Goal: Task Accomplishment & Management: Complete application form

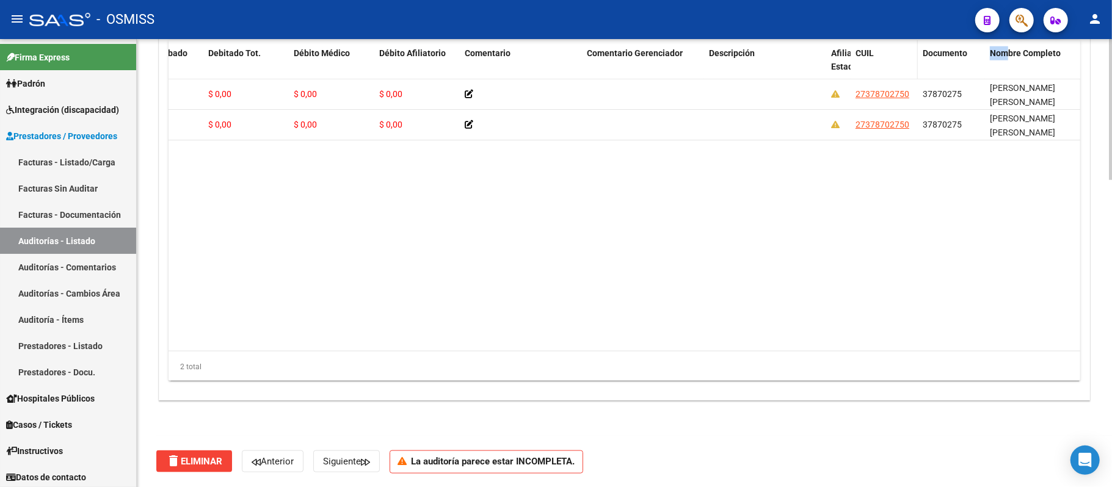
scroll to position [971, 0]
drag, startPoint x: 1005, startPoint y: 53, endPoint x: 206, endPoint y: 72, distance: 799.9
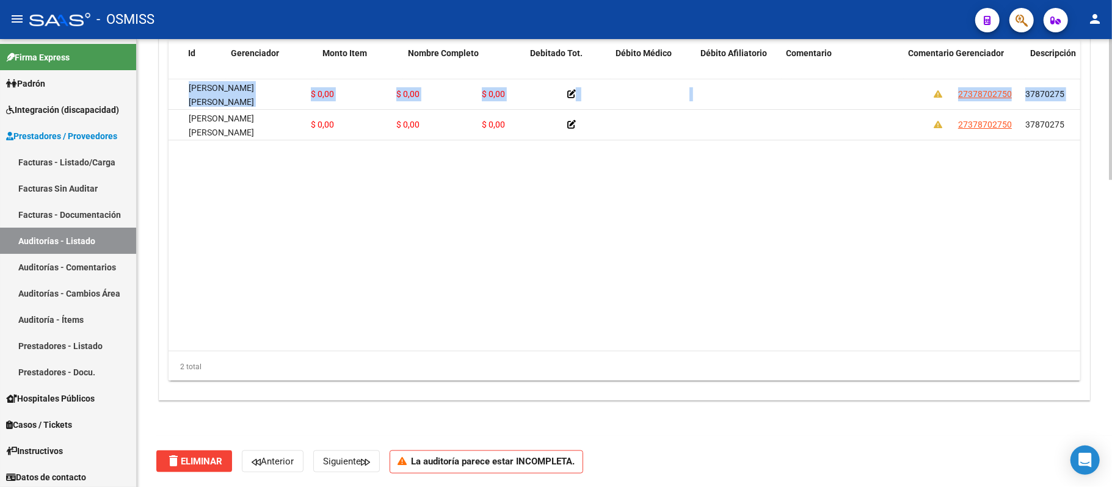
scroll to position [0, 0]
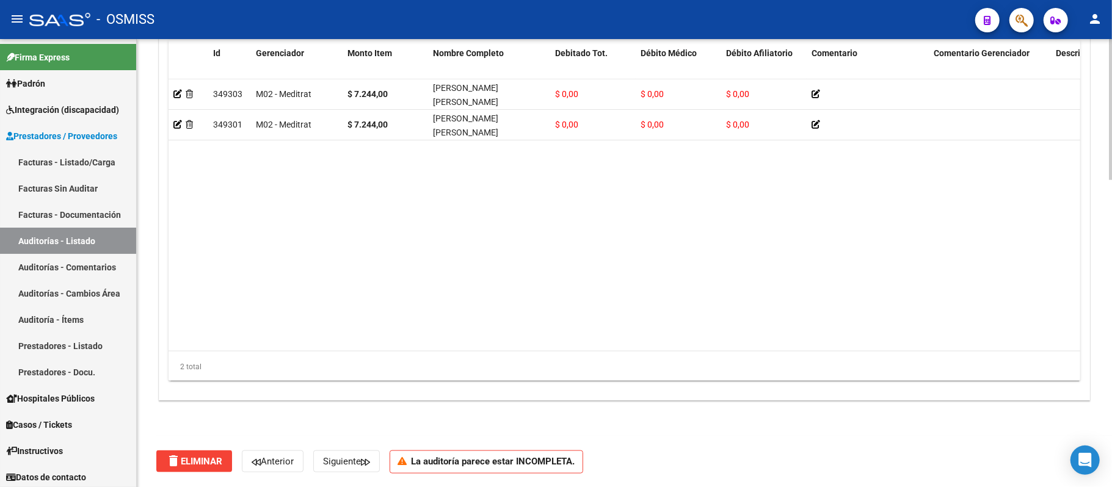
click at [442, 199] on datatable-body "349303 M02 - Meditrat $ 7.244,00 VIVEROS ABATTE DINA SILVANA $ 0,00 $ 0,00 $ 0,…" at bounding box center [693, 215] width 1048 height 272
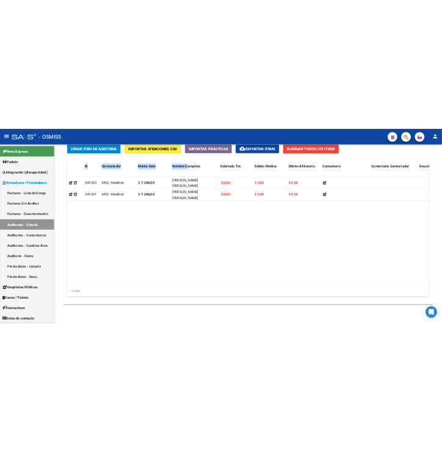
scroll to position [896, 0]
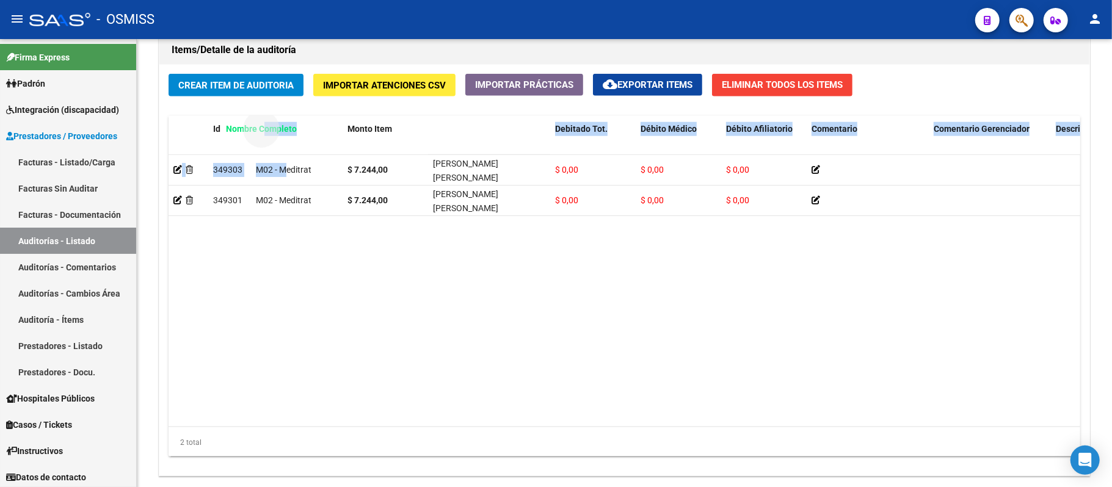
drag, startPoint x: 469, startPoint y: 52, endPoint x: 262, endPoint y: 128, distance: 220.7
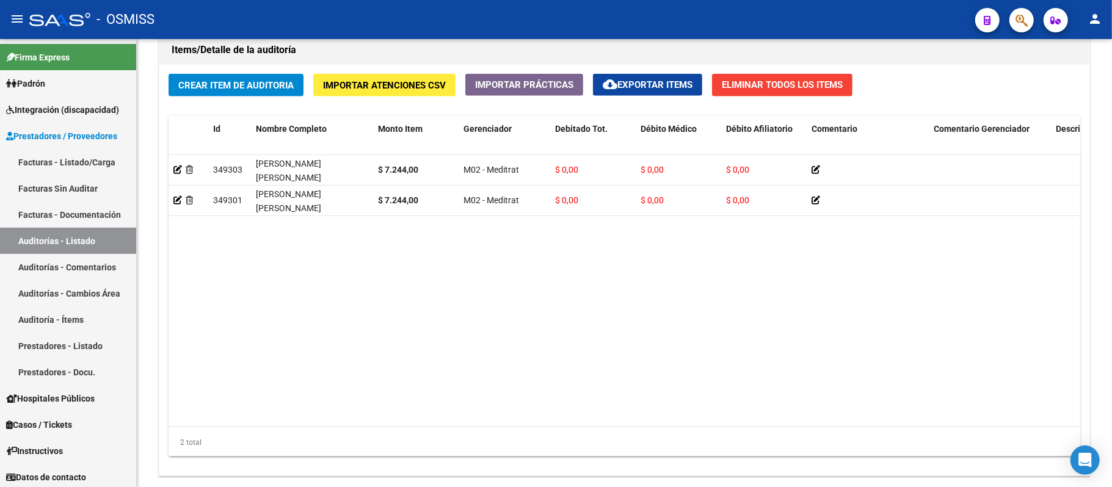
click at [345, 281] on datatable-body "349303 VIVEROS ABATTE DINA SILVANA $ 7.244,00 M02 - Meditrat $ 0,00 $ 0,00 $ 0,…" at bounding box center [693, 291] width 1048 height 272
drag, startPoint x: 550, startPoint y: 132, endPoint x: 455, endPoint y: 137, distance: 94.8
click at [442, 137] on div "Id Nombre Completo Monto Item Gerenciador Debitado Tot. Débito Médico Débito Af…" at bounding box center [1099, 143] width 1860 height 54
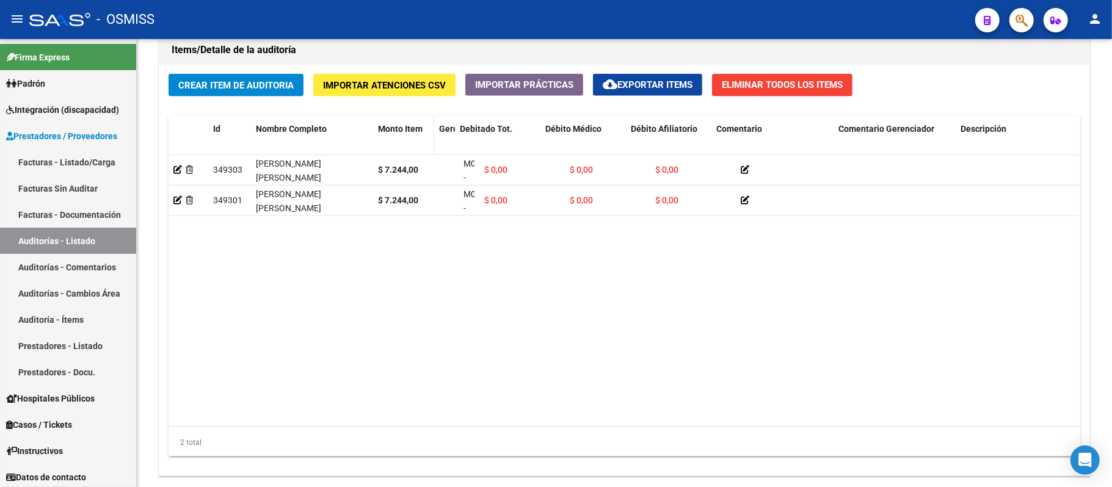
click at [424, 123] on div "Monto Item" at bounding box center [403, 129] width 51 height 14
drag, startPoint x: 587, startPoint y: 312, endPoint x: 583, endPoint y: 286, distance: 25.4
click at [442, 305] on datatable-body "349303 VIVEROS ABATTE DINA SILVANA $ 7.244,00 M02 - Meditrat $ 0,00 $ 0,00 $ 0,…" at bounding box center [624, 291] width 911 height 272
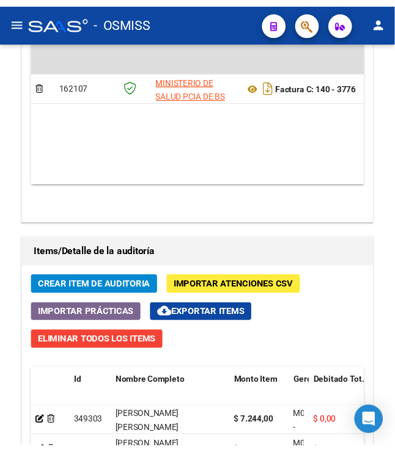
scroll to position [1166, 0]
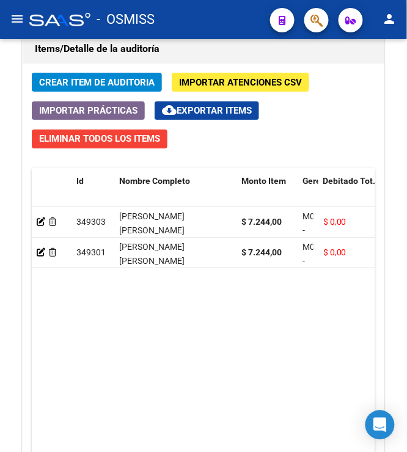
click at [94, 86] on span "Crear Item de Auditoria" at bounding box center [96, 82] width 115 height 11
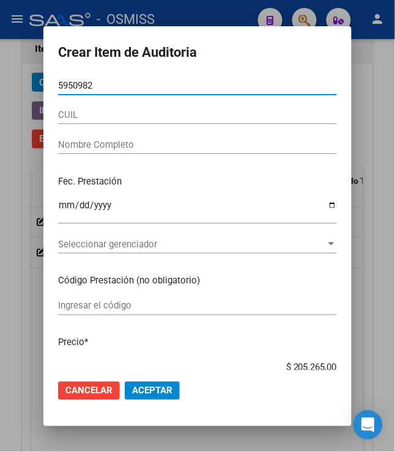
type input "59509826"
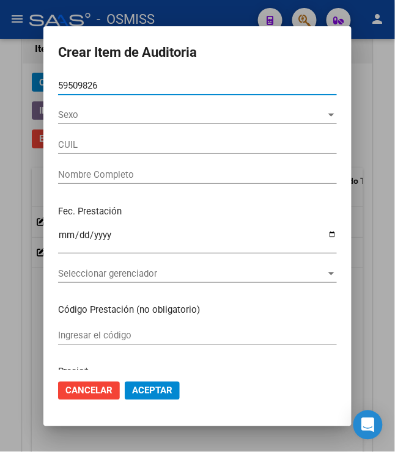
type input "20595098263"
type input "AGUIRRE AMBAR JAZMIN"
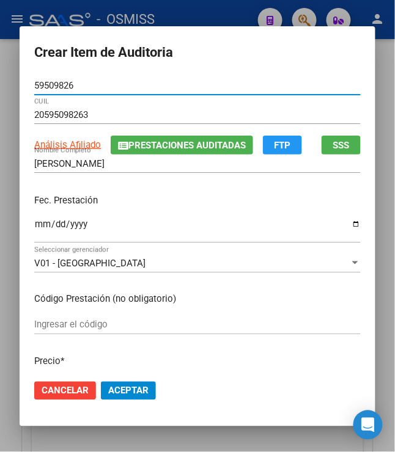
type input "59509826"
click at [35, 227] on input "Ingresar la fecha" at bounding box center [197, 229] width 326 height 20
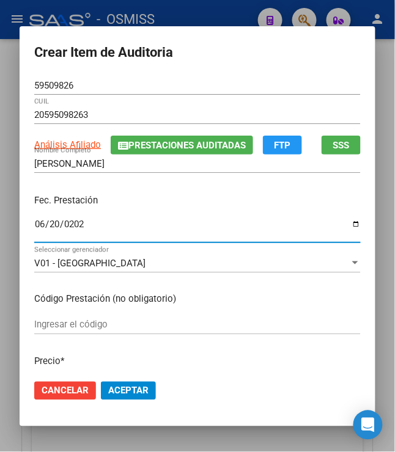
type input "[DATE]"
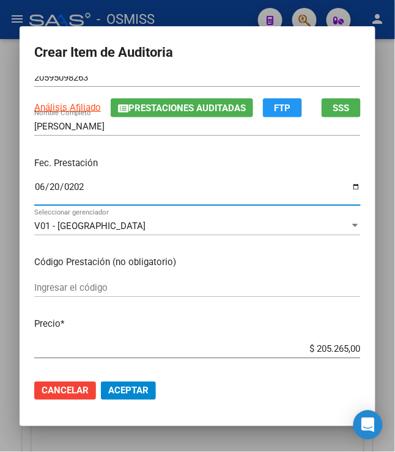
scroll to position [67, 0]
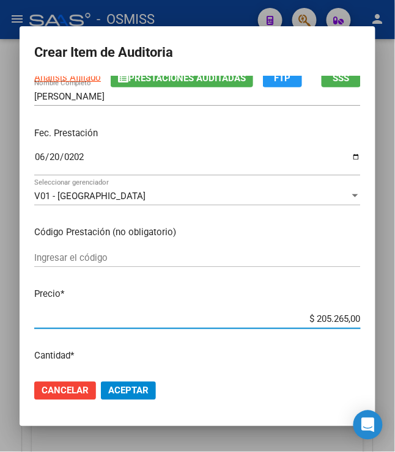
drag, startPoint x: 313, startPoint y: 321, endPoint x: 360, endPoint y: 332, distance: 48.3
click at [360, 332] on mat-dialog-content "59509826 Nro Documento 20595098263 CUIL Análisis Afiliado Prestaciones Auditada…" at bounding box center [198, 223] width 356 height 294
type input "$ 0,01"
type input "$ 0,11"
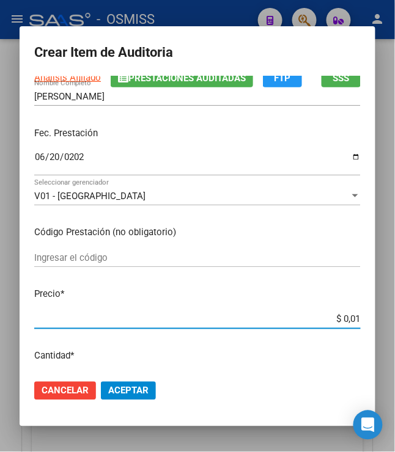
type input "$ 0,11"
type input "$ 1,18"
type input "$ 11,88"
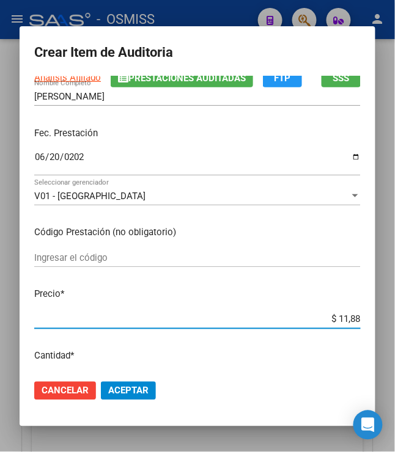
type input "$ 118,89"
type input "$ 1.188,90"
type input "$ 11.889,00"
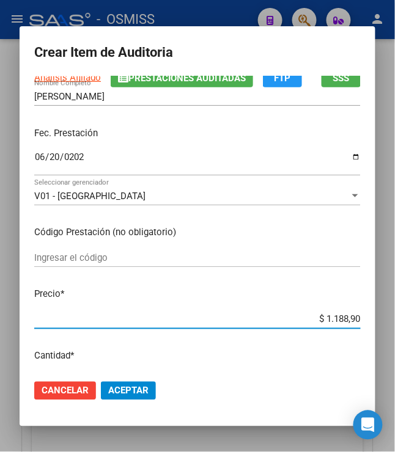
type input "$ 11.889,00"
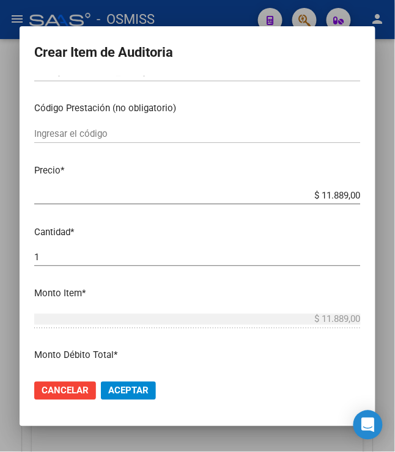
scroll to position [203, 0]
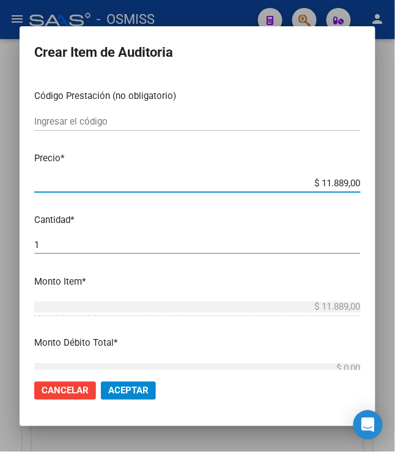
click at [123, 385] on span "Aceptar" at bounding box center [128, 390] width 40 height 11
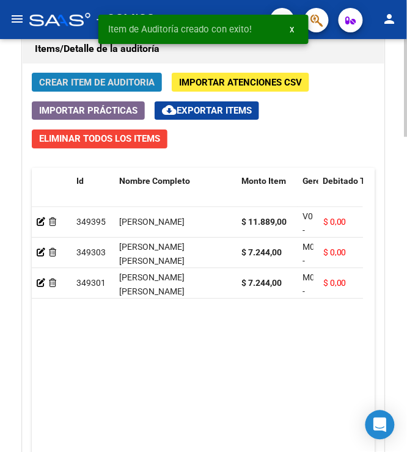
click at [69, 86] on span "Crear Item de Auditoria" at bounding box center [96, 82] width 115 height 11
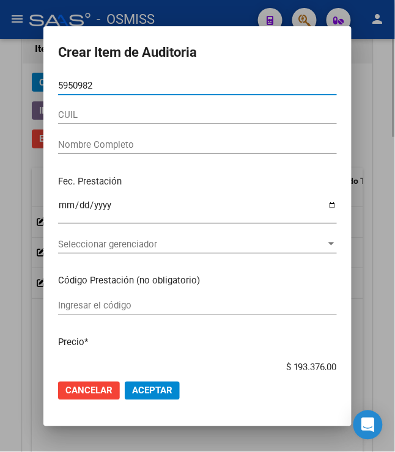
type input "59509826"
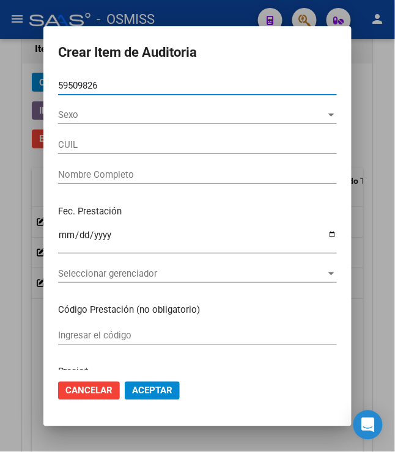
type input "20595098263"
type input "AGUIRRE AMBAR JAZMIN"
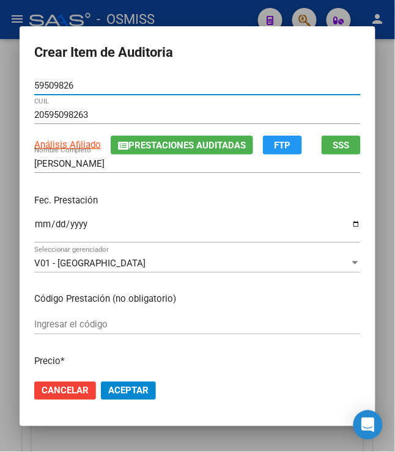
type input "59509826"
click at [34, 224] on input "Ingresar la fecha" at bounding box center [197, 229] width 326 height 20
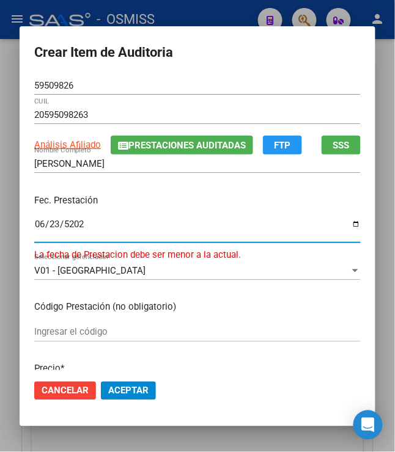
type input "[DATE]"
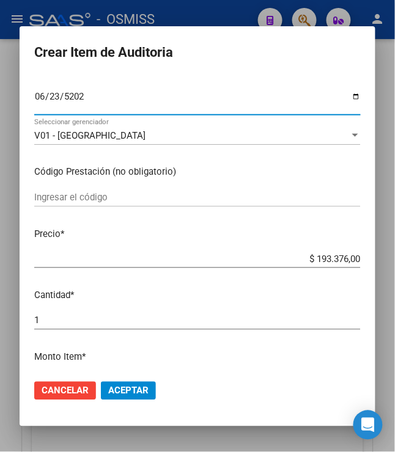
scroll to position [136, 0]
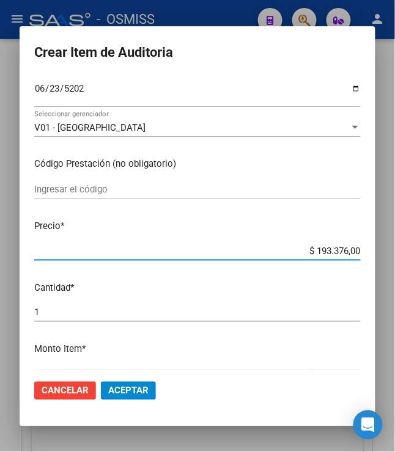
drag, startPoint x: 313, startPoint y: 252, endPoint x: 377, endPoint y: 255, distance: 64.2
click at [375, 255] on mat-dialog-content "59509826 Nro Documento 20595098263 CUIL Análisis Afiliado Prestaciones Auditada…" at bounding box center [198, 223] width 356 height 294
type input "$ 0,01"
type input "$ 0,11"
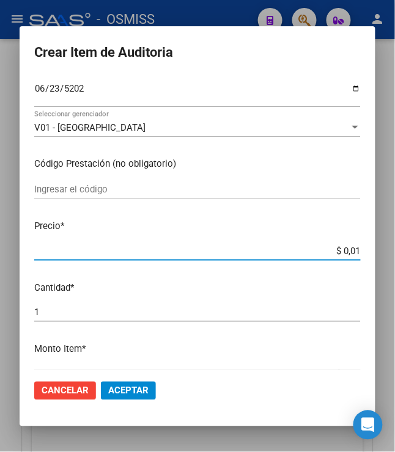
type input "$ 0,11"
type input "$ 1,18"
type input "$ 11,89"
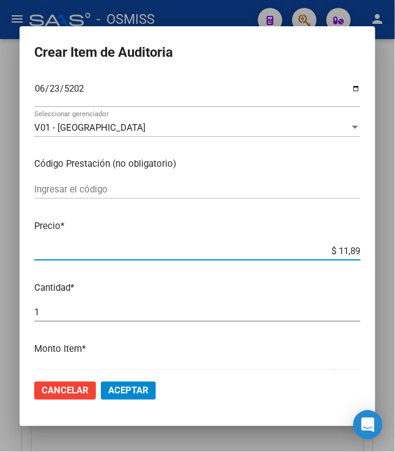
type input "$ 1,18"
type input "$ 11,88"
type input "$ 118,89"
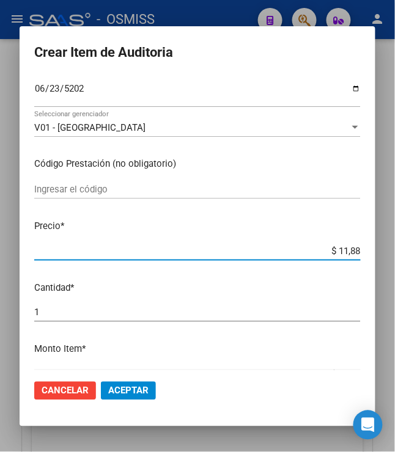
type input "$ 118,89"
type input "$ 1.188,90"
type input "$ 11.889,00"
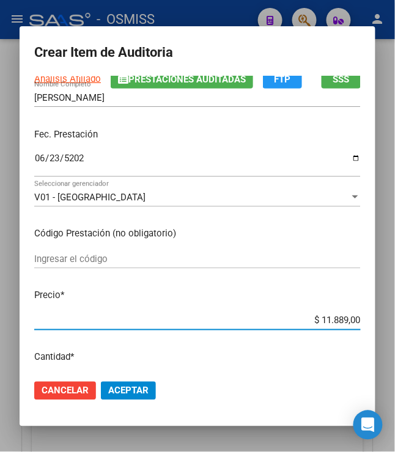
scroll to position [0, 0]
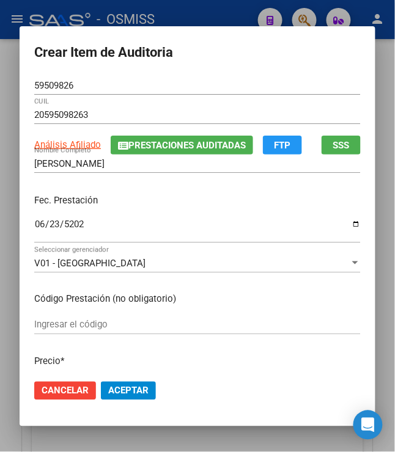
drag, startPoint x: 139, startPoint y: 387, endPoint x: 122, endPoint y: 389, distance: 17.3
click at [134, 387] on span "Aceptar" at bounding box center [128, 390] width 40 height 11
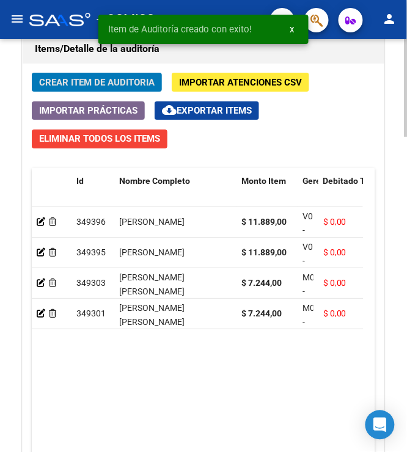
click at [82, 86] on span "Crear Item de Auditoria" at bounding box center [96, 82] width 115 height 11
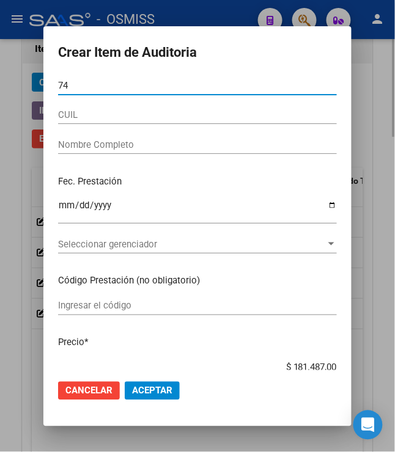
type input "7"
type input "47021478"
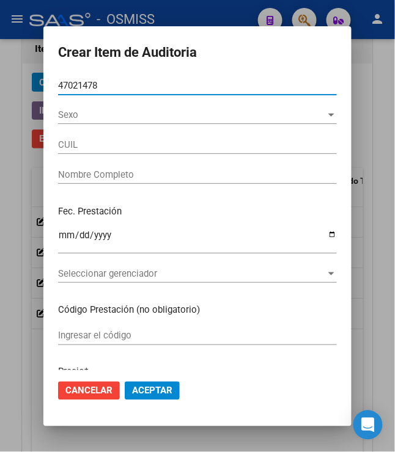
type input "27470214789"
type input "ARCE BRISA ARIADNA"
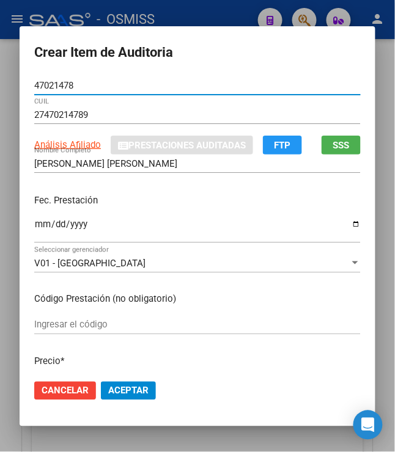
type input "47021478"
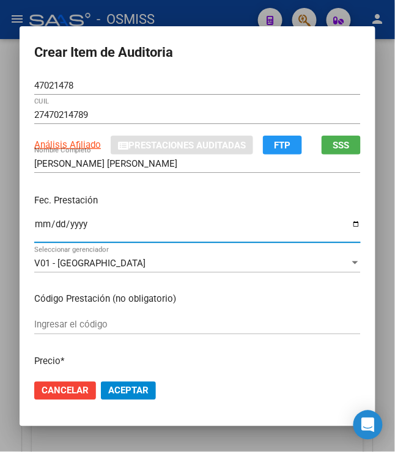
click at [34, 228] on input "Ingresar la fecha" at bounding box center [197, 229] width 326 height 20
type input "[DATE]"
click at [155, 217] on div "2025-06-19 Ingresar la fecha" at bounding box center [197, 229] width 326 height 26
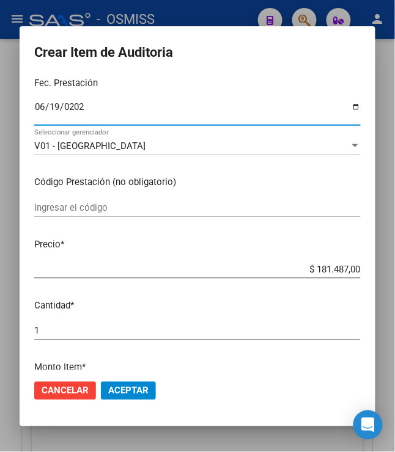
scroll to position [136, 0]
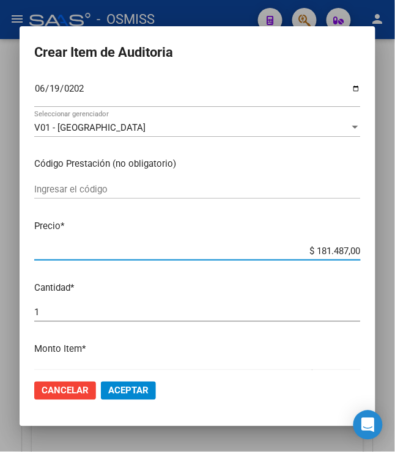
drag, startPoint x: 312, startPoint y: 246, endPoint x: 406, endPoint y: 270, distance: 97.8
click at [395, 270] on html "menu - OSMISS person Firma Express Padrón Padrón Ágil Análisis Afiliado Integra…" at bounding box center [197, 226] width 395 height 452
type input "$ 0,01"
type input "$ 0,11"
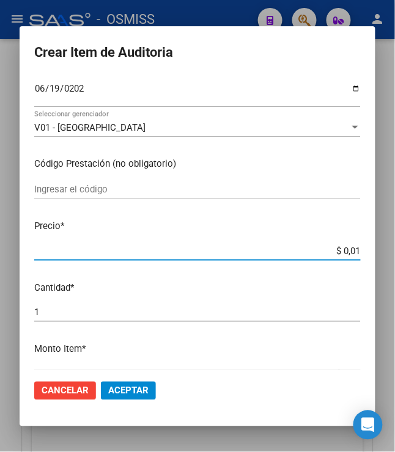
type input "$ 0,11"
type input "$ 1,18"
type input "$ 11,88"
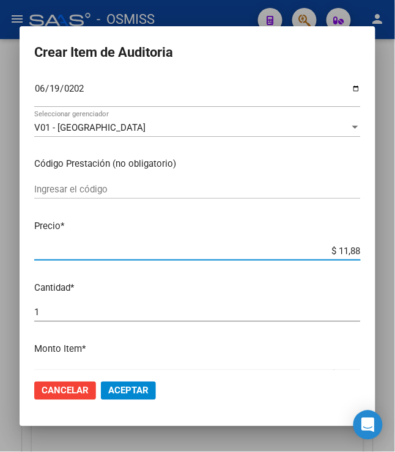
type input "$ 118,89"
type input "$ 1.188,90"
type input "$ 11.889,00"
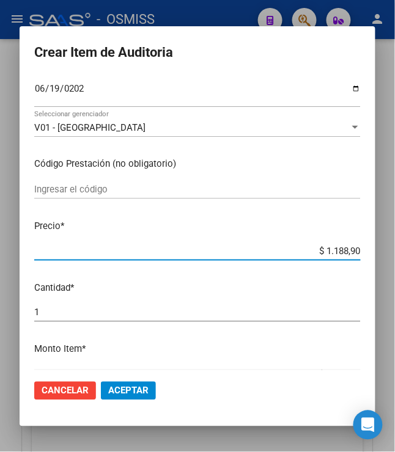
type input "$ 11.889,00"
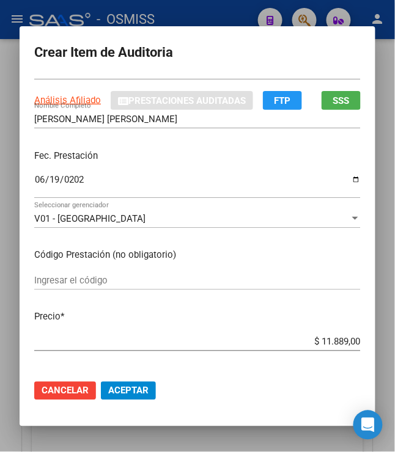
scroll to position [67, 0]
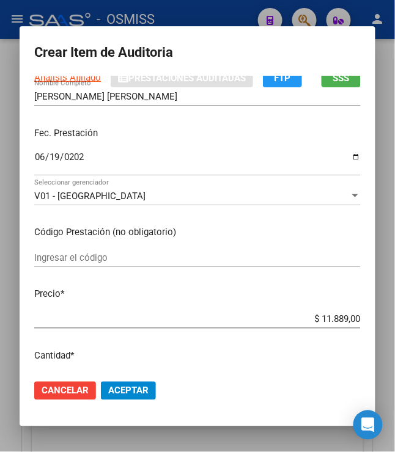
click at [120, 392] on span "Aceptar" at bounding box center [128, 390] width 40 height 11
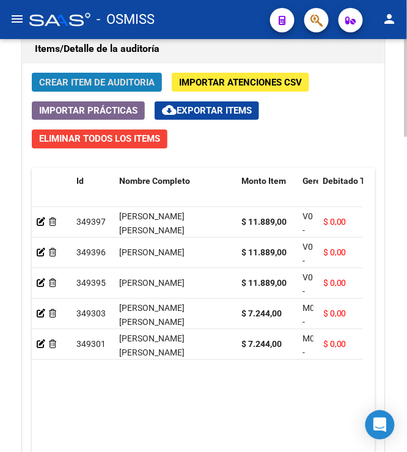
click at [73, 92] on button "Crear Item de Auditoria" at bounding box center [97, 82] width 130 height 19
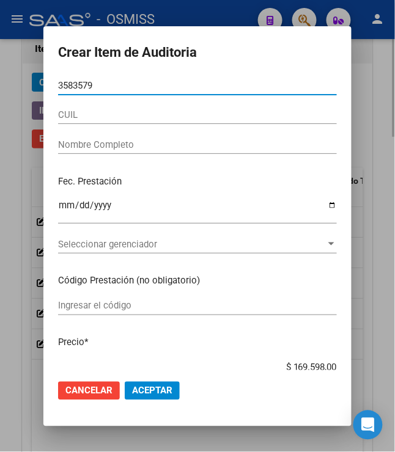
type input "35835790"
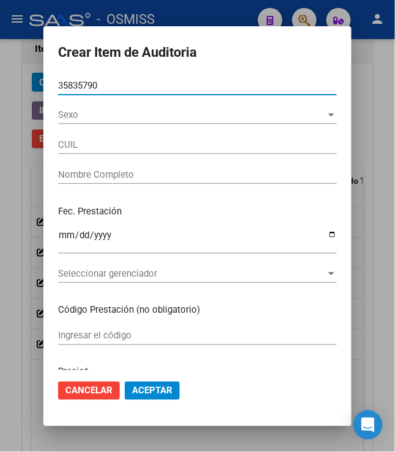
type input "27358357909"
type input "BASCUAS BLANCO IVANA GISELE"
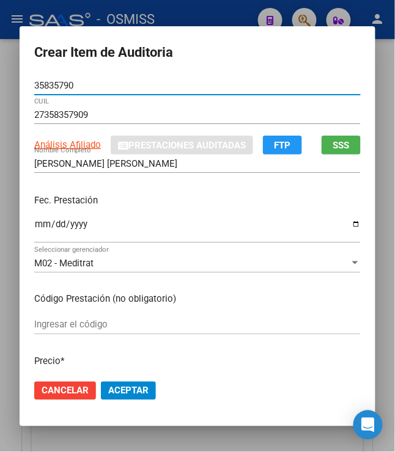
type input "35835790"
click at [38, 230] on input "Ingresar la fecha" at bounding box center [197, 229] width 326 height 20
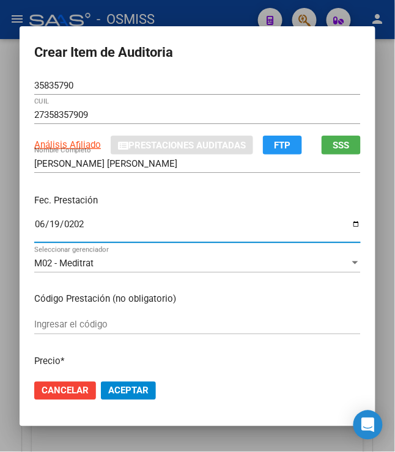
type input "[DATE]"
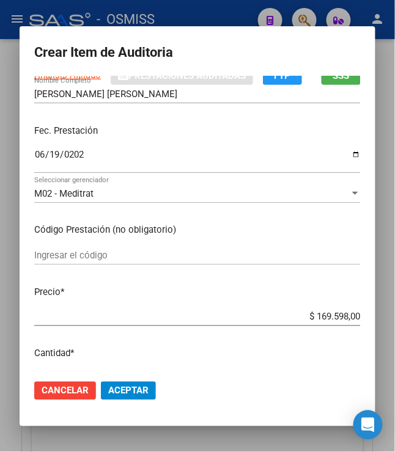
scroll to position [136, 0]
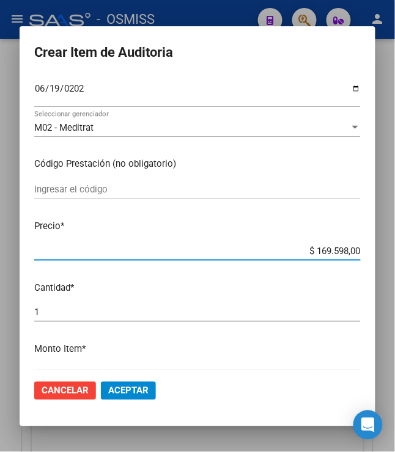
drag, startPoint x: 312, startPoint y: 250, endPoint x: 374, endPoint y: 257, distance: 63.2
click at [374, 257] on mat-dialog-content "35835790 Nro Documento 27358357909 CUIL Análisis Afiliado Prestaciones Auditada…" at bounding box center [198, 223] width 356 height 294
type input "$ 0,01"
type input "$ 0,11"
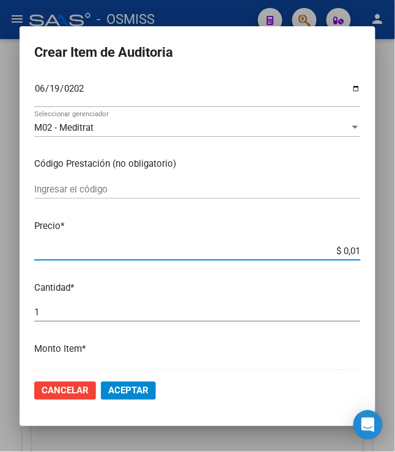
type input "$ 0,11"
type input "$ 1,18"
type input "$ 11,88"
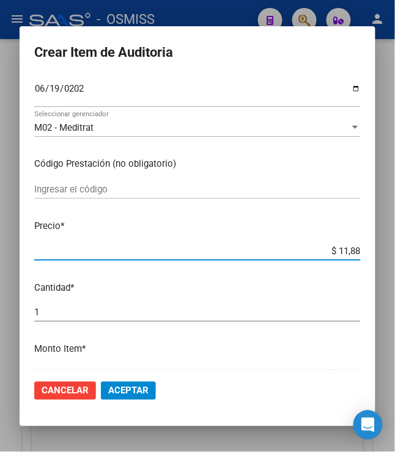
type input "$ 118,89"
type input "$ 1.188,90"
type input "$ 11.889,00"
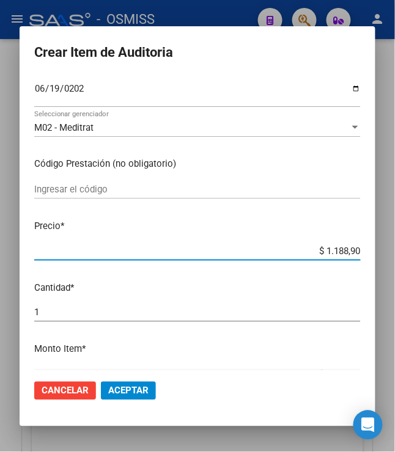
type input "$ 11.889,00"
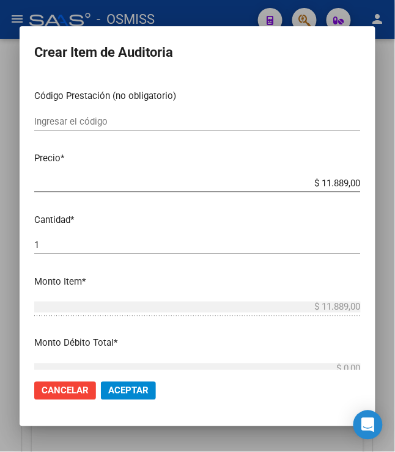
scroll to position [0, 0]
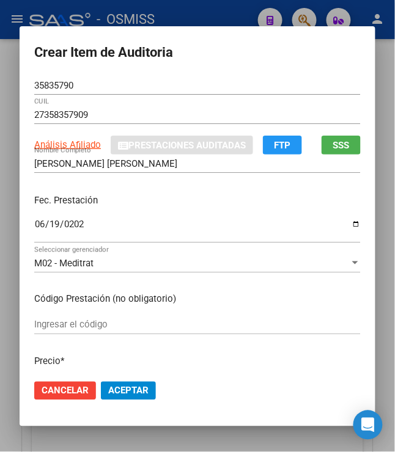
click at [113, 386] on span "Aceptar" at bounding box center [128, 390] width 40 height 11
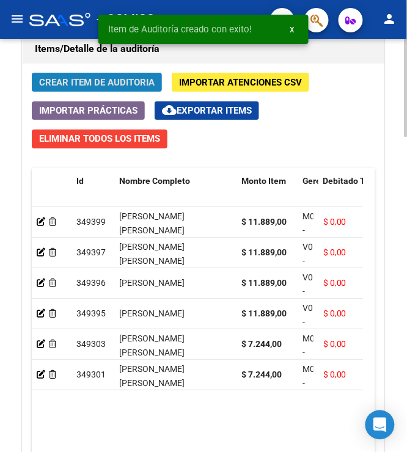
click at [67, 82] on span "Crear Item de Auditoria" at bounding box center [96, 82] width 115 height 11
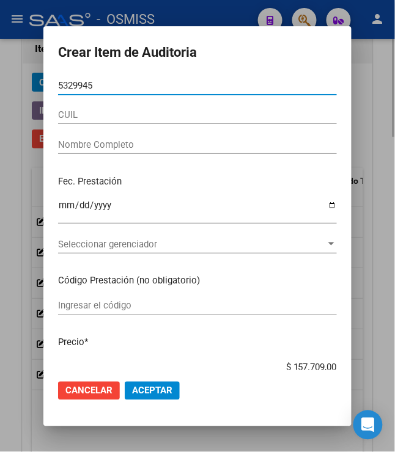
type input "53299453"
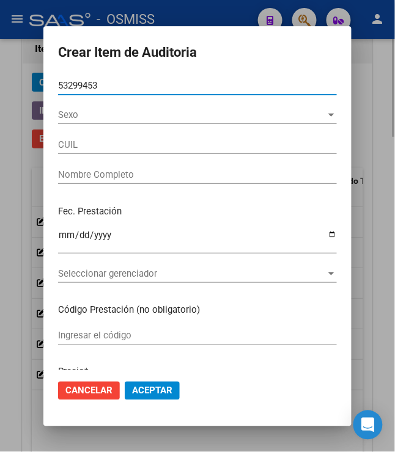
type input "20532994536"
type input "CARRIZO VIVEROS SANTINO TAHIEL"
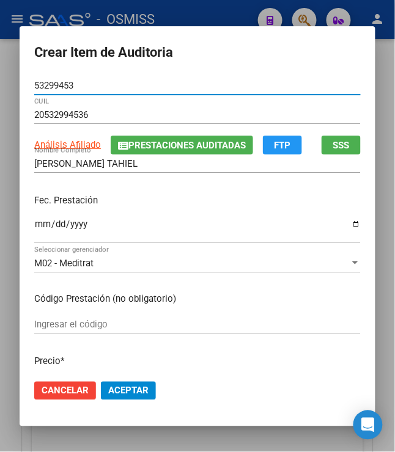
type input "53299453"
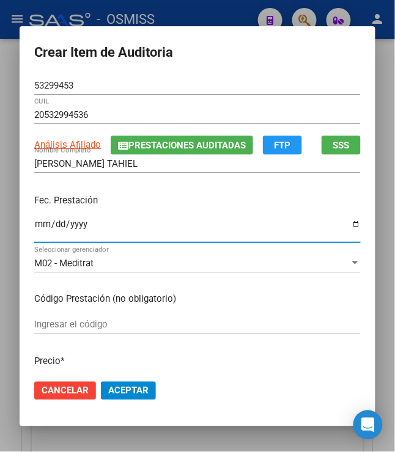
click at [34, 221] on input "Ingresar la fecha" at bounding box center [197, 229] width 326 height 20
type input "2025-06-18"
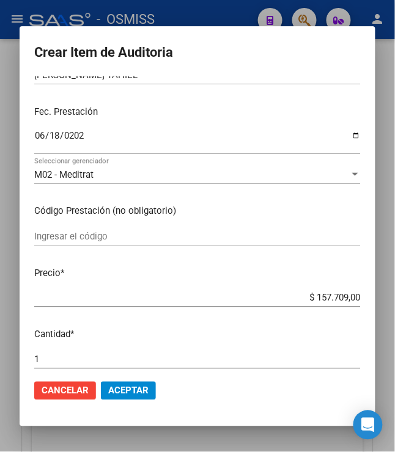
scroll to position [203, 0]
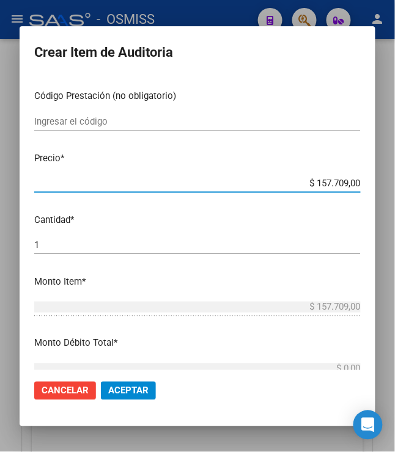
drag, startPoint x: 311, startPoint y: 180, endPoint x: 380, endPoint y: 186, distance: 69.3
click at [375, 186] on mat-dialog-content "53299453 Nro Documento 20532994536 CUIL Análisis Afiliado Prestaciones Auditada…" at bounding box center [198, 223] width 356 height 294
type input "$ 0,07"
type input "$ 0,72"
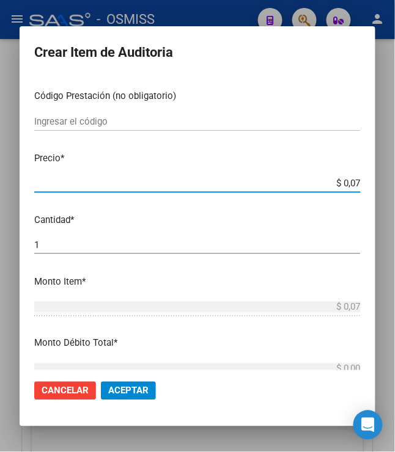
type input "$ 0,72"
type input "$ 7,24"
type input "$ 72,44"
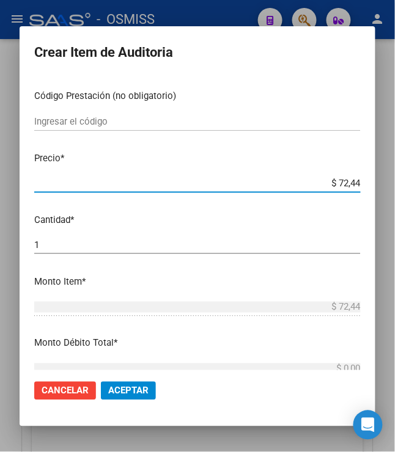
type input "$ 724,40"
type input "$ 7.244,00"
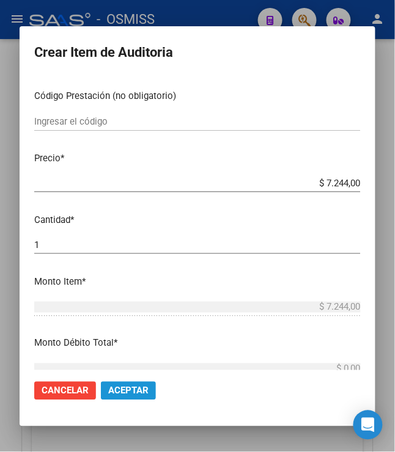
click at [108, 392] on span "Aceptar" at bounding box center [128, 390] width 40 height 11
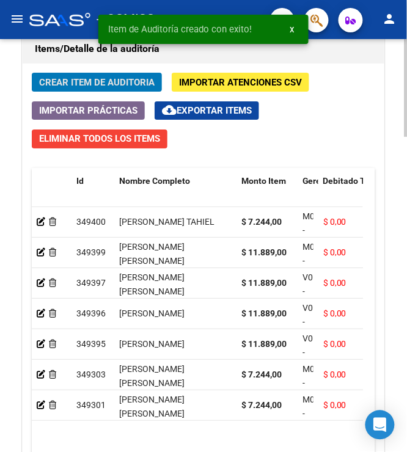
click at [68, 88] on span "Crear Item de Auditoria" at bounding box center [96, 82] width 115 height 11
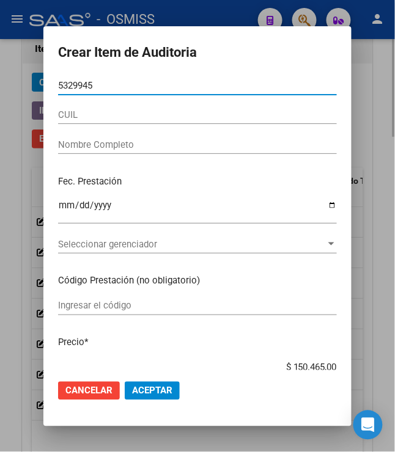
type input "53299453"
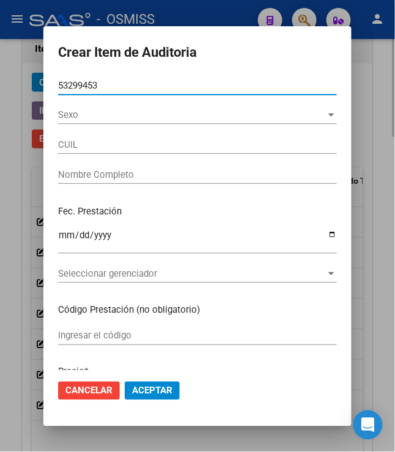
type input "20532994536"
type input "CARRIZO VIVEROS SANTINO TAHIEL"
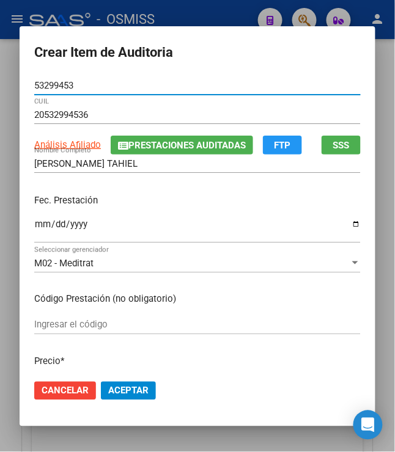
type input "53299453"
click at [34, 224] on input "Ingresar la fecha" at bounding box center [197, 229] width 326 height 20
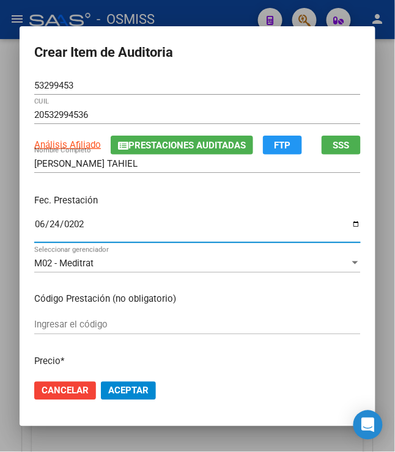
type input "[DATE]"
click at [249, 221] on input "[DATE]" at bounding box center [197, 229] width 326 height 20
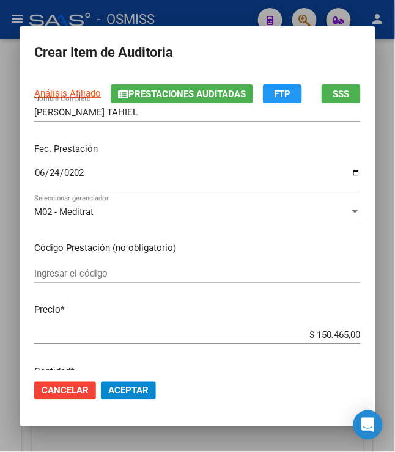
scroll to position [67, 0]
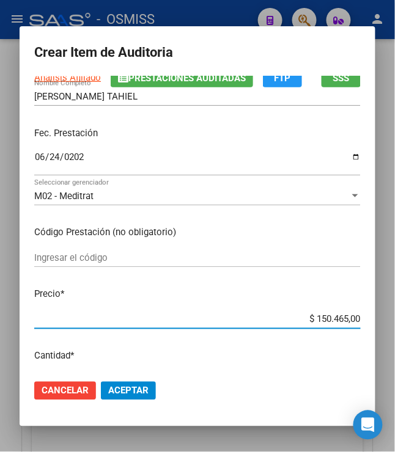
drag, startPoint x: 309, startPoint y: 318, endPoint x: 389, endPoint y: 340, distance: 82.4
click at [389, 340] on div "Crear Item de Auditoria 53299453 Nro Documento 20532994536 CUIL Análisis Afilia…" at bounding box center [197, 226] width 395 height 452
type input "$ 0,07"
type input "$ 0,72"
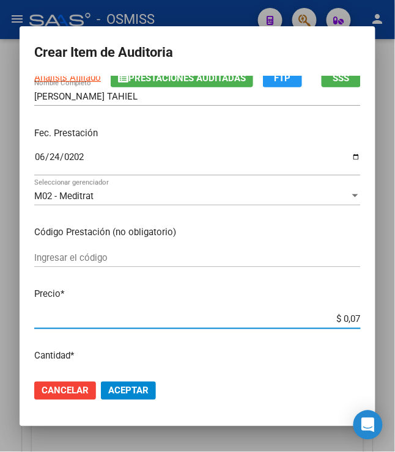
type input "$ 0,72"
type input "$ 7,24"
type input "$ 72,44"
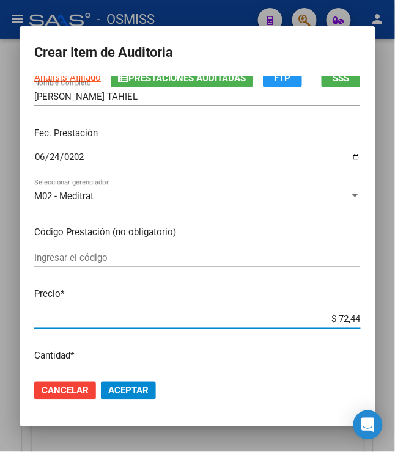
type input "$ 724,40"
type input "$ 7.244,00"
click at [127, 400] on mat-dialog-actions "Cancelar Aceptar" at bounding box center [197, 391] width 326 height 42
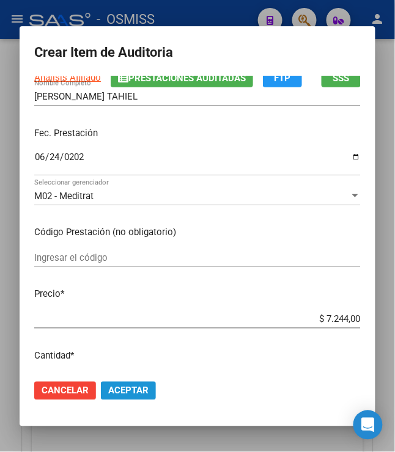
click at [130, 382] on button "Aceptar" at bounding box center [128, 391] width 55 height 18
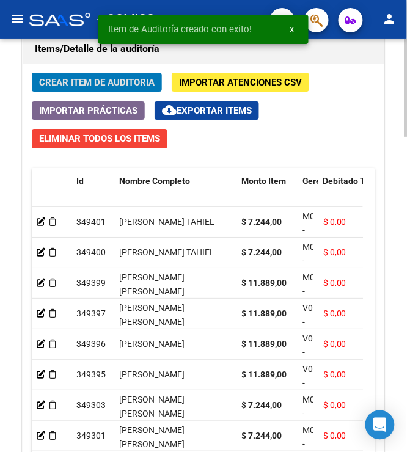
click at [96, 86] on span "Crear Item de Auditoria" at bounding box center [96, 82] width 115 height 11
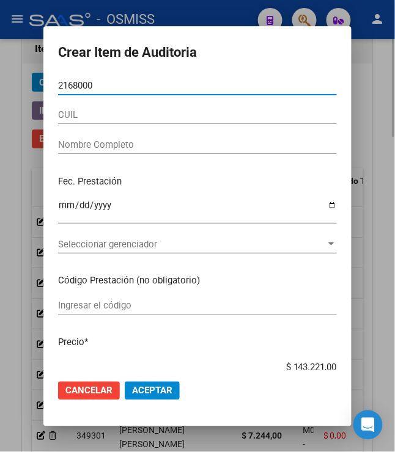
type input "21680003"
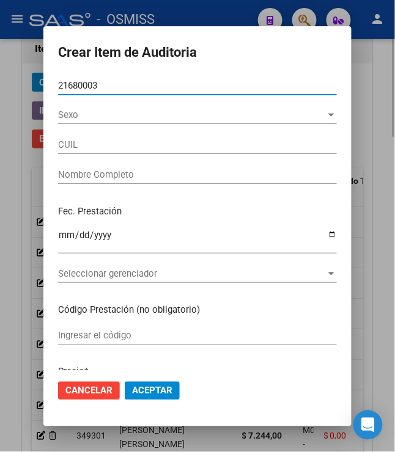
type input "20216800037"
type input "CASTEL JULIO MARTIN"
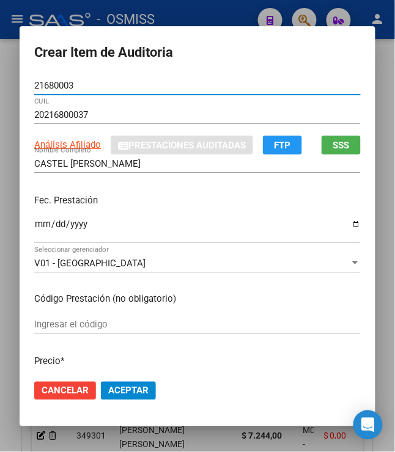
type input "21680003"
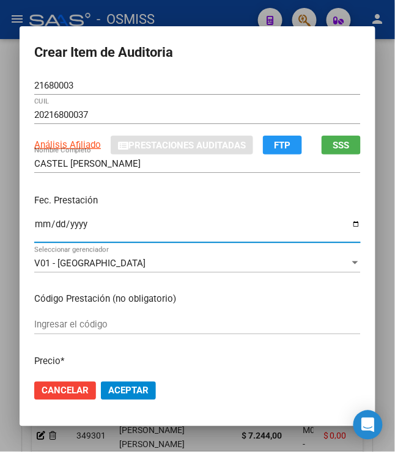
click at [35, 224] on input "Ingresar la fecha" at bounding box center [197, 229] width 326 height 20
type input "2025-06-17"
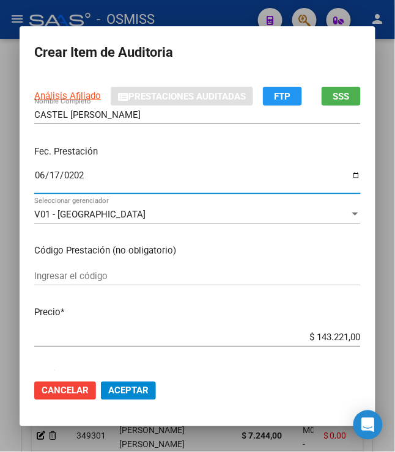
scroll to position [136, 0]
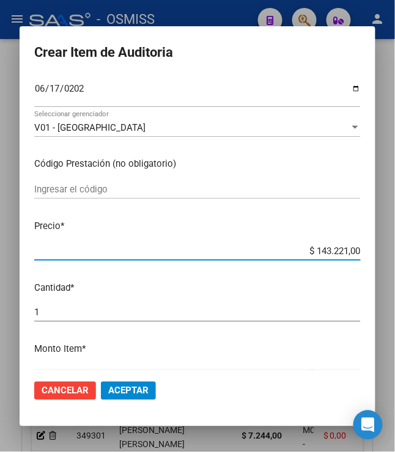
drag, startPoint x: 312, startPoint y: 255, endPoint x: 404, endPoint y: 274, distance: 94.9
click at [395, 274] on html "menu - OSMISS person Firma Express Padrón Padrón Ágil Análisis Afiliado Integra…" at bounding box center [197, 226] width 395 height 452
type input "$ 0,01"
type input "$ 0,11"
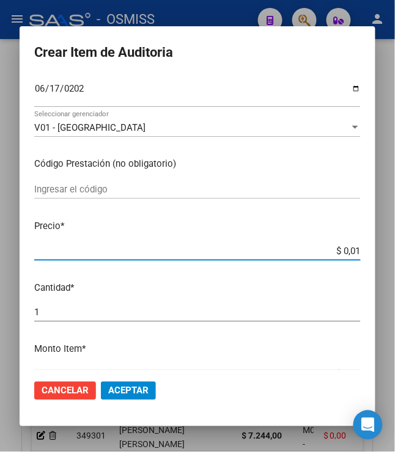
type input "$ 0,11"
type input "$ 1,18"
type input "$ 11,88"
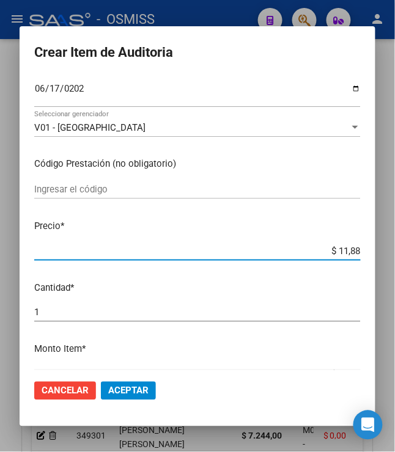
type input "$ 118,89"
type input "$ 1.188,90"
type input "$ 11.889,00"
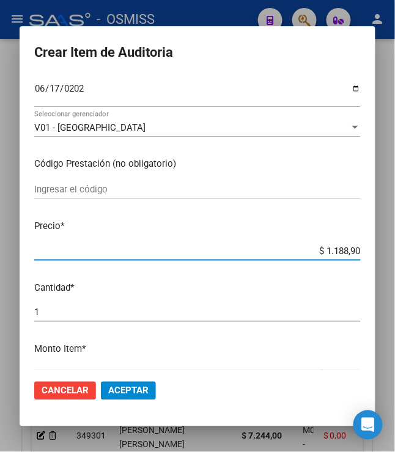
type input "$ 11.889,00"
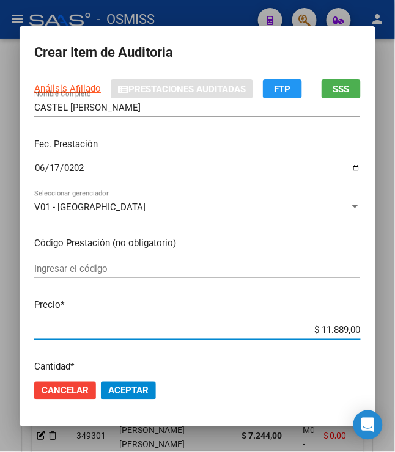
scroll to position [0, 0]
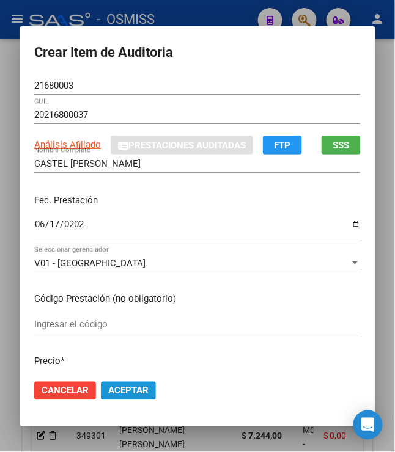
click at [126, 397] on button "Aceptar" at bounding box center [128, 391] width 55 height 18
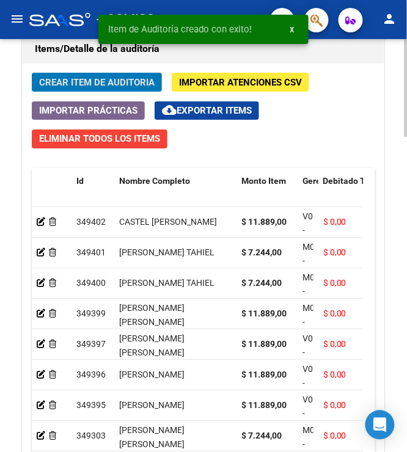
click at [97, 84] on span "Crear Item de Auditoria" at bounding box center [96, 82] width 115 height 11
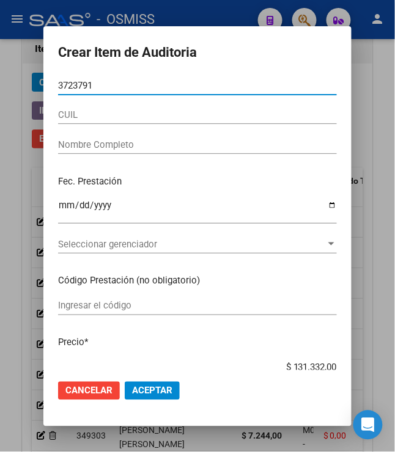
type input "37237918"
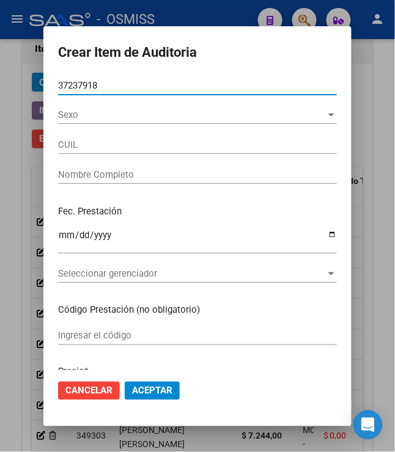
type input "24372379185"
type input "ESPINDOLA YANINA BELEN"
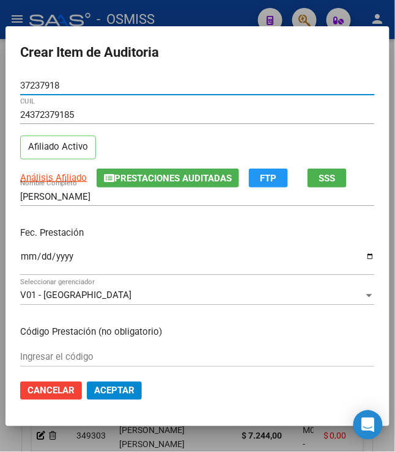
type input "37237918"
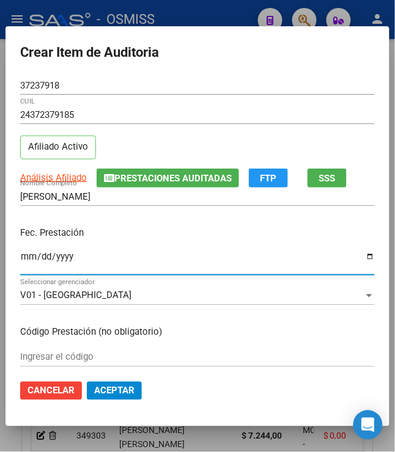
click at [22, 266] on input "Ingresar la fecha" at bounding box center [197, 262] width 354 height 20
type input "2025-06-12"
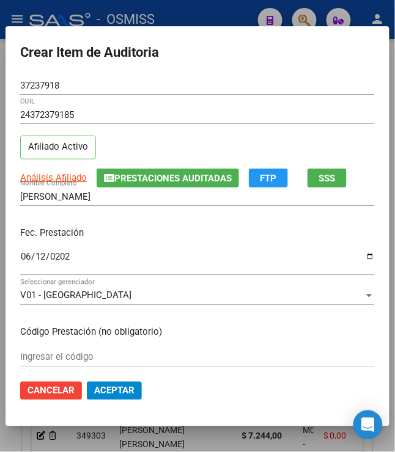
click at [116, 225] on div "Fec. Prestación 2025-06-12 Ingresar la fecha" at bounding box center [197, 252] width 354 height 70
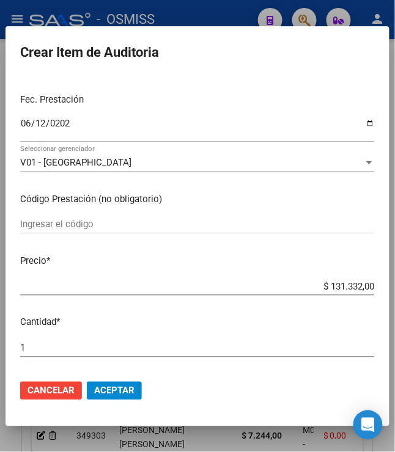
scroll to position [136, 0]
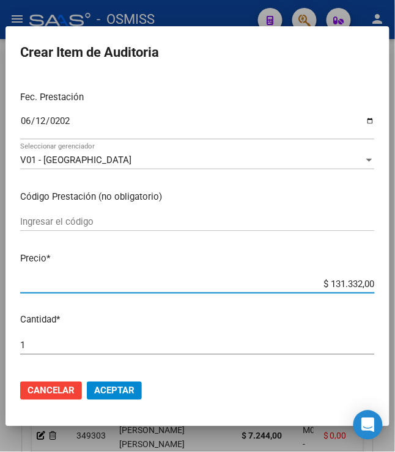
drag, startPoint x: 323, startPoint y: 282, endPoint x: 400, endPoint y: 291, distance: 76.8
click at [395, 291] on html "menu - OSMISS person Firma Express Padrón Padrón Ágil Análisis Afiliado Integra…" at bounding box center [197, 226] width 395 height 452
type input "$ 0,01"
type input "$ 0,11"
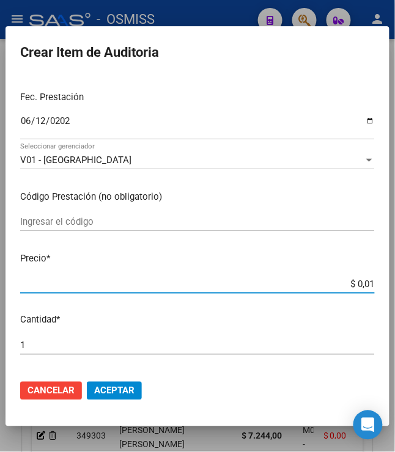
type input "$ 0,11"
type input "$ 1,18"
type input "$ 11,88"
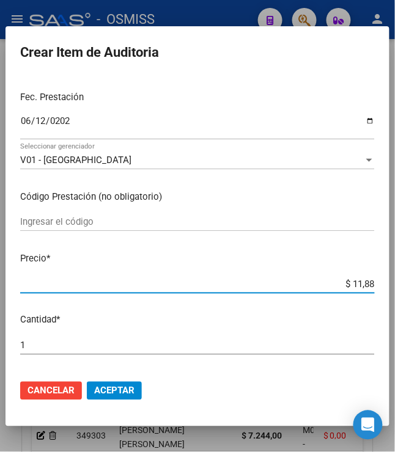
type input "$ 118,89"
type input "$ 1.188,90"
type input "$ 11.889,00"
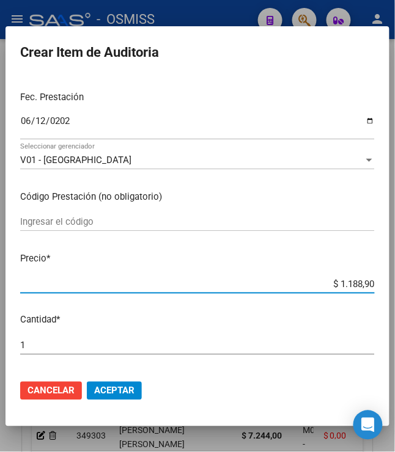
type input "$ 11.889,00"
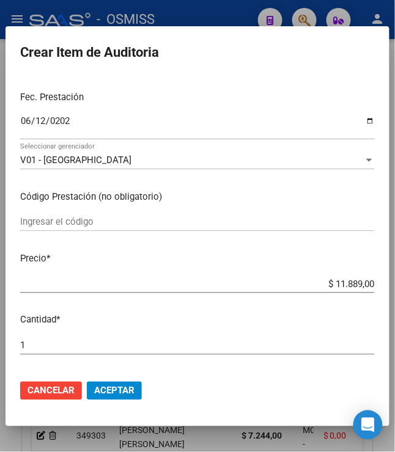
click at [116, 397] on button "Aceptar" at bounding box center [114, 391] width 55 height 18
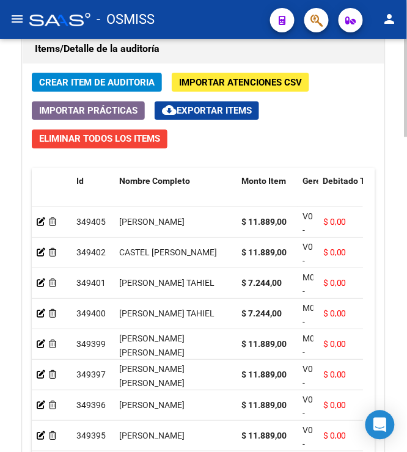
click at [55, 76] on button "Crear Item de Auditoria" at bounding box center [97, 82] width 130 height 19
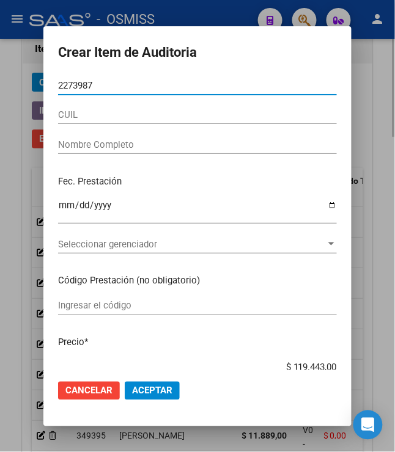
type input "22739874"
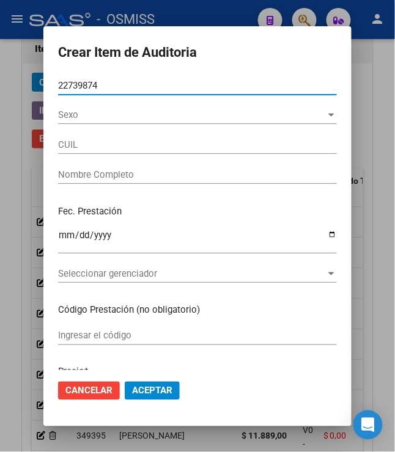
type input "20227398745"
type input "FERREYRA PABLO GABRIEL"
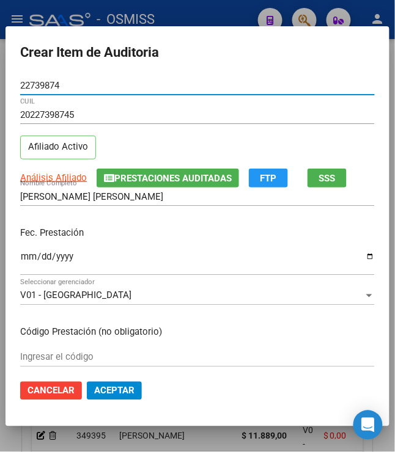
type input "22739874"
click at [25, 265] on input "Ingresar la fecha" at bounding box center [197, 262] width 354 height 20
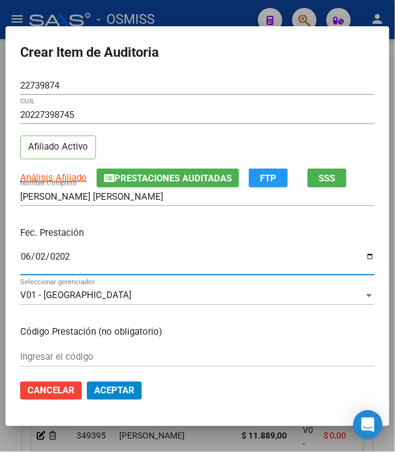
type input "[DATE]"
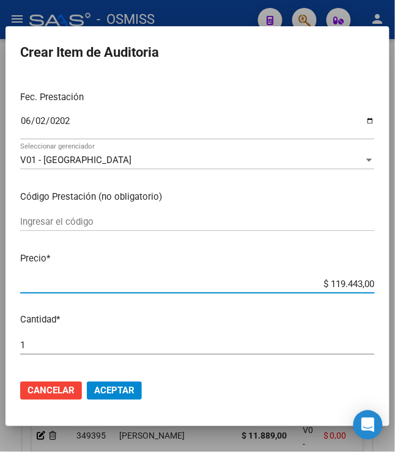
drag, startPoint x: 324, startPoint y: 286, endPoint x: 390, endPoint y: 296, distance: 66.8
click at [389, 296] on mat-dialog-content "22739874 Nro Documento 20227398745 CUIL Afiliado Activo Análisis Afiliado Prest…" at bounding box center [197, 223] width 384 height 294
type input "$ 0,07"
type input "$ 0,72"
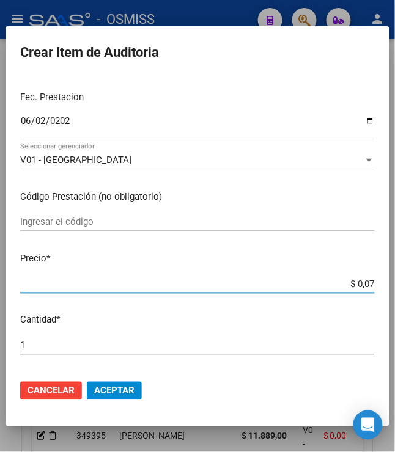
type input "$ 0,72"
type input "$ 7,24"
type input "$ 72,44"
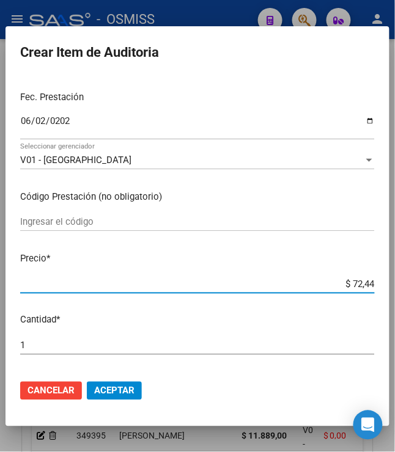
type input "$ 724,40"
type input "$ 7.244,00"
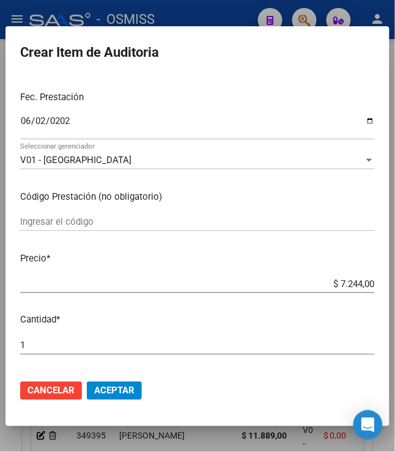
click at [113, 392] on span "Aceptar" at bounding box center [114, 390] width 40 height 11
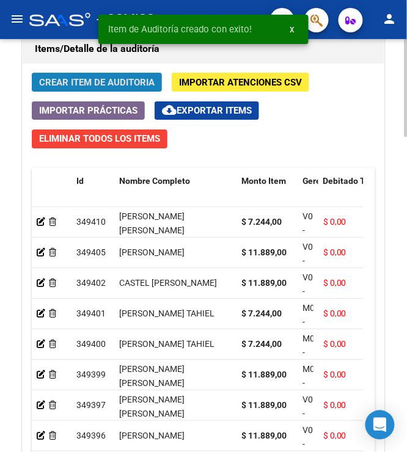
click at [54, 83] on span "Crear Item de Auditoria" at bounding box center [96, 82] width 115 height 11
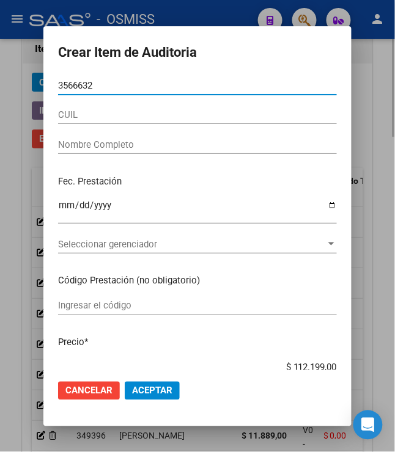
type input "35666321"
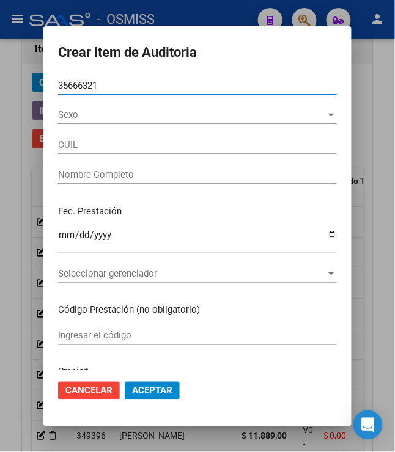
type input "27356663212"
type input "FERREYRA SILVIA EVA ROMINA"
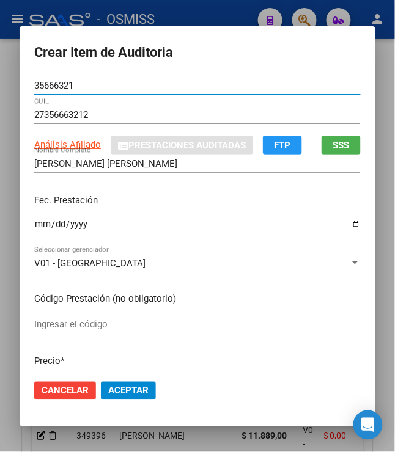
type input "35666321"
click at [34, 230] on input "Ingresar la fecha" at bounding box center [197, 229] width 326 height 20
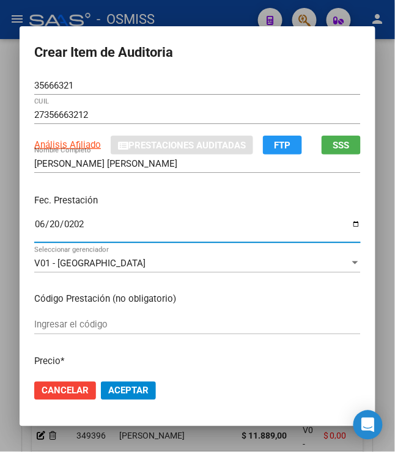
type input "[DATE]"
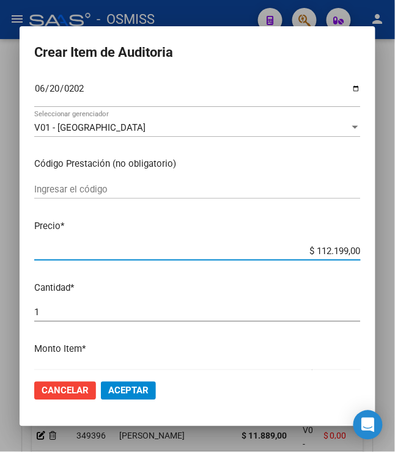
drag, startPoint x: 308, startPoint y: 253, endPoint x: 379, endPoint y: 245, distance: 71.9
click at [375, 245] on mat-dialog-content "35666321 Nro Documento 27356663212 CUIL Análisis Afiliado Prestaciones Auditada…" at bounding box center [198, 223] width 356 height 294
type input "$ 0,01"
type input "$ 0,11"
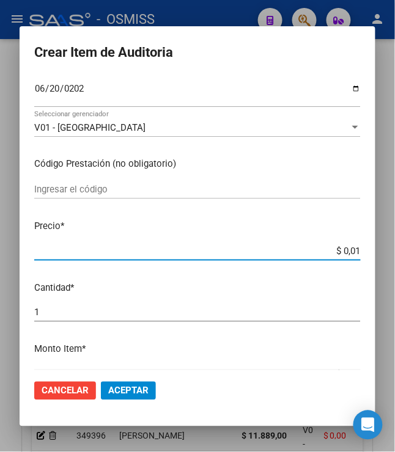
type input "$ 0,11"
type input "$ 1,18"
type input "$ 11,88"
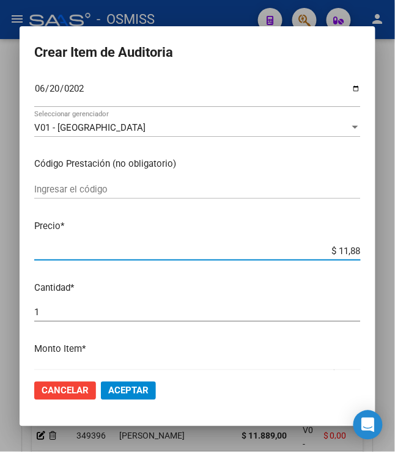
type input "$ 118,89"
type input "$ 1.188,90"
type input "$ 11.889,00"
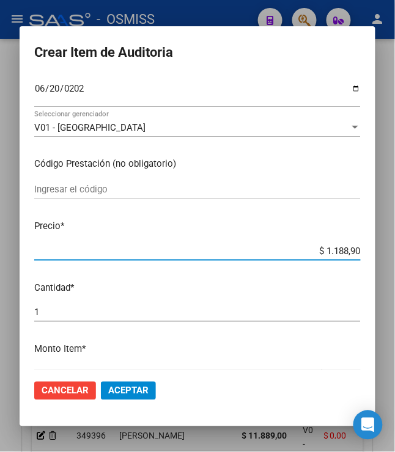
type input "$ 11.889,00"
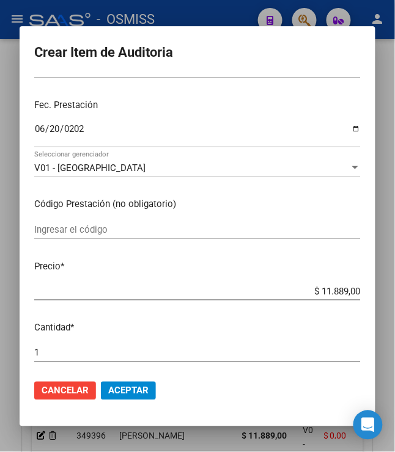
scroll to position [203, 0]
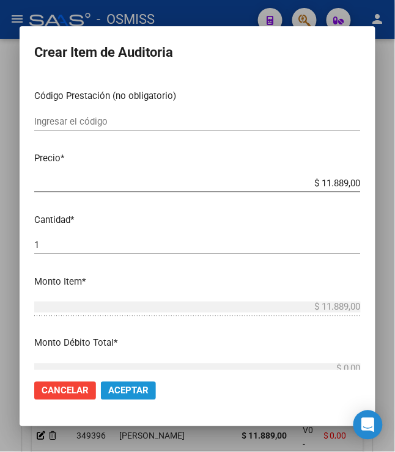
click at [115, 389] on span "Aceptar" at bounding box center [128, 390] width 40 height 11
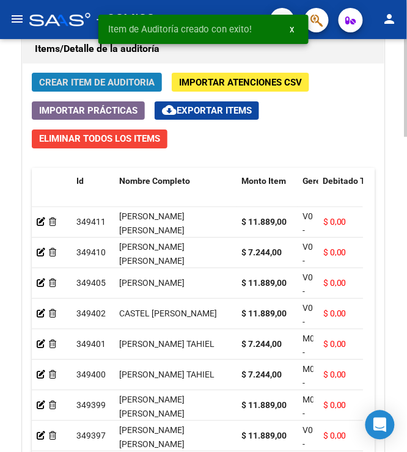
click at [83, 84] on span "Crear Item de Auditoria" at bounding box center [96, 82] width 115 height 11
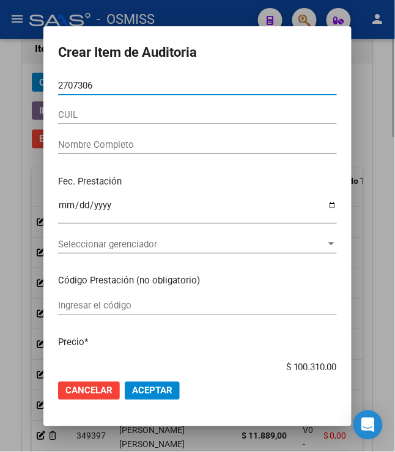
type input "27073067"
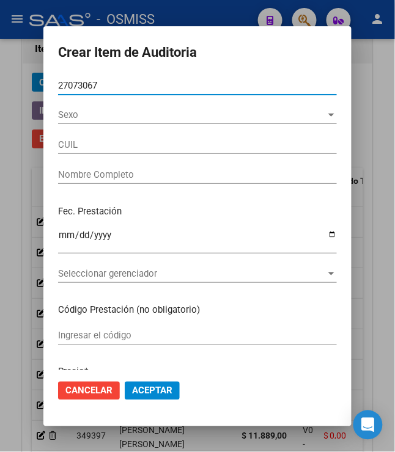
type input "20270730672"
type input "GOMEZ CLAUDIO ALEJANDRO"
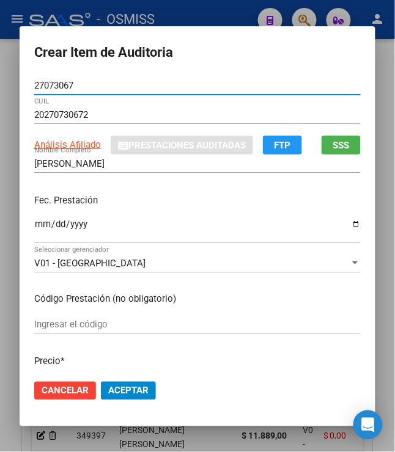
type input "27073067"
click at [35, 228] on input "Ingresar la fecha" at bounding box center [197, 229] width 326 height 20
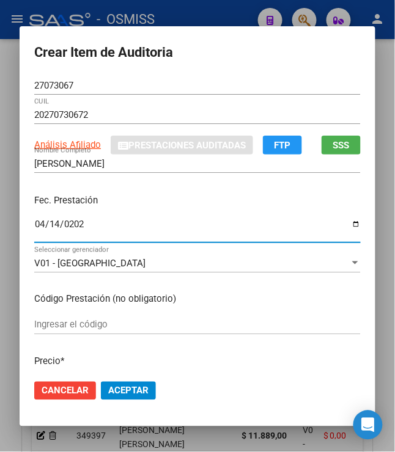
type input "[DATE]"
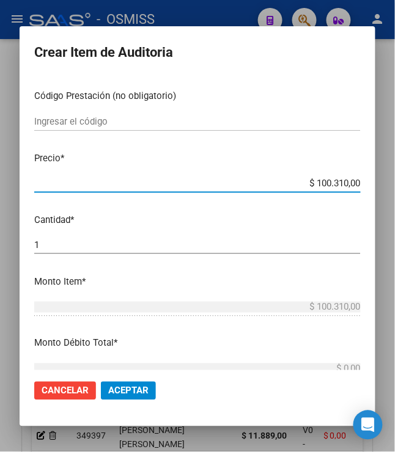
drag, startPoint x: 310, startPoint y: 181, endPoint x: 387, endPoint y: 191, distance: 76.9
click at [387, 191] on div "Crear Item de Auditoria 27073067 Nro Documento 20270730672 CUIL Análisis Afilia…" at bounding box center [197, 226] width 395 height 452
type input "$ 0,07"
type input "$ 0,72"
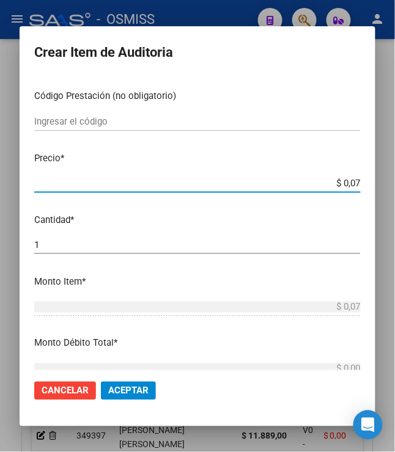
type input "$ 0,72"
type input "$ 7,24"
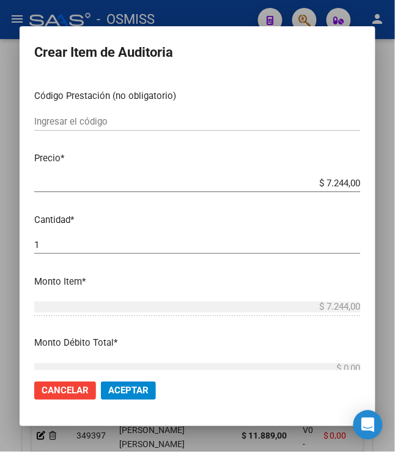
click at [117, 393] on span "Aceptar" at bounding box center [128, 390] width 40 height 11
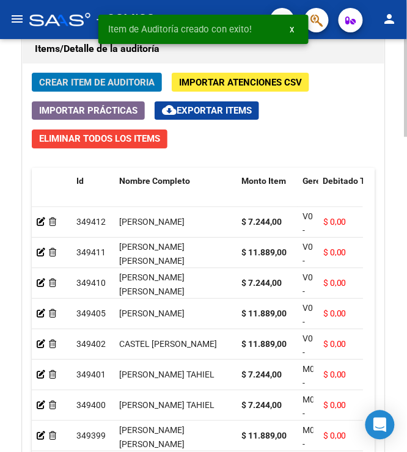
click at [77, 79] on span "Crear Item de Auditoria" at bounding box center [96, 82] width 115 height 11
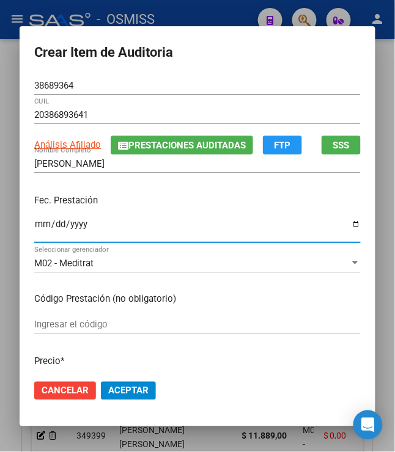
click at [34, 226] on input "Ingresar la fecha" at bounding box center [197, 229] width 326 height 20
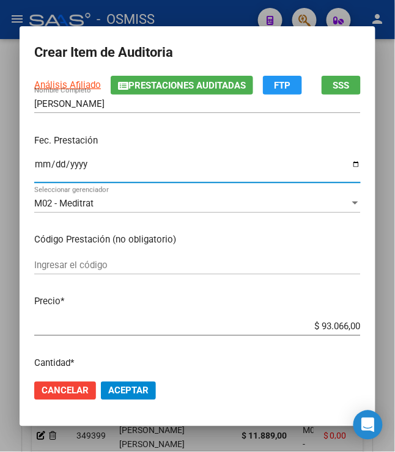
scroll to position [136, 0]
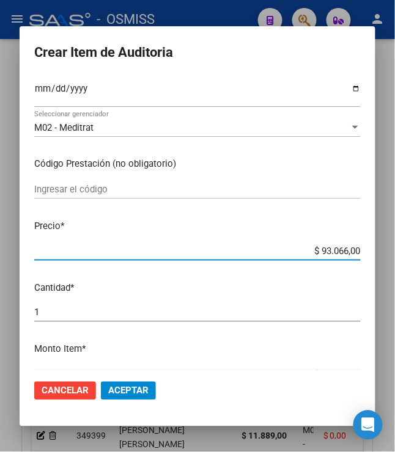
drag, startPoint x: 318, startPoint y: 250, endPoint x: 364, endPoint y: 255, distance: 46.1
click at [364, 255] on mat-dialog-content "38689364 Nro Documento 20386893641 CUIL Análisis Afiliado Prestaciones Auditada…" at bounding box center [198, 223] width 356 height 294
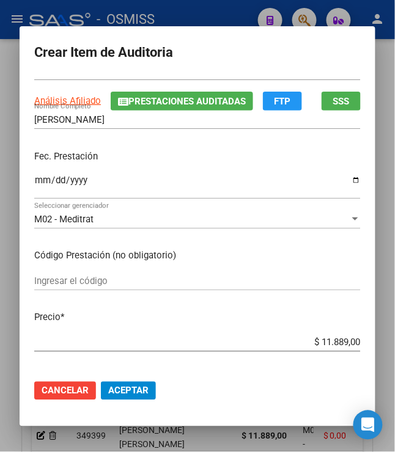
scroll to position [67, 0]
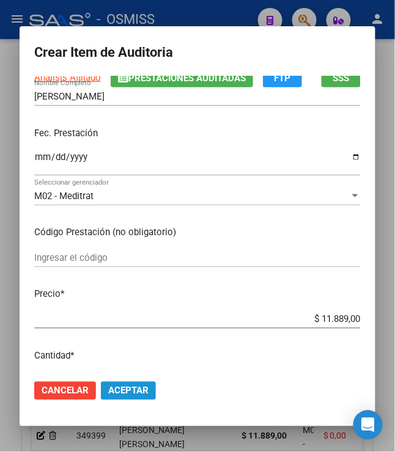
click at [130, 387] on span "Aceptar" at bounding box center [128, 390] width 40 height 11
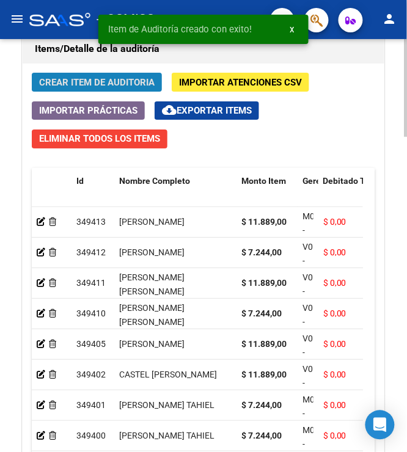
click at [84, 83] on span "Crear Item de Auditoria" at bounding box center [96, 82] width 115 height 11
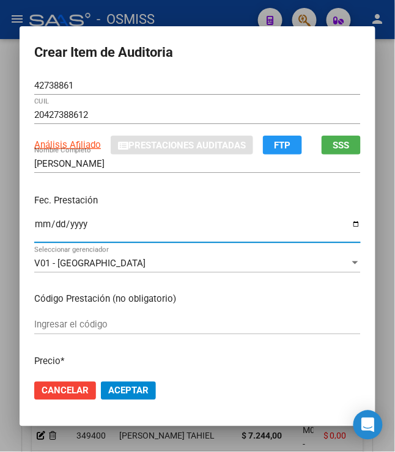
click at [34, 231] on input "Ingresar la fecha" at bounding box center [197, 229] width 326 height 20
click at [108, 189] on div "Fec. Prestación 2025-07-12 Ingresar la fecha" at bounding box center [197, 219] width 326 height 70
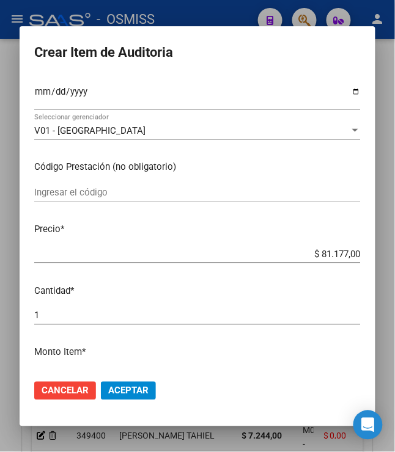
scroll to position [136, 0]
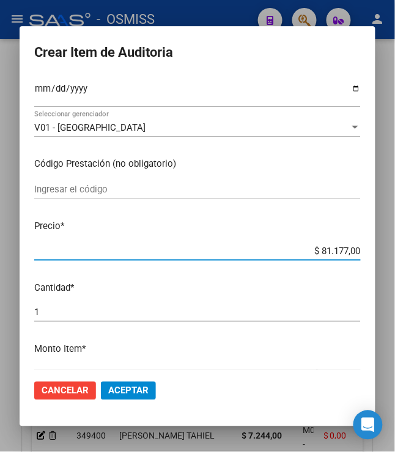
drag, startPoint x: 314, startPoint y: 254, endPoint x: 414, endPoint y: 291, distance: 106.3
click at [395, 291] on html "menu - OSMISS person Firma Express Padrón Padrón Ágil Análisis Afiliado Integra…" at bounding box center [197, 226] width 395 height 452
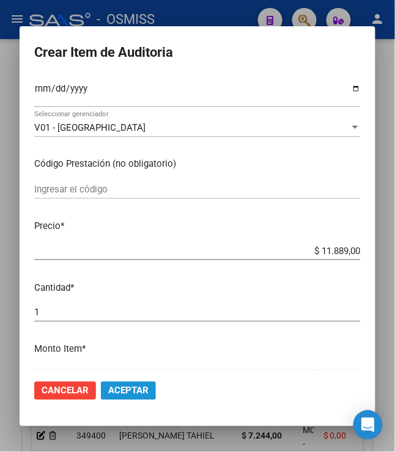
click at [120, 385] on span "Aceptar" at bounding box center [128, 390] width 40 height 11
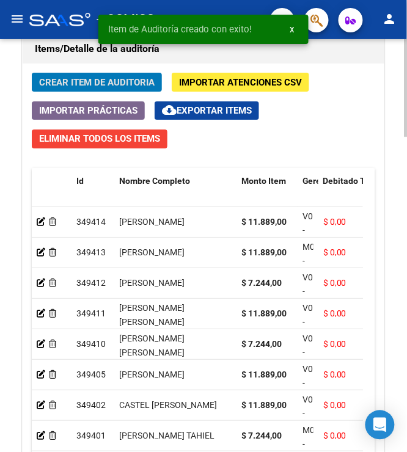
click at [62, 76] on button "Crear Item de Auditoria" at bounding box center [97, 82] width 130 height 19
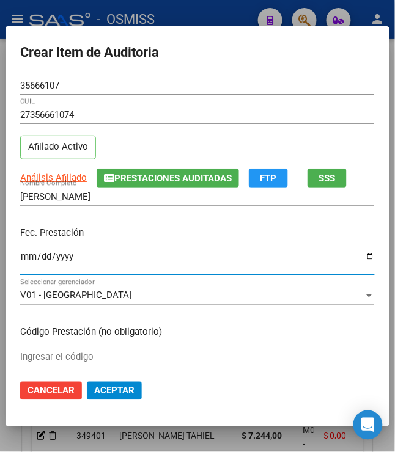
click at [20, 259] on input "Ingresar la fecha" at bounding box center [197, 262] width 354 height 20
click at [200, 235] on p "Fec. Prestación" at bounding box center [197, 233] width 354 height 14
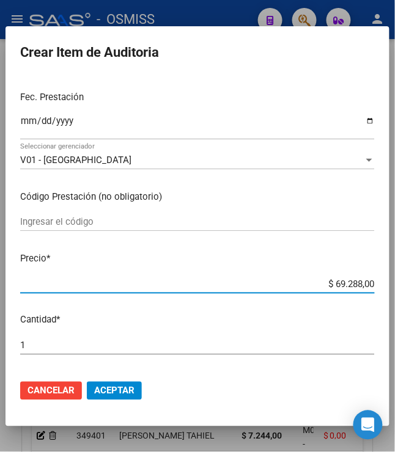
drag, startPoint x: 328, startPoint y: 283, endPoint x: 384, endPoint y: 284, distance: 56.2
click at [385, 286] on mat-dialog-content "35666107 Nro Documento 27356661074 CUIL Afiliado Activo Análisis Afiliado Prest…" at bounding box center [197, 223] width 384 height 294
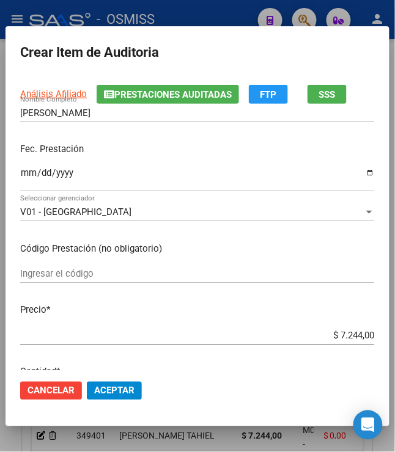
scroll to position [203, 0]
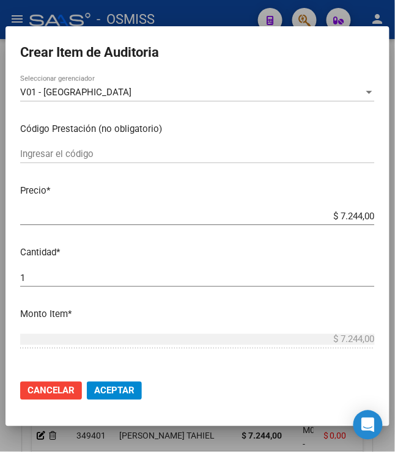
click at [96, 396] on button "Aceptar" at bounding box center [114, 391] width 55 height 18
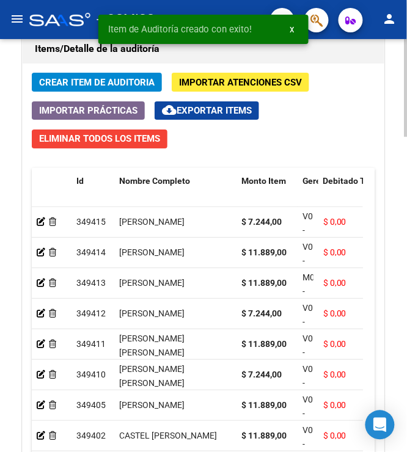
click at [106, 79] on span "Crear Item de Auditoria" at bounding box center [96, 82] width 115 height 11
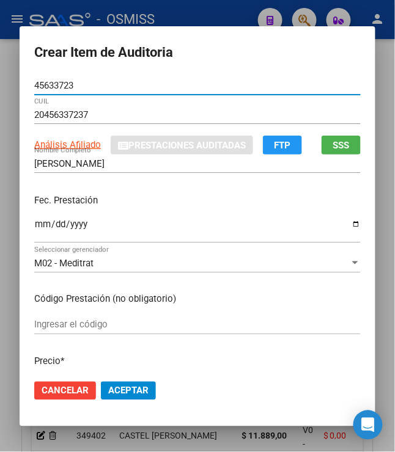
click at [35, 230] on input "Ingresar la fecha" at bounding box center [197, 229] width 326 height 20
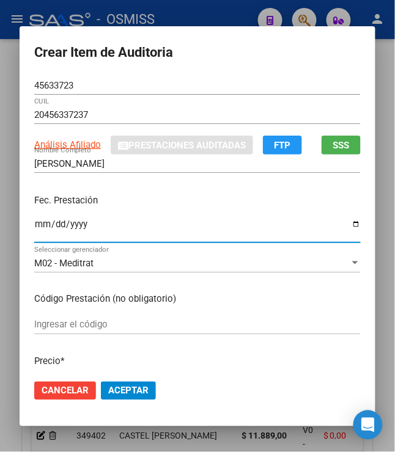
drag, startPoint x: 112, startPoint y: 194, endPoint x: 120, endPoint y: 200, distance: 10.4
click at [115, 197] on div "Fec. Prestación 2025-06-13 Ingresar la fecha" at bounding box center [197, 219] width 326 height 70
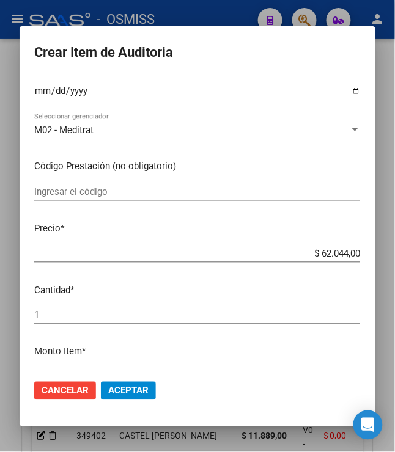
scroll to position [136, 0]
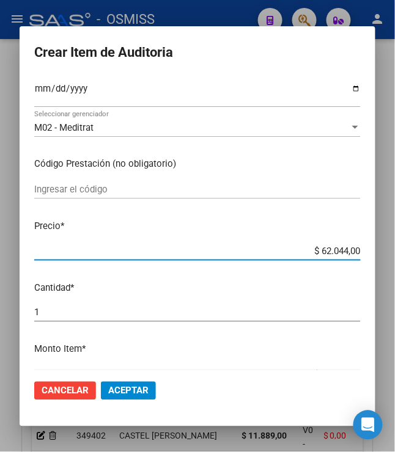
drag, startPoint x: 325, startPoint y: 252, endPoint x: 384, endPoint y: 252, distance: 59.3
click at [384, 252] on div "Crear Item de Auditoria 45633723 Nro Documento 20456337237 CUIL Análisis Afilia…" at bounding box center [197, 226] width 395 height 452
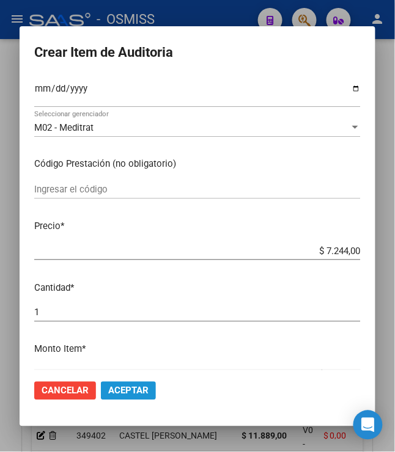
click at [145, 391] on button "Aceptar" at bounding box center [128, 391] width 55 height 18
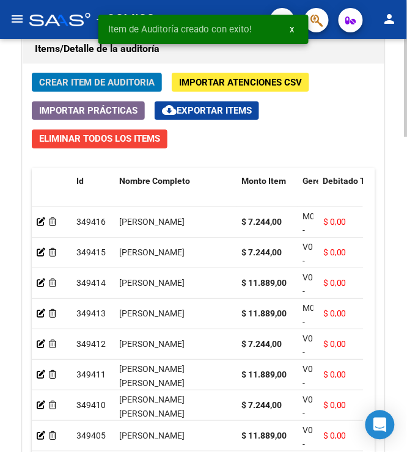
click at [89, 84] on span "Crear Item de Auditoria" at bounding box center [96, 82] width 115 height 11
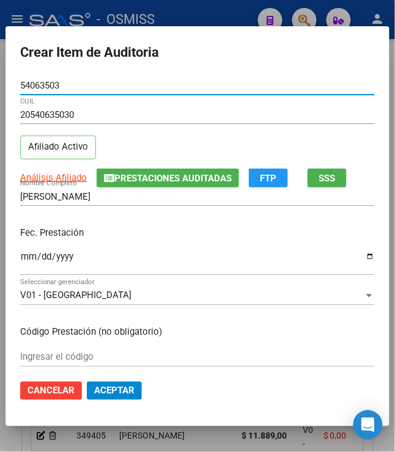
click at [20, 261] on input "Ingresar la fecha" at bounding box center [197, 262] width 354 height 20
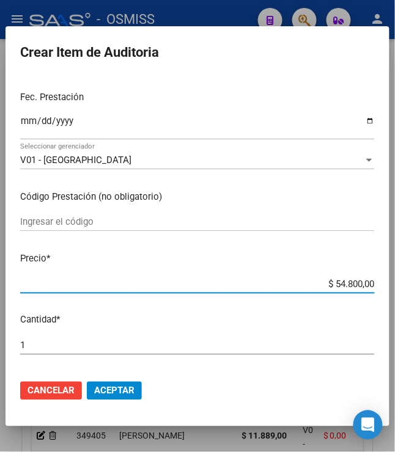
drag, startPoint x: 332, startPoint y: 286, endPoint x: 367, endPoint y: 297, distance: 36.5
click at [367, 297] on div "$ 54.800,00 Ingresar el precio" at bounding box center [197, 290] width 354 height 30
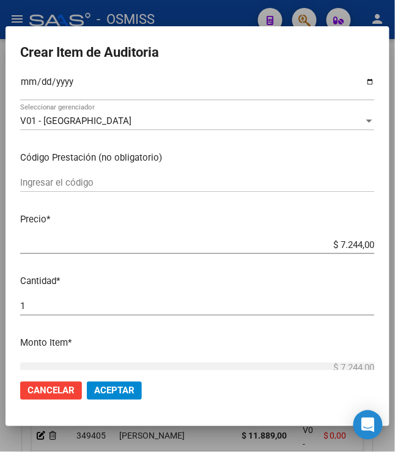
scroll to position [203, 0]
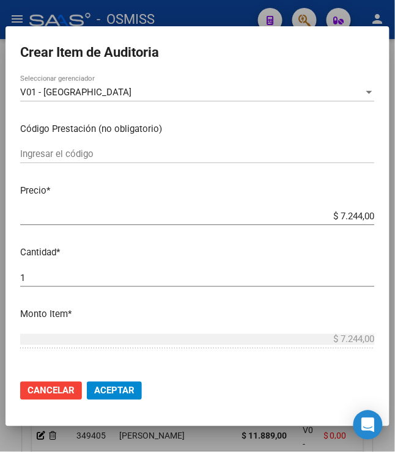
click at [100, 392] on span "Aceptar" at bounding box center [114, 390] width 40 height 11
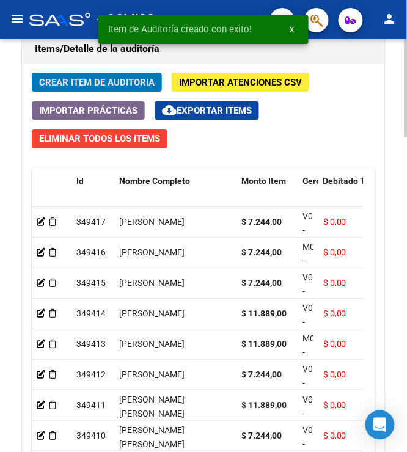
click at [147, 78] on span "Crear Item de Auditoria" at bounding box center [96, 82] width 115 height 11
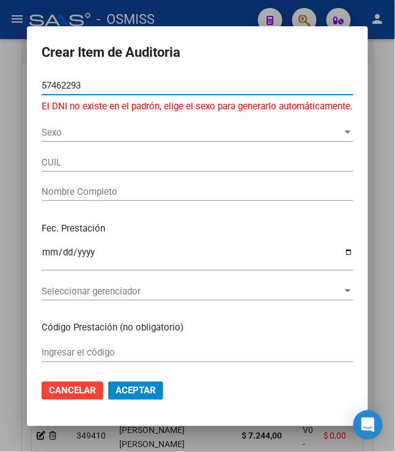
drag, startPoint x: 84, startPoint y: 89, endPoint x: 33, endPoint y: 93, distance: 50.9
click at [33, 93] on mat-dialog-content "57462293 Nro Documento El DNI no existe en el padrón, elige el sexo para genera…" at bounding box center [197, 223] width 341 height 294
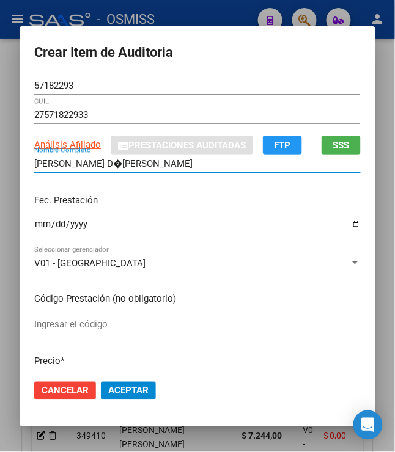
click at [84, 167] on input "SCHIMPF D�ANA MAITEN" at bounding box center [197, 163] width 326 height 11
click at [34, 225] on input "Ingresar la fecha" at bounding box center [197, 229] width 326 height 20
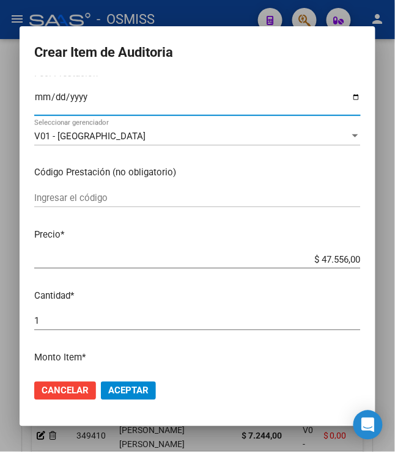
scroll to position [136, 0]
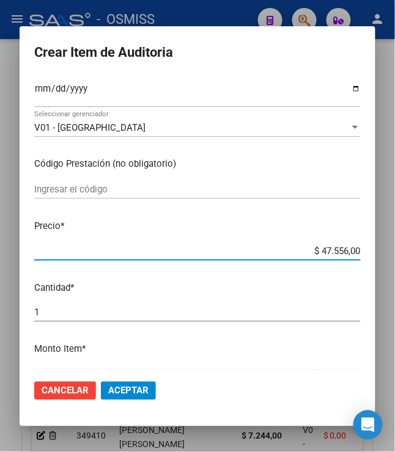
drag, startPoint x: 314, startPoint y: 247, endPoint x: 395, endPoint y: 254, distance: 81.0
click at [393, 253] on div "Crear Item de Auditoria 57182293 Nro Documento 27571822933 CUIL Análisis Afilia…" at bounding box center [197, 226] width 395 height 452
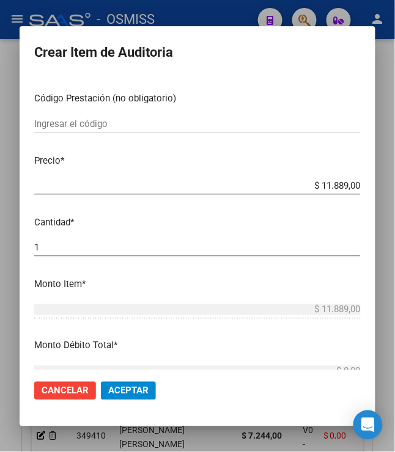
scroll to position [203, 0]
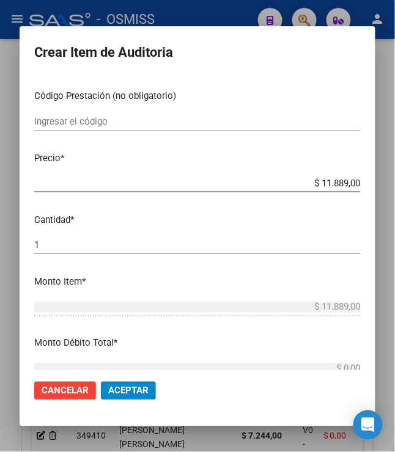
click at [126, 389] on span "Aceptar" at bounding box center [128, 390] width 40 height 11
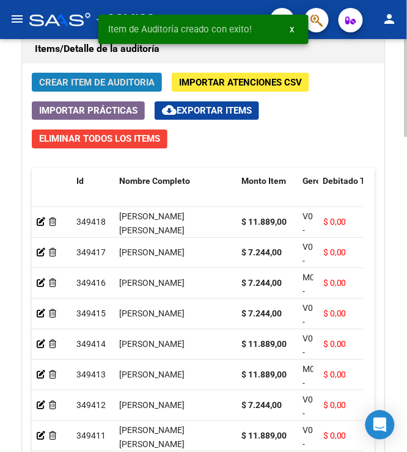
click at [96, 86] on span "Crear Item de Auditoria" at bounding box center [96, 82] width 115 height 11
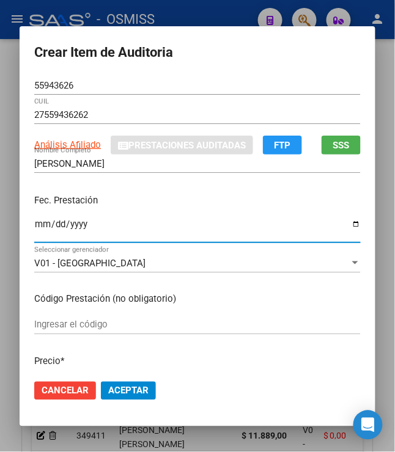
click at [34, 223] on input "Ingresar la fecha" at bounding box center [197, 229] width 326 height 20
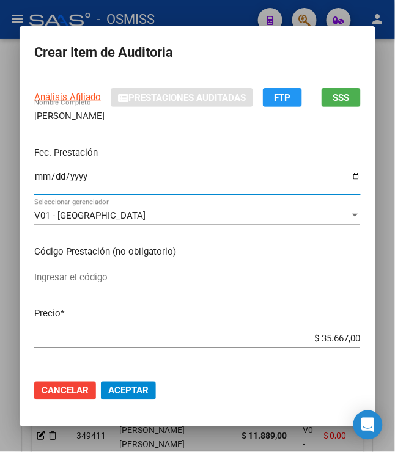
scroll to position [136, 0]
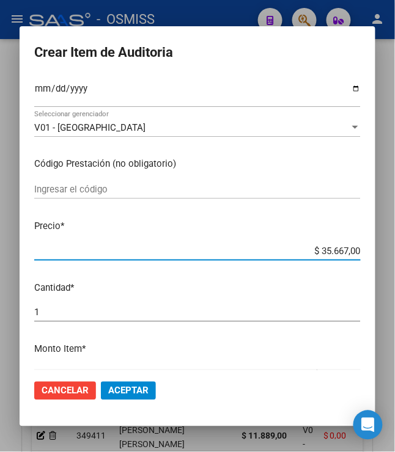
drag, startPoint x: 316, startPoint y: 252, endPoint x: 396, endPoint y: 263, distance: 80.8
click at [395, 263] on html "menu - OSMISS person Firma Express Padrón Padrón Ágil Análisis Afiliado Integra…" at bounding box center [197, 226] width 395 height 452
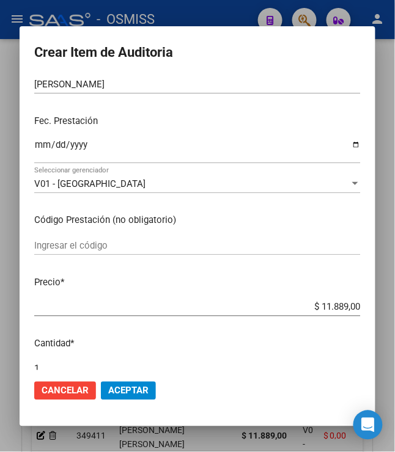
scroll to position [203, 0]
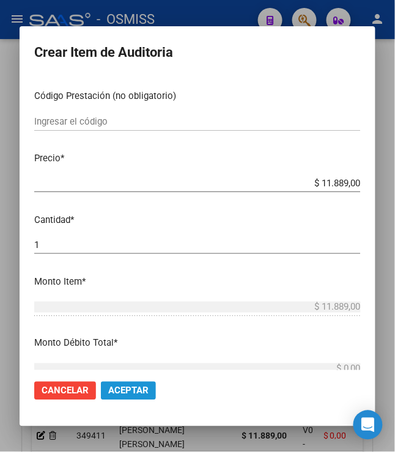
click at [132, 393] on span "Aceptar" at bounding box center [128, 390] width 40 height 11
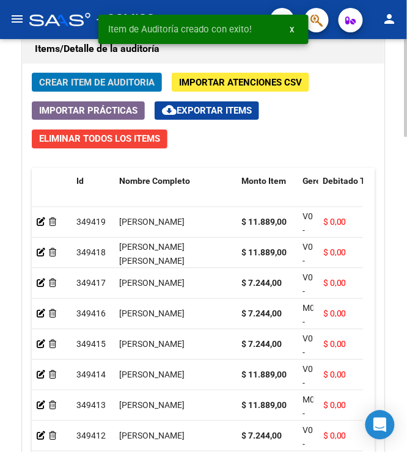
click at [97, 82] on span "Crear Item de Auditoria" at bounding box center [96, 82] width 115 height 11
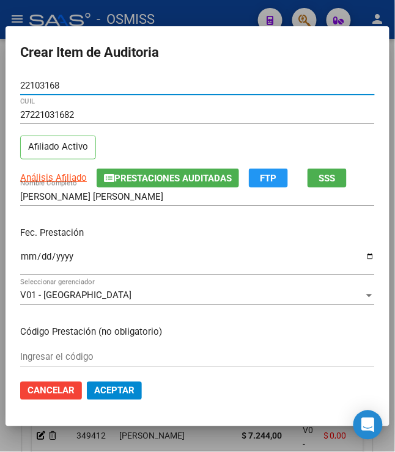
click at [20, 264] on input "Ingresar la fecha" at bounding box center [197, 262] width 354 height 20
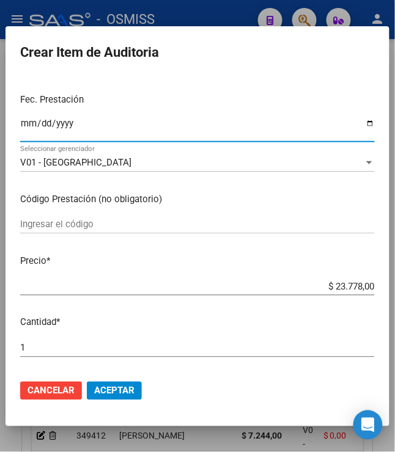
scroll to position [136, 0]
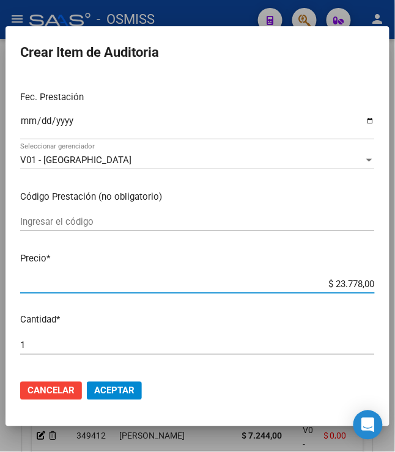
drag, startPoint x: 326, startPoint y: 279, endPoint x: 397, endPoint y: 296, distance: 73.0
click at [395, 296] on html "menu - OSMISS person Firma Express Padrón Padrón Ágil Análisis Afiliado Integra…" at bounding box center [197, 226] width 395 height 452
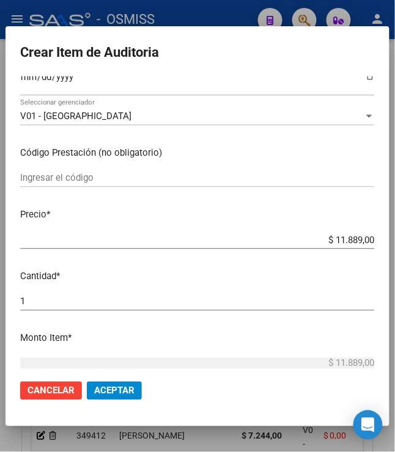
scroll to position [271, 0]
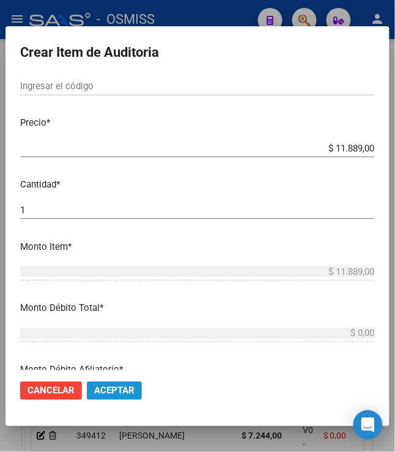
click at [115, 395] on span "Aceptar" at bounding box center [114, 390] width 40 height 11
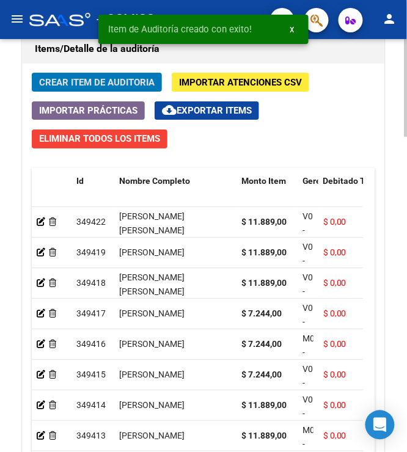
click at [91, 86] on span "Crear Item de Auditoria" at bounding box center [96, 82] width 115 height 11
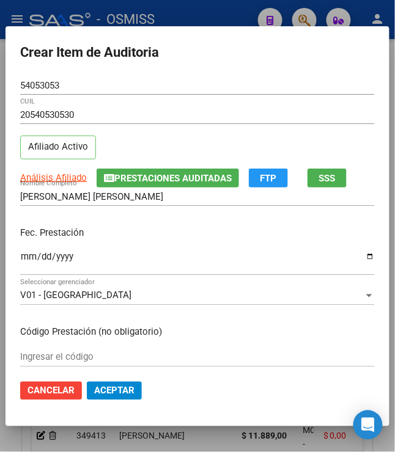
click at [12, 271] on mat-dialog-content "54053053 Nro Documento 20540530530 CUIL Afiliado Activo Análisis Afiliado Prest…" at bounding box center [197, 223] width 384 height 294
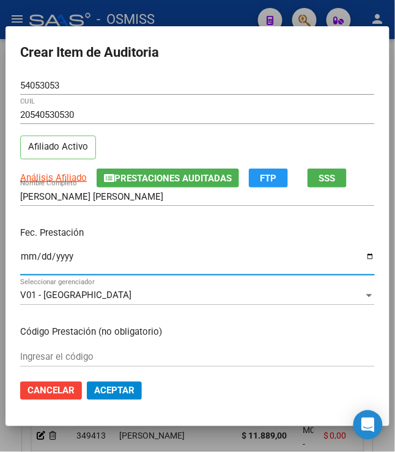
click at [23, 257] on input "Ingresar la fecha" at bounding box center [197, 262] width 354 height 20
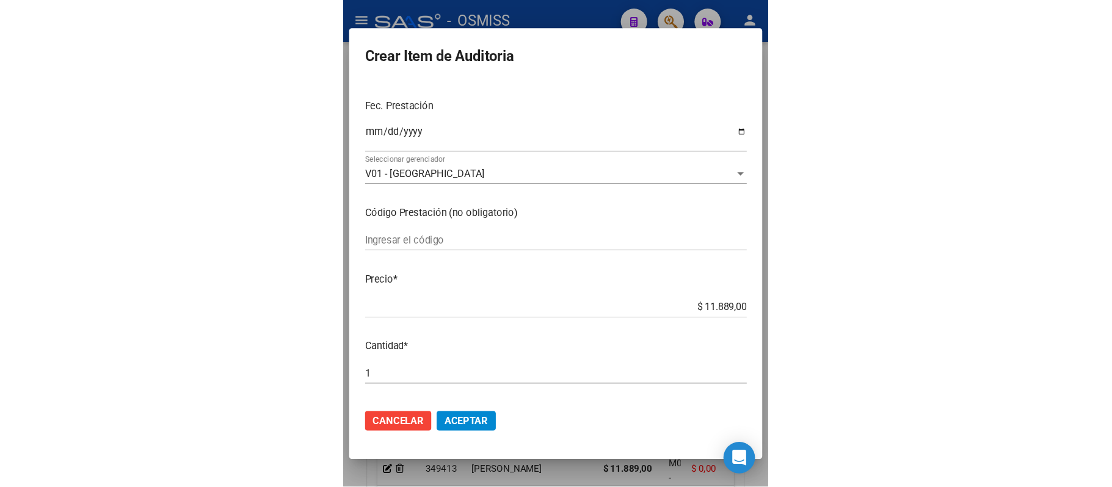
scroll to position [136, 0]
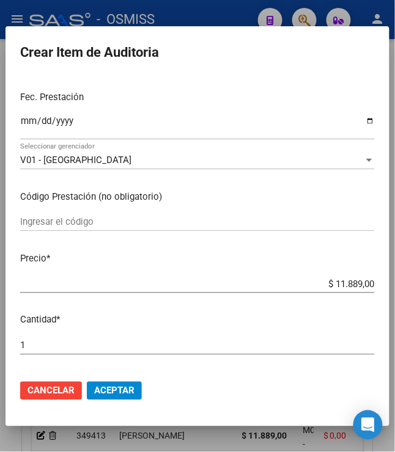
click at [114, 391] on span "Aceptar" at bounding box center [114, 390] width 40 height 11
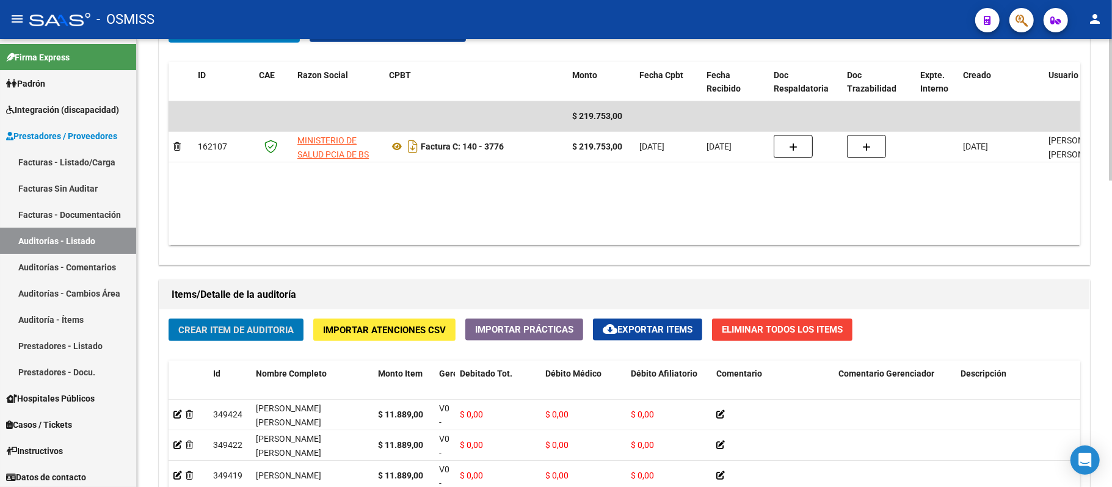
scroll to position [896, 0]
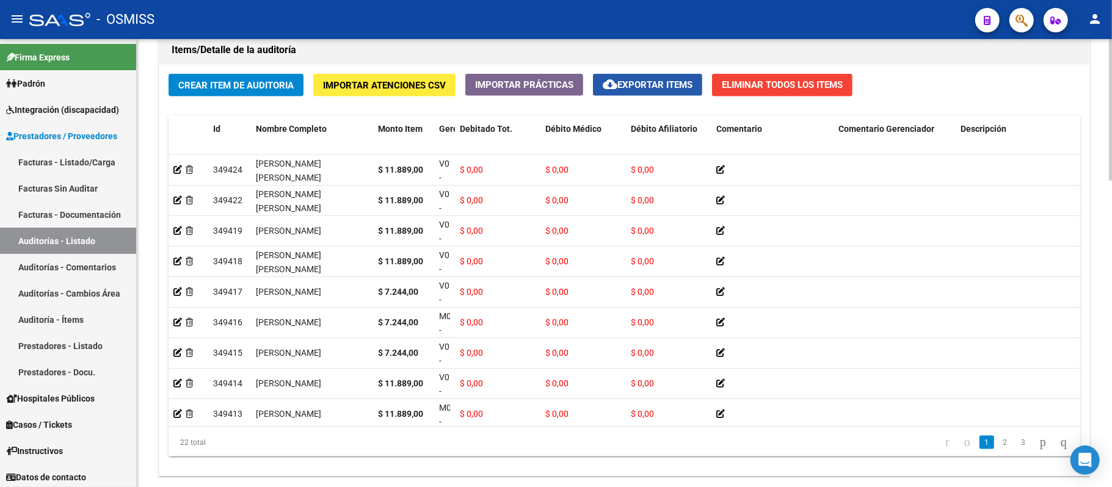
click at [442, 86] on span "cloud_download Exportar Items" at bounding box center [648, 84] width 90 height 11
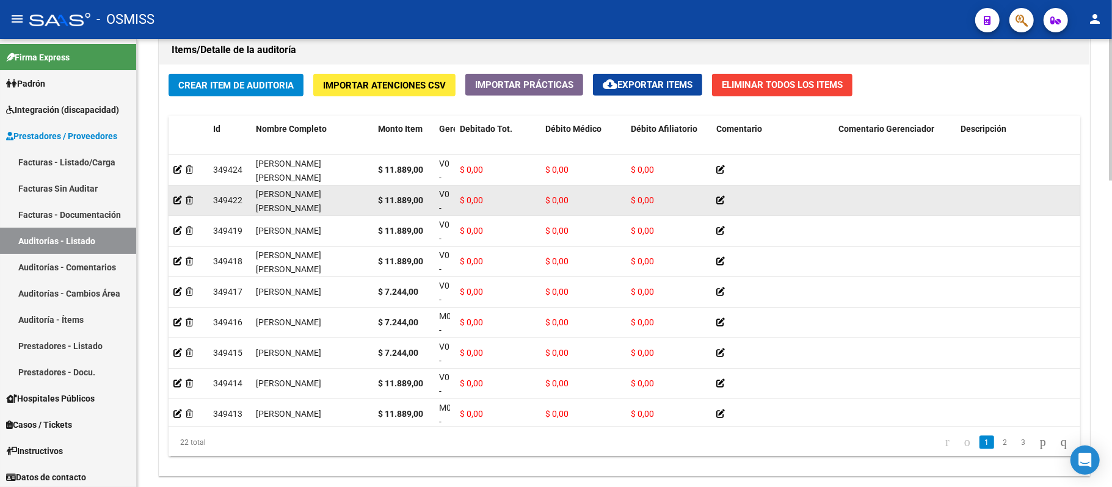
click at [442, 213] on datatable-body-cell at bounding box center [895, 201] width 122 height 30
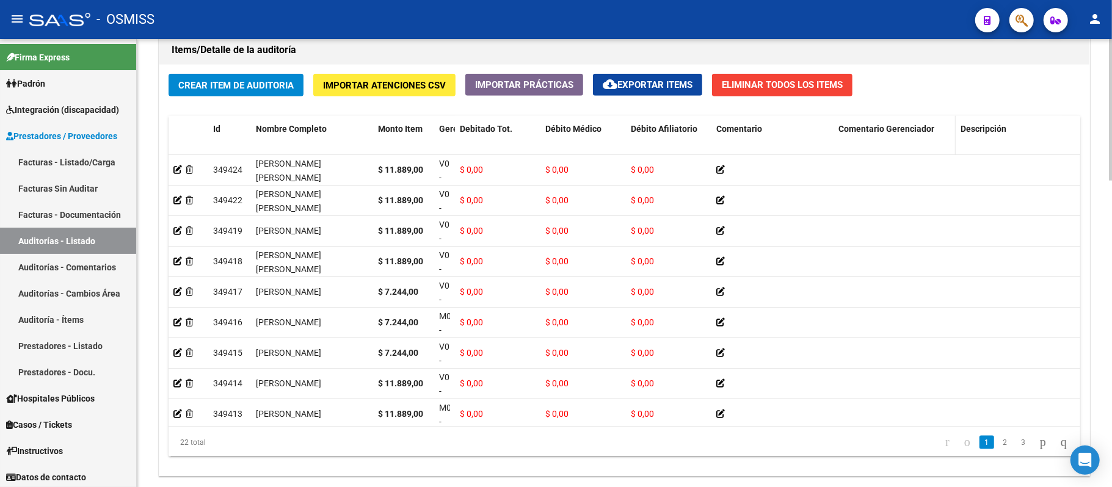
click at [442, 121] on datatable-header-cell "Comentario Gerenciador" at bounding box center [895, 143] width 122 height 54
click at [442, 133] on span "Comentario Gerenciador" at bounding box center [887, 129] width 96 height 10
click at [442, 130] on span "Comentario Gerenciador" at bounding box center [887, 129] width 96 height 10
click at [442, 128] on span "Comentario Gerenciador" at bounding box center [887, 129] width 96 height 10
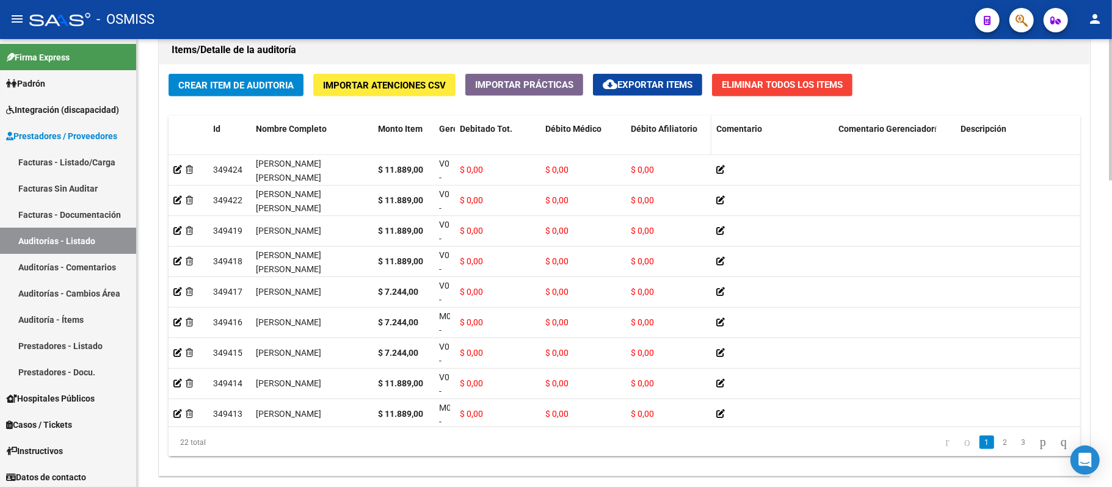
click at [442, 131] on span "Débito Afiliatorio" at bounding box center [664, 129] width 67 height 10
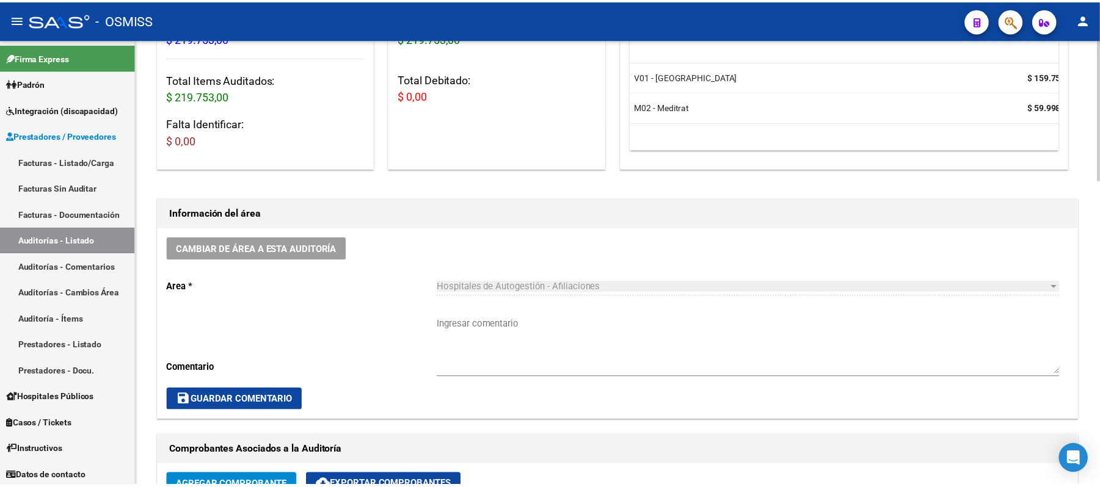
scroll to position [203, 0]
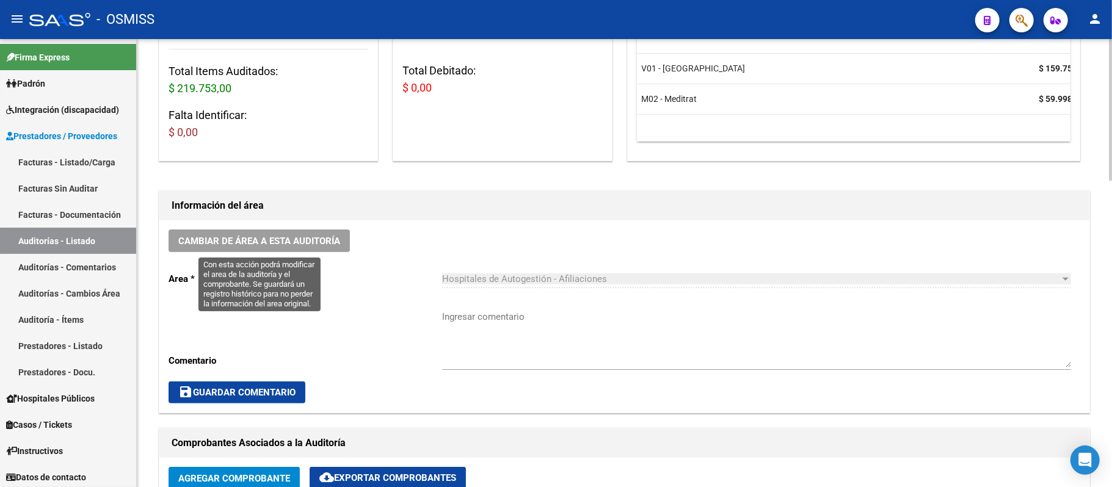
click at [301, 245] on span "Cambiar de área a esta auditoría" at bounding box center [259, 241] width 162 height 11
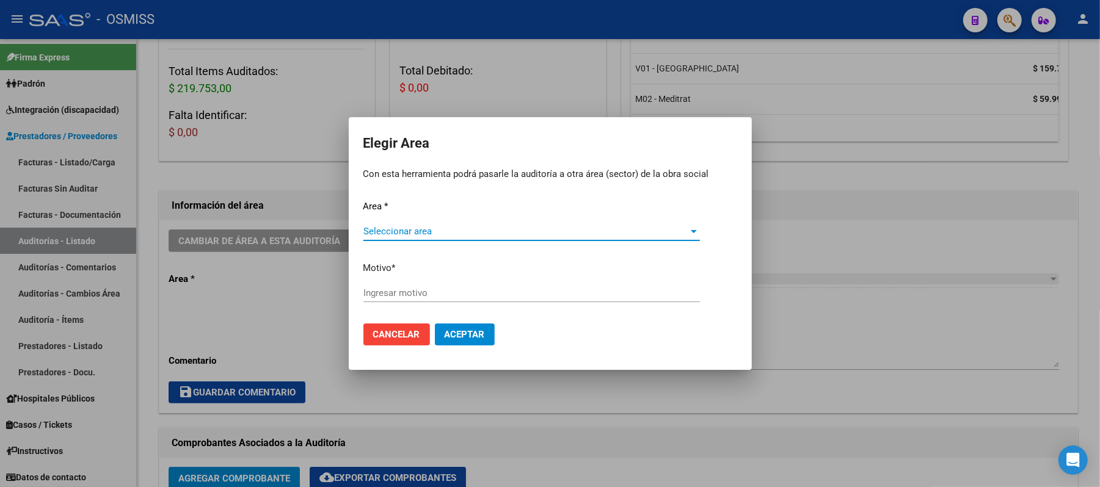
click at [442, 233] on span "Seleccionar area" at bounding box center [526, 231] width 326 height 11
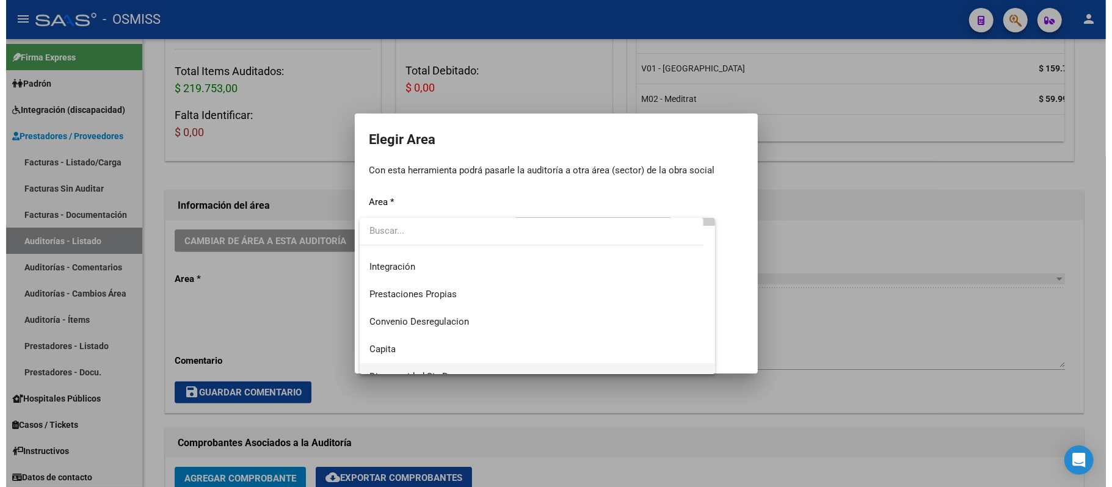
scroll to position [136, 0]
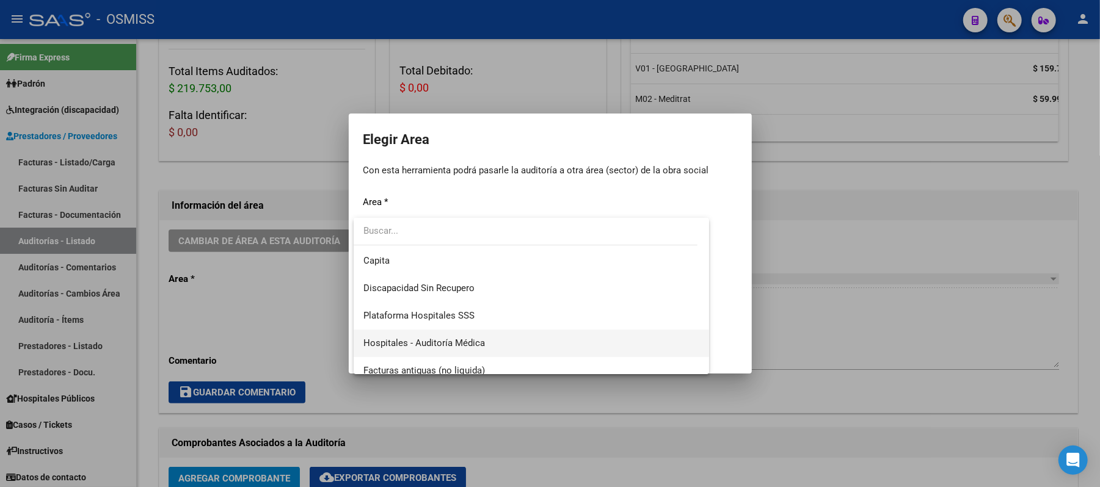
click at [442, 335] on span "Hospitales - Auditoría Médica" at bounding box center [531, 343] width 337 height 27
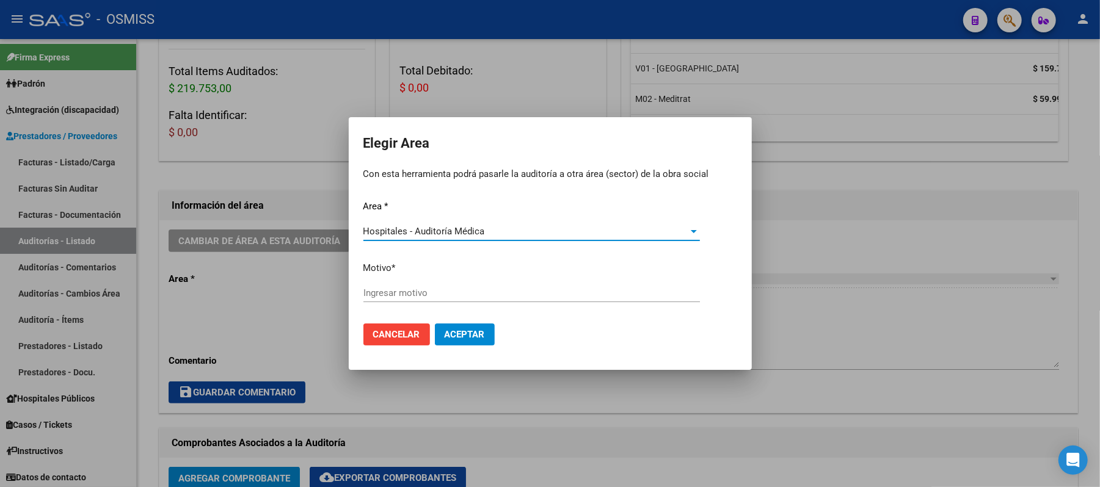
click at [442, 299] on div "Ingresar motivo" at bounding box center [531, 293] width 337 height 18
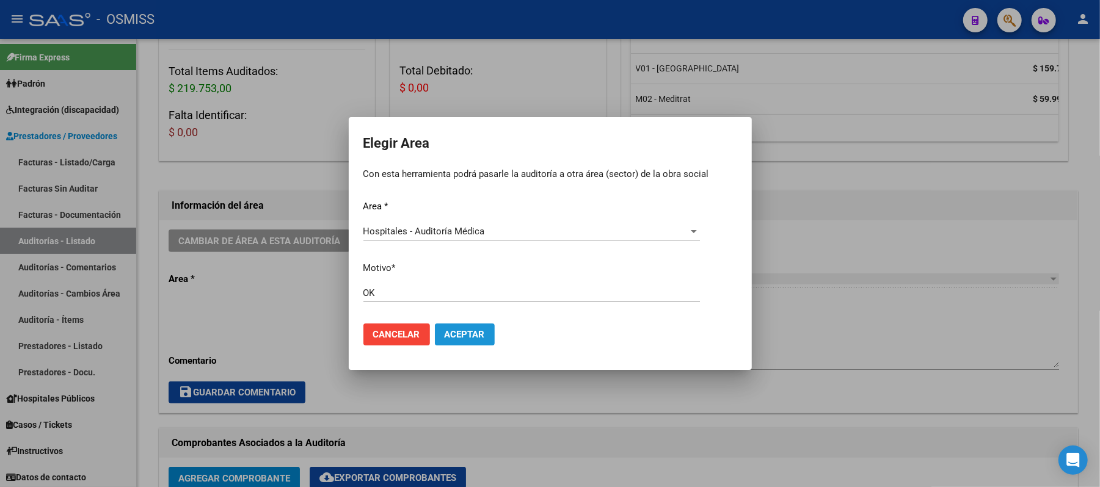
click at [442, 333] on span "Aceptar" at bounding box center [465, 334] width 40 height 11
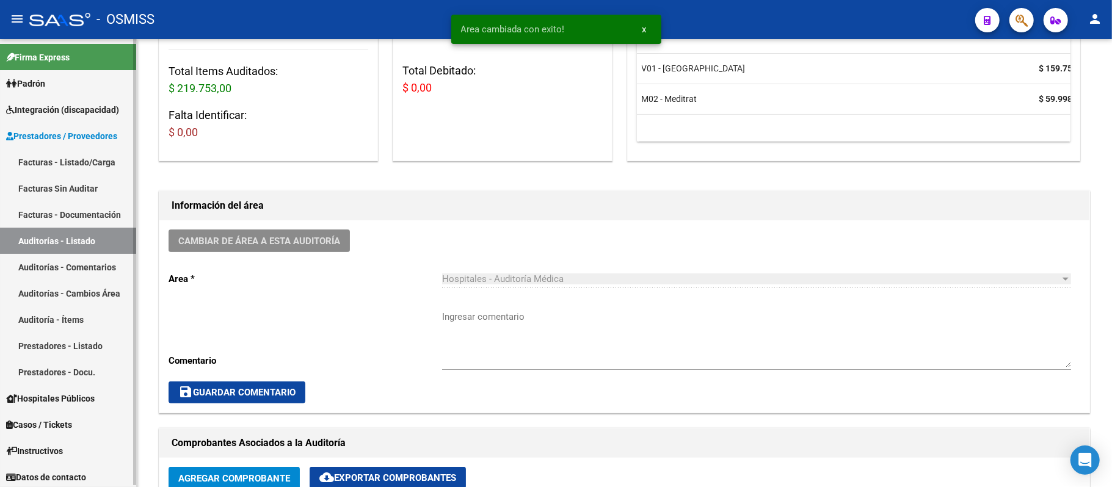
click at [98, 238] on link "Auditorías - Listado" at bounding box center [68, 241] width 136 height 26
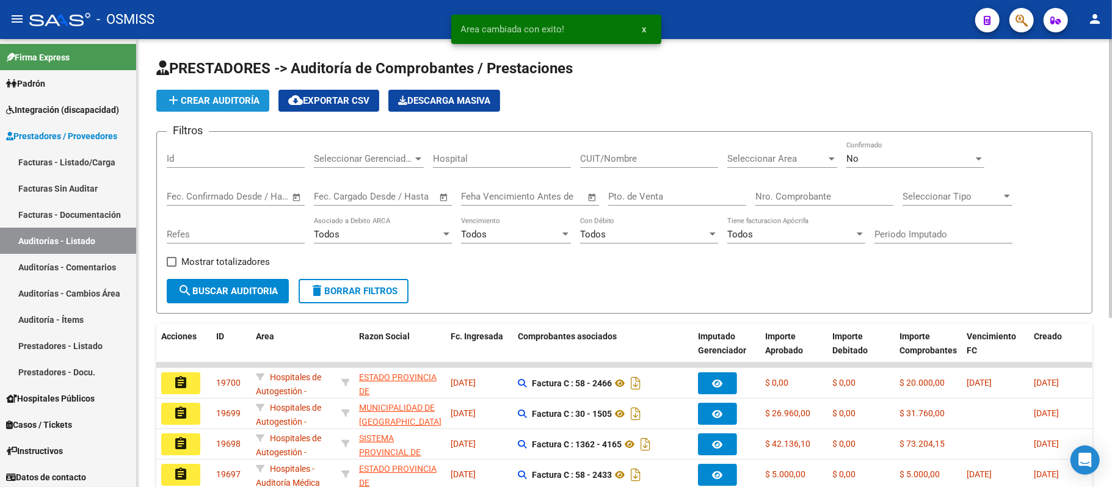
click at [236, 104] on span "add Crear Auditoría" at bounding box center [212, 100] width 93 height 11
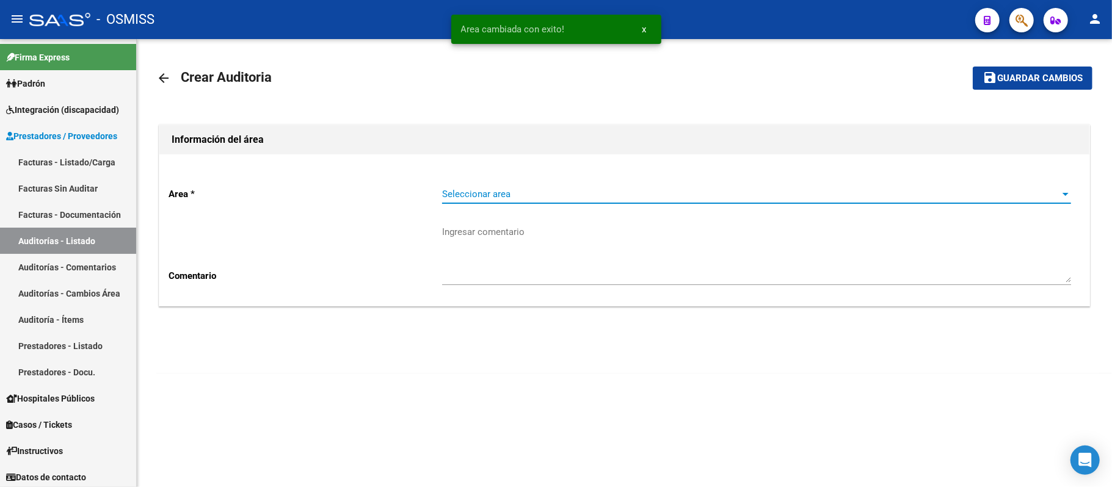
click at [442, 193] on span "Seleccionar area" at bounding box center [751, 194] width 618 height 11
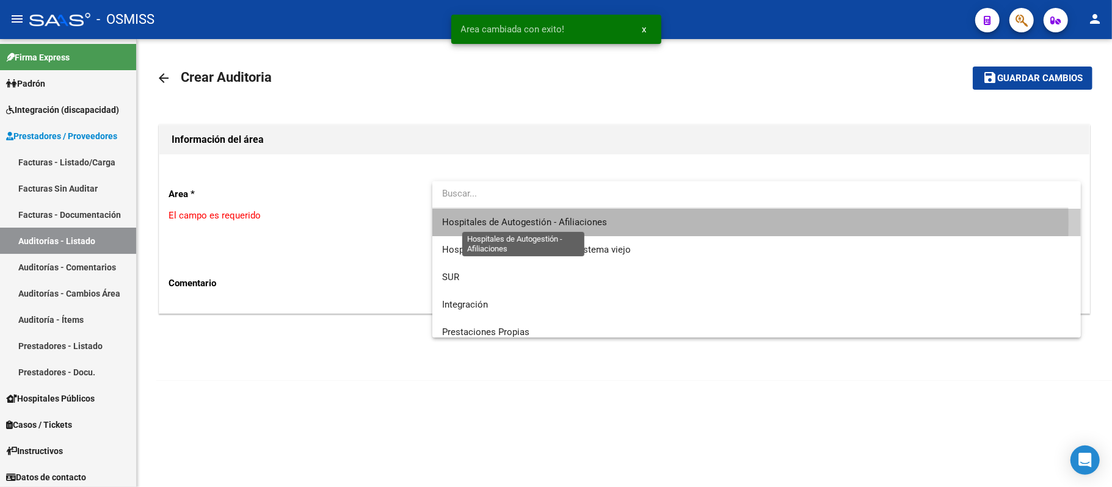
click at [442, 222] on span "Hospitales de Autogestión - Afiliaciones" at bounding box center [524, 222] width 165 height 11
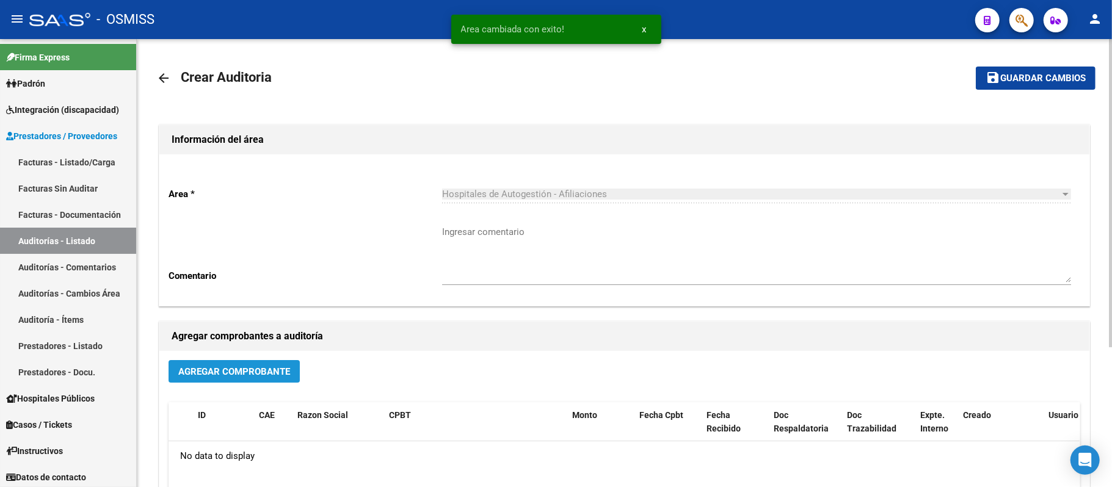
click at [286, 372] on span "Agregar Comprobante" at bounding box center [234, 372] width 112 height 11
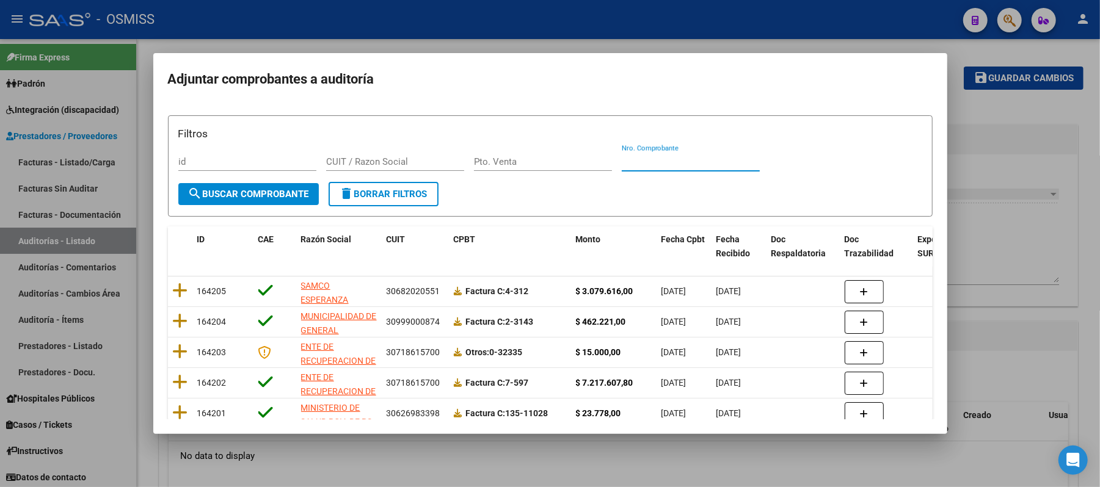
click at [442, 158] on input "Nro. Comprobante" at bounding box center [691, 161] width 138 height 11
click at [442, 255] on div at bounding box center [550, 243] width 1100 height 487
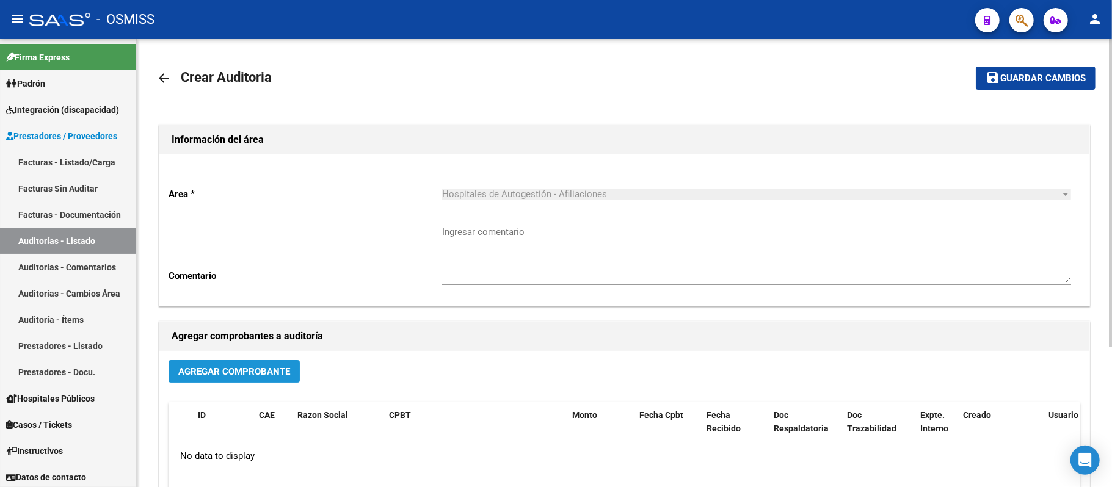
click at [209, 372] on span "Agregar Comprobante" at bounding box center [234, 372] width 112 height 11
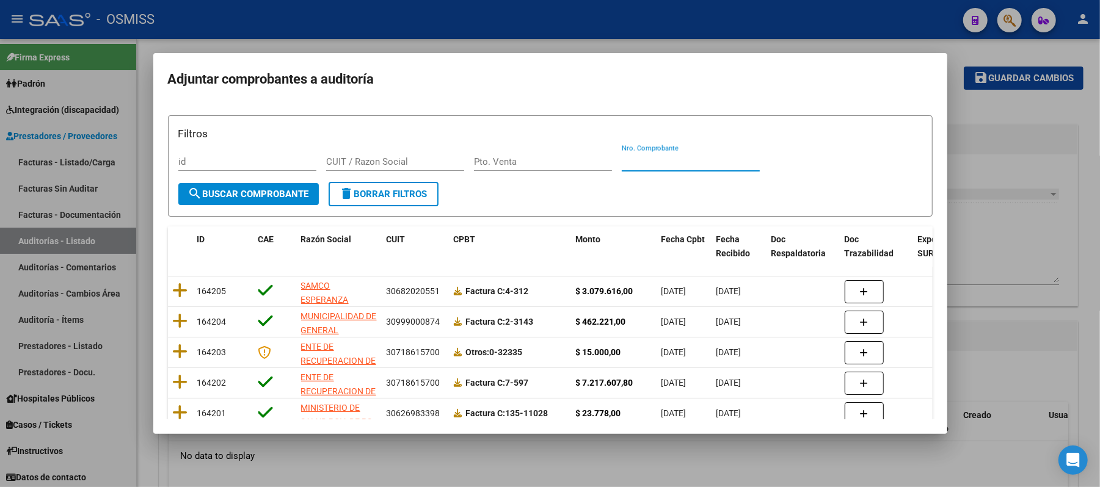
click at [442, 164] on input "Nro. Comprobante" at bounding box center [691, 161] width 138 height 11
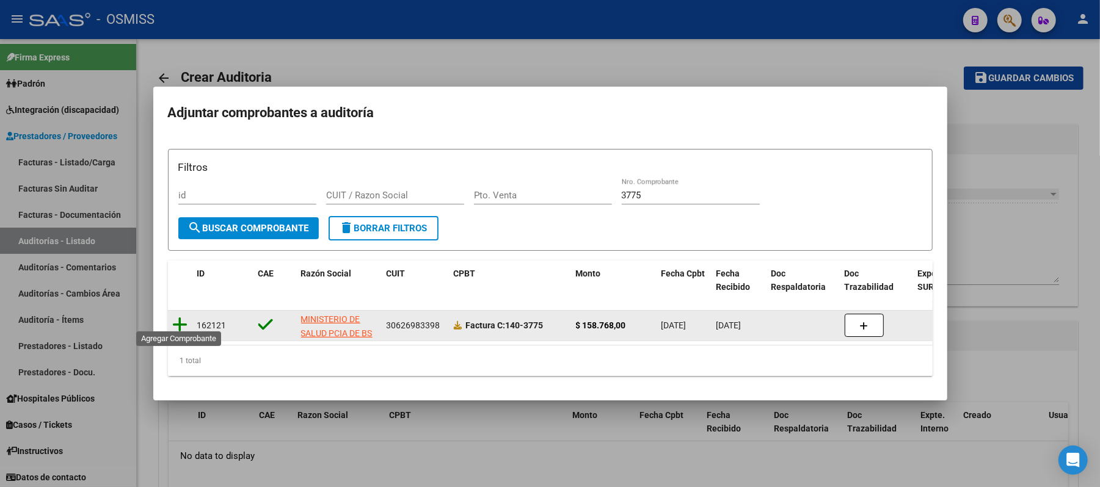
click at [181, 316] on icon at bounding box center [180, 324] width 15 height 17
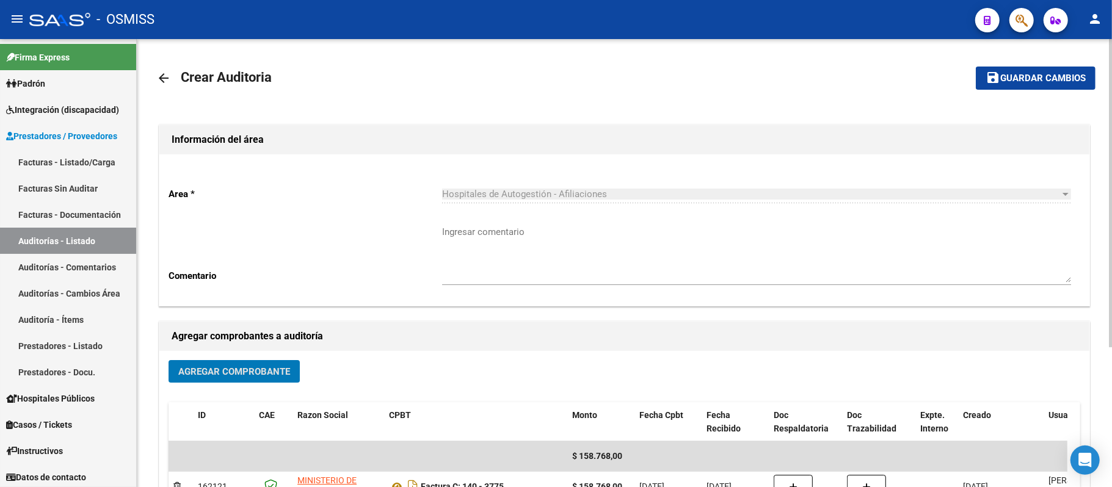
click at [442, 84] on button "save Guardar cambios" at bounding box center [1036, 78] width 120 height 23
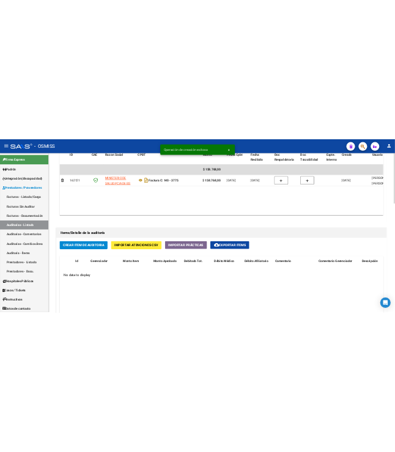
scroll to position [814, 0]
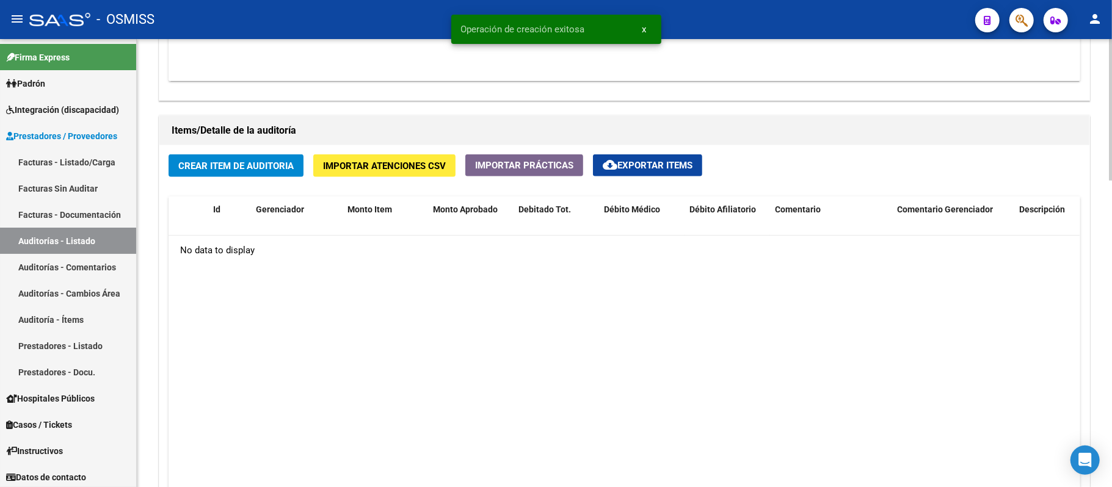
click at [230, 170] on span "Crear Item de Auditoria" at bounding box center [235, 166] width 115 height 11
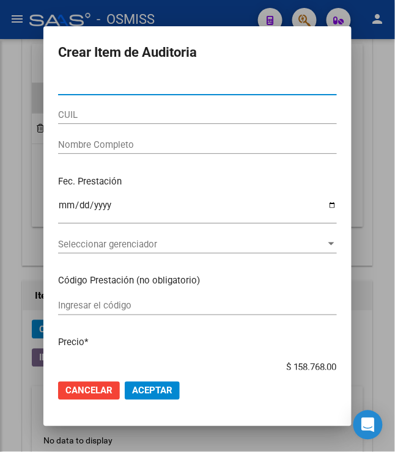
scroll to position [711, 0]
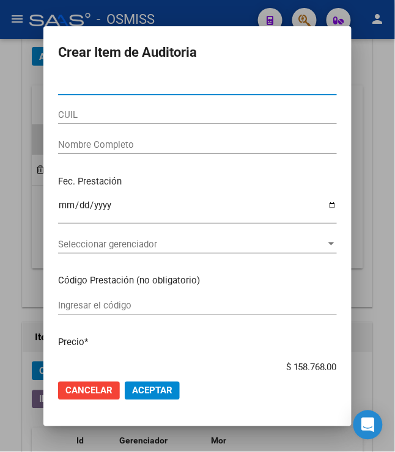
click at [94, 88] on input "Nro Documento" at bounding box center [197, 85] width 279 height 11
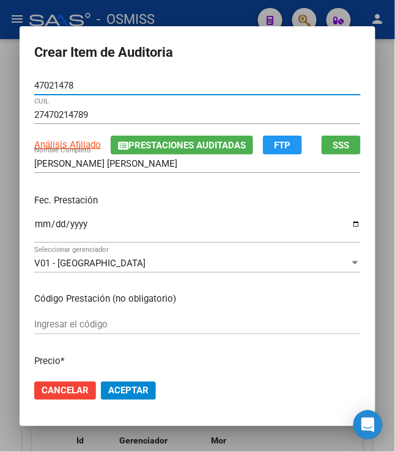
click at [34, 228] on input "Ingresar la fecha" at bounding box center [197, 229] width 326 height 20
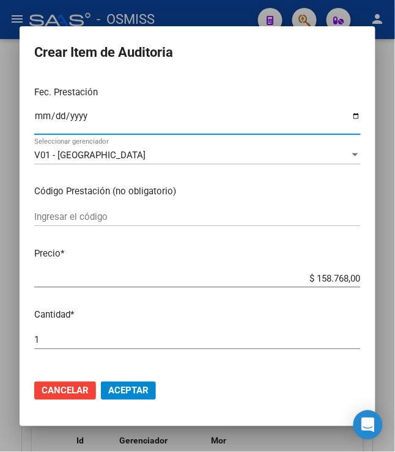
scroll to position [136, 0]
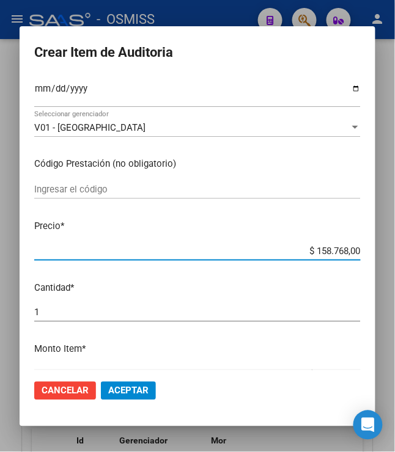
drag, startPoint x: 329, startPoint y: 252, endPoint x: 373, endPoint y: 260, distance: 44.7
click at [373, 260] on mat-dialog-content "47021478 Nro Documento 27470214789 CUIL Análisis Afiliado Prestaciones Auditada…" at bounding box center [198, 223] width 356 height 294
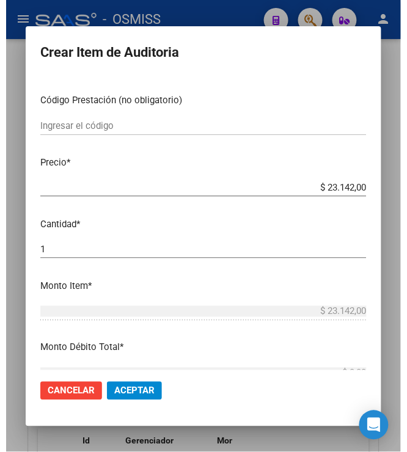
scroll to position [203, 0]
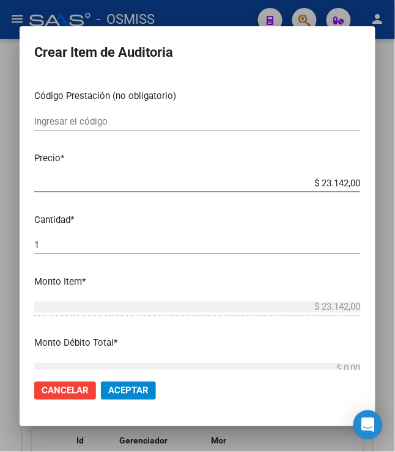
click at [108, 389] on span "Aceptar" at bounding box center [128, 390] width 40 height 11
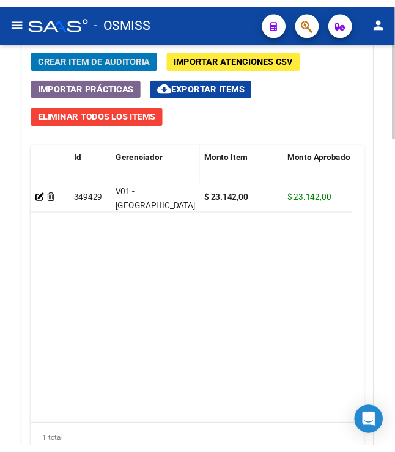
scroll to position [1191, 0]
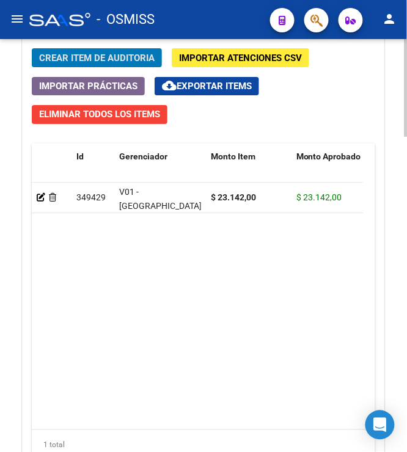
click at [92, 56] on span "Crear Item de Auditoria" at bounding box center [96, 58] width 115 height 11
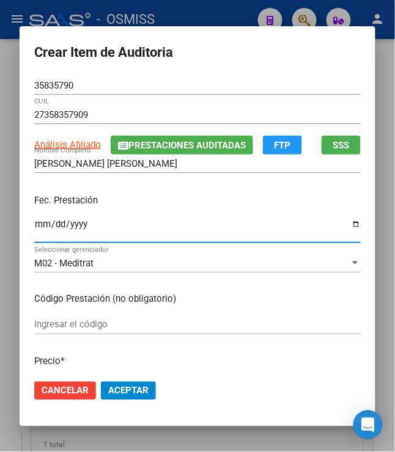
click at [34, 221] on input "Ingresar la fecha" at bounding box center [197, 229] width 326 height 20
click at [98, 195] on p "Fec. Prestación" at bounding box center [197, 201] width 326 height 14
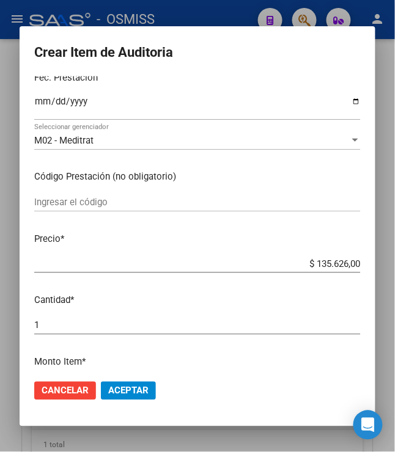
scroll to position [136, 0]
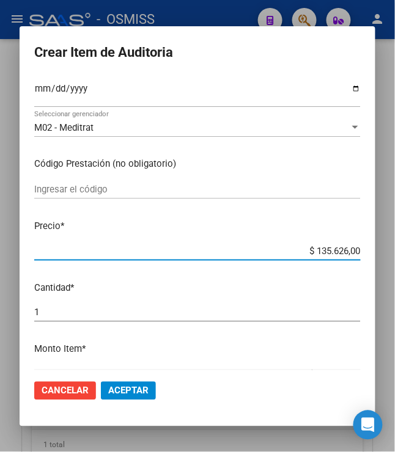
drag, startPoint x: 308, startPoint y: 252, endPoint x: 362, endPoint y: 252, distance: 53.1
click at [362, 252] on app-form-text-field "Precio * $ 135.626,00 Ingresar el precio" at bounding box center [202, 238] width 336 height 38
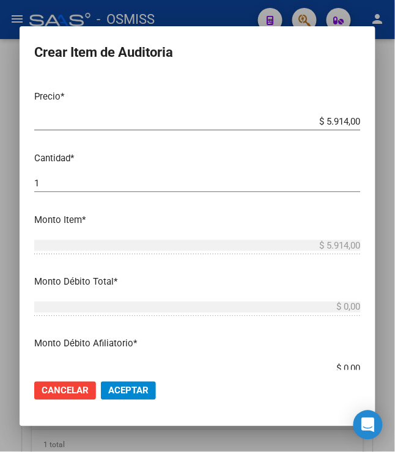
scroll to position [271, 0]
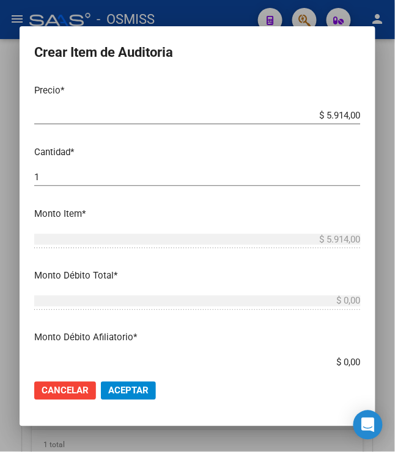
click at [118, 395] on span "Aceptar" at bounding box center [128, 390] width 40 height 11
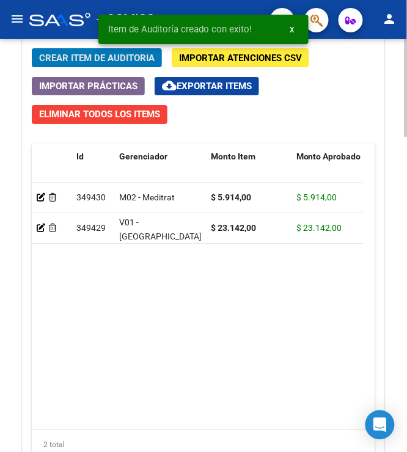
click at [67, 62] on span "Crear Item de Auditoria" at bounding box center [96, 58] width 115 height 11
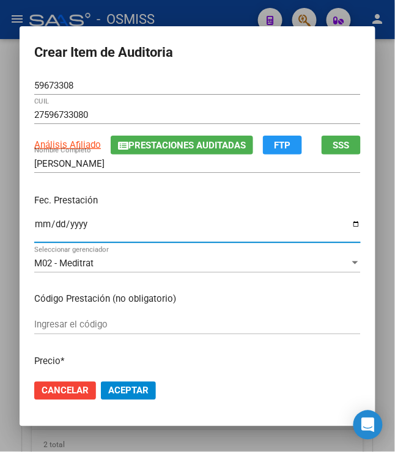
click at [34, 222] on input "Ingresar la fecha" at bounding box center [197, 229] width 326 height 20
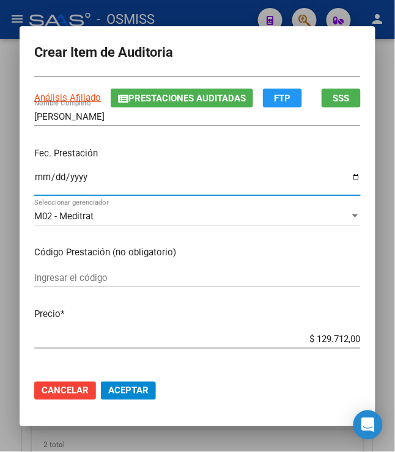
scroll to position [136, 0]
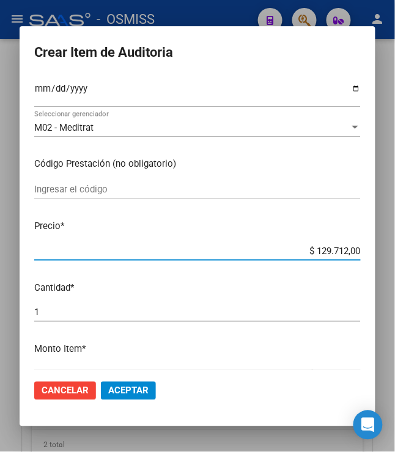
drag, startPoint x: 309, startPoint y: 253, endPoint x: 384, endPoint y: 269, distance: 76.3
click at [384, 269] on div "Crear Item de Auditoria 59673308 Nro Documento 27596733080 CUIL Análisis Afilia…" at bounding box center [197, 226] width 395 height 452
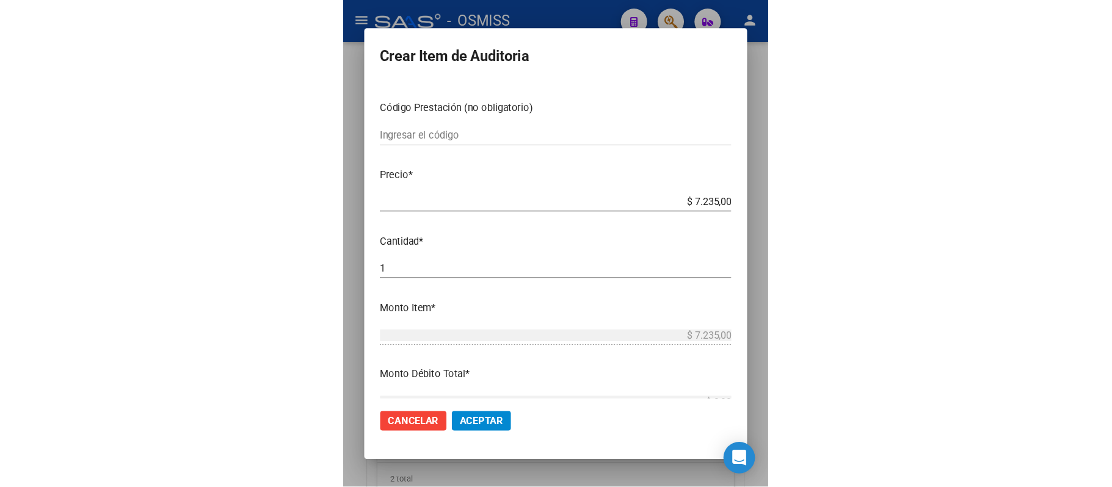
scroll to position [203, 0]
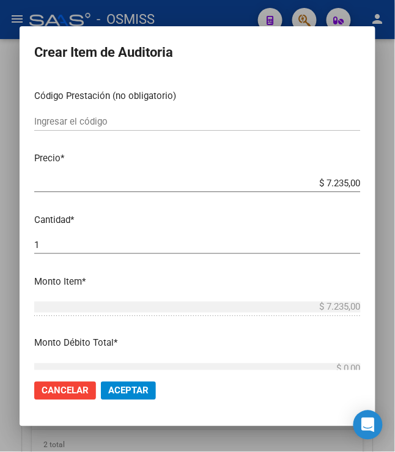
click at [125, 392] on span "Aceptar" at bounding box center [128, 390] width 40 height 11
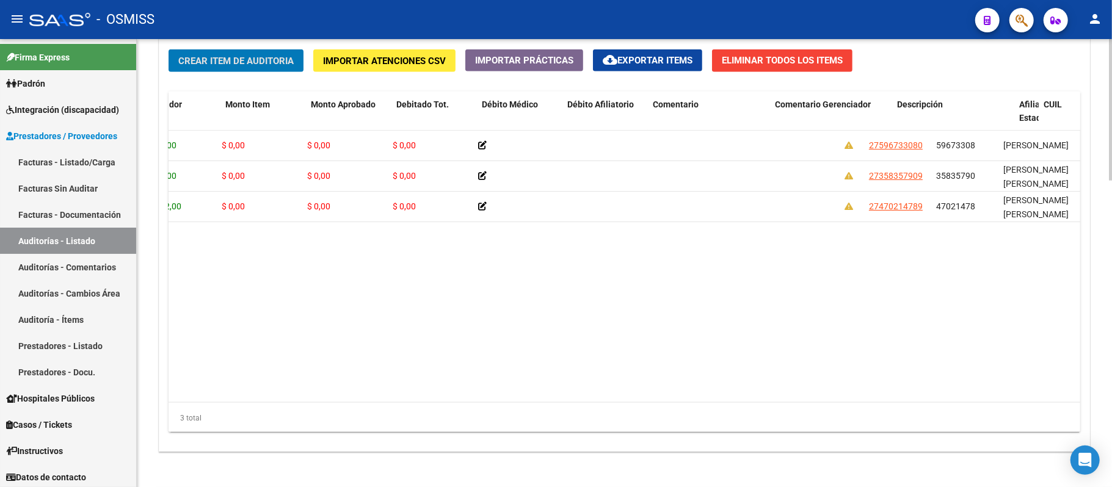
scroll to position [0, 342]
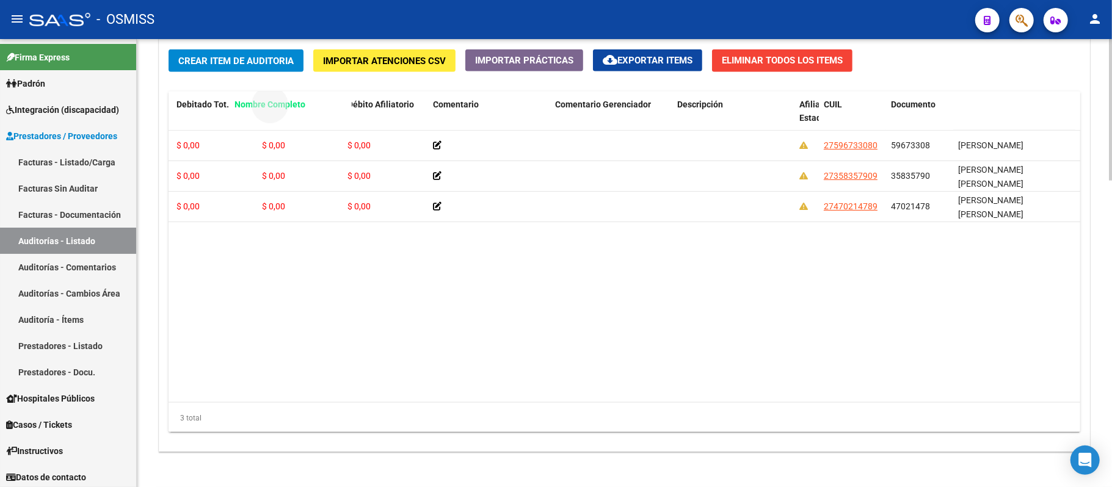
drag, startPoint x: 998, startPoint y: 103, endPoint x: 274, endPoint y: 130, distance: 724.4
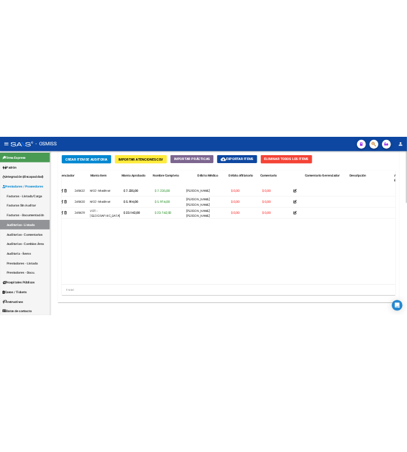
scroll to position [0, 0]
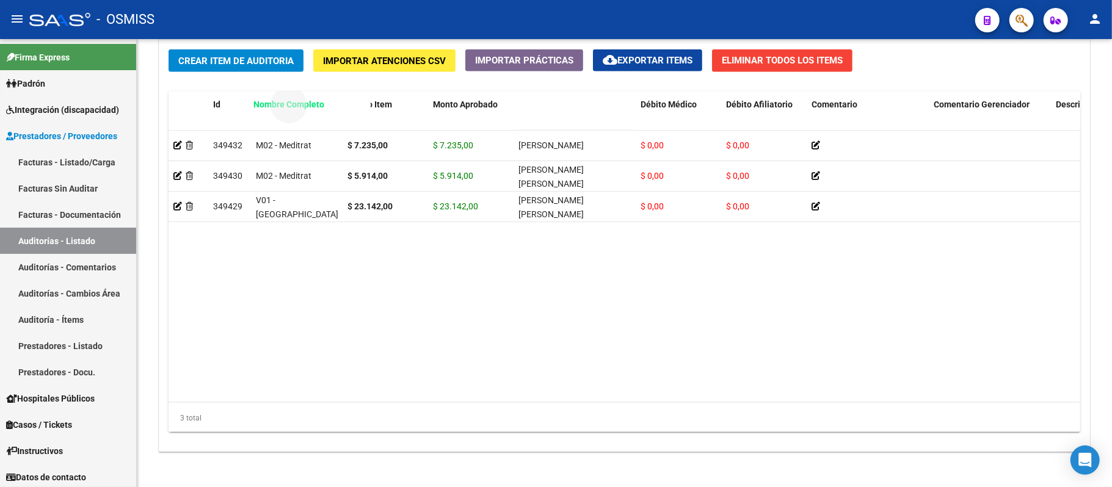
drag, startPoint x: 553, startPoint y: 105, endPoint x: 290, endPoint y: 104, distance: 263.9
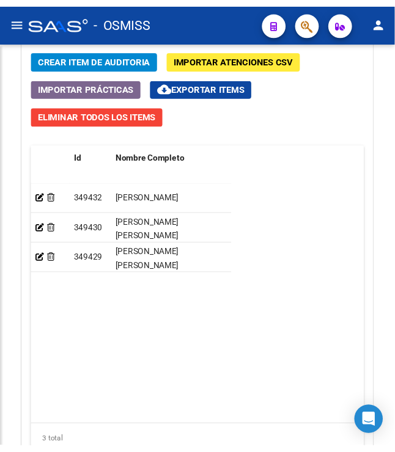
scroll to position [1191, 0]
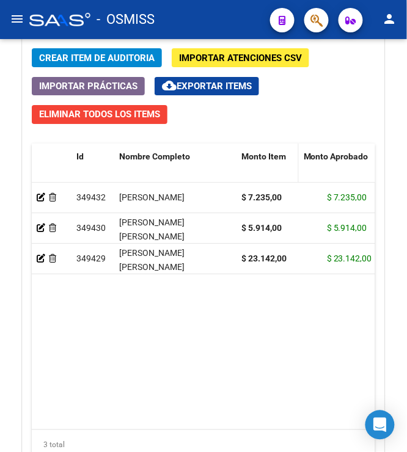
drag, startPoint x: 320, startPoint y: 160, endPoint x: 289, endPoint y: 155, distance: 31.6
click at [289, 155] on datatable-header-cell "Monto Item" at bounding box center [267, 171] width 62 height 54
click at [342, 106] on div "Crear Item de Auditoria Importar Atenciones CSV Importar Prácticas cloud_downlo…" at bounding box center [204, 268] width 362 height 459
click at [134, 51] on button "Crear Item de Auditoria" at bounding box center [97, 57] width 130 height 19
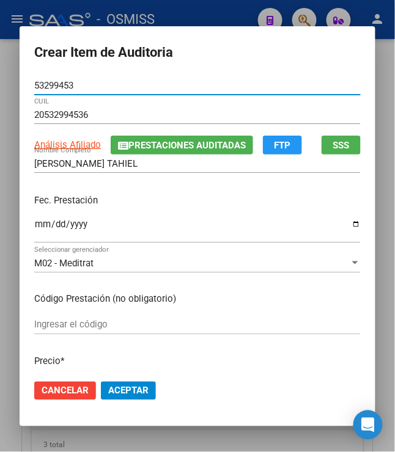
click at [34, 226] on input "Ingresar la fecha" at bounding box center [197, 229] width 326 height 20
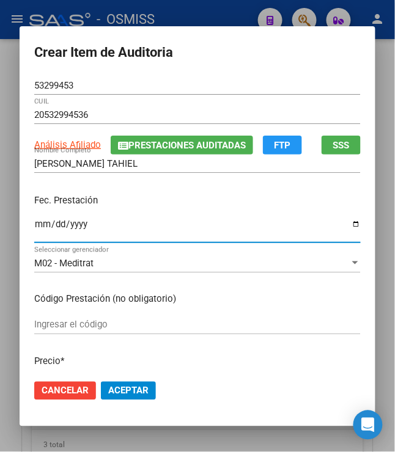
click at [183, 211] on div "Fec. Prestación 2025-06-08 Ingresar la fecha" at bounding box center [197, 219] width 326 height 70
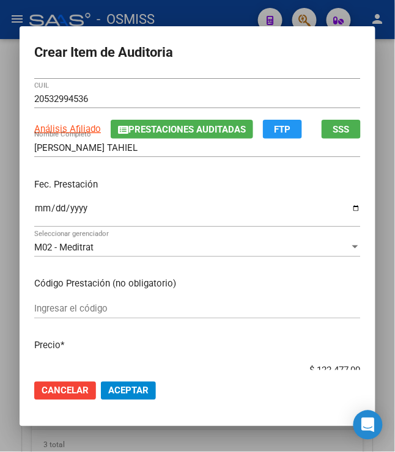
scroll to position [67, 0]
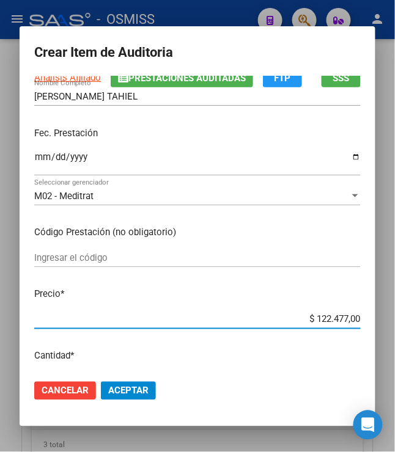
drag, startPoint x: 308, startPoint y: 318, endPoint x: 416, endPoint y: 355, distance: 113.6
click at [395, 355] on html "menu - OSMISS person Firma Express Padrón Padrón Ágil Análisis Afiliado Integra…" at bounding box center [197, 226] width 395 height 452
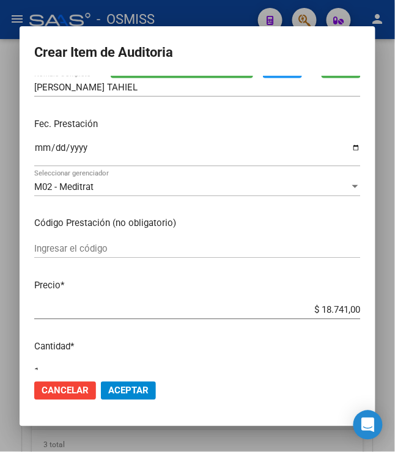
scroll to position [203, 0]
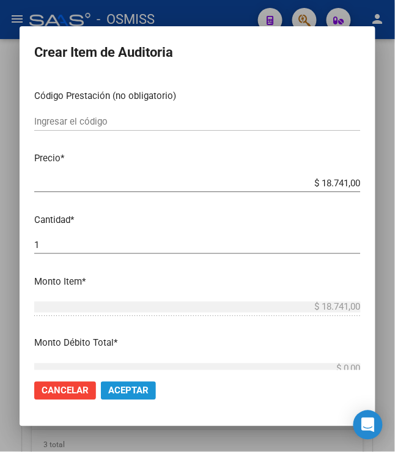
click at [120, 394] on span "Aceptar" at bounding box center [128, 390] width 40 height 11
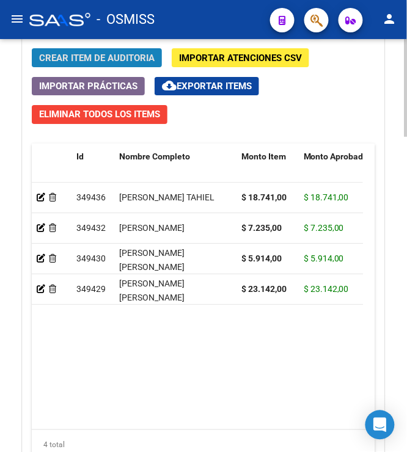
click at [45, 52] on button "Crear Item de Auditoria" at bounding box center [97, 57] width 130 height 19
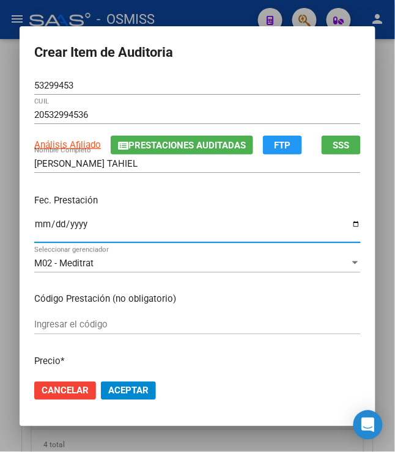
click at [34, 226] on input "Ingresar la fecha" at bounding box center [197, 229] width 326 height 20
click at [197, 208] on div "Fec. Prestación 2025-06-18 Ingresar la fecha" at bounding box center [197, 219] width 326 height 70
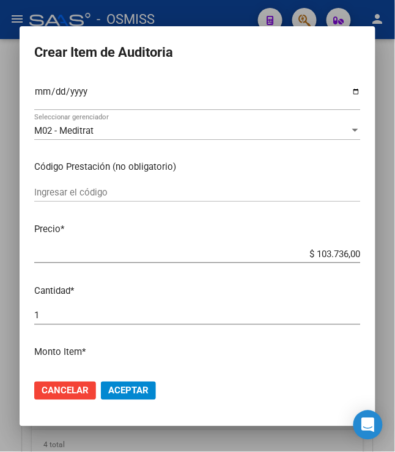
scroll to position [136, 0]
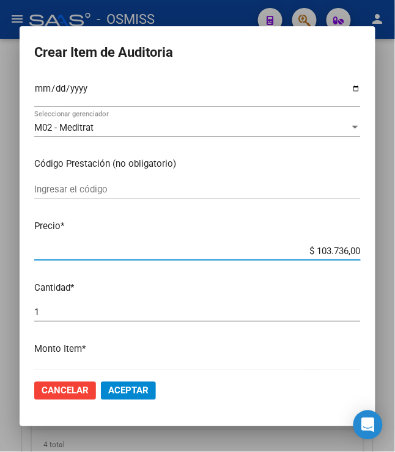
drag, startPoint x: 311, startPoint y: 247, endPoint x: 378, endPoint y: 265, distance: 68.9
click at [375, 265] on mat-dialog-content "53299453 Nro Documento 20532994536 CUIL Análisis Afiliado Prestaciones Auditada…" at bounding box center [198, 223] width 356 height 294
drag, startPoint x: 111, startPoint y: 393, endPoint x: 94, endPoint y: 395, distance: 16.5
click at [111, 392] on span "Aceptar" at bounding box center [128, 390] width 40 height 11
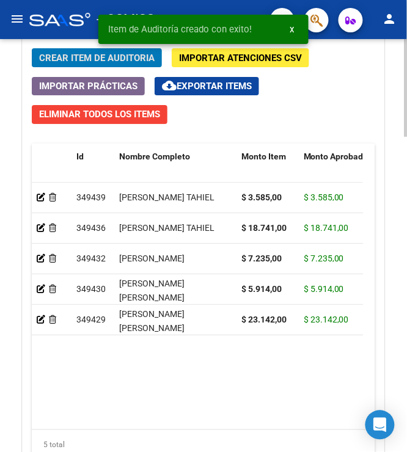
click at [59, 56] on span "Crear Item de Auditoria" at bounding box center [96, 58] width 115 height 11
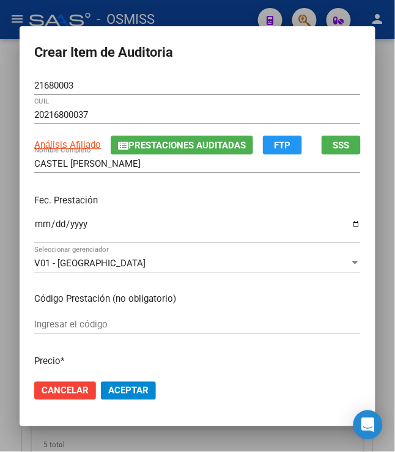
click at [26, 231] on mat-dialog-content "21680003 Nro Documento 20216800037 CUIL Análisis Afiliado Prestaciones Auditada…" at bounding box center [198, 223] width 356 height 294
click at [34, 224] on input "Ingresar la fecha" at bounding box center [197, 229] width 326 height 20
click at [164, 200] on p "Fec. Prestación" at bounding box center [197, 201] width 326 height 14
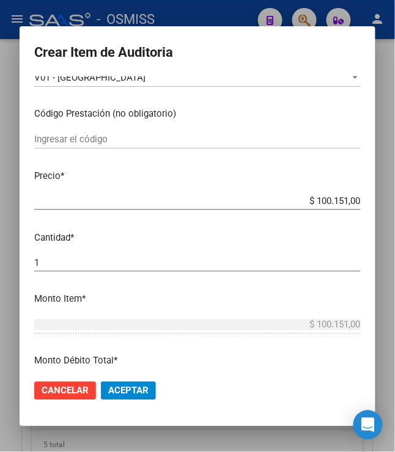
scroll to position [203, 0]
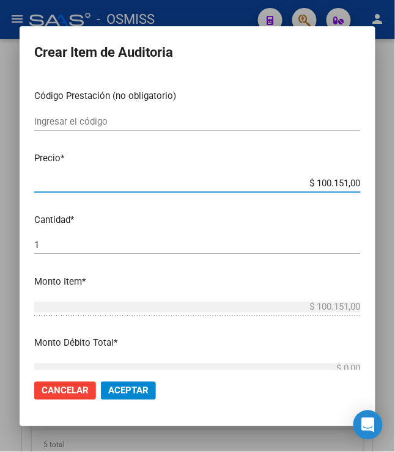
drag, startPoint x: 311, startPoint y: 184, endPoint x: 391, endPoint y: 200, distance: 81.6
click at [391, 201] on div "Crear Item de Auditoria 21680003 Nro Documento 20216800037 CUIL Análisis Afilia…" at bounding box center [197, 226] width 395 height 452
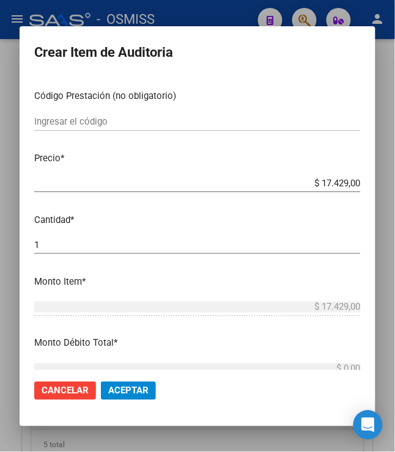
click at [134, 392] on span "Aceptar" at bounding box center [128, 390] width 40 height 11
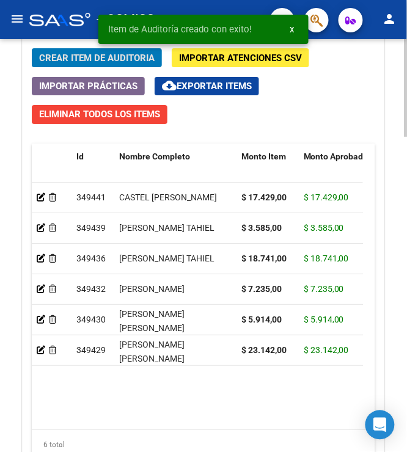
click at [109, 67] on button "Crear Item de Auditoria" at bounding box center [97, 57] width 130 height 19
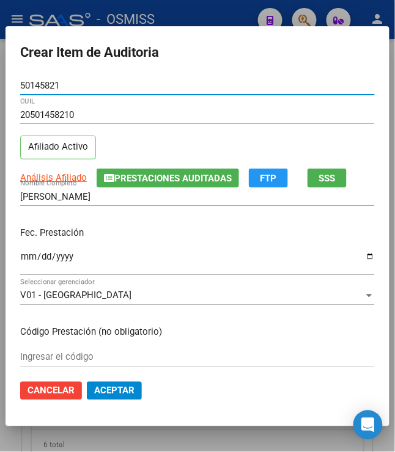
click at [23, 265] on input "Ingresar la fecha" at bounding box center [197, 262] width 354 height 20
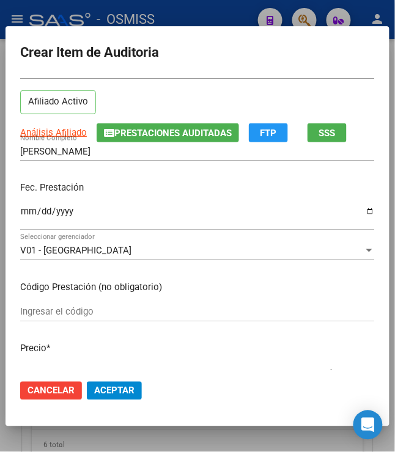
scroll to position [67, 0]
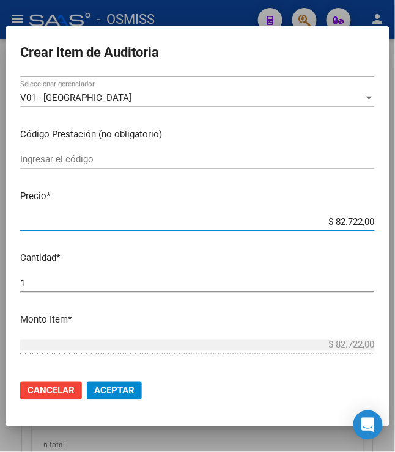
drag, startPoint x: 331, startPoint y: 351, endPoint x: 379, endPoint y: 362, distance: 49.5
click at [379, 362] on mat-dialog-content "50145821 Nro Documento 20501458210 CUIL Afiliado Activo Análisis Afiliado Prest…" at bounding box center [197, 223] width 384 height 294
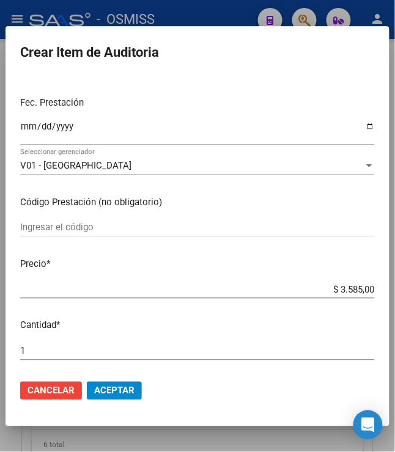
scroll to position [136, 0]
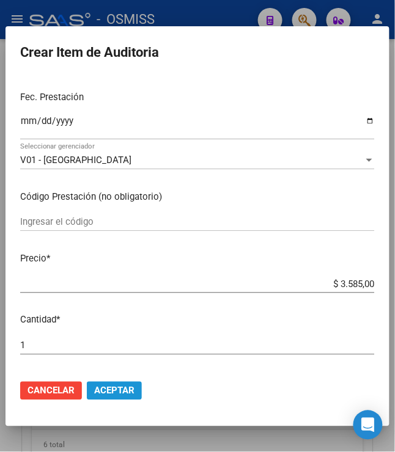
click at [118, 387] on span "Aceptar" at bounding box center [114, 390] width 40 height 11
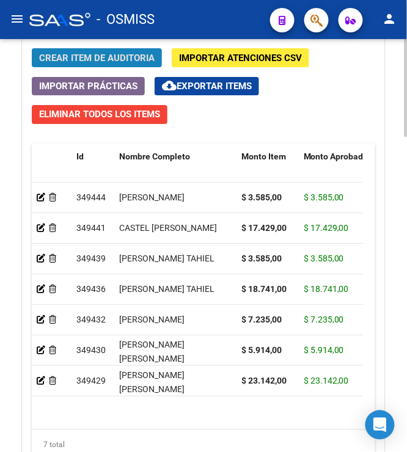
click at [79, 54] on span "Crear Item de Auditoria" at bounding box center [96, 58] width 115 height 11
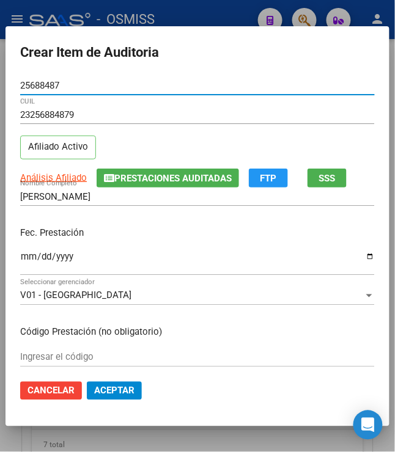
click at [20, 257] on input "Ingresar la fecha" at bounding box center [197, 262] width 354 height 20
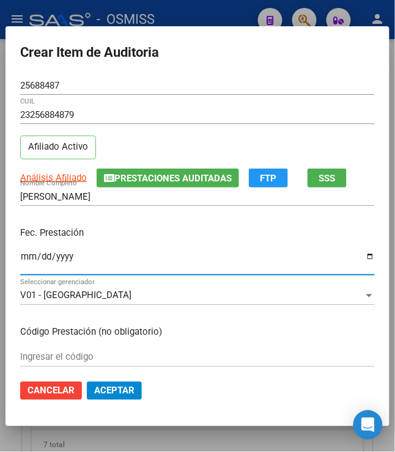
click at [164, 240] on p "Fec. Prestación" at bounding box center [197, 233] width 354 height 14
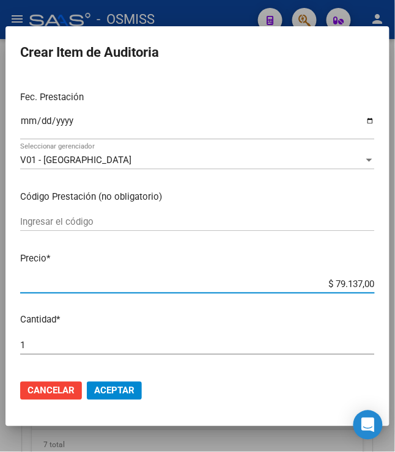
drag, startPoint x: 327, startPoint y: 286, endPoint x: 402, endPoint y: 312, distance: 78.6
click at [395, 312] on html "menu - OSMISS person Firma Express Padrón Padrón Ágil Análisis Afiliado Integra…" at bounding box center [197, 226] width 395 height 452
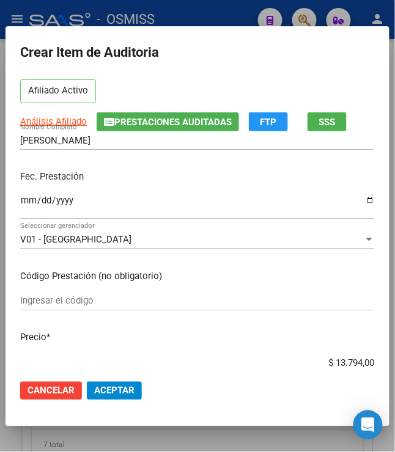
scroll to position [0, 0]
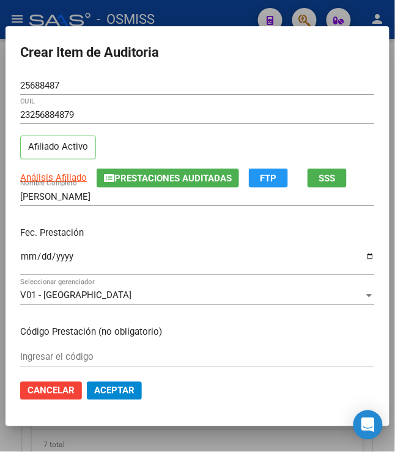
click at [203, 261] on input "[DATE]" at bounding box center [197, 262] width 354 height 20
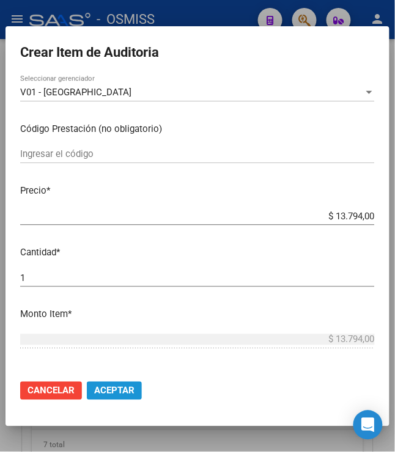
click at [111, 389] on span "Aceptar" at bounding box center [114, 390] width 40 height 11
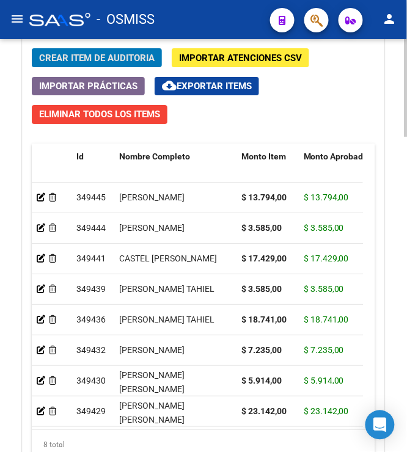
click at [96, 55] on span "Crear Item de Auditoria" at bounding box center [96, 58] width 115 height 11
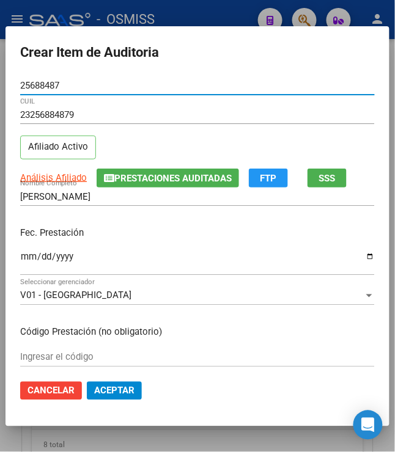
click at [20, 254] on input "Ingresar la fecha" at bounding box center [197, 262] width 354 height 20
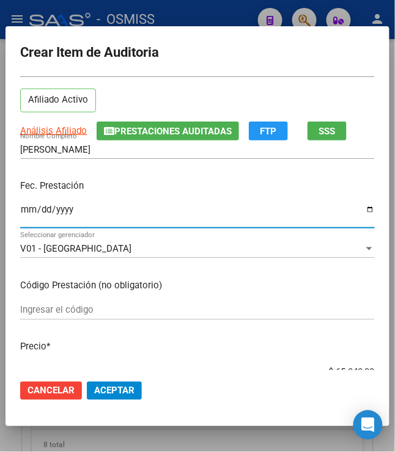
scroll to position [136, 0]
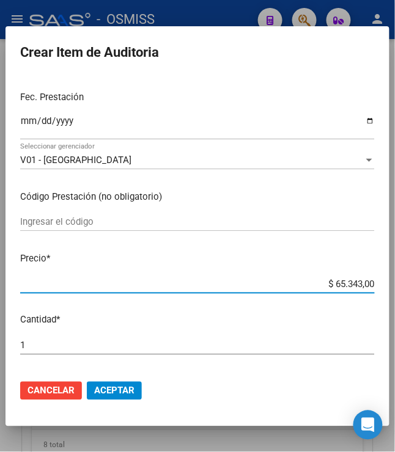
drag, startPoint x: 326, startPoint y: 284, endPoint x: 402, endPoint y: 288, distance: 75.9
click at [395, 288] on html "menu - OSMISS person Firma Express Padrón Padrón Ágil Análisis Afiliado Integra…" at bounding box center [197, 226] width 395 height 452
click at [118, 394] on span "Aceptar" at bounding box center [114, 390] width 40 height 11
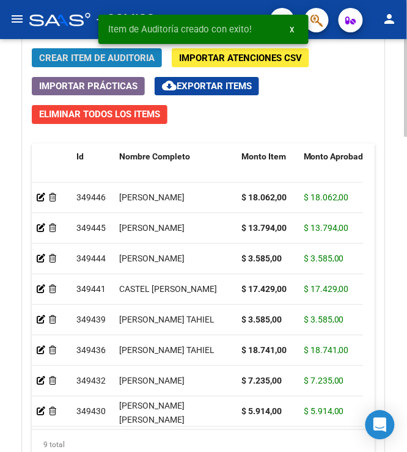
click at [82, 57] on span "Crear Item de Auditoria" at bounding box center [96, 58] width 115 height 11
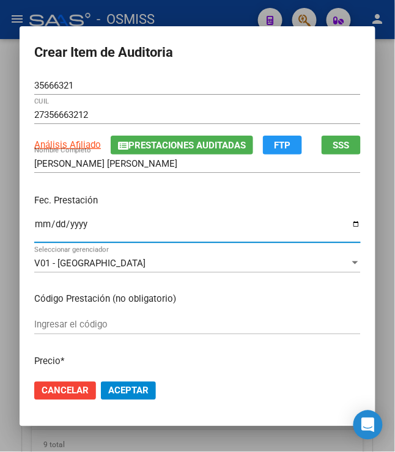
click at [34, 235] on input "Ingresar la fecha" at bounding box center [197, 229] width 326 height 20
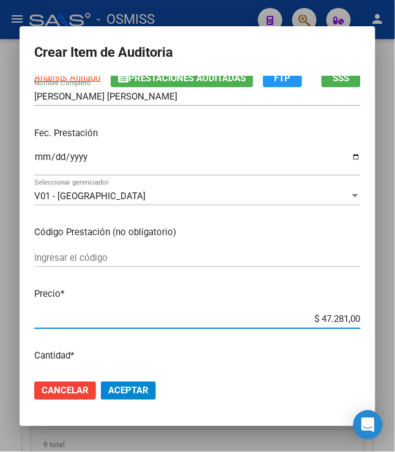
drag, startPoint x: 316, startPoint y: 316, endPoint x: 365, endPoint y: 324, distance: 50.1
click at [365, 324] on mat-dialog-content "35666321 Nro Documento 27356663212 CUIL Análisis Afiliado Prestaciones Auditada…" at bounding box center [198, 223] width 356 height 294
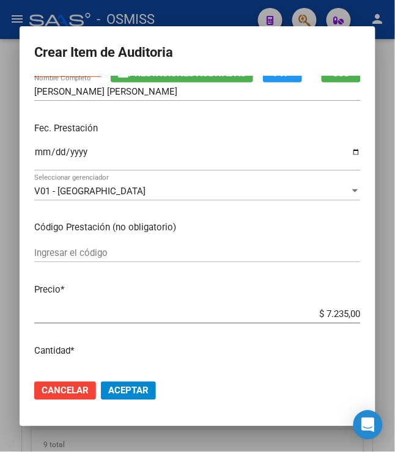
scroll to position [203, 0]
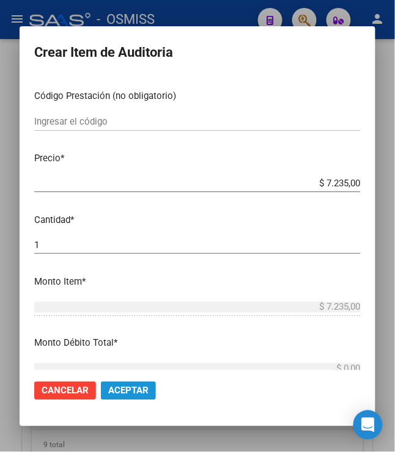
click at [119, 393] on span "Aceptar" at bounding box center [128, 390] width 40 height 11
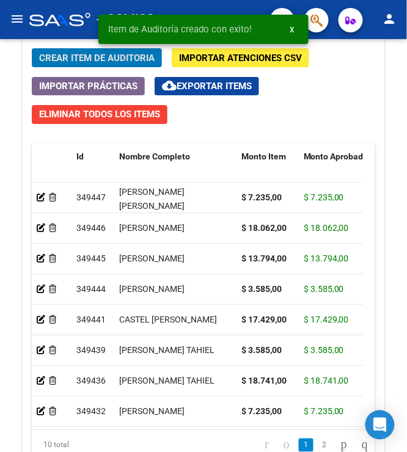
click at [101, 55] on div "Item de Auditoría creado con exito! x" at bounding box center [203, 29] width 239 height 59
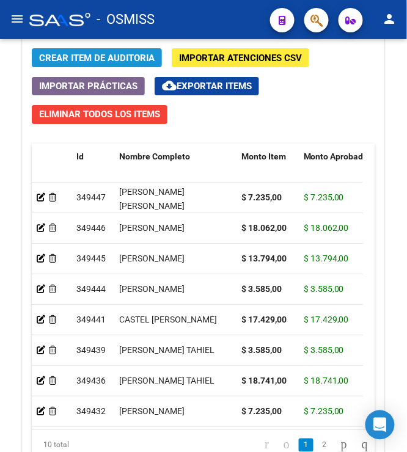
click at [101, 55] on span "Crear Item de Auditoria" at bounding box center [96, 58] width 115 height 11
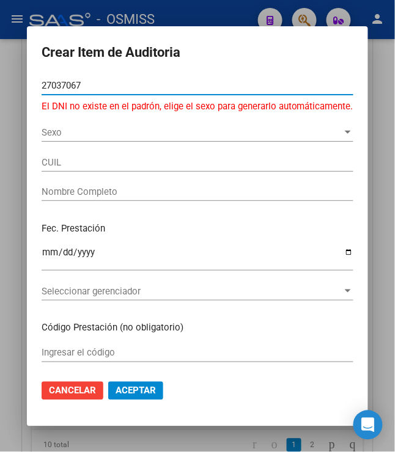
drag, startPoint x: 86, startPoint y: 78, endPoint x: 1, endPoint y: 54, distance: 88.4
click at [1, 54] on div "Crear Item de Auditoria 27037067 Nro Documento El DNI no existe en el padrón, e…" at bounding box center [197, 226] width 395 height 452
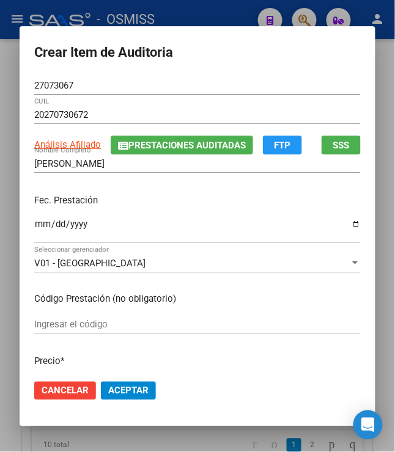
click at [25, 227] on mat-dialog-content "27073067 Nro Documento 20270730672 CUIL Análisis Afiliado Prestaciones Auditada…" at bounding box center [198, 223] width 356 height 294
click at [38, 230] on input "Ingresar la fecha" at bounding box center [197, 229] width 326 height 20
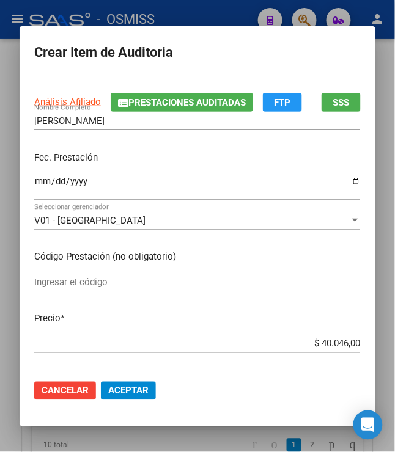
scroll to position [67, 0]
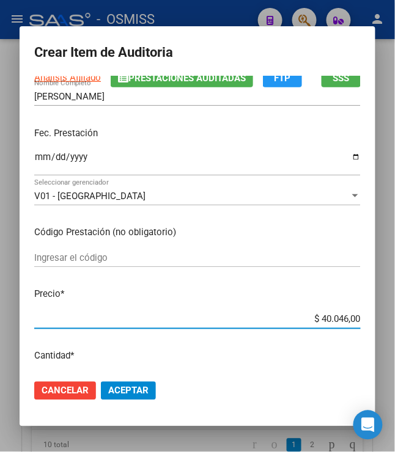
drag, startPoint x: 316, startPoint y: 319, endPoint x: 394, endPoint y: 336, distance: 80.0
click at [394, 336] on div "Crear Item de Auditoria 27073067 Nro Documento 20270730672 CUIL Análisis Afilia…" at bounding box center [197, 226] width 395 height 452
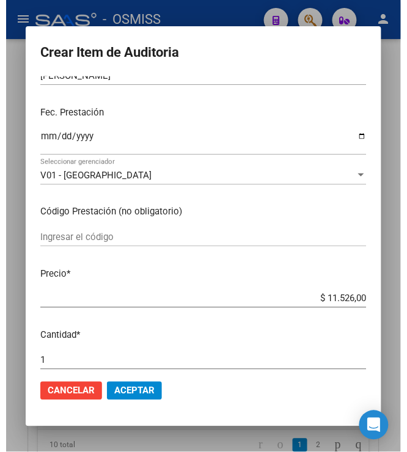
scroll to position [203, 0]
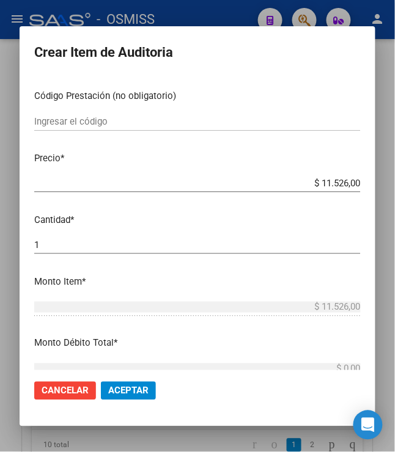
click at [127, 392] on span "Aceptar" at bounding box center [128, 390] width 40 height 11
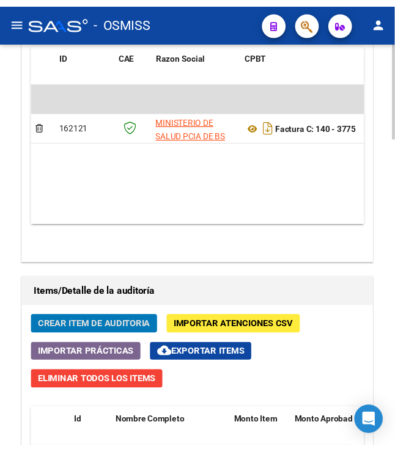
scroll to position [919, 0]
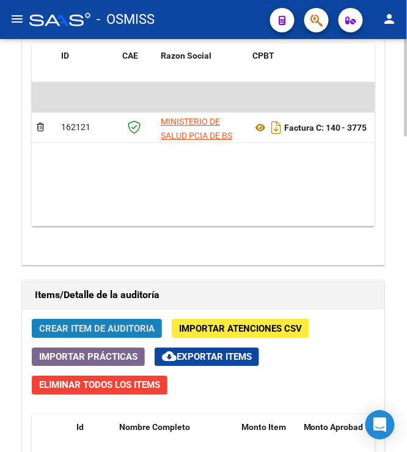
click at [104, 333] on span "Crear Item de Auditoria" at bounding box center [96, 329] width 115 height 11
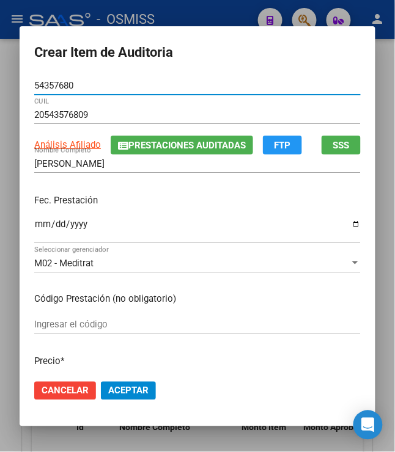
click at [34, 225] on input "Ingresar la fecha" at bounding box center [197, 229] width 326 height 20
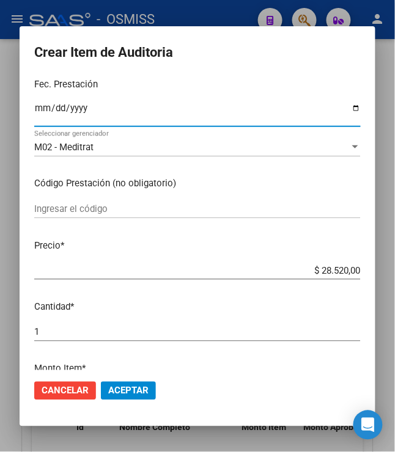
scroll to position [136, 0]
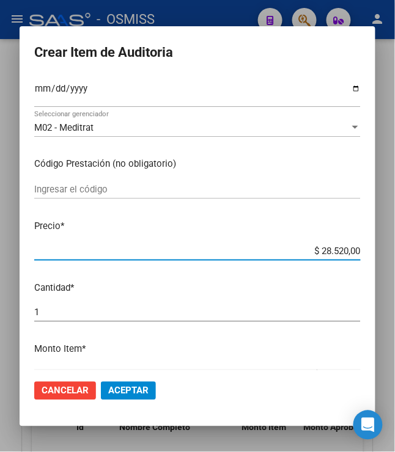
drag, startPoint x: 315, startPoint y: 252, endPoint x: 384, endPoint y: 260, distance: 69.5
click at [384, 262] on div "Crear Item de Auditoria 54357680 Nro Documento 20543576809 CUIL Análisis Afilia…" at bounding box center [197, 226] width 395 height 452
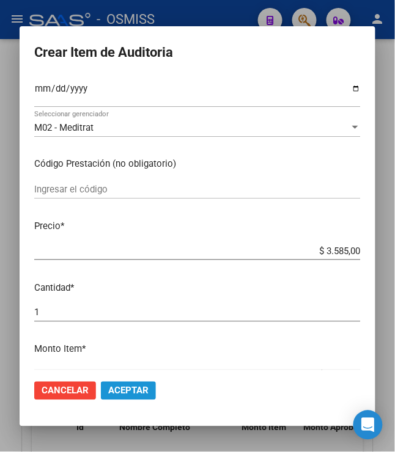
click at [119, 395] on span "Aceptar" at bounding box center [128, 390] width 40 height 11
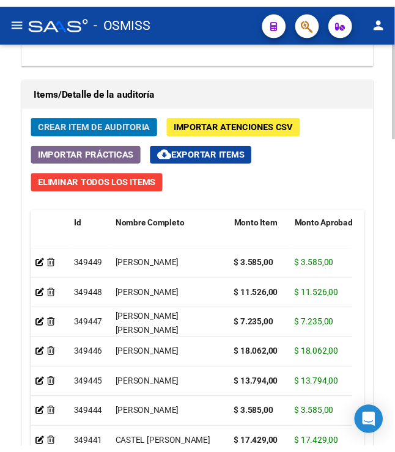
scroll to position [1123, 0]
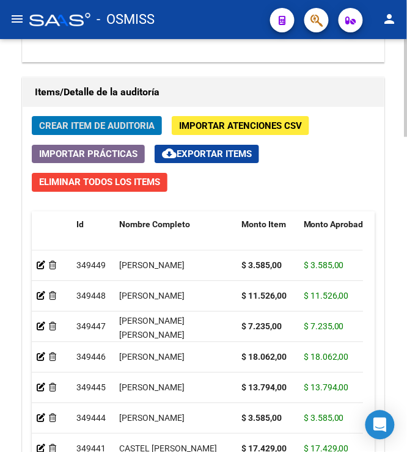
click at [83, 126] on span "Crear Item de Auditoria" at bounding box center [96, 125] width 115 height 11
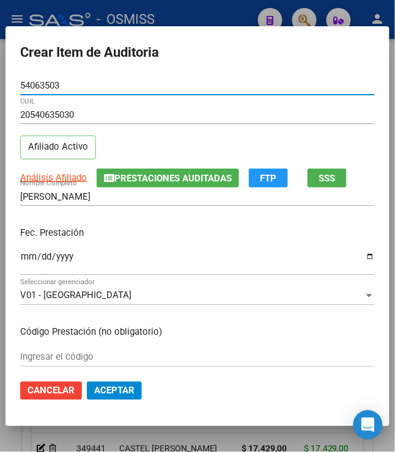
click at [25, 258] on input "Ingresar la fecha" at bounding box center [197, 262] width 354 height 20
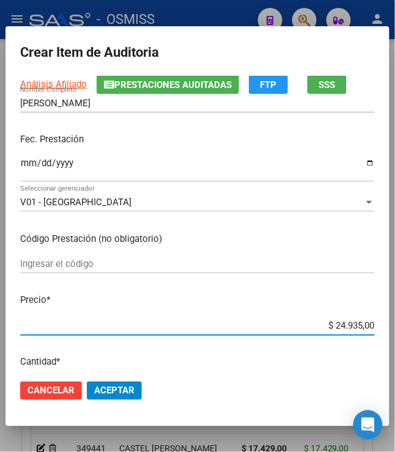
scroll to position [167, 0]
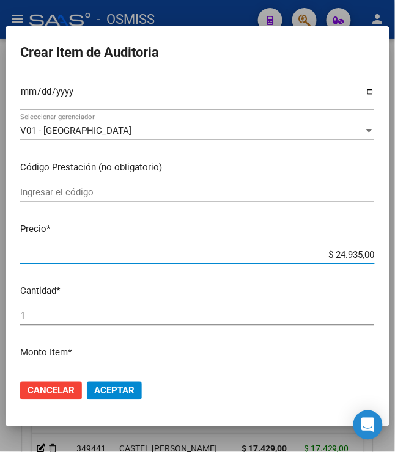
drag, startPoint x: 330, startPoint y: 356, endPoint x: 384, endPoint y: 358, distance: 54.4
click at [384, 358] on mat-dialog-content "54063503 Nro Documento 20540635030 CUIL Afiliado Activo Análisis Afiliado Prest…" at bounding box center [197, 223] width 384 height 294
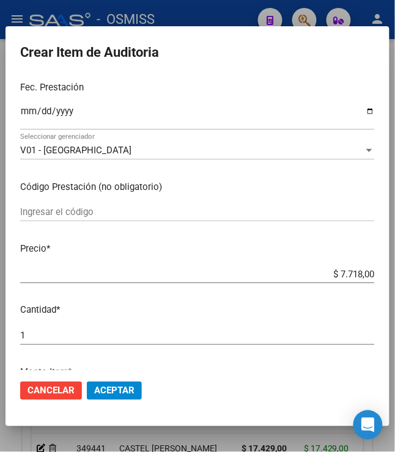
scroll to position [203, 0]
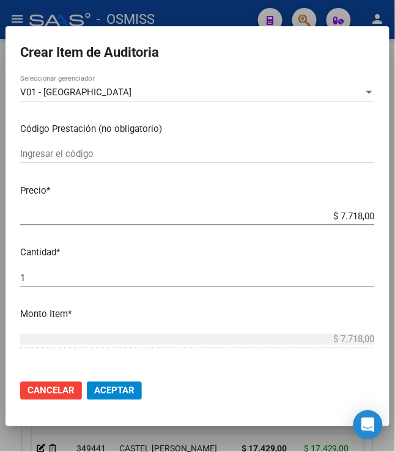
click at [106, 391] on span "Aceptar" at bounding box center [114, 390] width 40 height 11
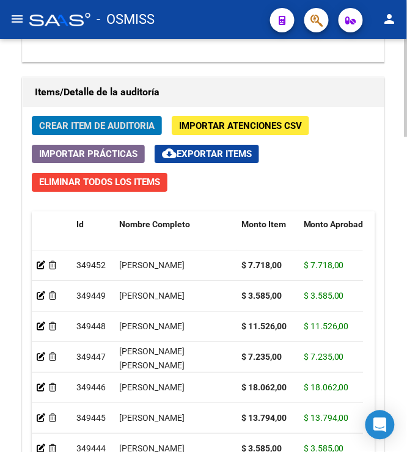
click at [104, 125] on span "Crear Item de Auditoria" at bounding box center [96, 125] width 115 height 11
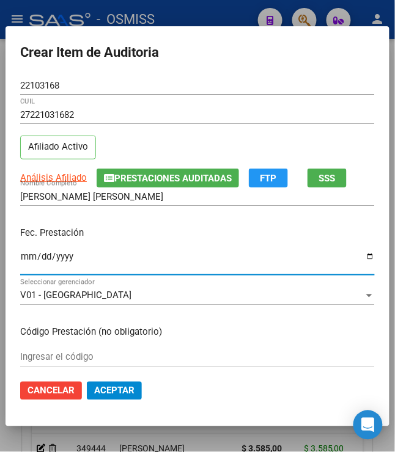
click at [23, 260] on input "Ingresar la fecha" at bounding box center [197, 262] width 354 height 20
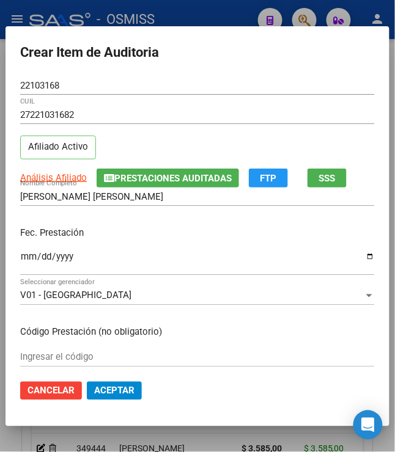
click at [244, 230] on p "Fec. Prestación" at bounding box center [197, 233] width 354 height 14
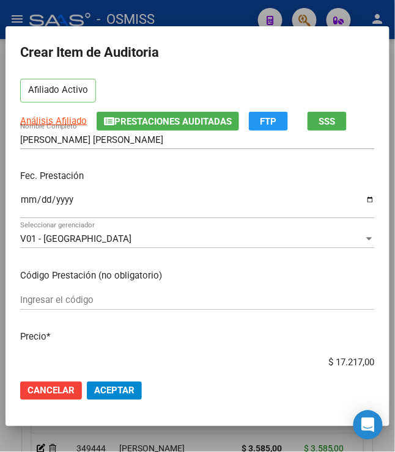
scroll to position [136, 0]
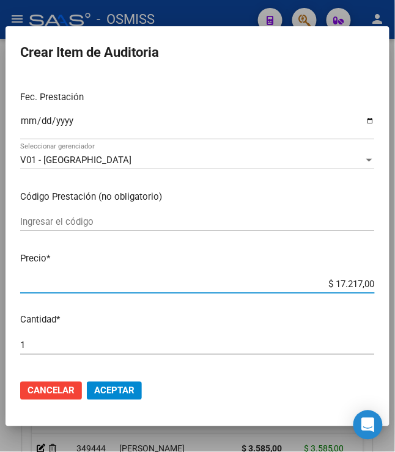
drag, startPoint x: 328, startPoint y: 284, endPoint x: 392, endPoint y: 298, distance: 65.7
click at [389, 298] on mat-dialog-content "22103168 Nro Documento 27221031682 CUIL Afiliado Activo Análisis Afiliado Prest…" at bounding box center [197, 223] width 384 height 294
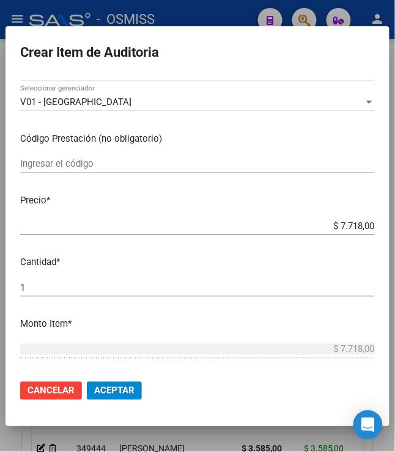
scroll to position [203, 0]
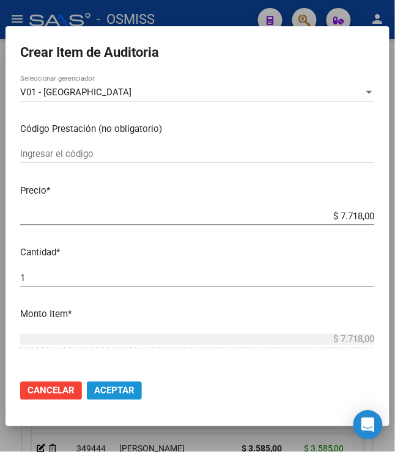
click at [113, 392] on span "Aceptar" at bounding box center [114, 390] width 40 height 11
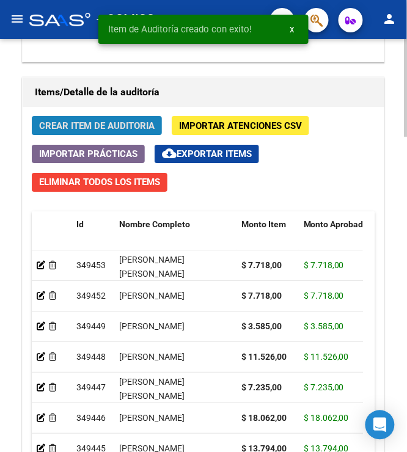
click at [71, 125] on span "Crear Item de Auditoria" at bounding box center [96, 125] width 115 height 11
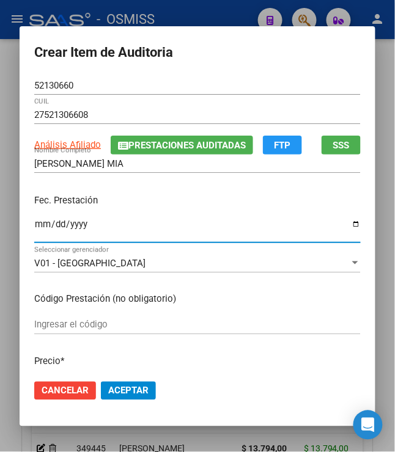
click at [34, 226] on input "Ingresar la fecha" at bounding box center [197, 229] width 326 height 20
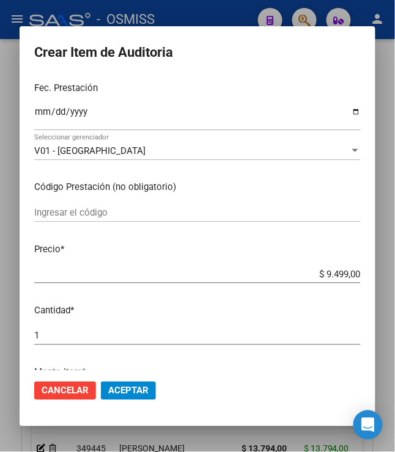
scroll to position [136, 0]
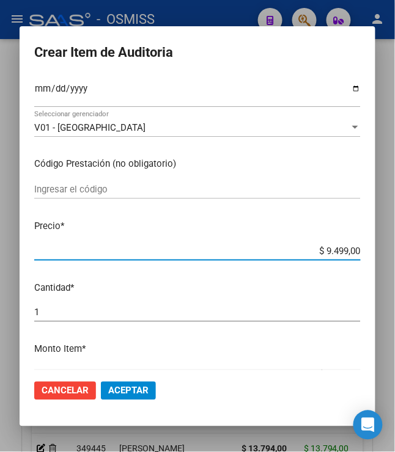
drag, startPoint x: 321, startPoint y: 254, endPoint x: 409, endPoint y: 264, distance: 88.5
click at [395, 264] on html "menu - OSMISS person Firma Express Padrón Padrón Ágil Análisis Afiliado Integra…" at bounding box center [197, 226] width 395 height 452
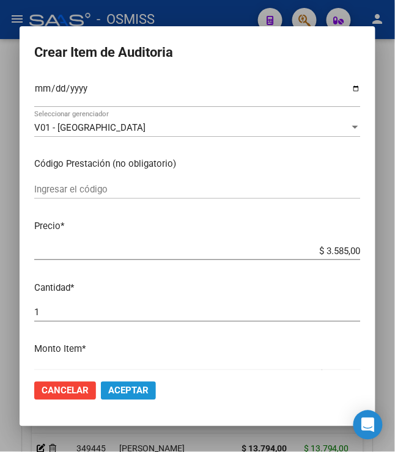
click at [110, 393] on span "Aceptar" at bounding box center [128, 390] width 40 height 11
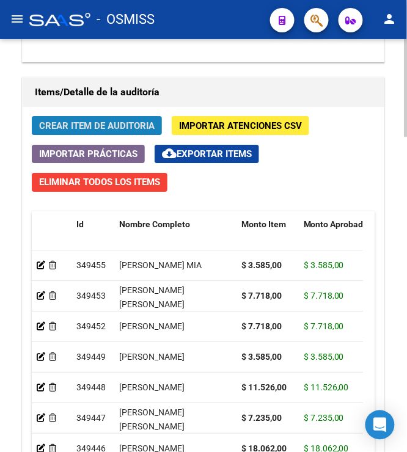
click at [111, 126] on span "Crear Item de Auditoria" at bounding box center [96, 125] width 115 height 11
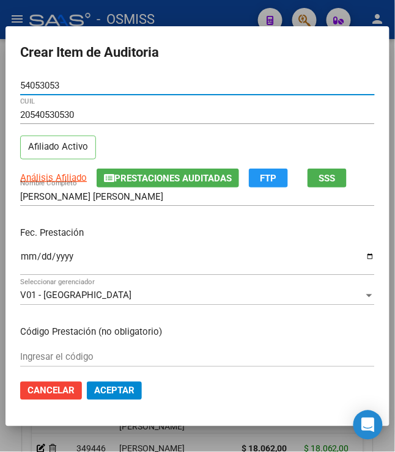
click at [20, 255] on input "Ingresar la fecha" at bounding box center [197, 262] width 354 height 20
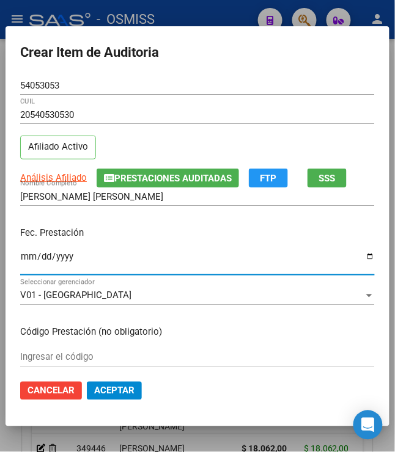
click at [101, 228] on p "Fec. Prestación" at bounding box center [197, 233] width 354 height 14
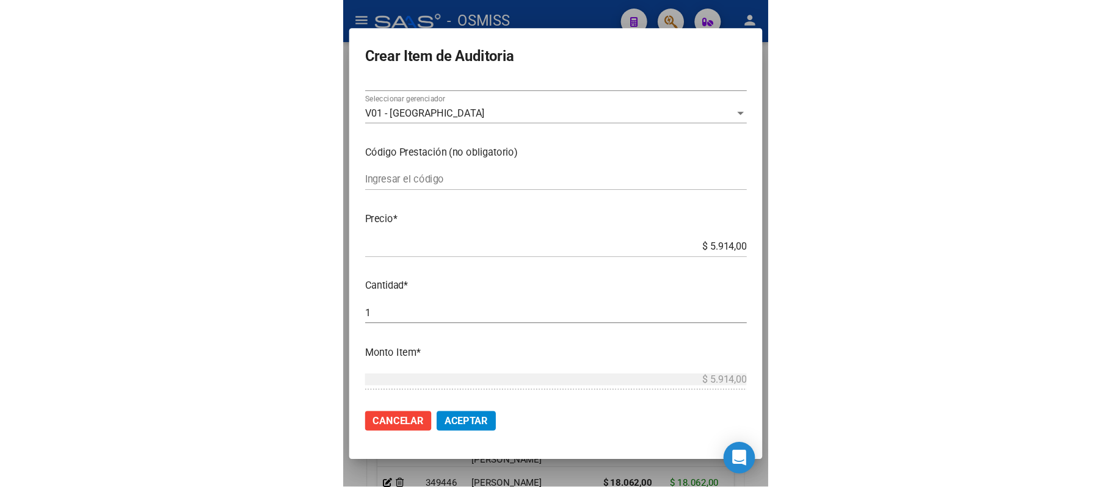
scroll to position [203, 0]
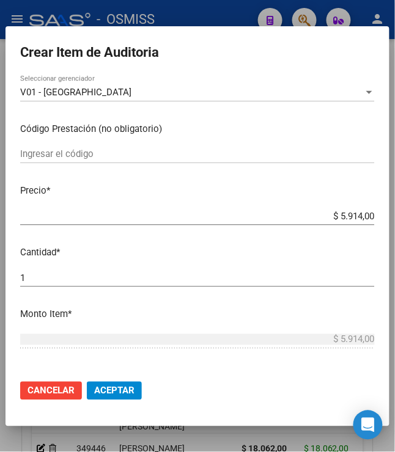
click at [111, 390] on span "Aceptar" at bounding box center [114, 390] width 40 height 11
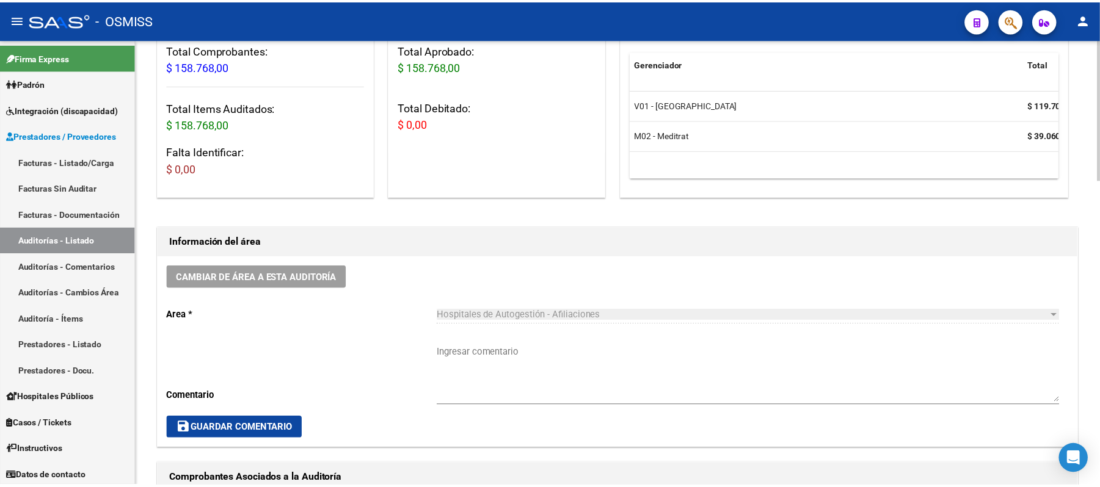
scroll to position [122, 0]
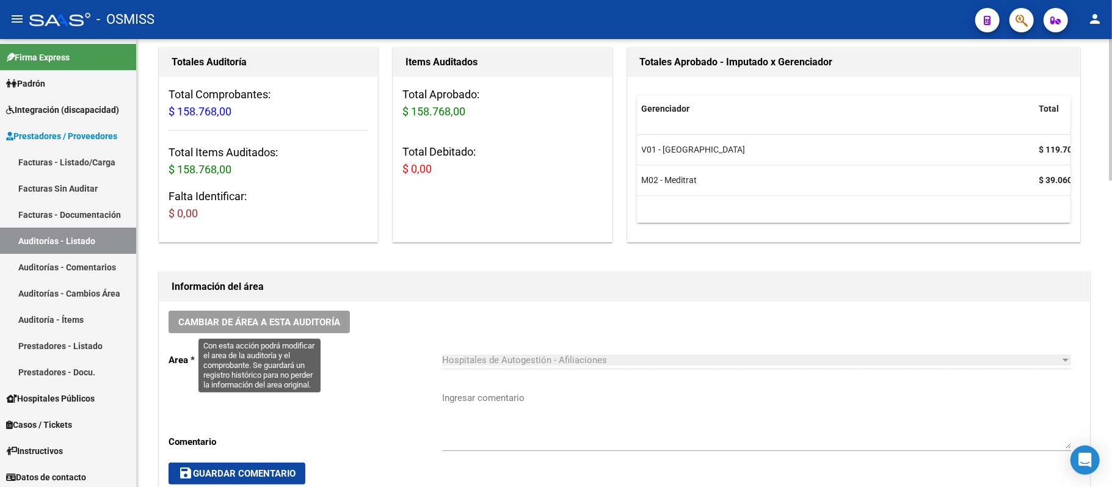
click at [312, 317] on span "Cambiar de área a esta auditoría" at bounding box center [259, 322] width 162 height 11
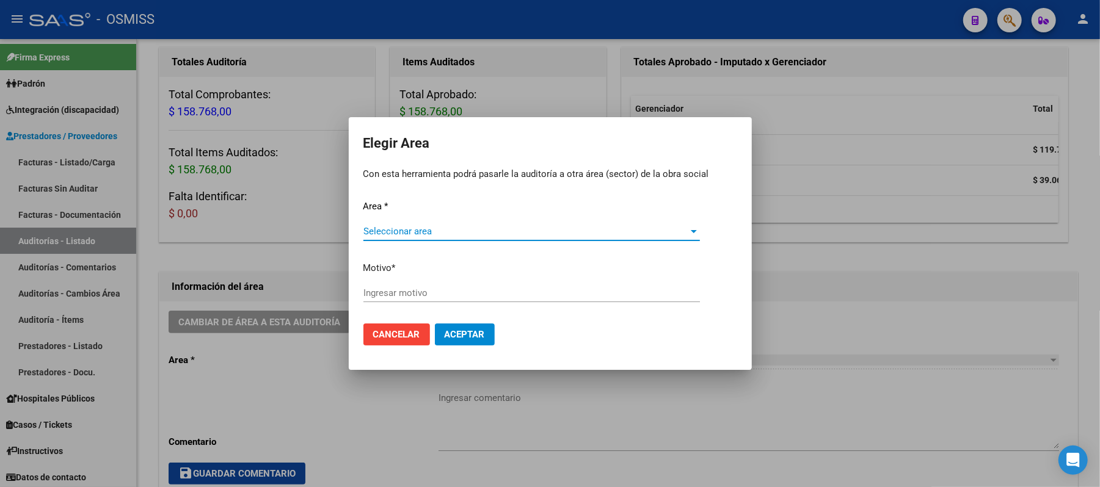
click at [406, 235] on span "Seleccionar area" at bounding box center [526, 231] width 326 height 11
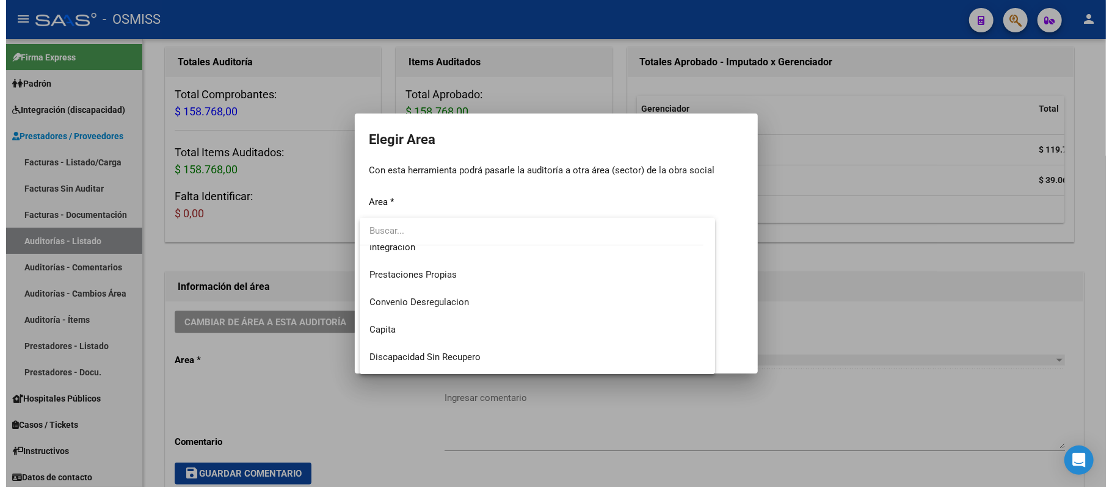
scroll to position [203, 0]
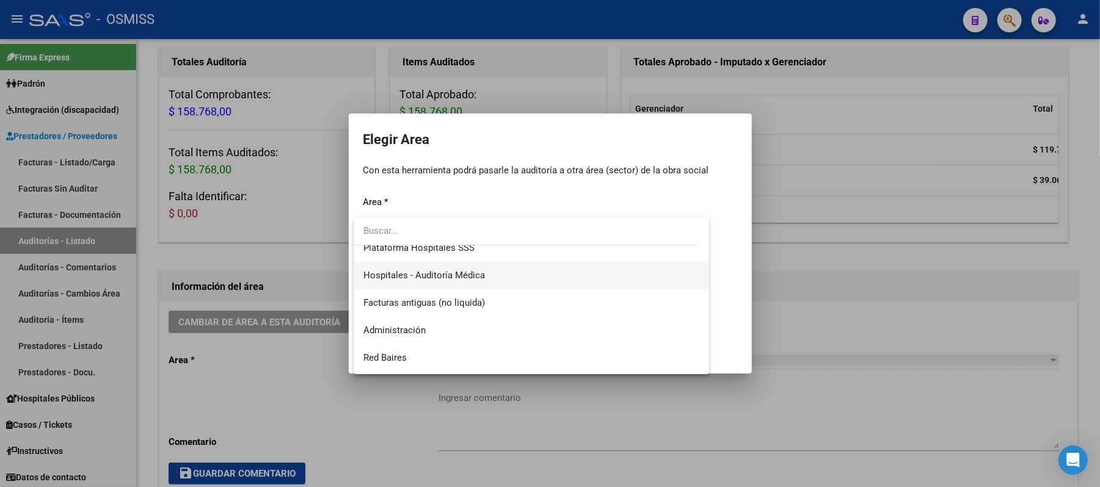
click at [442, 271] on span "Hospitales - Auditoría Médica" at bounding box center [531, 275] width 337 height 27
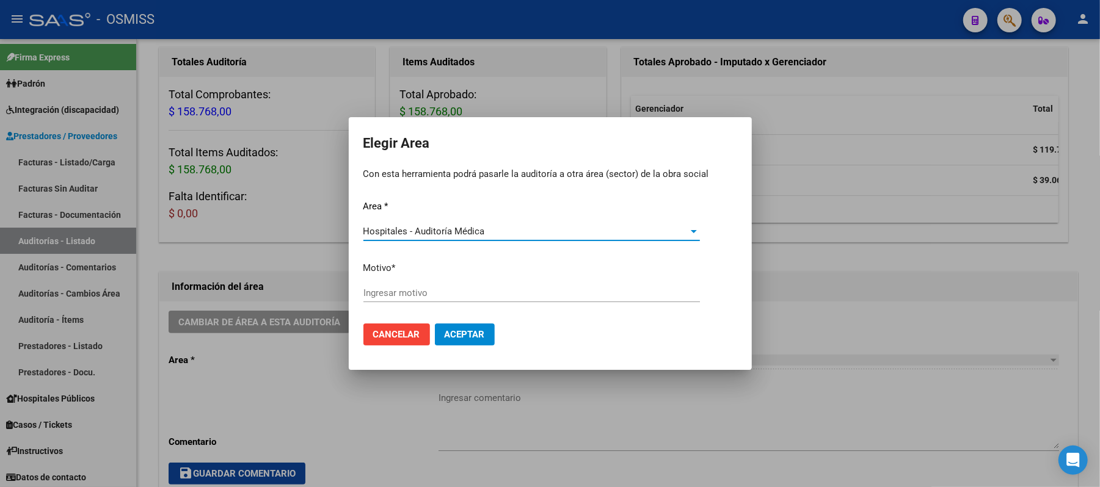
click at [442, 293] on input "Ingresar motivo" at bounding box center [531, 293] width 337 height 11
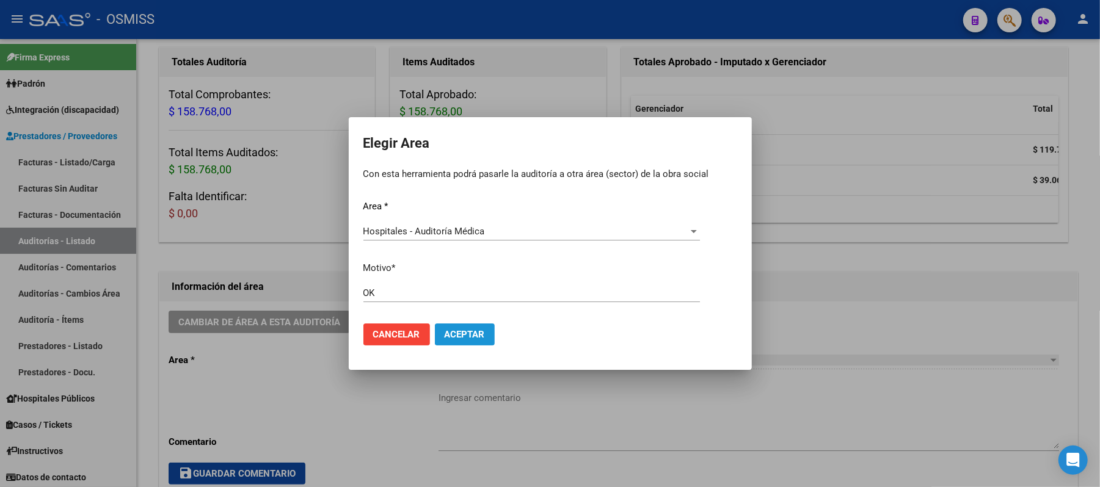
click at [442, 343] on button "Aceptar" at bounding box center [465, 335] width 60 height 22
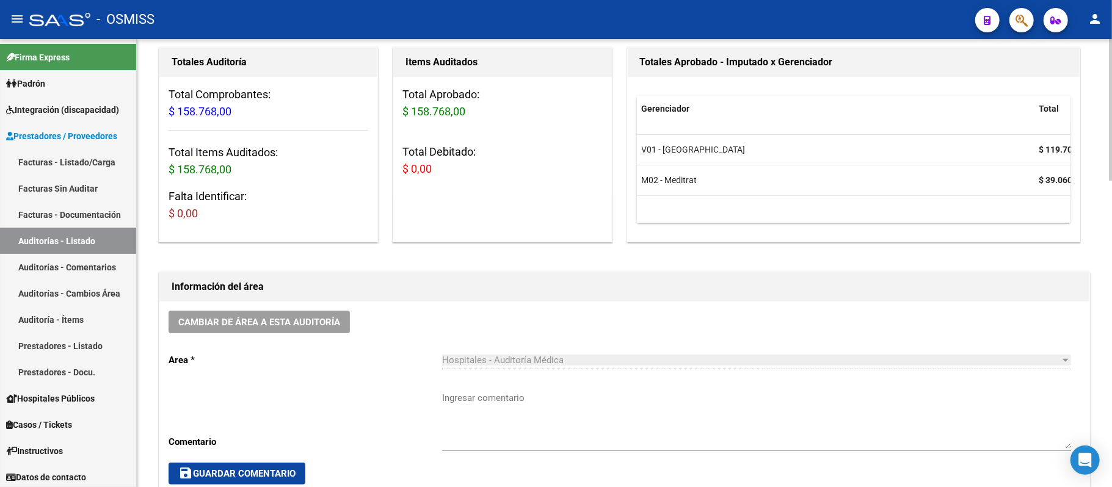
click at [442, 335] on div "Cambiar de área a esta auditoría Area * Hospitales - Auditoría Médica Seleccion…" at bounding box center [624, 398] width 930 height 192
click at [104, 243] on link "Auditorías - Listado" at bounding box center [68, 241] width 136 height 26
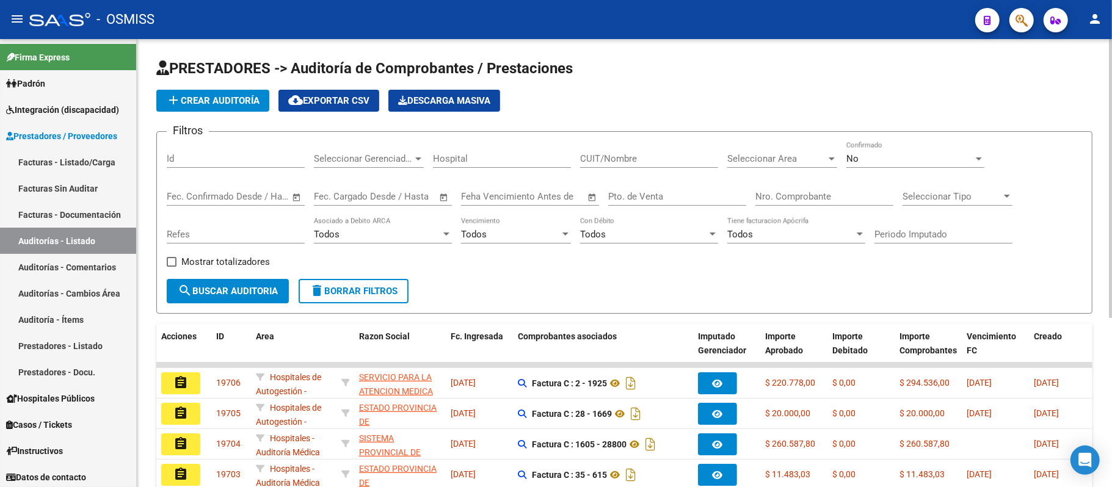
click at [206, 91] on button "add Crear Auditoría" at bounding box center [212, 101] width 113 height 22
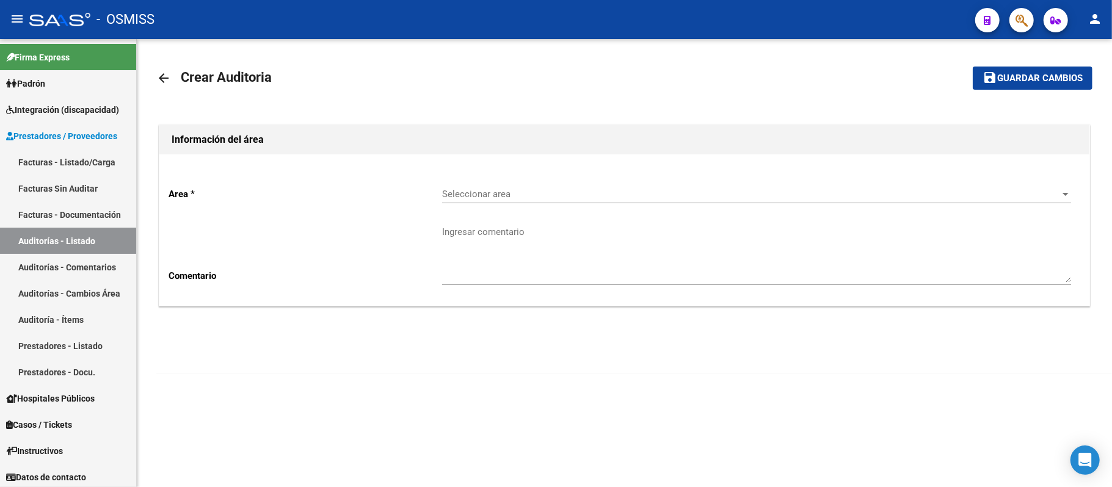
click at [442, 191] on span "Seleccionar area" at bounding box center [751, 194] width 618 height 11
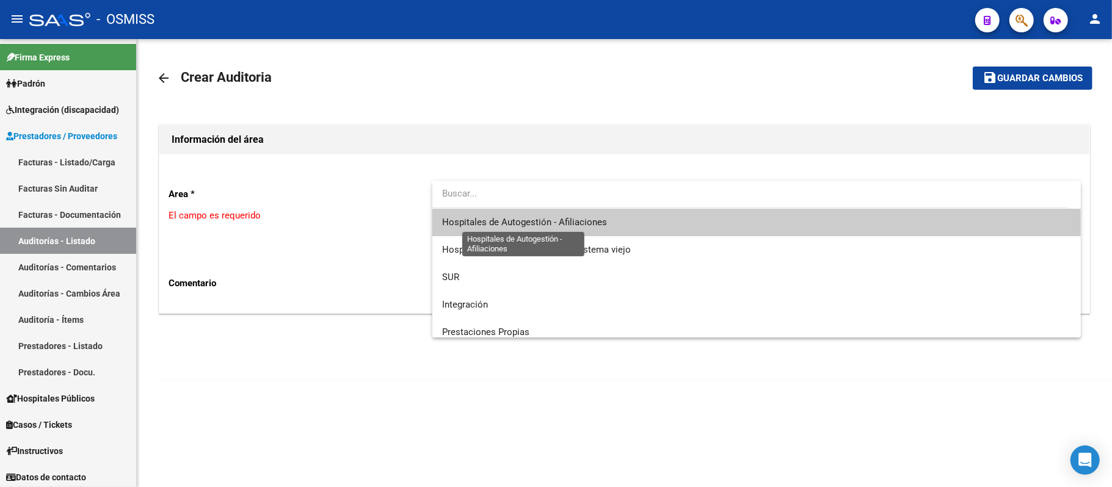
click at [442, 226] on span "Hospitales de Autogestión - Afiliaciones" at bounding box center [524, 222] width 165 height 11
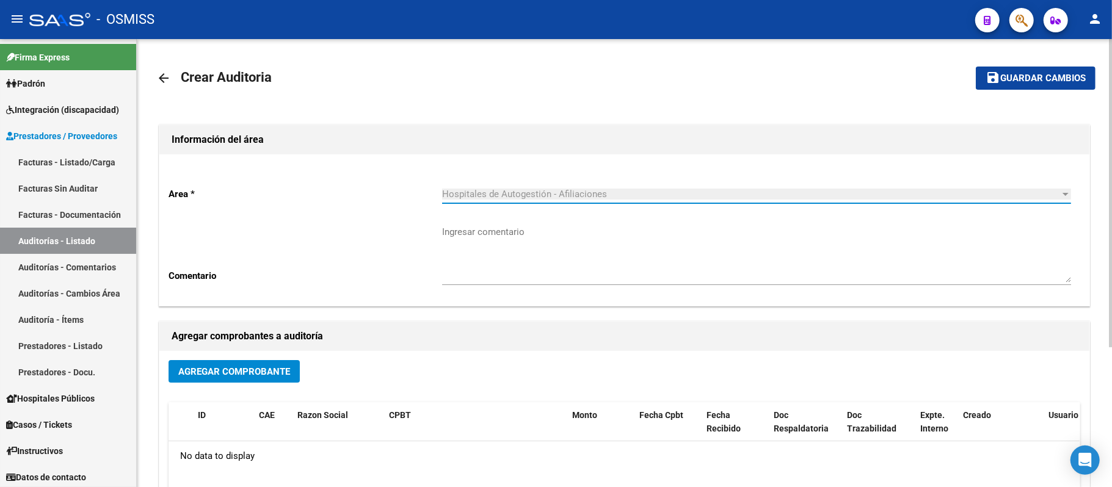
click at [230, 370] on span "Agregar Comprobante" at bounding box center [234, 372] width 112 height 11
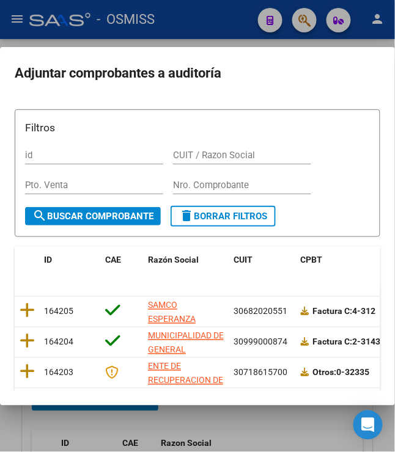
click at [203, 191] on div "Nro. Comprobante" at bounding box center [242, 185] width 138 height 18
click at [181, 184] on input "Nro. Comprobante" at bounding box center [242, 185] width 138 height 11
click at [225, 182] on input "Nro. Comprobante" at bounding box center [242, 185] width 138 height 11
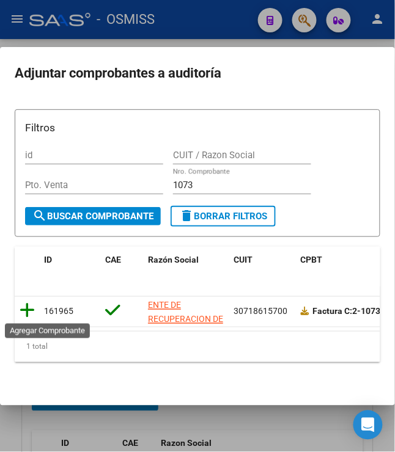
click at [23, 310] on icon at bounding box center [27, 310] width 15 height 17
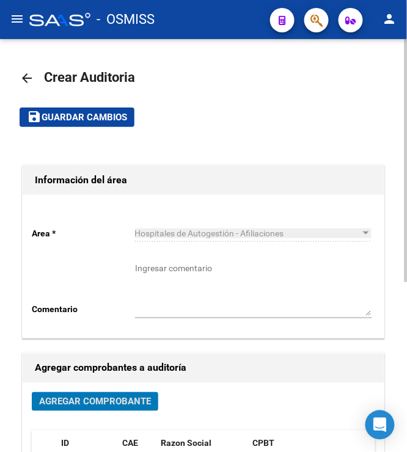
click at [73, 113] on span "Guardar cambios" at bounding box center [85, 117] width 86 height 11
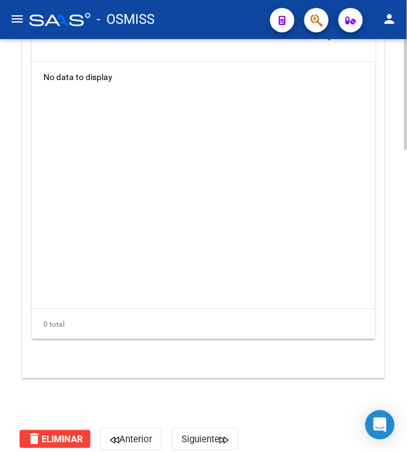
scroll to position [1132, 0]
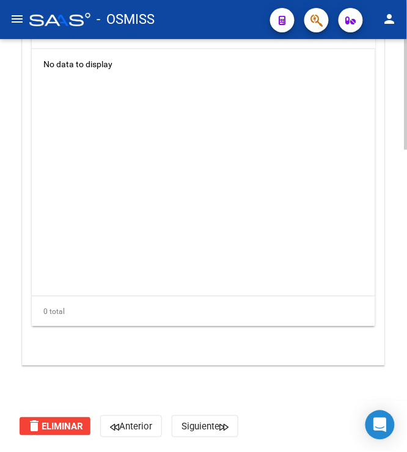
click at [59, 426] on span "delete Eliminar" at bounding box center [55, 426] width 56 height 11
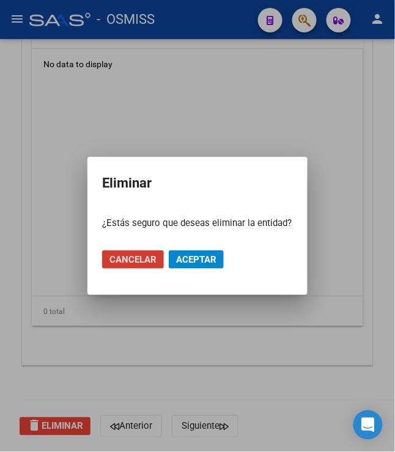
click at [182, 260] on span "Aceptar" at bounding box center [196, 259] width 40 height 11
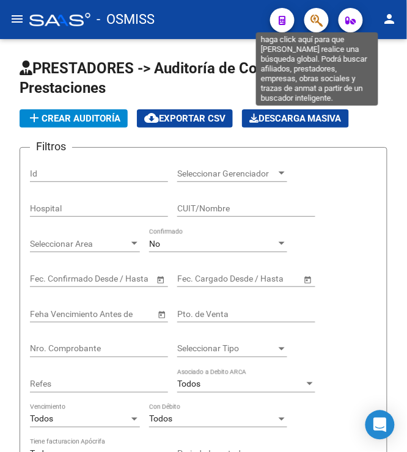
click at [316, 16] on icon "button" at bounding box center [316, 20] width 12 height 14
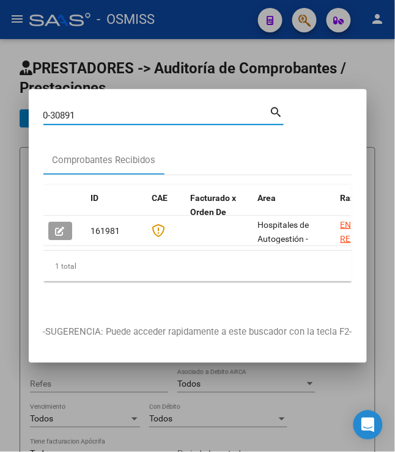
click at [142, 110] on input "0-30891" at bounding box center [156, 115] width 226 height 11
drag, startPoint x: 86, startPoint y: 105, endPoint x: 20, endPoint y: 110, distance: 65.5
click at [20, 110] on div "0-30891 Buscar (apellido, dni, cuil, nro traspaso, cuit, obra social) search Co…" at bounding box center [197, 226] width 395 height 452
click at [120, 45] on div at bounding box center [197, 226] width 395 height 452
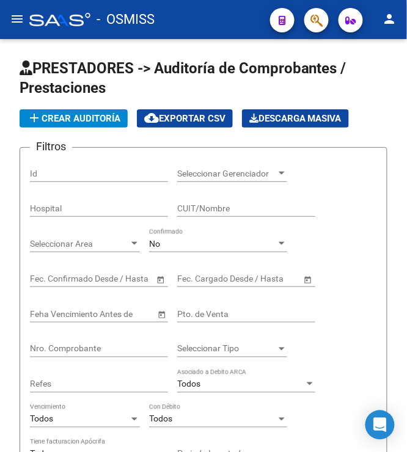
click at [20, 22] on mat-icon "menu" at bounding box center [17, 19] width 15 height 15
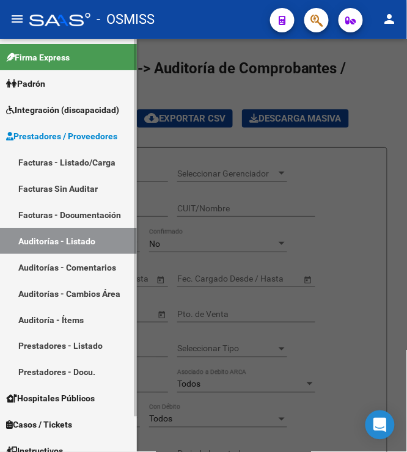
click at [56, 236] on link "Auditorías - Listado" at bounding box center [68, 241] width 137 height 26
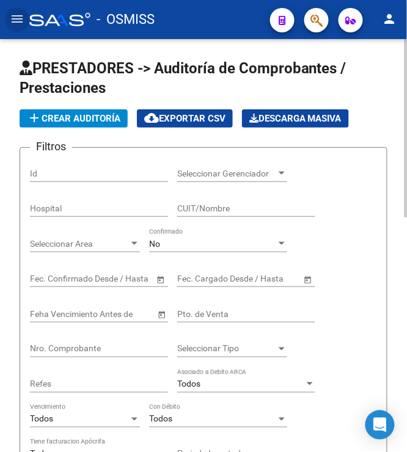
click at [103, 118] on span "add Crear Auditoría" at bounding box center [73, 118] width 93 height 11
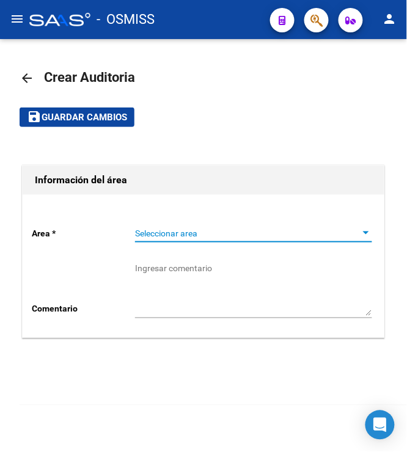
click at [205, 233] on span "Seleccionar area" at bounding box center [248, 233] width 226 height 10
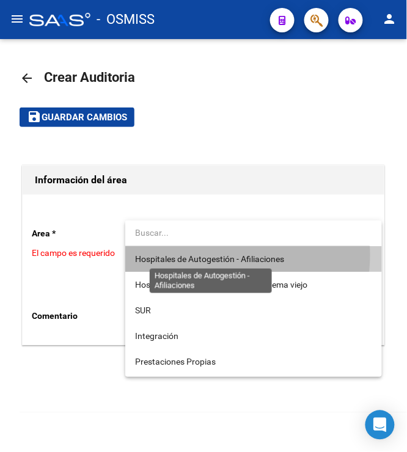
click at [211, 255] on span "Hospitales de Autogestión - Afiliaciones" at bounding box center [209, 259] width 149 height 10
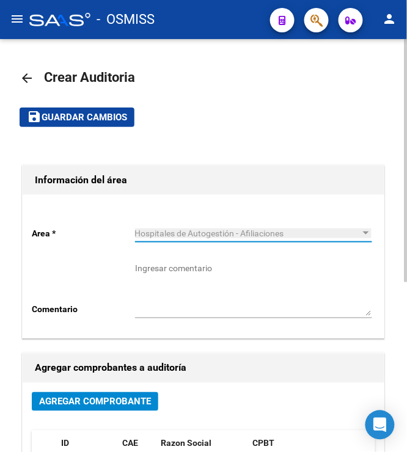
click at [132, 410] on button "Agregar Comprobante" at bounding box center [95, 401] width 126 height 19
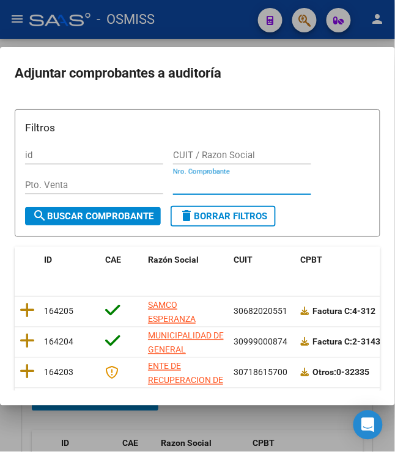
click at [250, 184] on input "Nro. Comprobante" at bounding box center [242, 185] width 138 height 11
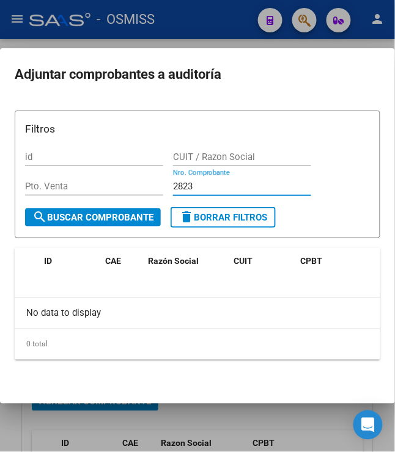
click at [206, 187] on input "2823" at bounding box center [242, 186] width 138 height 11
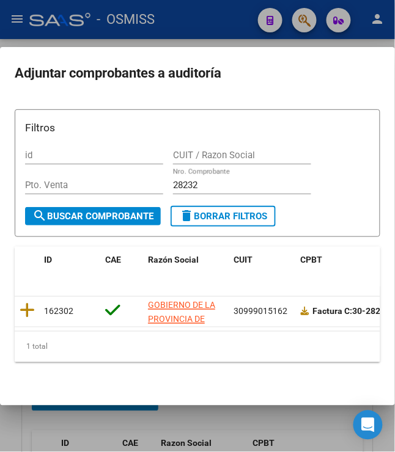
click at [18, 321] on datatable-body-cell at bounding box center [27, 312] width 24 height 30
click at [20, 316] on icon at bounding box center [27, 310] width 15 height 17
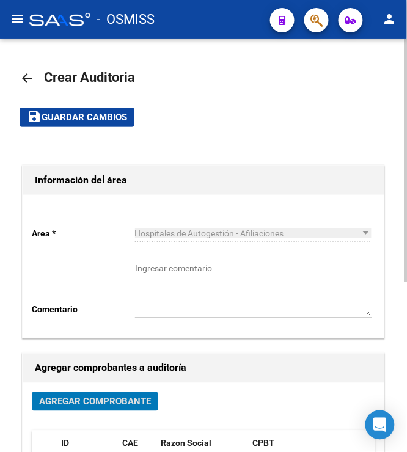
click at [84, 121] on span "Guardar cambios" at bounding box center [85, 117] width 86 height 11
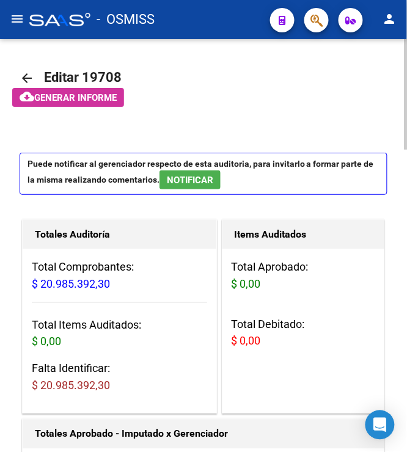
click at [231, 74] on mat-toolbar-row "arrow_back Editar 19708" at bounding box center [204, 78] width 368 height 39
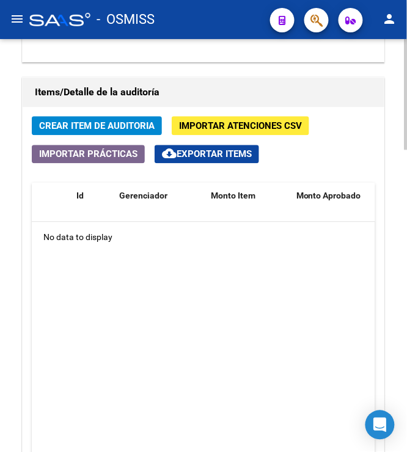
scroll to position [951, 0]
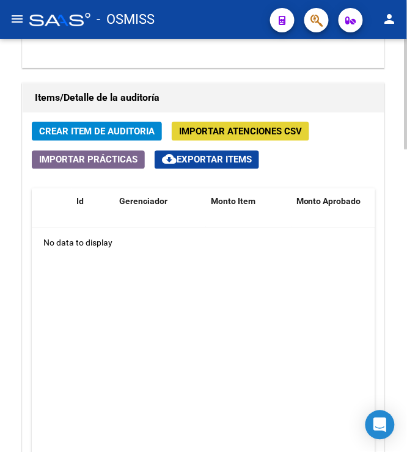
click at [216, 130] on span "Importar Atenciones CSV" at bounding box center [240, 131] width 123 height 11
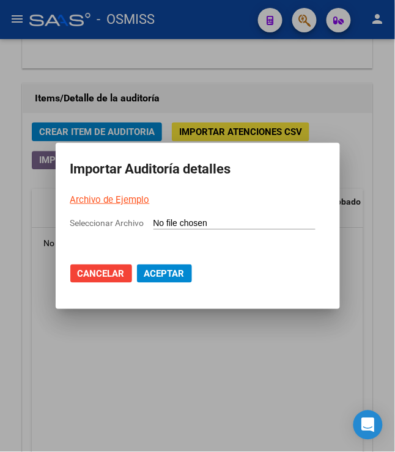
click at [100, 195] on link "Archivo de Ejemplo" at bounding box center [109, 199] width 79 height 11
click at [111, 274] on span "Cancelar" at bounding box center [101, 273] width 47 height 11
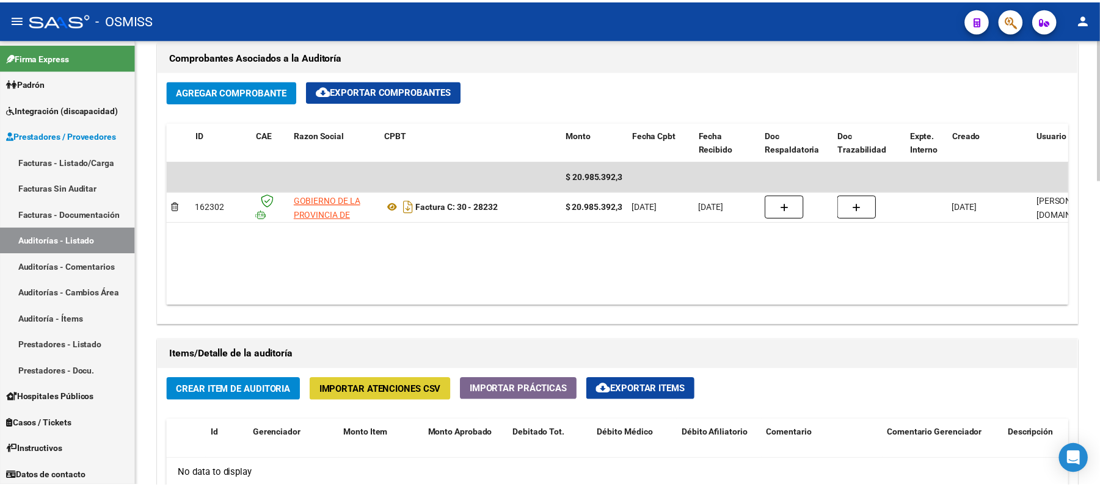
scroll to position [726, 0]
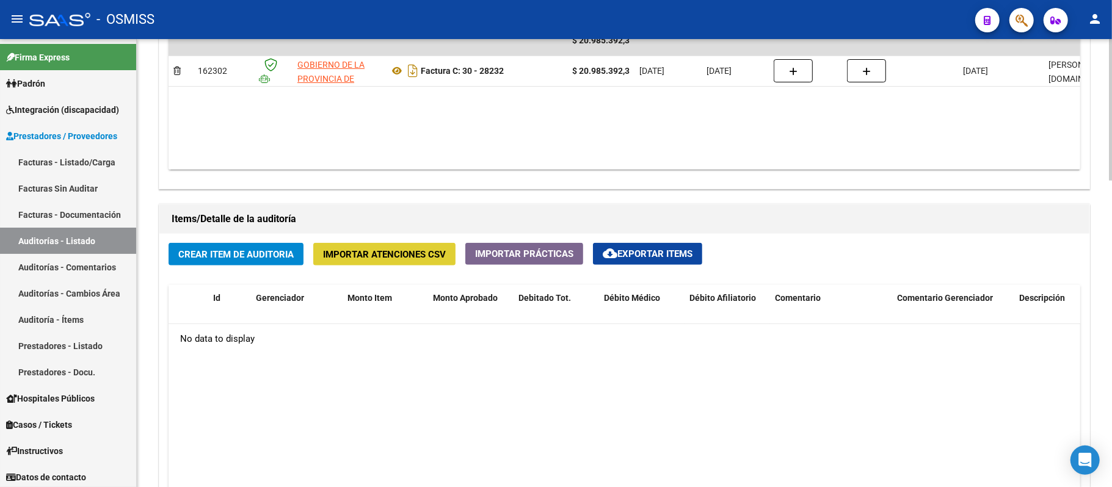
click at [425, 255] on span "Importar Atenciones CSV" at bounding box center [384, 254] width 123 height 11
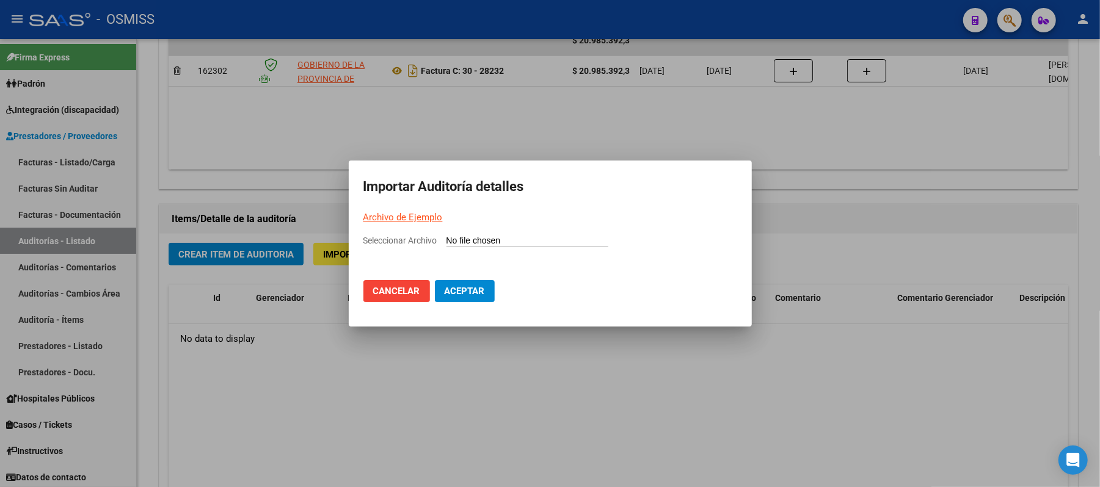
click at [442, 241] on input "Seleccionar Archivo" at bounding box center [528, 242] width 162 height 12
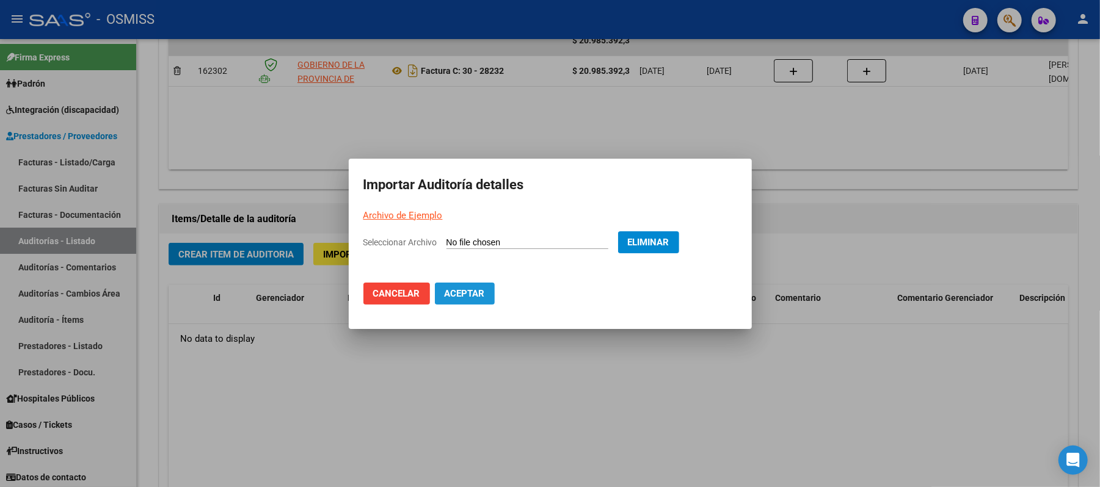
click at [442, 293] on span "Aceptar" at bounding box center [465, 293] width 40 height 11
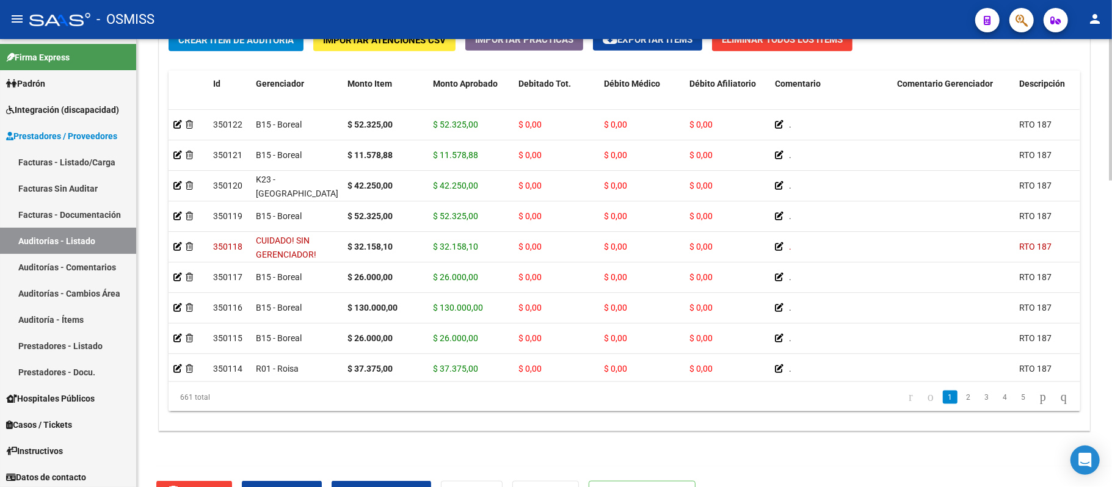
scroll to position [973, 0]
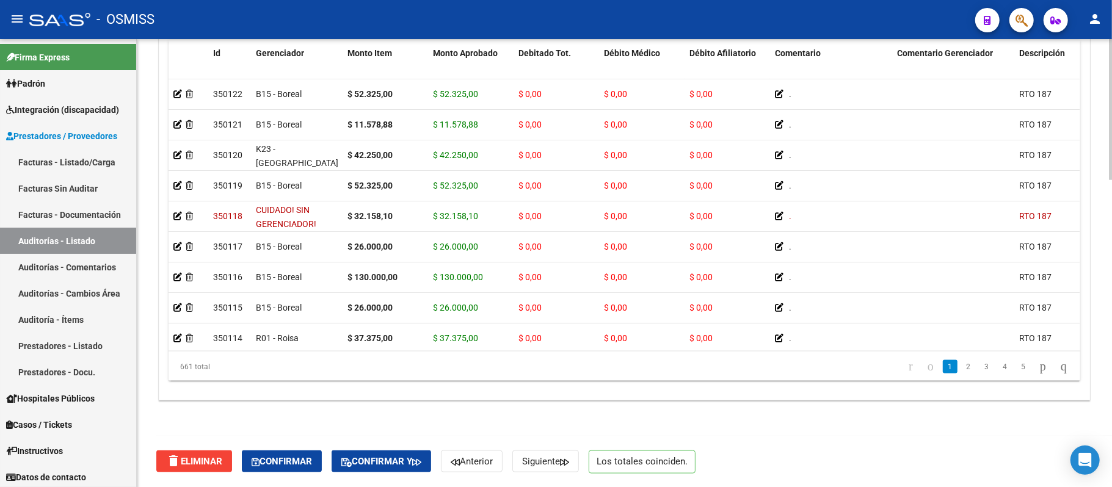
click at [442, 451] on div at bounding box center [1110, 417] width 3 height 142
click at [282, 52] on span "Gerenciador" at bounding box center [280, 53] width 48 height 10
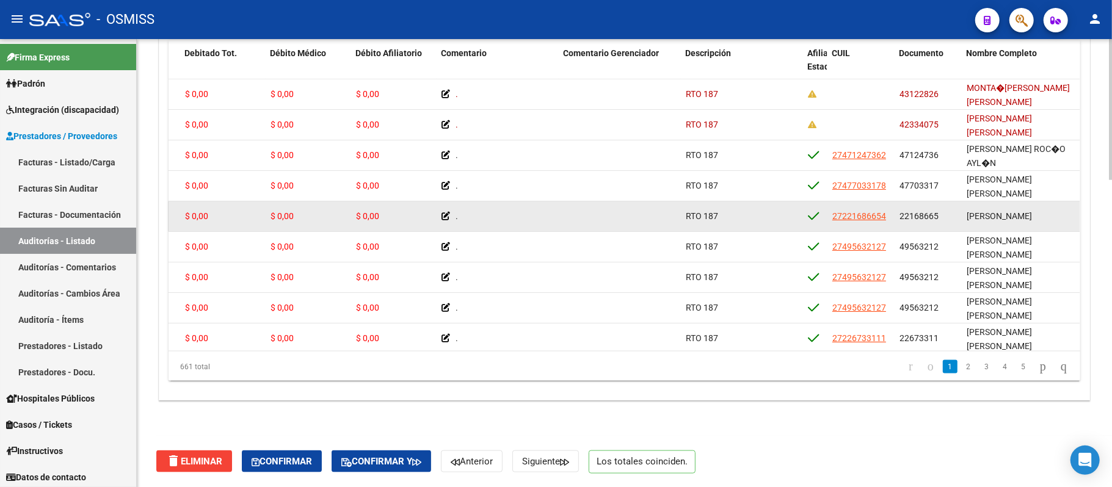
scroll to position [0, 341]
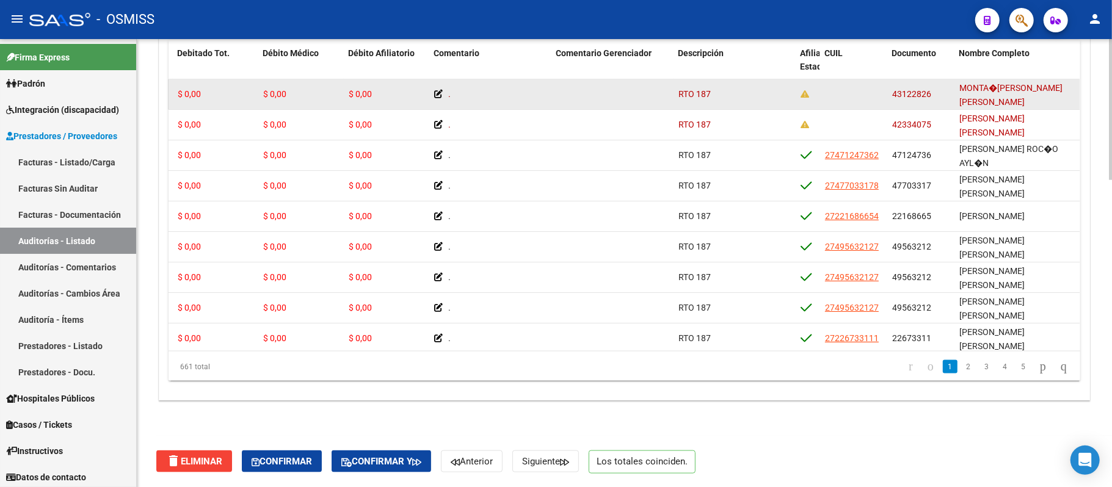
drag, startPoint x: 931, startPoint y: 96, endPoint x: 888, endPoint y: 92, distance: 43.6
click at [442, 92] on datatable-body-cell "43122826" at bounding box center [921, 94] width 67 height 30
copy span "43122826"
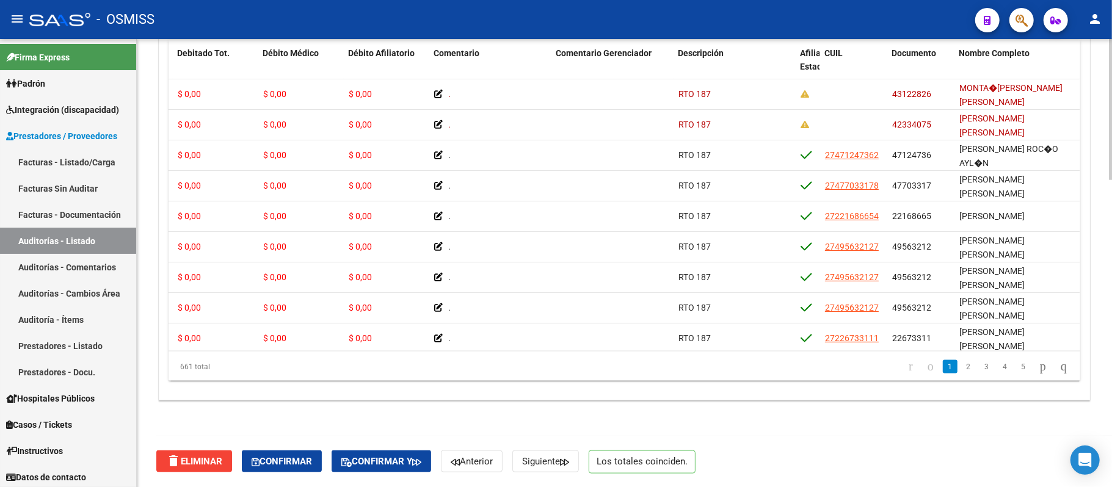
click at [442, 445] on div "delete Eliminar Confirmar Confirmar y Anterior Siguiente Los totales coinciden." at bounding box center [629, 461] width 947 height 51
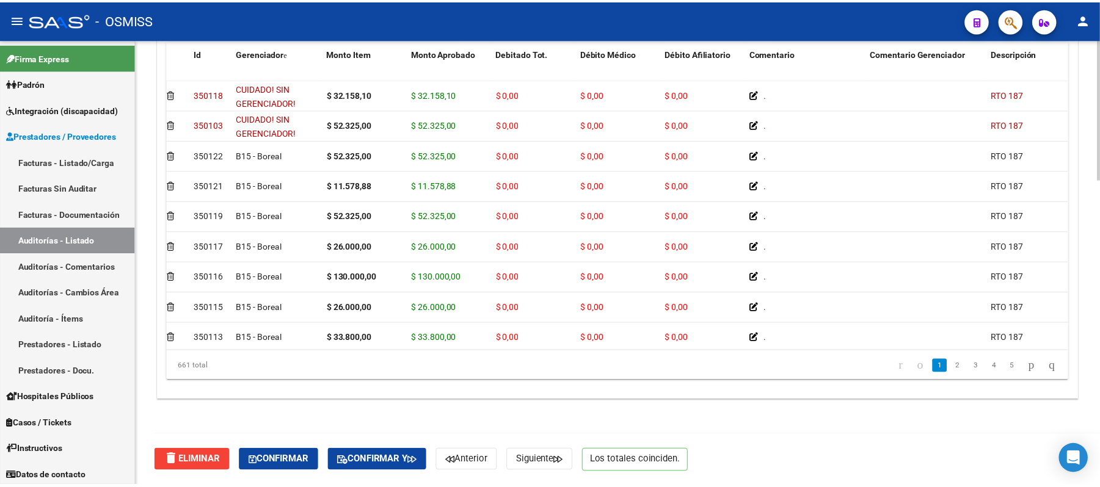
scroll to position [0, 0]
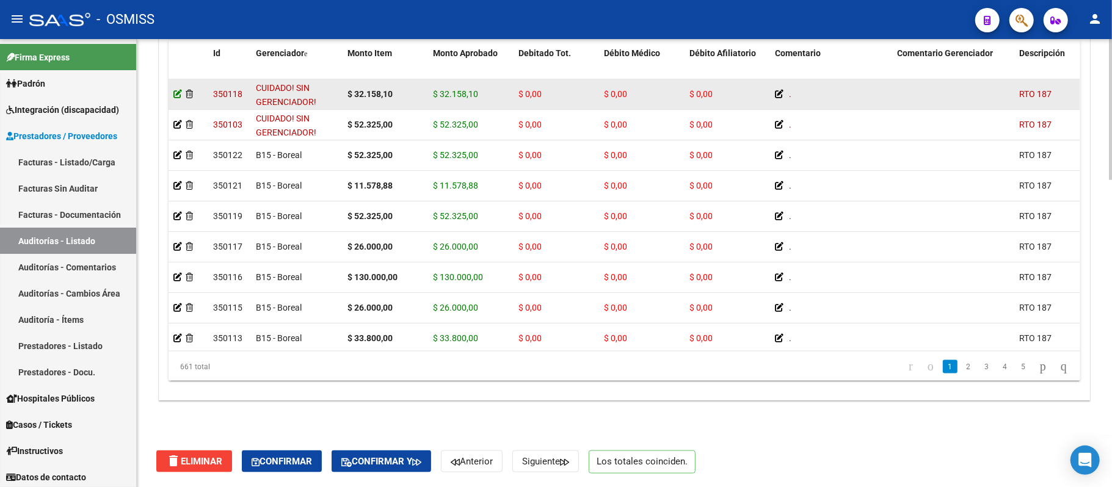
click at [178, 93] on icon at bounding box center [177, 94] width 9 height 9
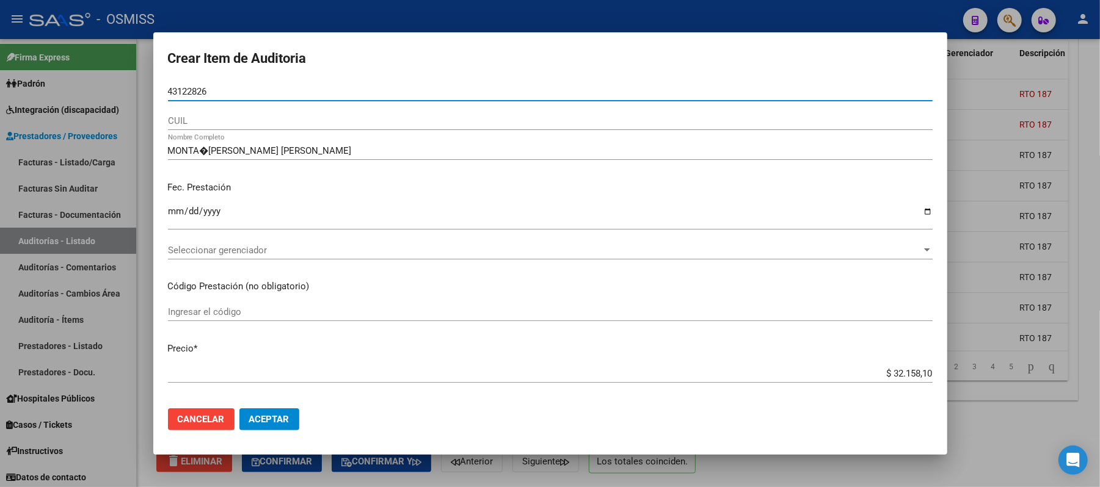
click at [226, 250] on span "Seleccionar gerenciador" at bounding box center [545, 250] width 754 height 11
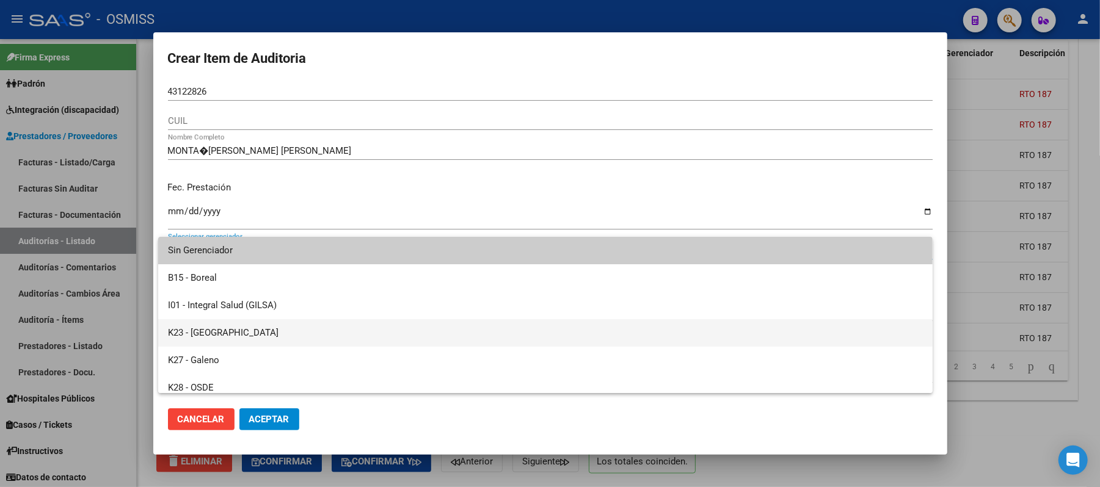
click at [263, 330] on span "K23 - [GEOGRAPHIC_DATA]" at bounding box center [545, 332] width 755 height 27
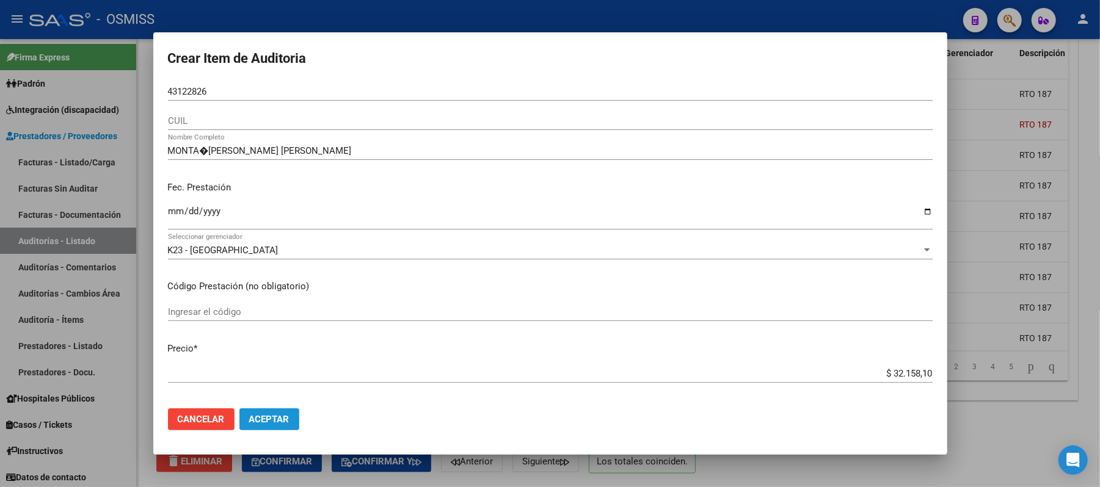
click at [277, 418] on span "Aceptar" at bounding box center [269, 419] width 40 height 11
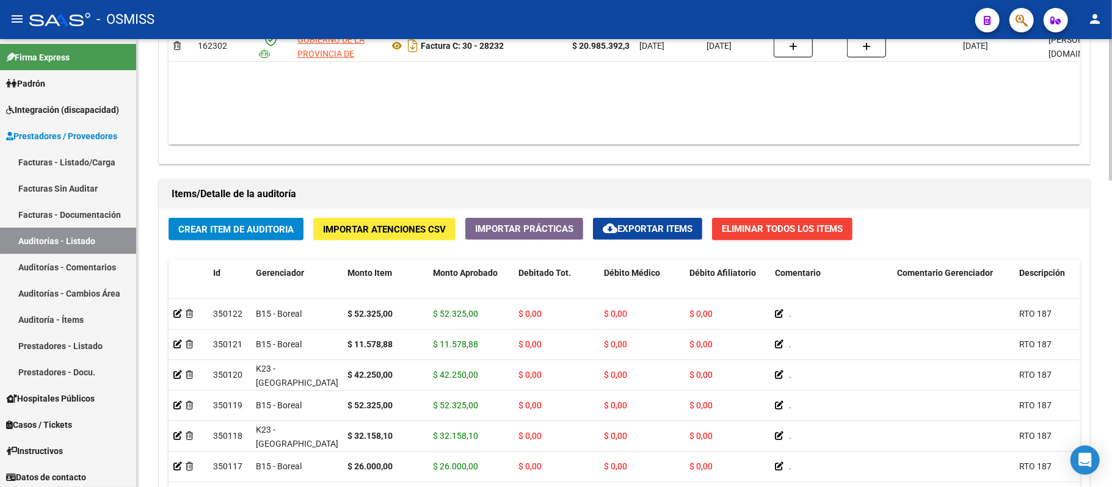
scroll to position [814, 0]
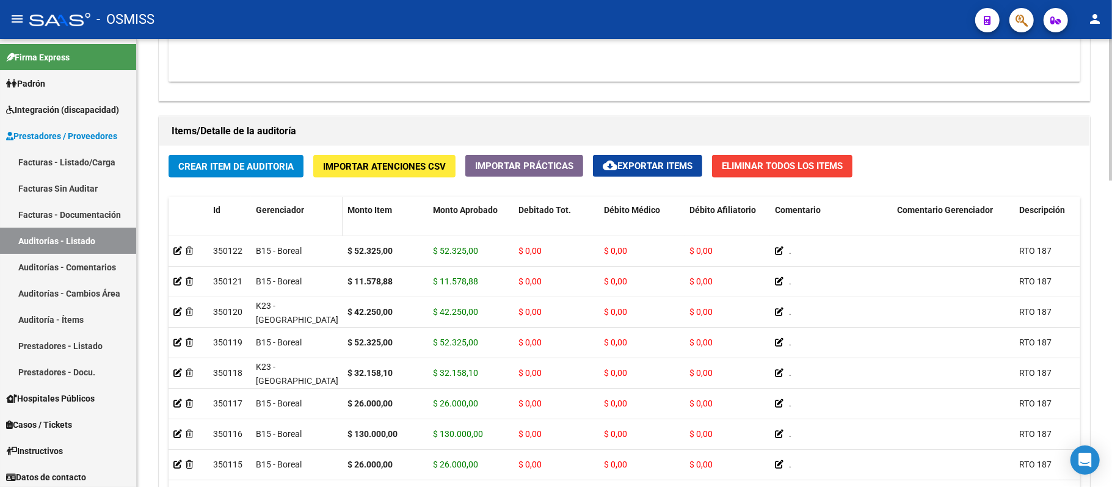
click at [286, 204] on datatable-header-cell "Gerenciador" at bounding box center [297, 224] width 92 height 54
click at [284, 213] on span "Gerenciador" at bounding box center [280, 210] width 48 height 10
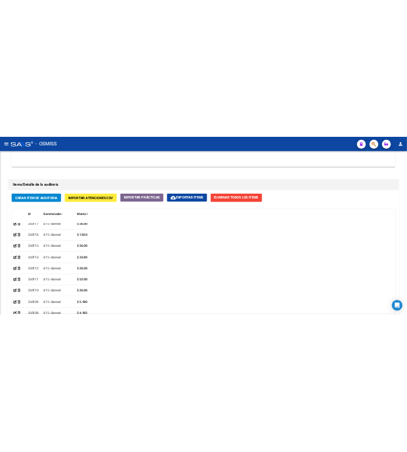
scroll to position [877, 0]
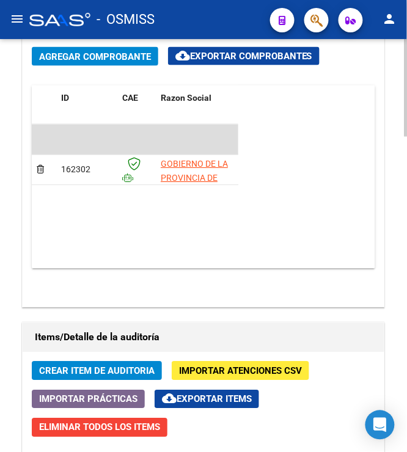
click at [407, 326] on html "menu - OSMISS person Firma Express Padrón Padrón Ágil Análisis Afiliado Integra…" at bounding box center [203, 226] width 407 height 452
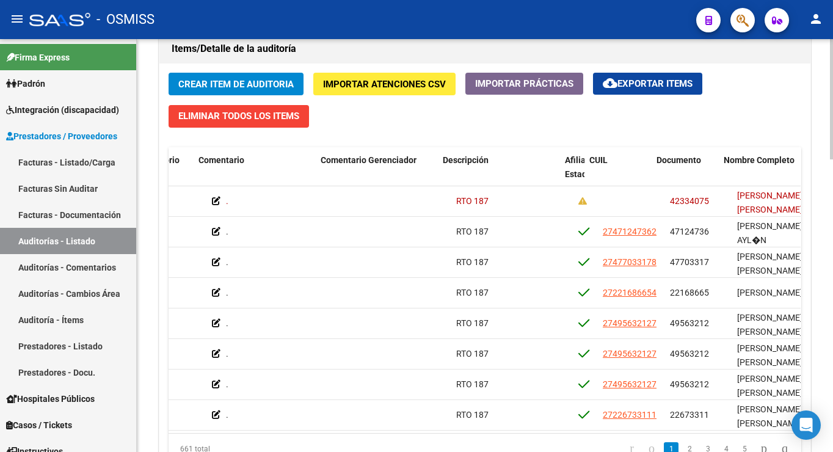
scroll to position [0, 579]
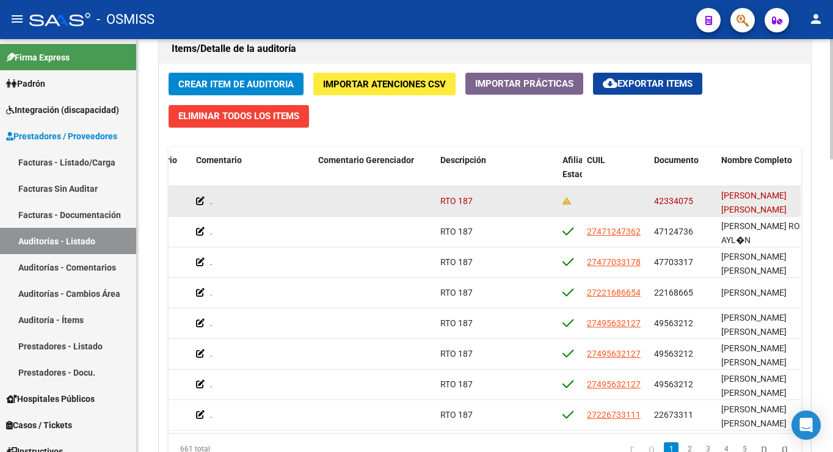
drag, startPoint x: 699, startPoint y: 201, endPoint x: 656, endPoint y: 191, distance: 44.5
click at [442, 191] on datatable-body-cell "42334075" at bounding box center [682, 201] width 67 height 30
copy span "42334075"
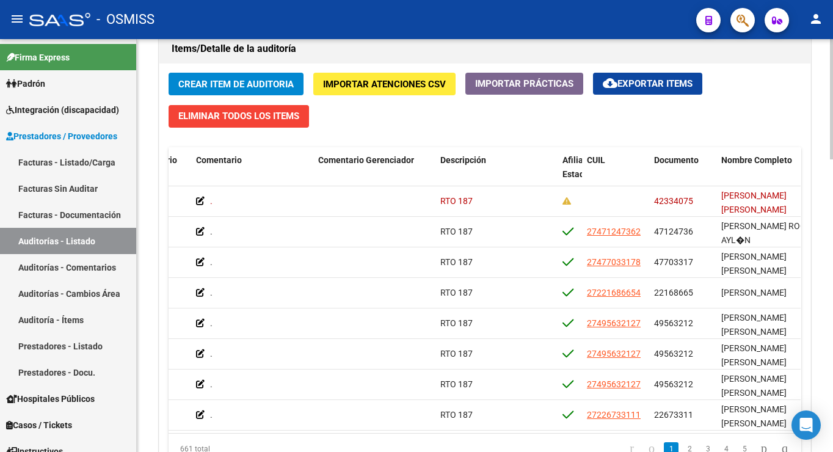
click at [442, 82] on div "Crear Item de Auditoria Importar Atenciones CSV Importar Prácticas cloud_downlo…" at bounding box center [484, 273] width 651 height 419
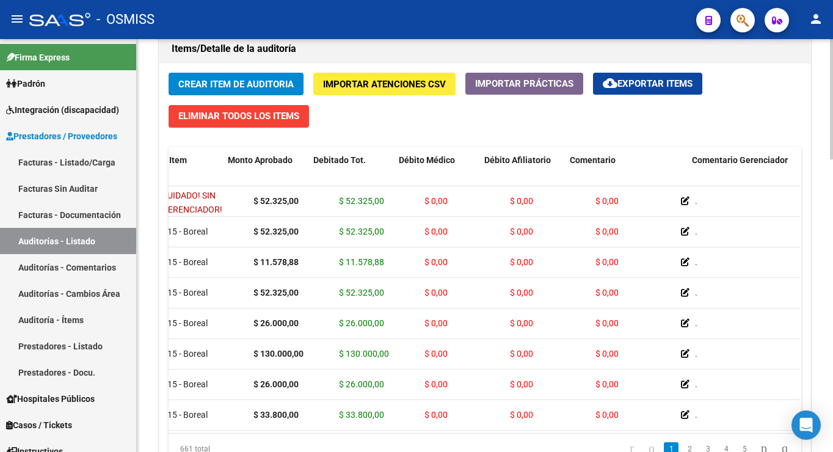
scroll to position [0, 0]
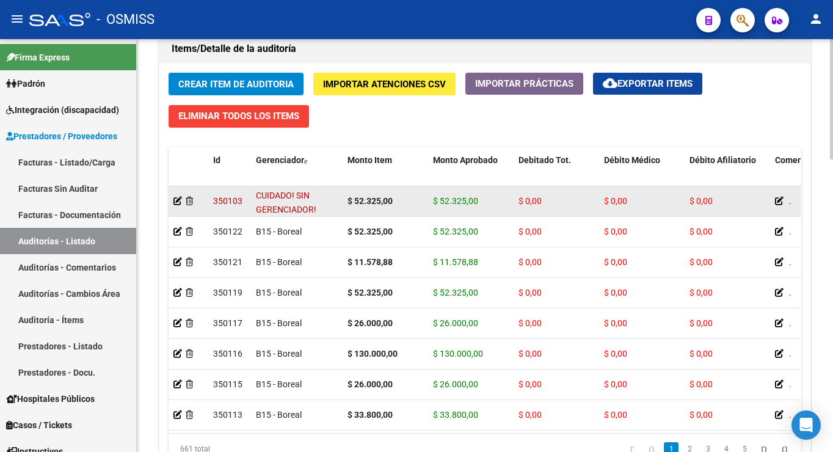
click at [172, 199] on datatable-body-cell at bounding box center [189, 201] width 40 height 30
click at [178, 203] on icon at bounding box center [177, 201] width 9 height 9
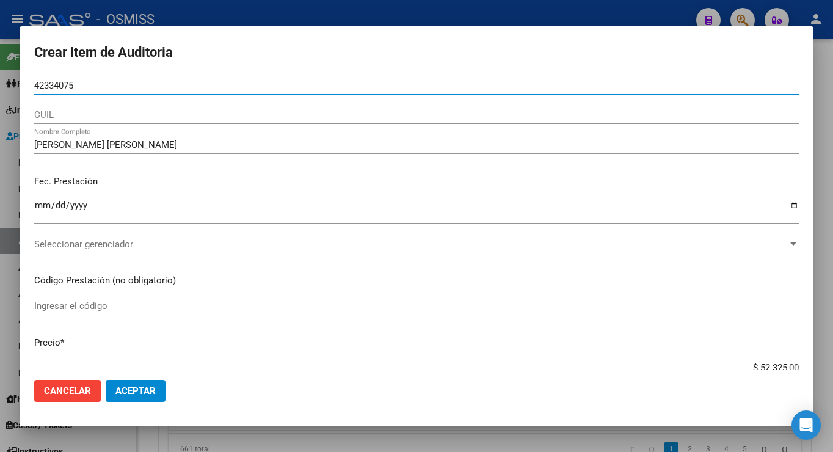
click at [125, 246] on span "Seleccionar gerenciador" at bounding box center [411, 244] width 754 height 11
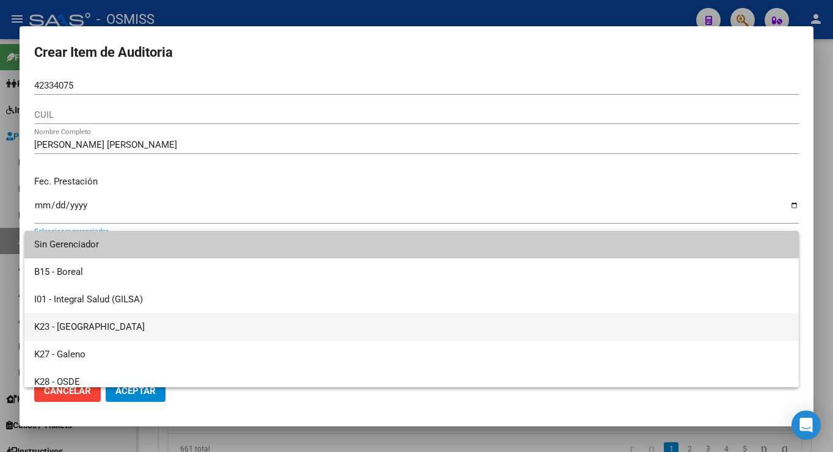
click at [136, 321] on span "K23 - [GEOGRAPHIC_DATA]" at bounding box center [411, 326] width 755 height 27
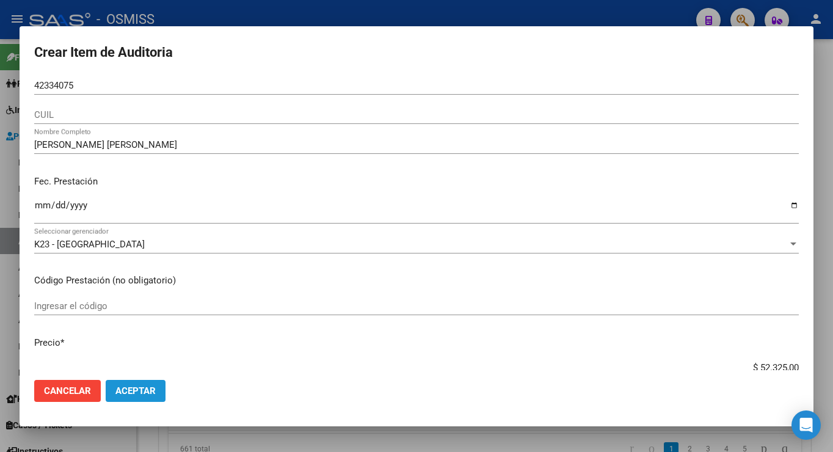
click at [134, 385] on span "Aceptar" at bounding box center [135, 390] width 40 height 11
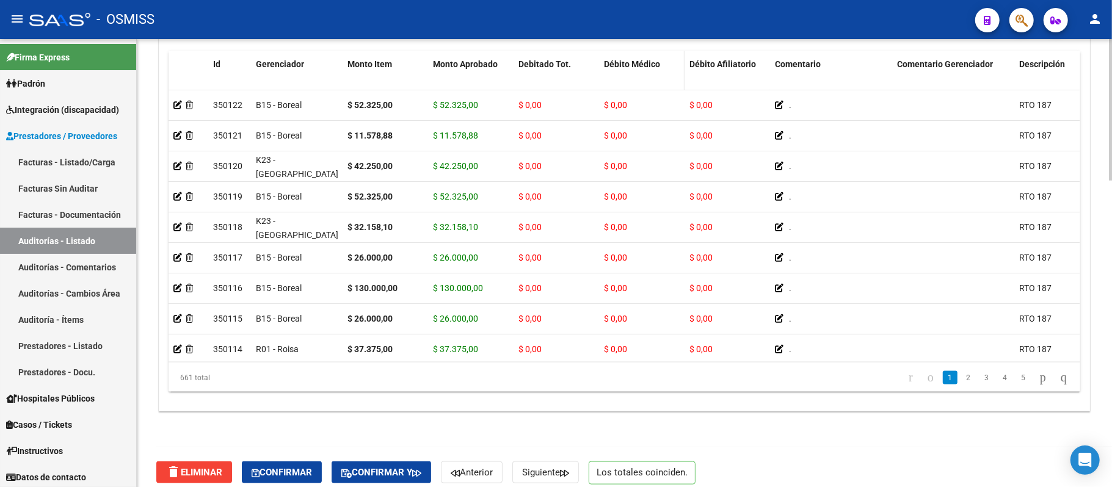
scroll to position [973, 0]
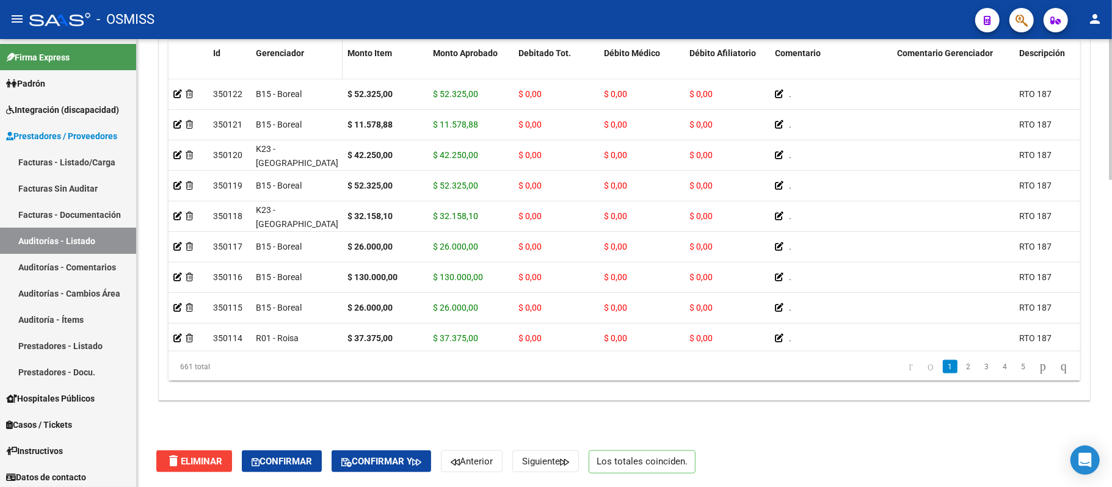
click at [296, 52] on span "Gerenciador" at bounding box center [280, 53] width 48 height 10
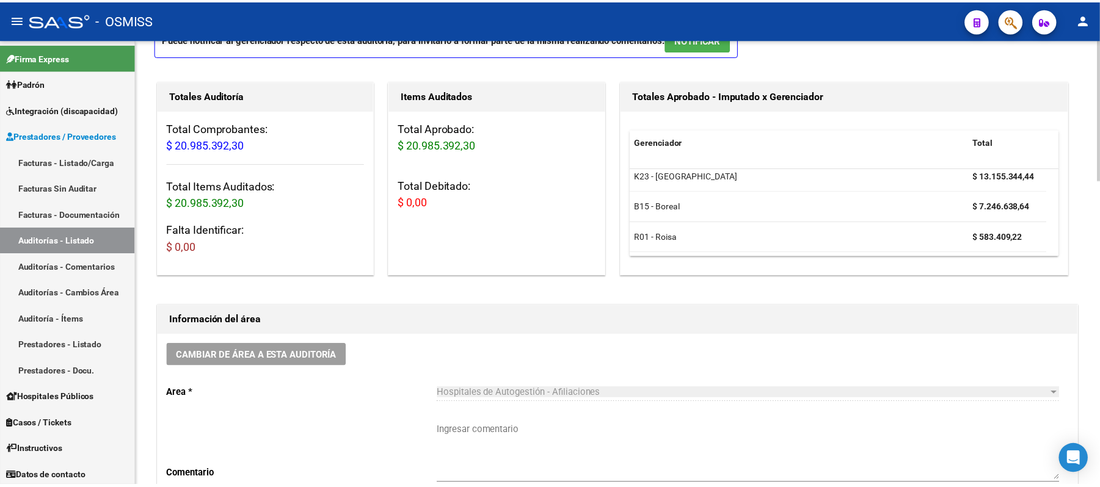
scroll to position [159, 0]
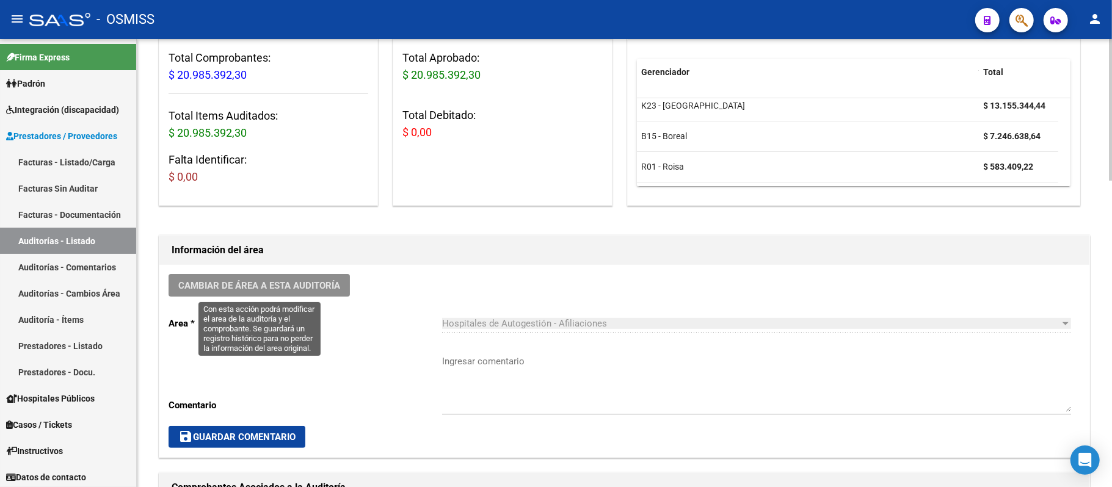
click at [315, 284] on span "Cambiar de área a esta auditoría" at bounding box center [259, 285] width 162 height 11
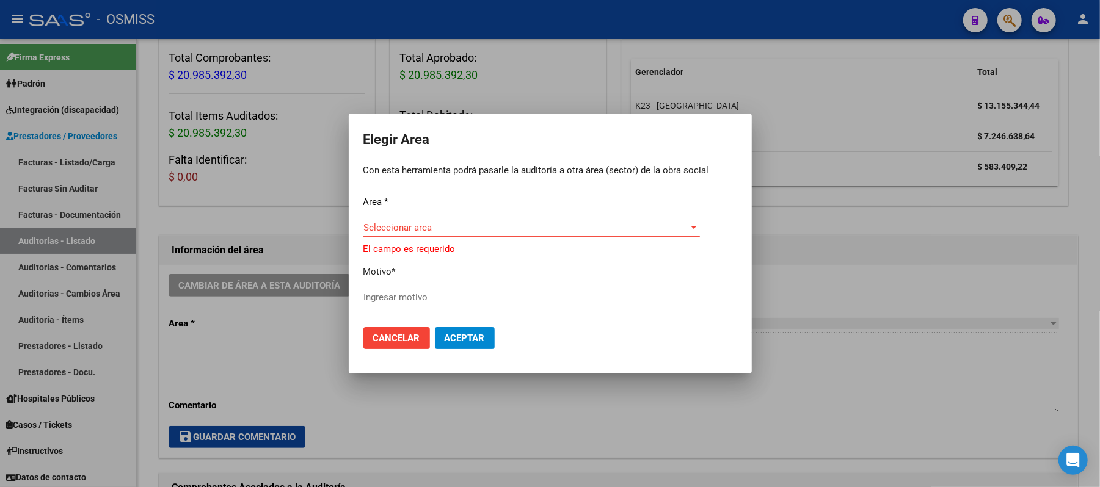
click at [442, 238] on div "Seleccionar area Seleccionar area" at bounding box center [531, 234] width 337 height 30
click at [442, 228] on span "Seleccionar area" at bounding box center [526, 227] width 326 height 11
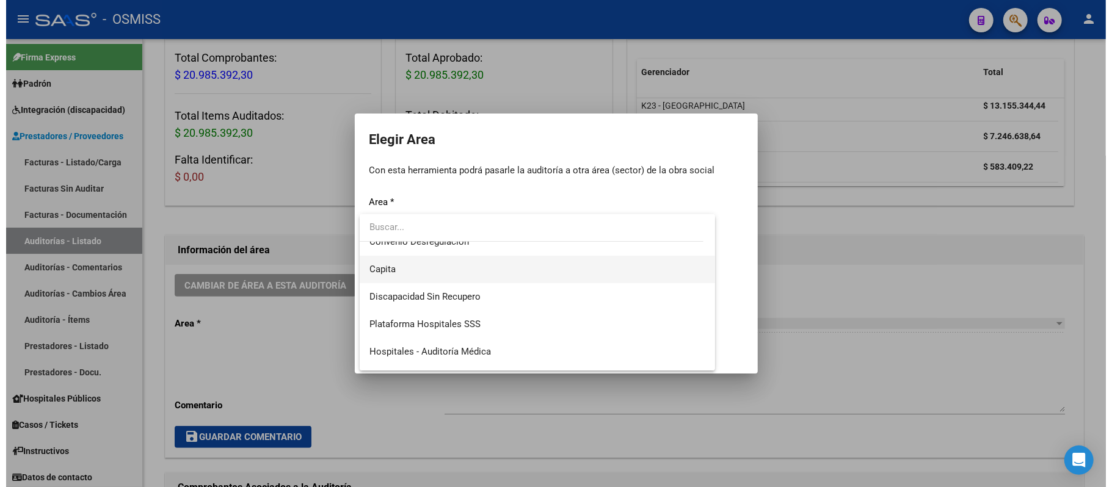
scroll to position [147, 0]
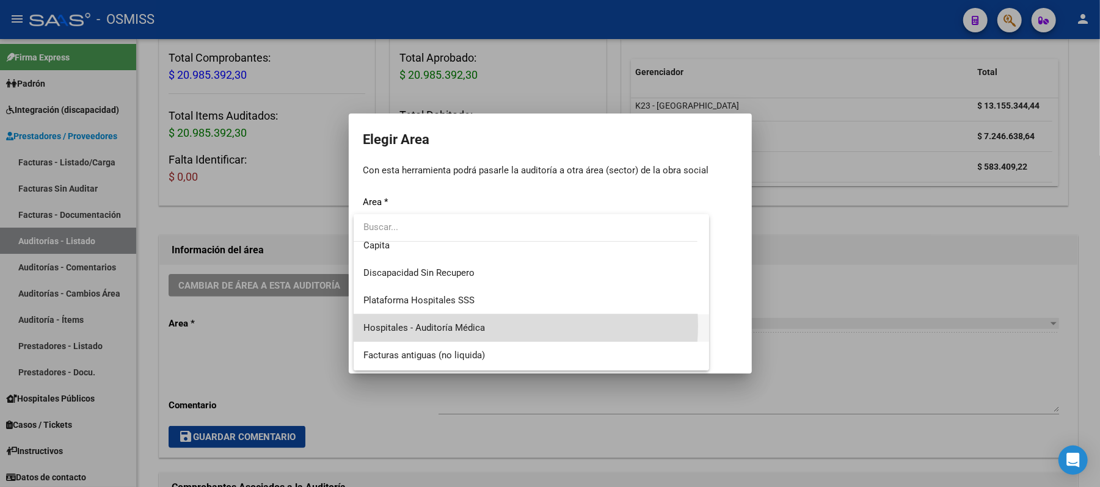
click at [442, 326] on span "Hospitales - Auditoría Médica" at bounding box center [531, 328] width 337 height 27
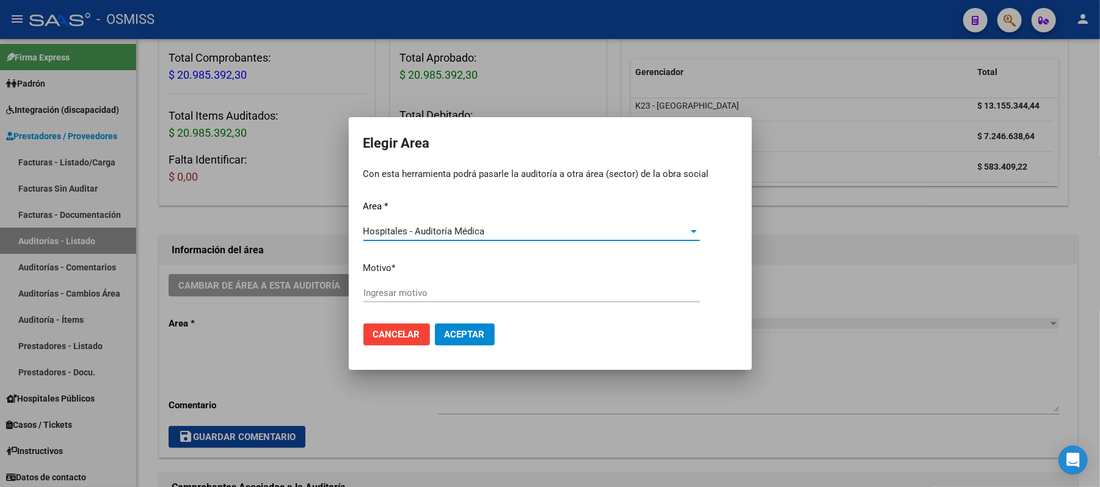
click at [442, 296] on input "Ingresar motivo" at bounding box center [531, 293] width 337 height 11
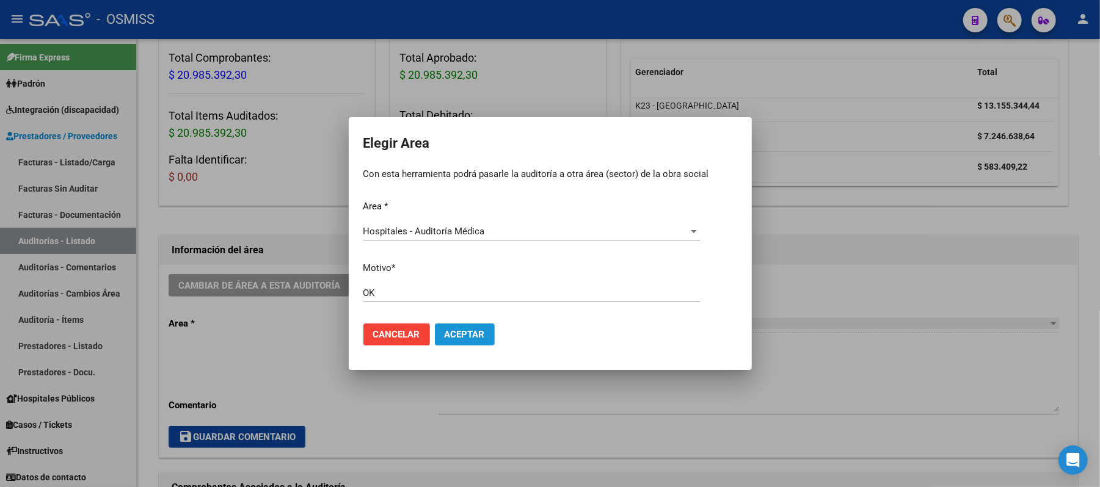
click at [442, 338] on span "Aceptar" at bounding box center [465, 334] width 40 height 11
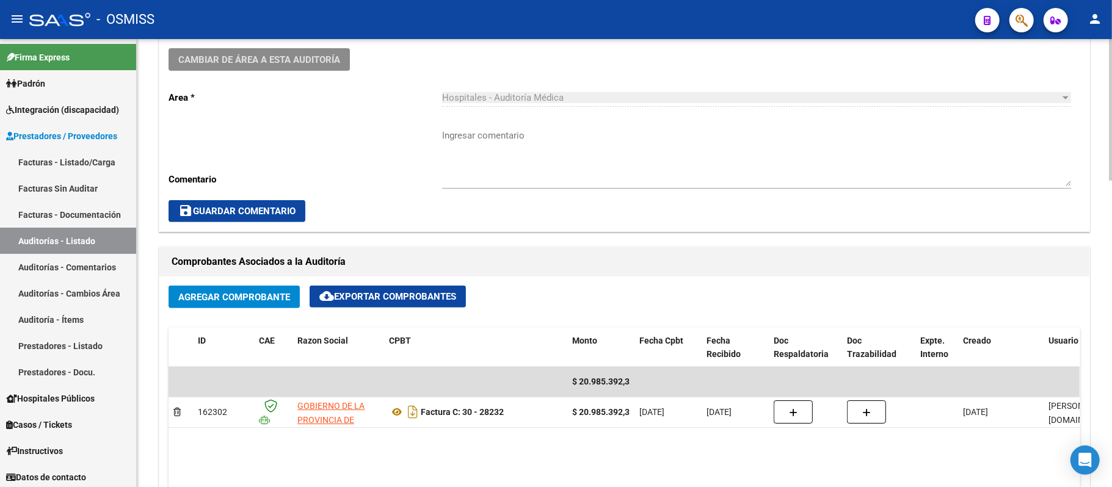
scroll to position [0, 0]
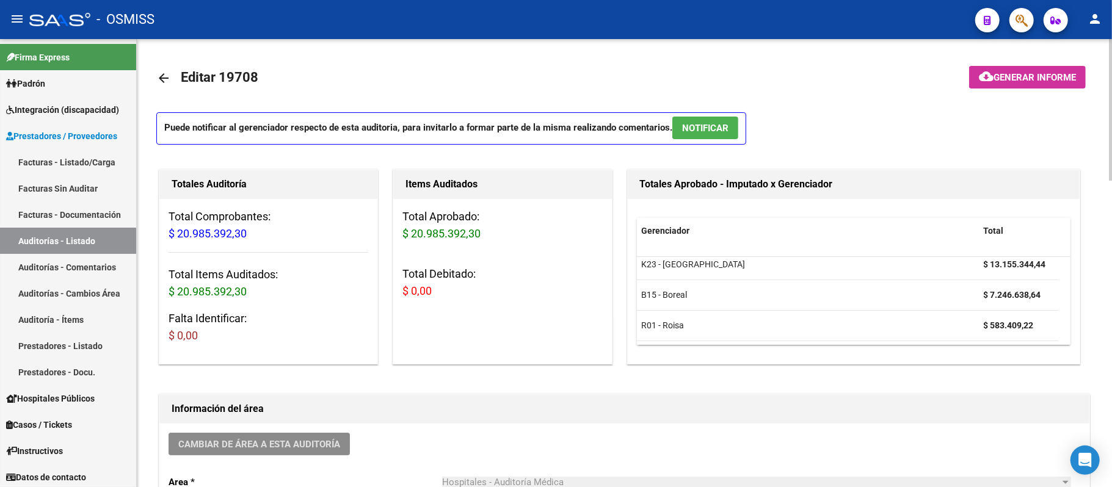
click at [442, 20] on div "menu - OSMISS person Firma Express Padrón Padrón Ágil Análisis Afiliado Integra…" at bounding box center [556, 243] width 1112 height 487
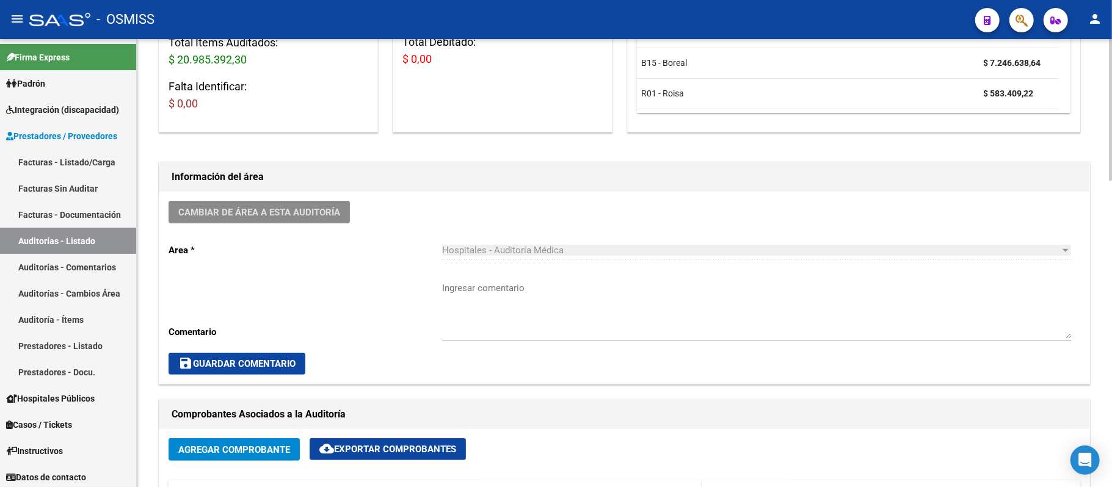
scroll to position [203, 0]
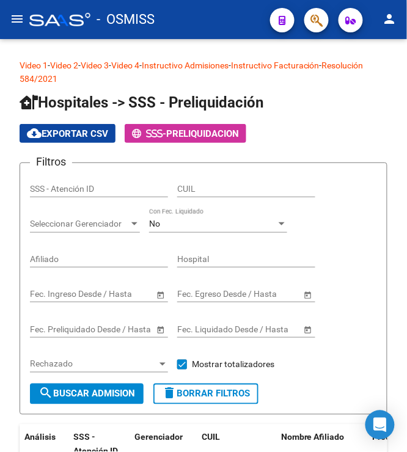
click at [305, 25] on app-search-popup at bounding box center [316, 18] width 24 height 15
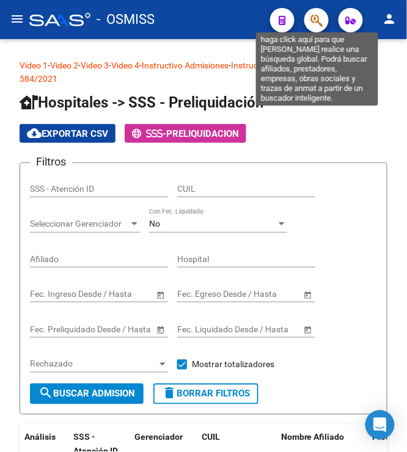
click at [319, 18] on icon "button" at bounding box center [316, 20] width 12 height 14
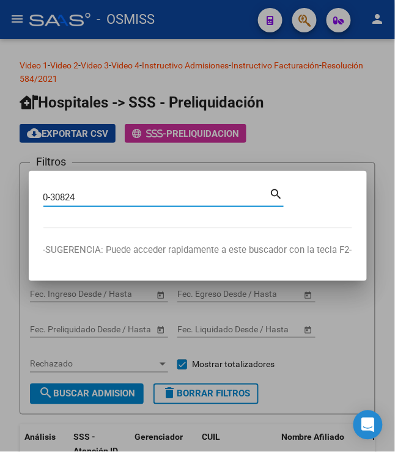
type input "0-30824"
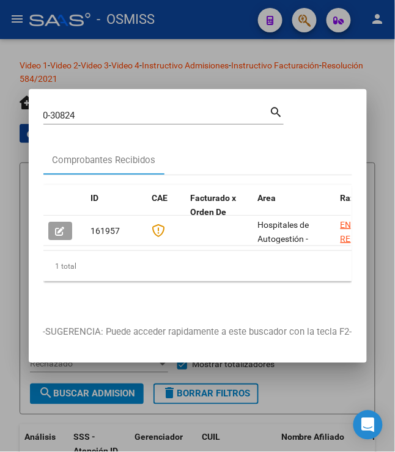
click at [172, 54] on div at bounding box center [197, 226] width 395 height 452
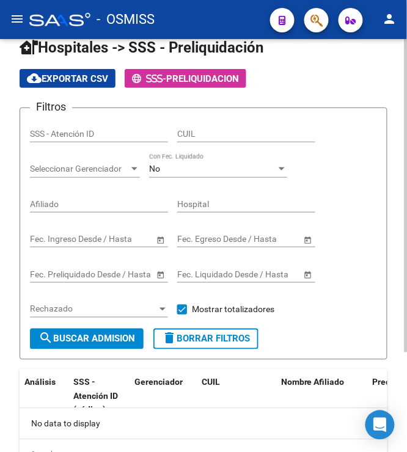
scroll to position [131, 0]
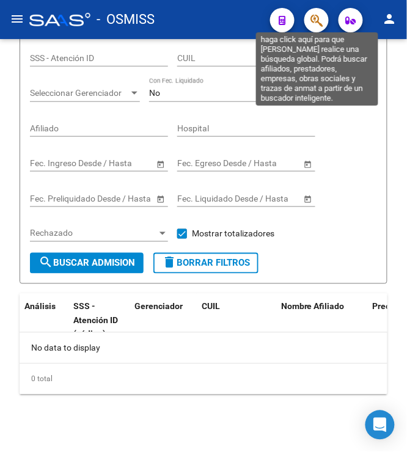
click at [312, 15] on icon "button" at bounding box center [316, 20] width 12 height 14
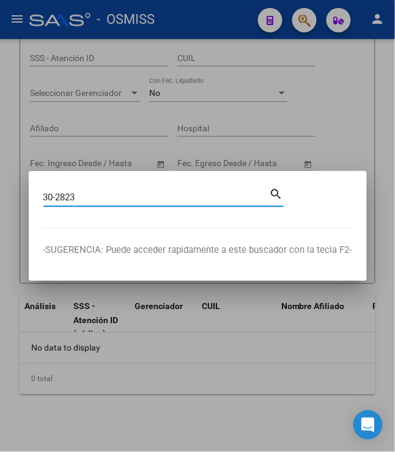
type input "30-2823"
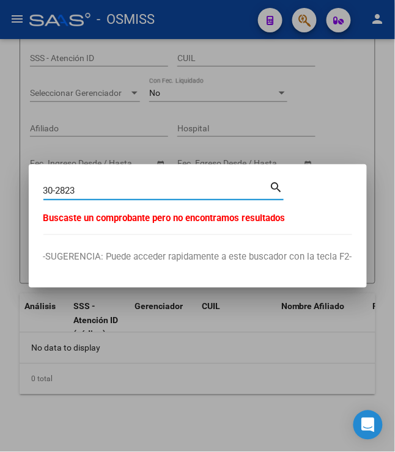
drag, startPoint x: 89, startPoint y: 191, endPoint x: 18, endPoint y: 177, distance: 72.1
click at [18, 177] on div "30-2823 Buscar (apellido, dni, cuil, nro traspaso, cuit, obra social) search Bu…" at bounding box center [197, 226] width 395 height 452
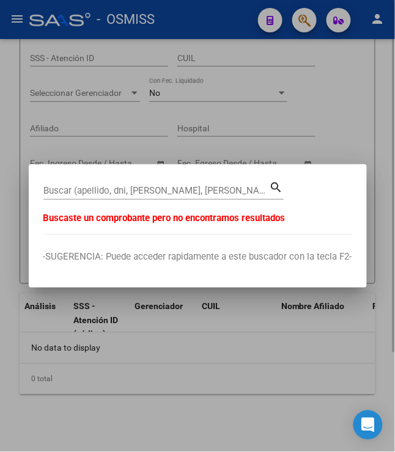
click at [333, 64] on div at bounding box center [197, 226] width 395 height 452
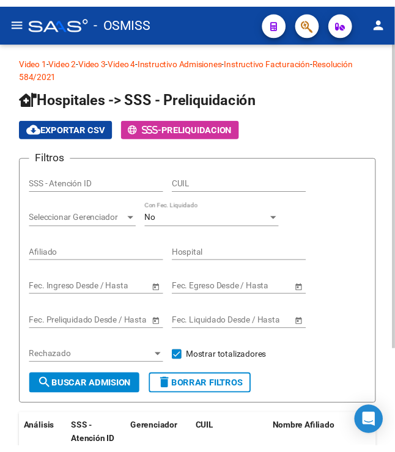
scroll to position [0, 0]
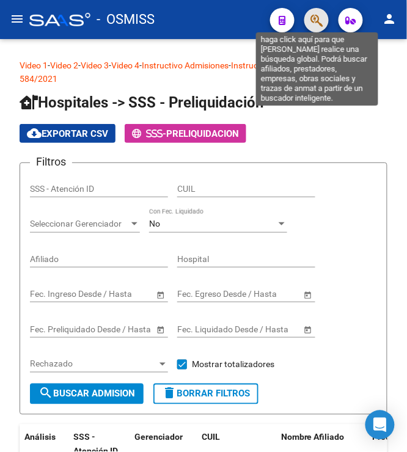
click at [310, 21] on icon "button" at bounding box center [316, 20] width 12 height 14
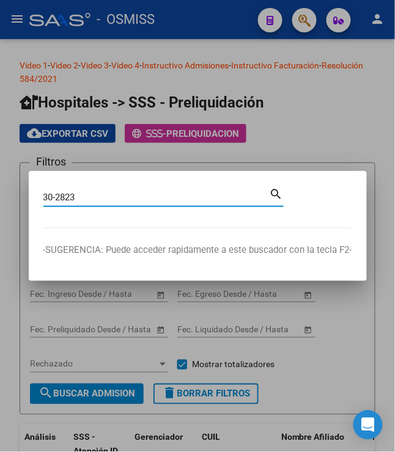
type input "30-2823"
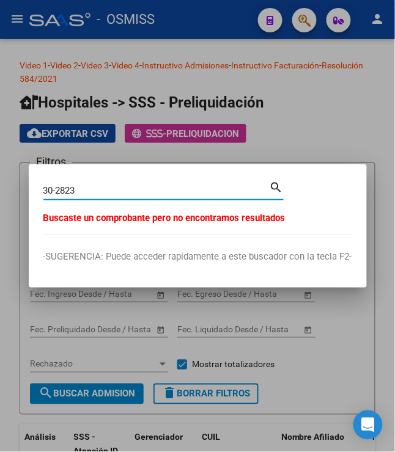
drag, startPoint x: 62, startPoint y: 188, endPoint x: 4, endPoint y: 177, distance: 59.2
click at [4, 177] on div "30-2823 Buscar (apellido, dni, cuil, nro traspaso, cuit, obra social) search Bu…" at bounding box center [197, 226] width 395 height 452
click at [337, 115] on div at bounding box center [197, 226] width 395 height 452
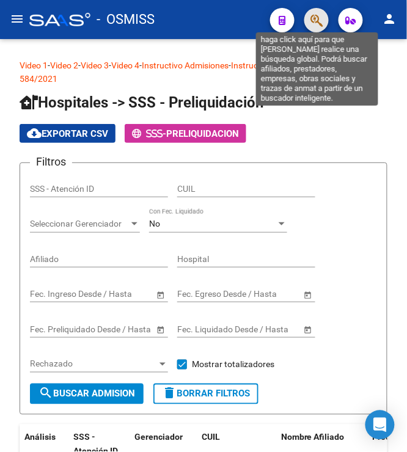
click at [316, 18] on icon "button" at bounding box center [316, 20] width 12 height 14
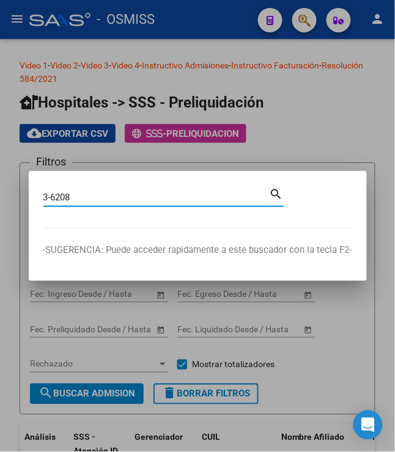
type input "3-6208"
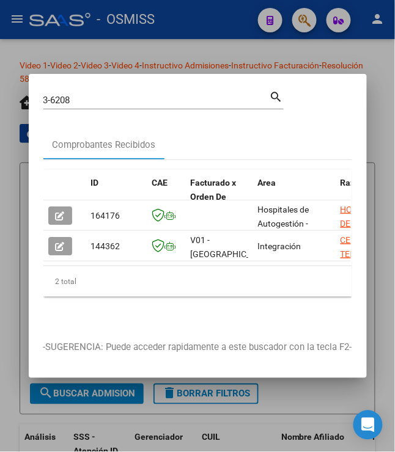
click at [137, 35] on div at bounding box center [197, 226] width 395 height 452
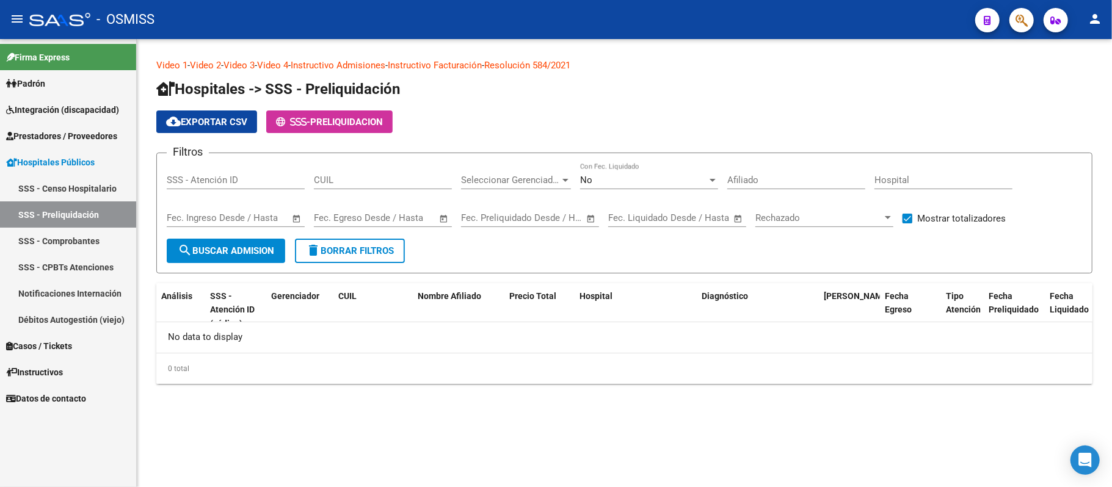
click at [406, 90] on h1 "Hospitales -> SSS - Preliquidación" at bounding box center [624, 89] width 936 height 21
click at [99, 133] on span "Prestadores / Proveedores" at bounding box center [61, 136] width 111 height 13
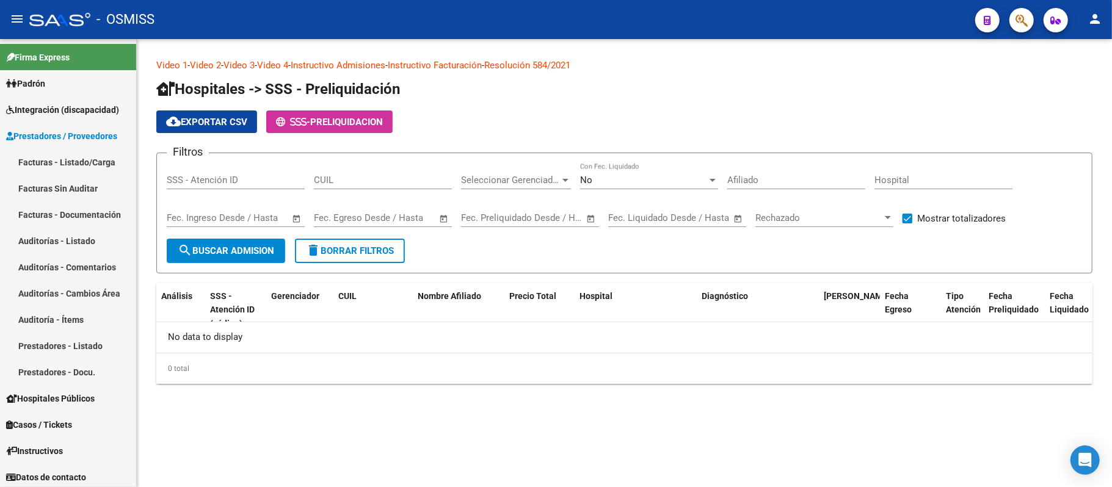
click at [406, 123] on div "cloud_download Exportar CSV - PRELIQUIDACION" at bounding box center [624, 122] width 936 height 23
click at [98, 135] on span "Prestadores / Proveedores" at bounding box center [61, 136] width 111 height 13
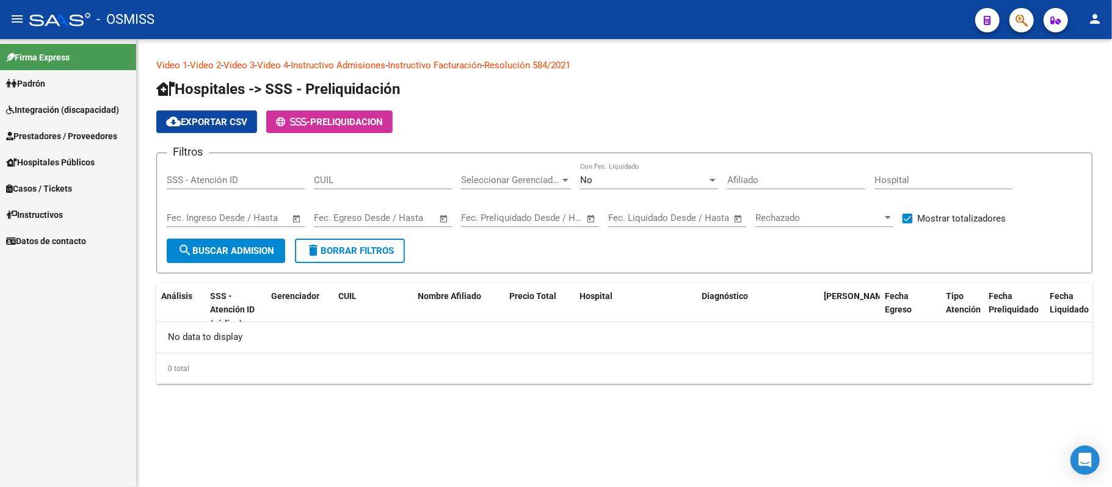
click at [101, 136] on span "Prestadores / Proveedores" at bounding box center [61, 136] width 111 height 13
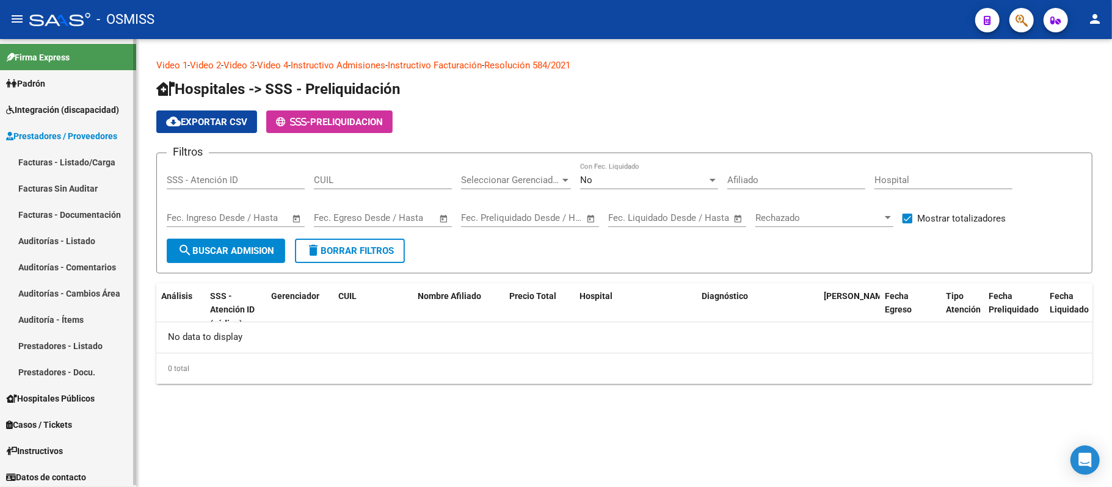
click at [77, 243] on link "Auditorías - Listado" at bounding box center [68, 241] width 136 height 26
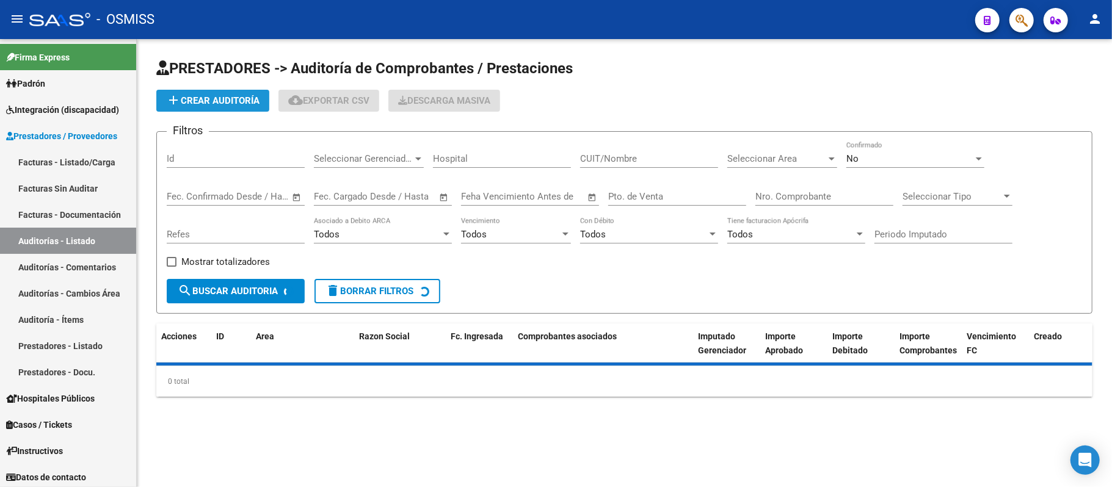
click at [220, 95] on span "add Crear Auditoría" at bounding box center [212, 100] width 93 height 11
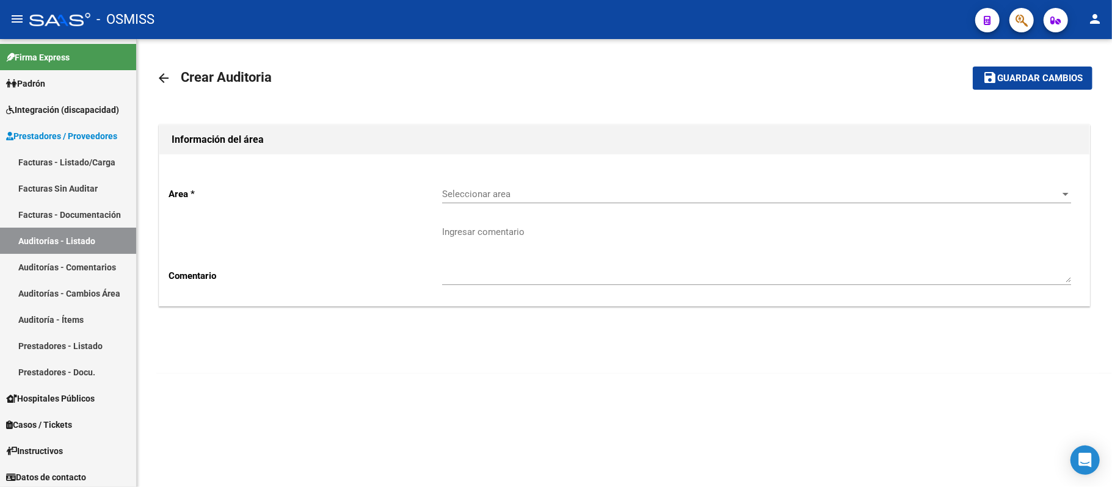
click at [406, 194] on span "Seleccionar area" at bounding box center [751, 194] width 618 height 11
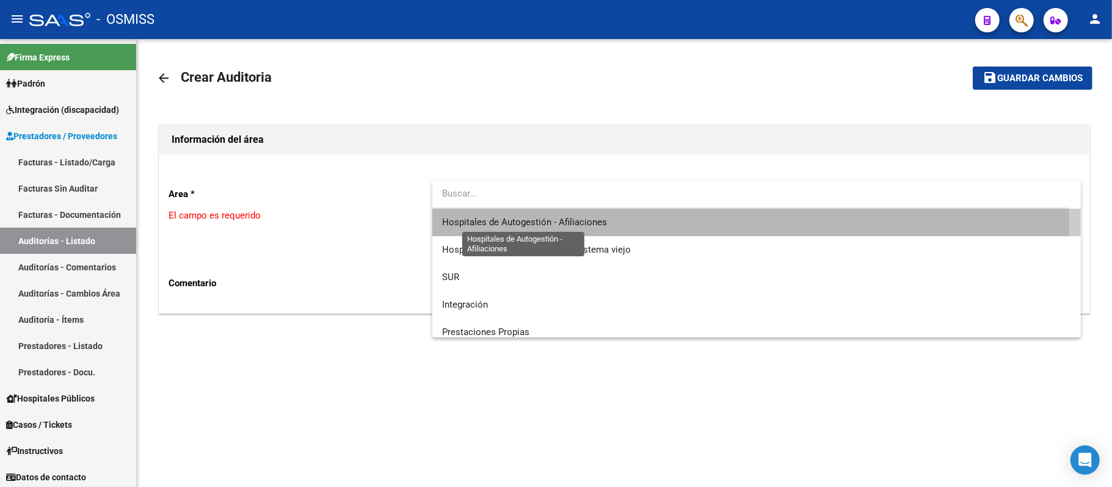
click at [406, 219] on span "Hospitales de Autogestión - Afiliaciones" at bounding box center [524, 222] width 165 height 11
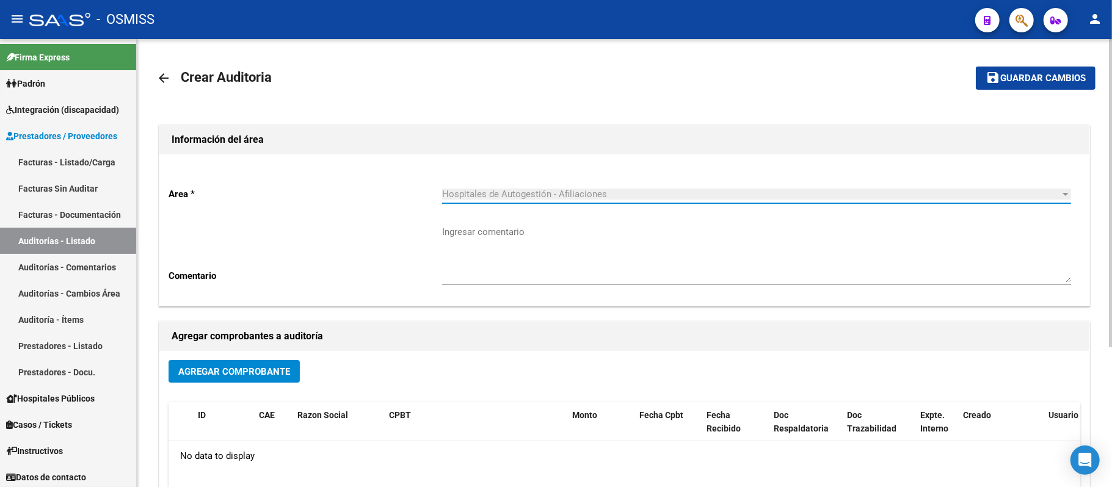
click at [237, 367] on span "Agregar Comprobante" at bounding box center [234, 372] width 112 height 11
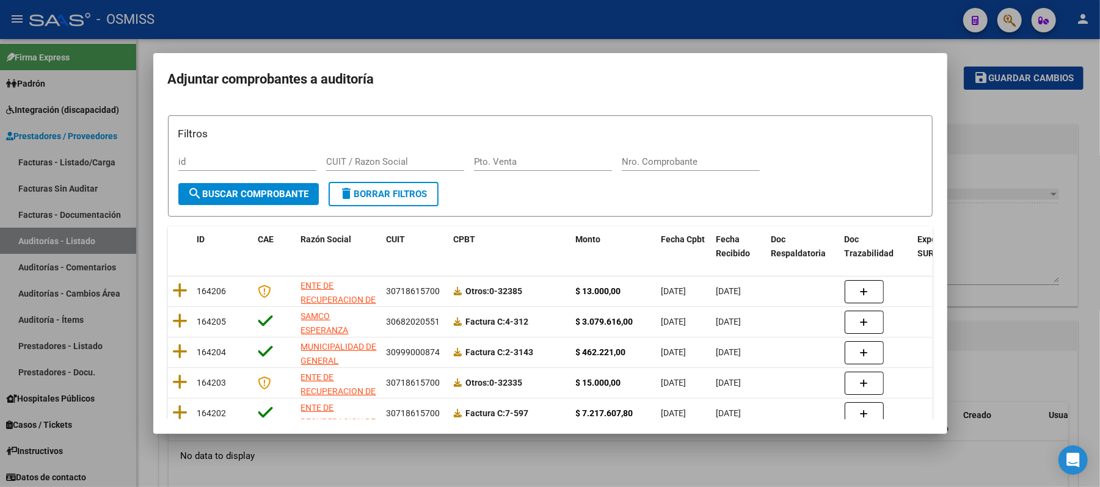
click at [406, 161] on input "Nro. Comprobante" at bounding box center [691, 161] width 138 height 11
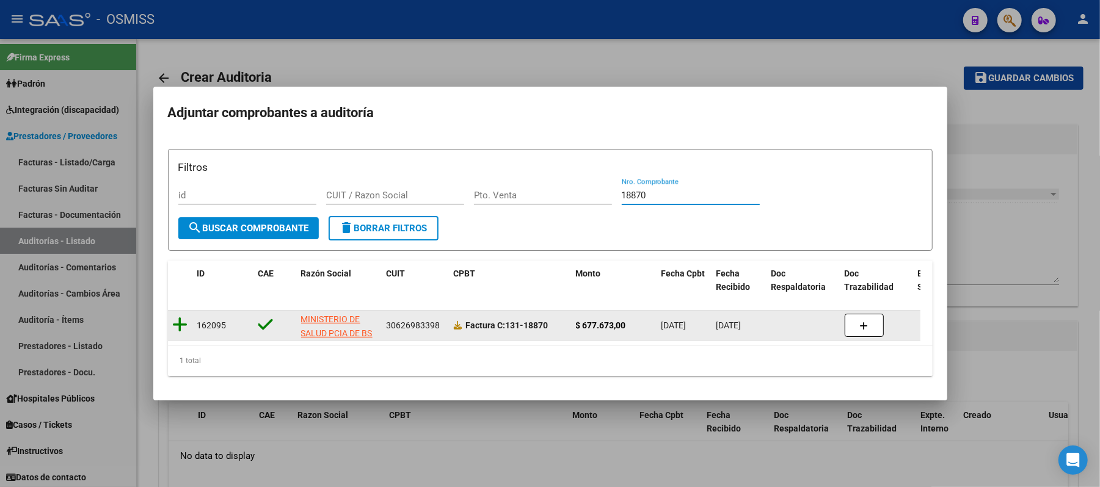
type input "18870"
click at [183, 318] on icon at bounding box center [180, 324] width 15 height 17
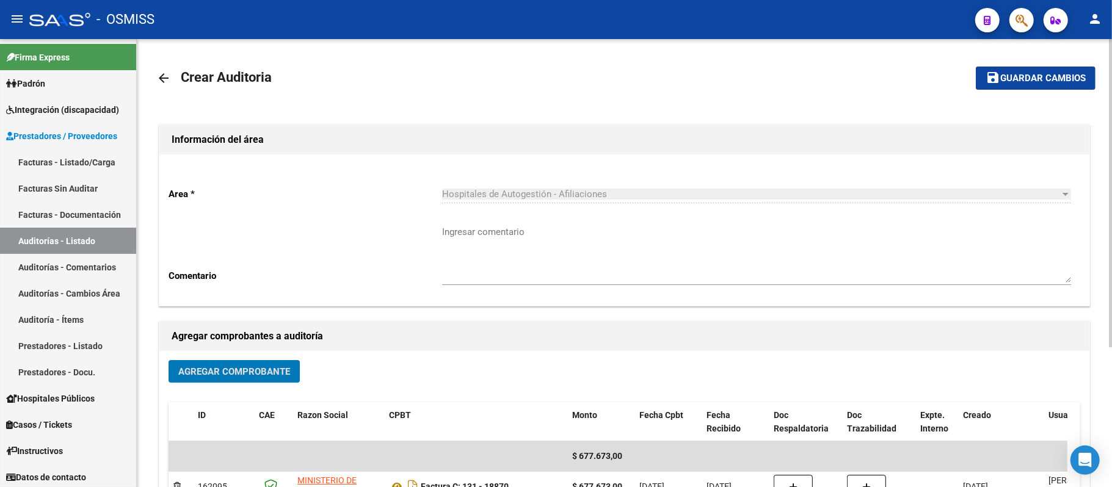
click at [406, 79] on span "Guardar cambios" at bounding box center [1044, 78] width 86 height 11
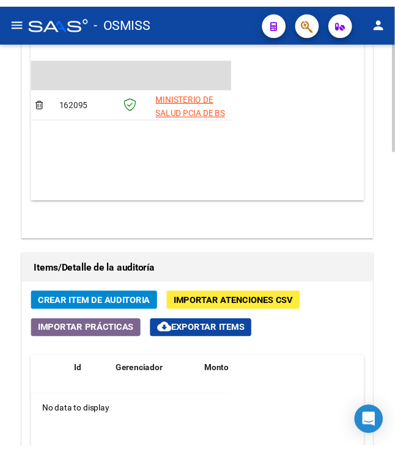
scroll to position [914, 0]
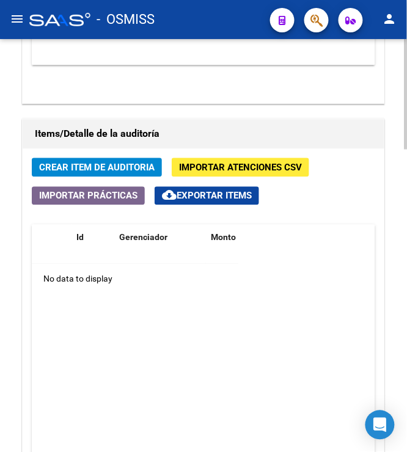
click at [95, 169] on span "Crear Item de Auditoria" at bounding box center [96, 167] width 115 height 11
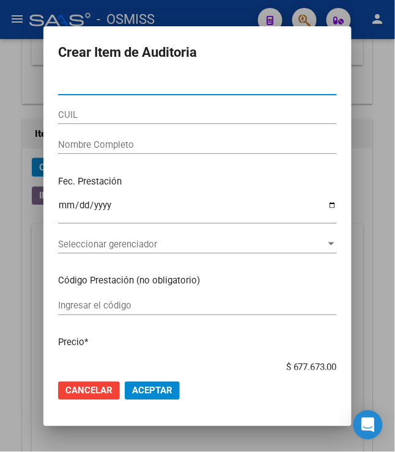
click at [71, 89] on input "Nro Documento" at bounding box center [197, 85] width 279 height 11
type input "57076839"
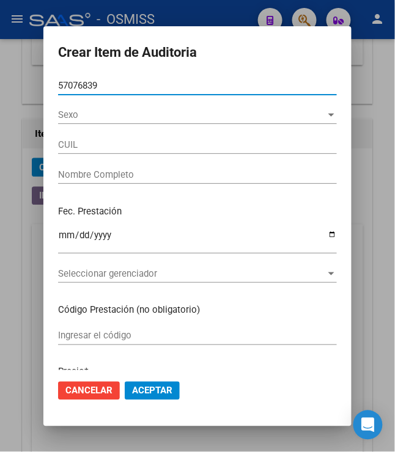
type input "20570768396"
type input "AMANTE, [PERSON_NAME]"
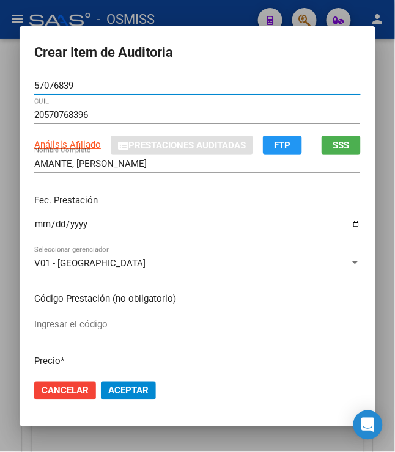
type input "57076839"
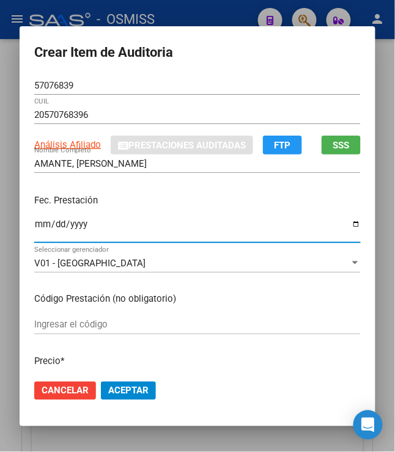
click at [34, 224] on input "Ingresar la fecha" at bounding box center [197, 229] width 326 height 20
type input "[DATE]"
click at [199, 191] on div "Fec. Prestación [DATE] Ingresar la fecha" at bounding box center [197, 219] width 326 height 70
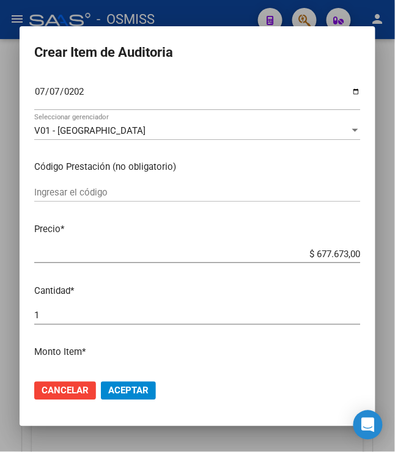
scroll to position [136, 0]
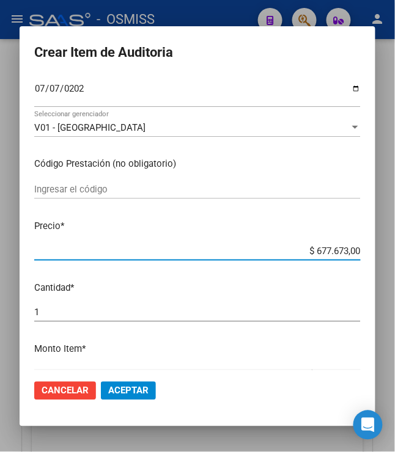
drag, startPoint x: 309, startPoint y: 255, endPoint x: 367, endPoint y: 250, distance: 57.6
click at [367, 250] on mat-dialog-content "57076839 Nro Documento 20570768396 CUIL Análisis Afiliado Prestaciones Auditada…" at bounding box center [198, 223] width 356 height 294
type input "$ 0,01"
type input "$ 0,11"
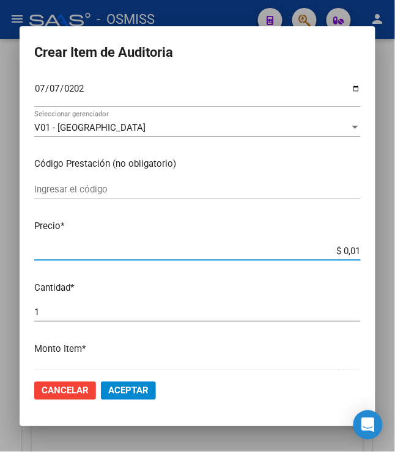
type input "$ 0,11"
type input "$ 1,18"
type input "$ 11,88"
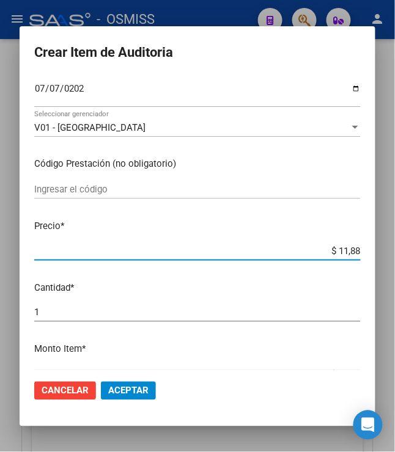
type input "$ 118,89"
type input "$ 1.188,90"
type input "$ 11.889,00"
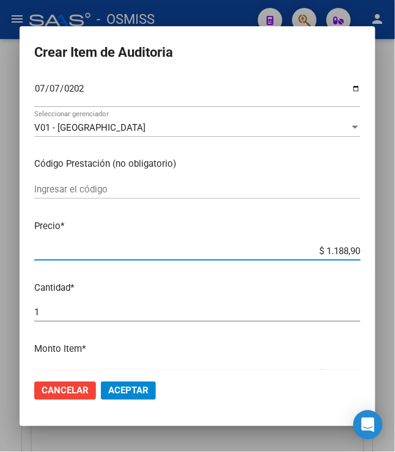
type input "$ 11.889,00"
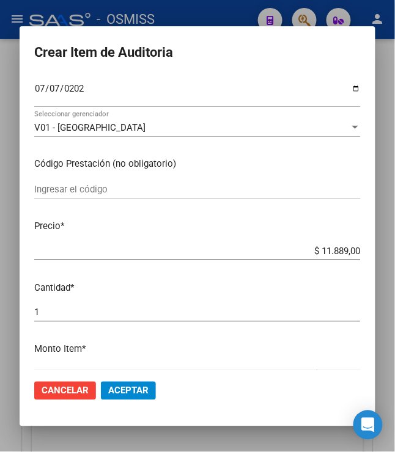
click at [120, 382] on button "Aceptar" at bounding box center [128, 391] width 55 height 18
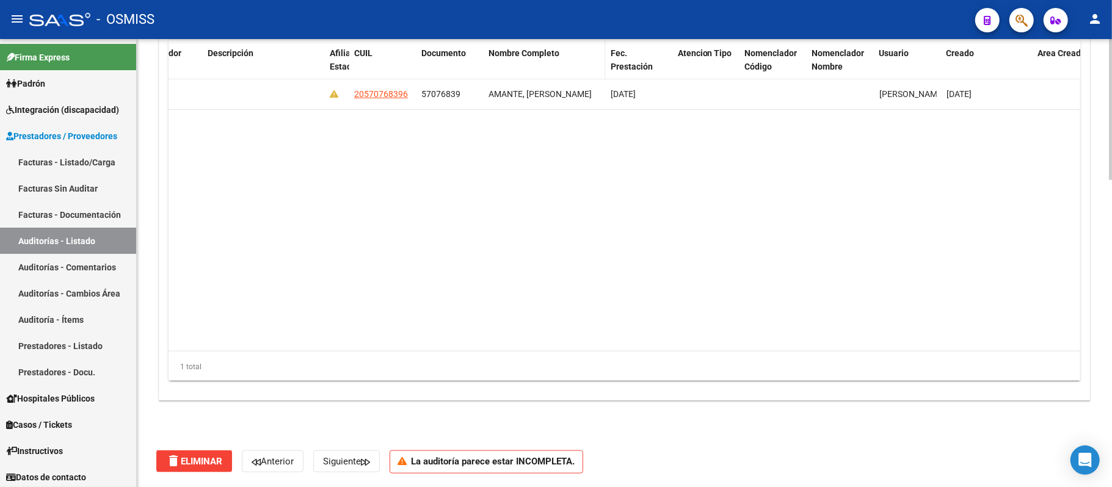
scroll to position [968, 0]
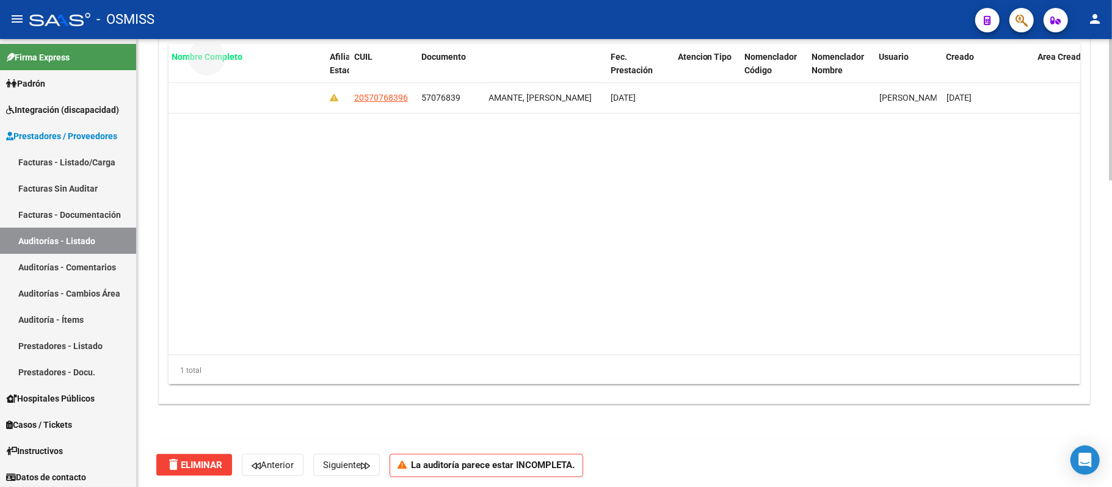
drag, startPoint x: 539, startPoint y: 53, endPoint x: 225, endPoint y: 61, distance: 313.5
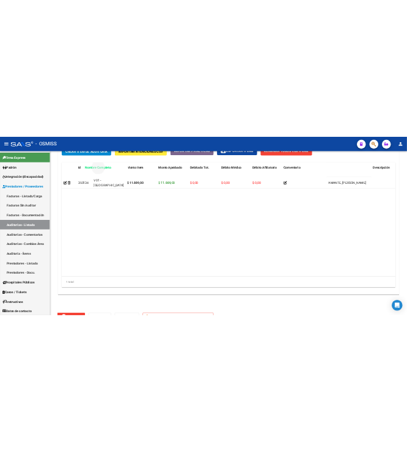
scroll to position [938, 0]
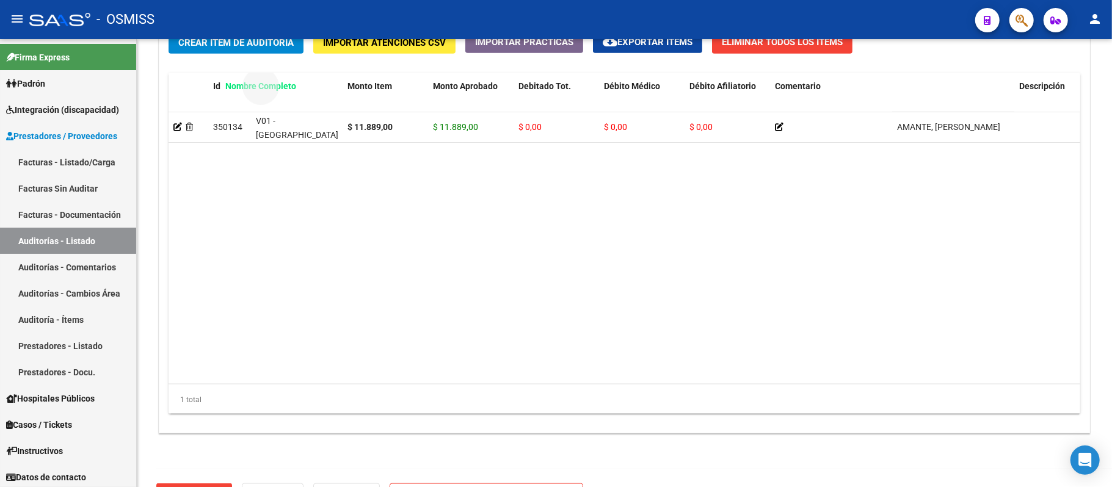
drag, startPoint x: 953, startPoint y: 57, endPoint x: 281, endPoint y: 62, distance: 672.0
click at [281, 62] on div "Crear Item de Auditoria Importar Atenciones CSV Importar Prácticas cloud_downlo…" at bounding box center [624, 228] width 930 height 412
drag, startPoint x: 734, startPoint y: 299, endPoint x: 877, endPoint y: 162, distance: 198.3
click at [406, 294] on datatable-body "350134 V01 - [PERSON_NAME] $ 11.889,00 $ 11.889,00 $ 0,00 $ 0,00 $ 0,00 AMANTE,…" at bounding box center [693, 248] width 1048 height 272
drag, startPoint x: 924, startPoint y: 84, endPoint x: 250, endPoint y: 98, distance: 673.9
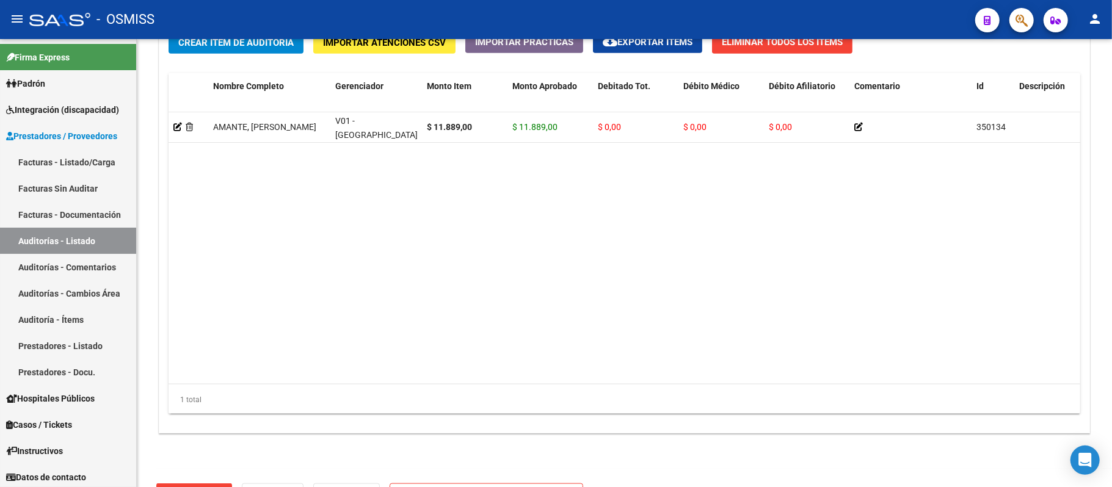
drag, startPoint x: 365, startPoint y: 227, endPoint x: 448, endPoint y: 152, distance: 112.0
click at [375, 224] on datatable-body "AMANTE, [PERSON_NAME] V01 - [PERSON_NAME] $ 11.889,00 $ 11.889,00 $ 0,00 $ 0,00…" at bounding box center [693, 248] width 1048 height 272
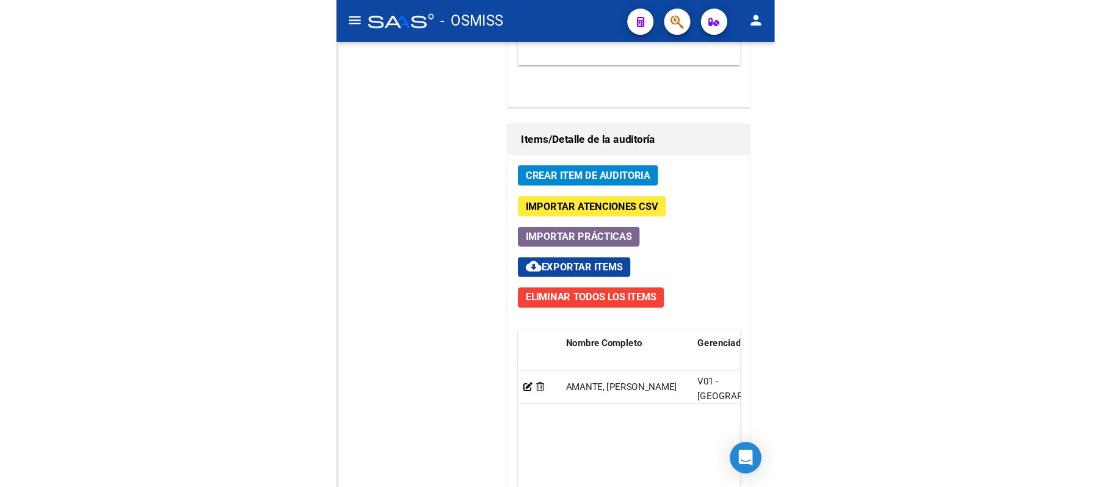
scroll to position [973, 0]
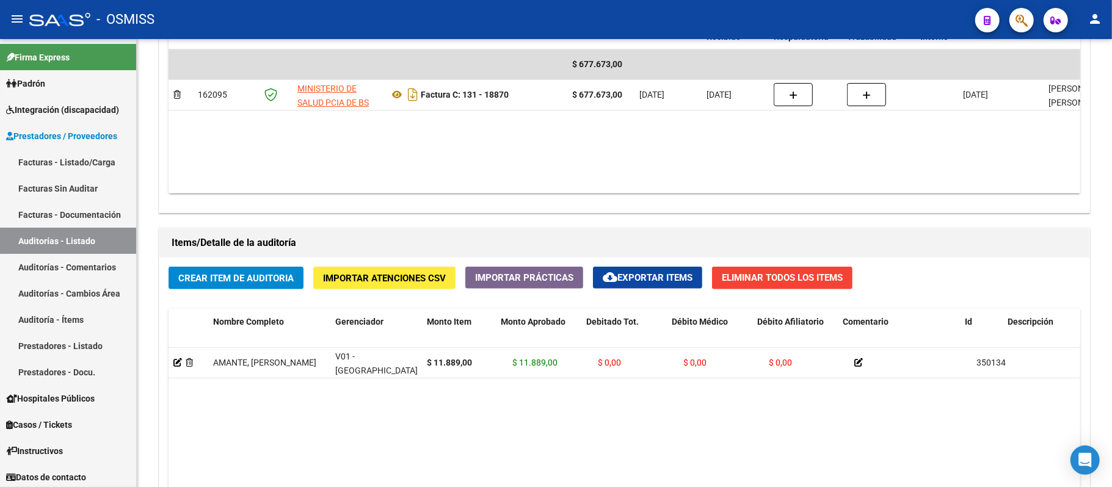
drag, startPoint x: 503, startPoint y: 49, endPoint x: 487, endPoint y: 48, distance: 16.0
click at [406, 48] on div "Información del área Cambiar de área a esta auditoría Area * Hospitales de Auto…" at bounding box center [624, 195] width 936 height 1033
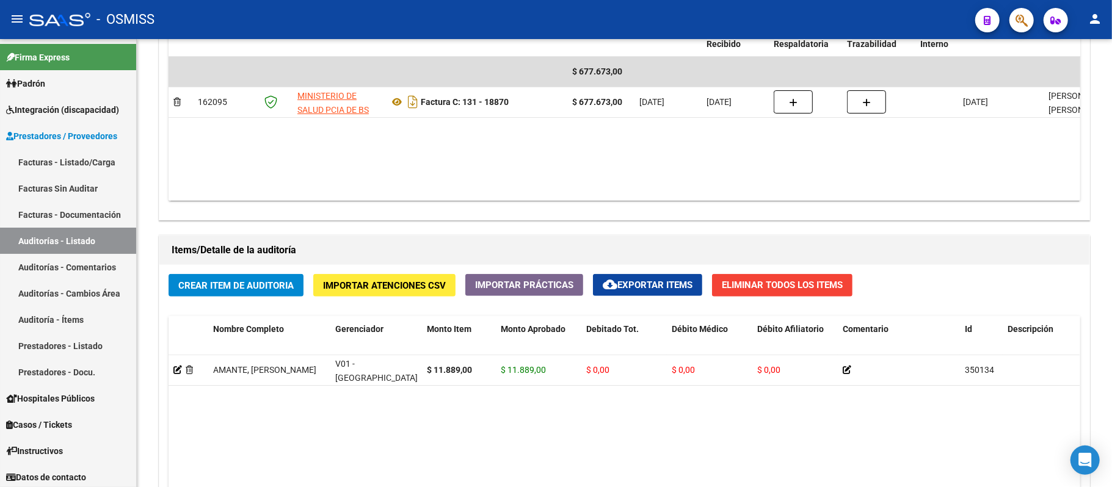
click at [406, 432] on datatable-body "AMANTE, [PERSON_NAME] V01 - [PERSON_NAME] $ 11.889,00 $ 11.889,00 $ 0,00 $ 0,00…" at bounding box center [624, 492] width 911 height 272
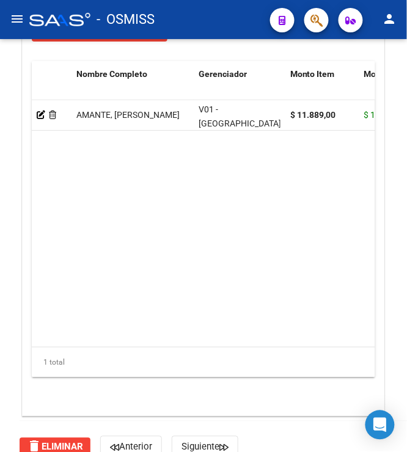
scroll to position [1244, 0]
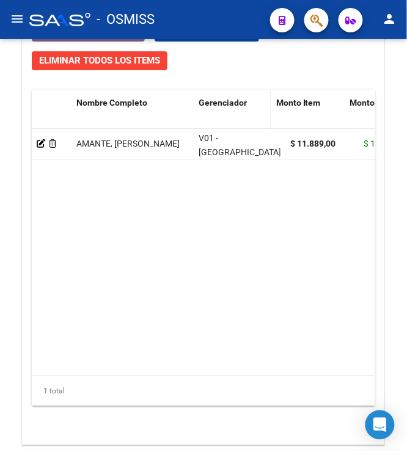
drag, startPoint x: 282, startPoint y: 117, endPoint x: 264, endPoint y: 115, distance: 18.5
click at [264, 115] on datatable-header-cell "Gerenciador" at bounding box center [233, 117] width 78 height 54
drag, startPoint x: 270, startPoint y: 116, endPoint x: 222, endPoint y: 115, distance: 47.7
click at [222, 115] on datatable-header-cell "Gerenciador" at bounding box center [215, 117] width 43 height 54
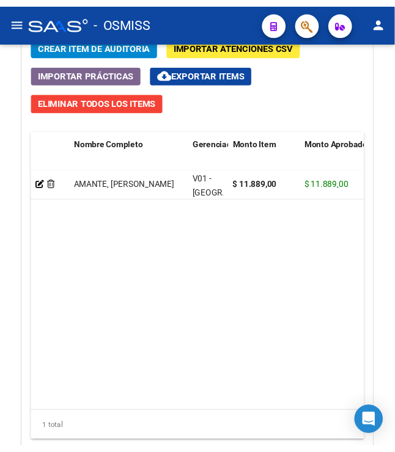
scroll to position [1177, 0]
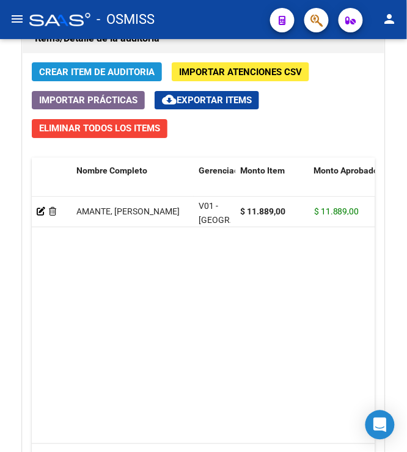
click at [116, 78] on span "Crear Item de Auditoria" at bounding box center [96, 72] width 115 height 11
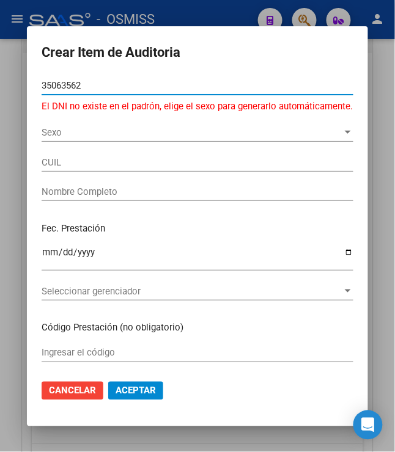
drag, startPoint x: 97, startPoint y: 86, endPoint x: 20, endPoint y: 101, distance: 77.9
click at [20, 101] on div "Crear Item de Auditoria 35063562 Nro Documento El DNI no existe en el padrón, e…" at bounding box center [197, 226] width 395 height 452
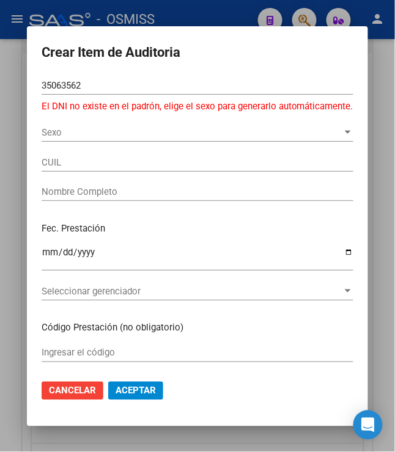
click at [91, 69] on form "Crear Item de Auditoria 35063562 Nro Documento El DNI no existe en el padrón, e…" at bounding box center [198, 226] width 312 height 371
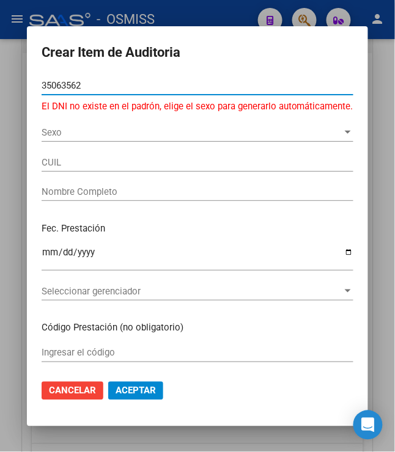
drag, startPoint x: 88, startPoint y: 79, endPoint x: 30, endPoint y: 86, distance: 58.4
click at [30, 86] on mat-dialog-content "35063562 Nro Documento El DNI no existe en el padrón, elige el sexo para genera…" at bounding box center [197, 223] width 341 height 294
type input "36063562"
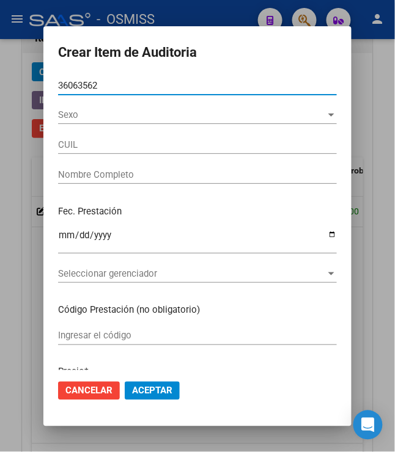
type input "27360635622"
type input "[PERSON_NAME]"
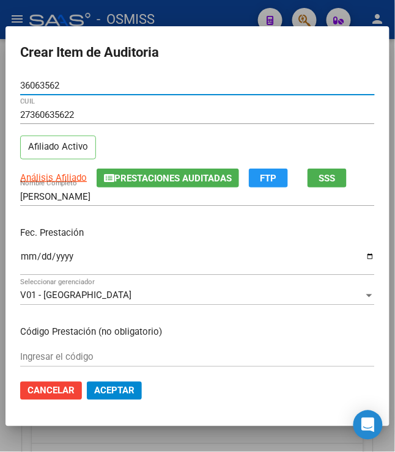
type input "36063562"
click at [24, 259] on input "Ingresar la fecha" at bounding box center [197, 262] width 354 height 20
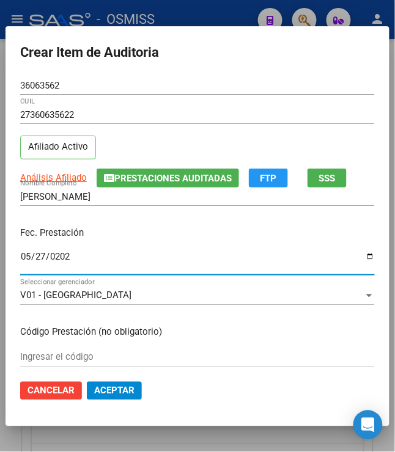
type input "[DATE]"
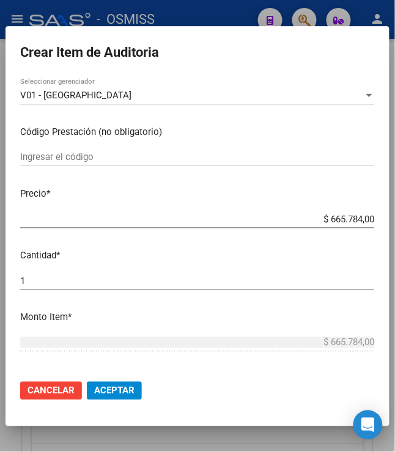
scroll to position [203, 0]
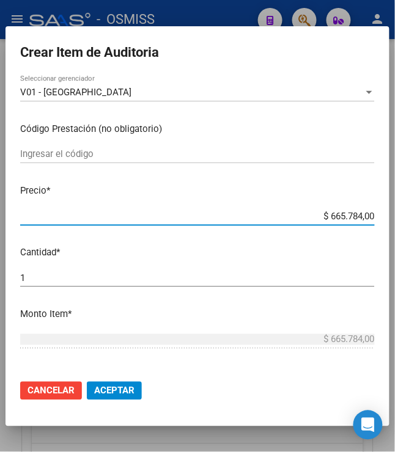
drag, startPoint x: 325, startPoint y: 220, endPoint x: 387, endPoint y: 215, distance: 61.9
click at [387, 215] on mat-dialog-content "36063562 Nro Documento 27360635622 CUIL Afiliado Activo Análisis Afiliado Prest…" at bounding box center [197, 223] width 384 height 294
type input "$ 0,01"
type input "$ 0,11"
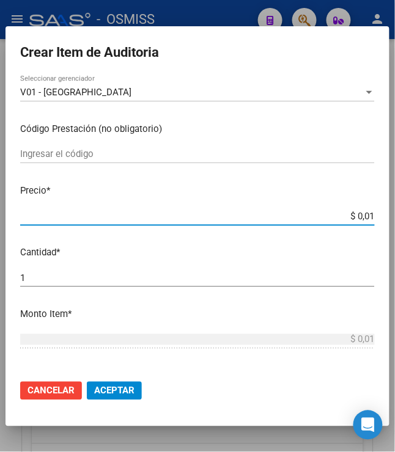
type input "$ 0,11"
type input "$ 1,18"
type input "$ 11,88"
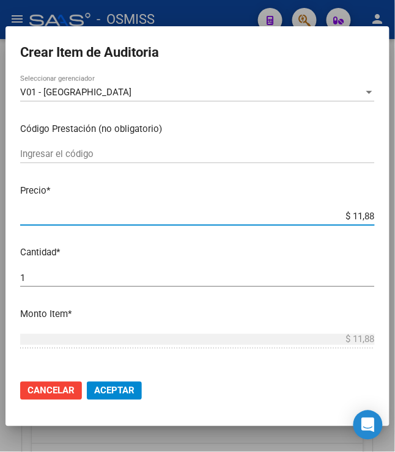
type input "$ 118,89"
type input "$ 1.188,90"
type input "$ 11.889,00"
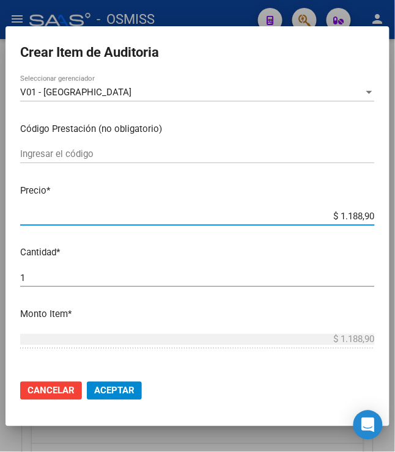
type input "$ 11.889,00"
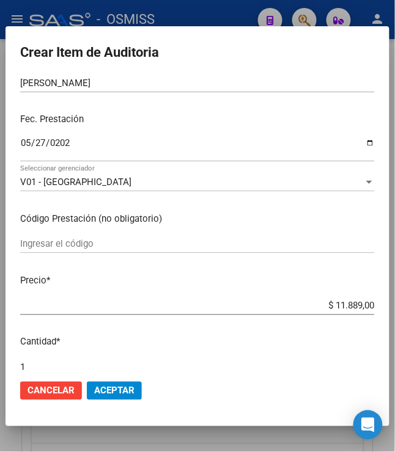
scroll to position [136, 0]
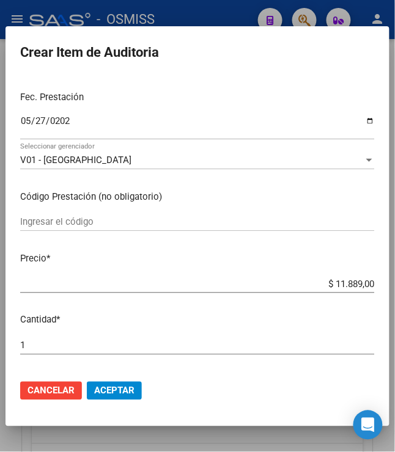
click at [106, 392] on span "Aceptar" at bounding box center [114, 390] width 40 height 11
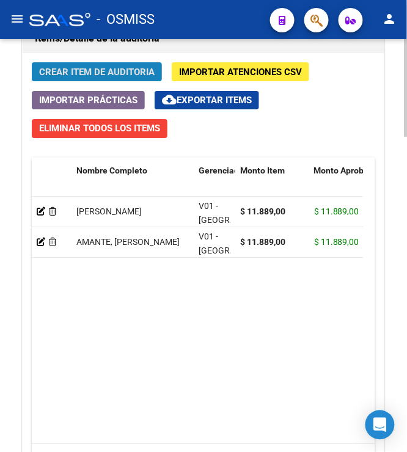
click at [90, 74] on span "Crear Item de Auditoria" at bounding box center [96, 72] width 115 height 11
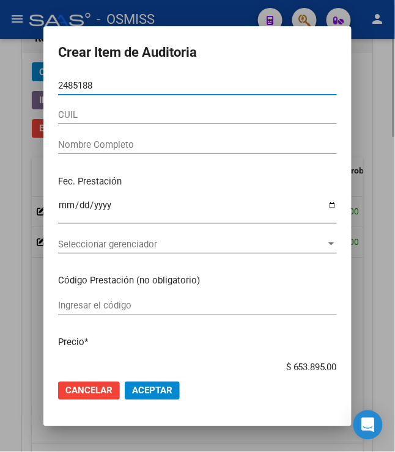
type input "24851880"
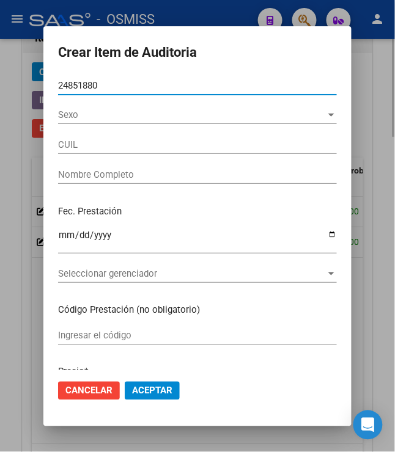
type input "23248518804"
type input "[PERSON_NAME]"
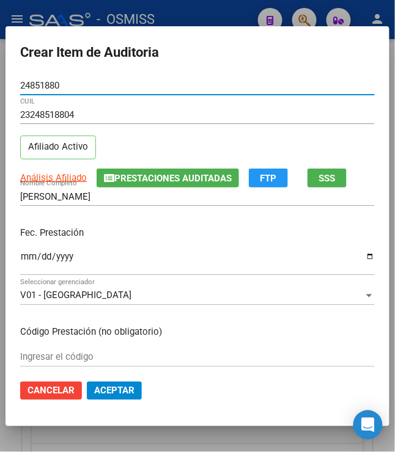
type input "24851880"
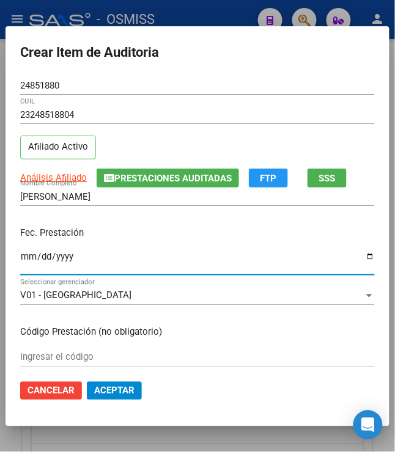
click at [25, 264] on input "Ingresar la fecha" at bounding box center [197, 262] width 354 height 20
type input "[DATE]"
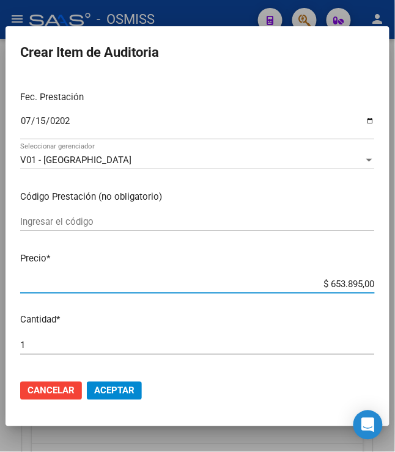
drag, startPoint x: 324, startPoint y: 285, endPoint x: 414, endPoint y: 277, distance: 90.7
click at [395, 277] on html "menu - OSMISS person Firma Express Padrón Padrón Ágil Análisis Afiliado Integra…" at bounding box center [197, 226] width 395 height 452
type input "$ 0,01"
type input "$ 0,11"
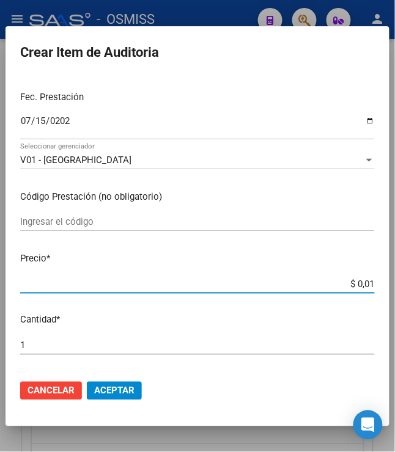
type input "$ 0,11"
type input "$ 1,18"
type input "$ 11,88"
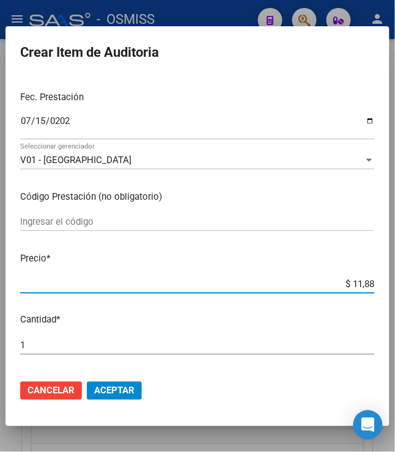
type input "$ 118,89"
type input "$ 1.188,90"
type input "$ 11.889,00"
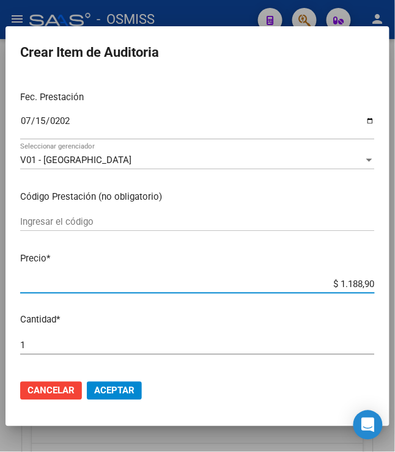
type input "$ 11.889,00"
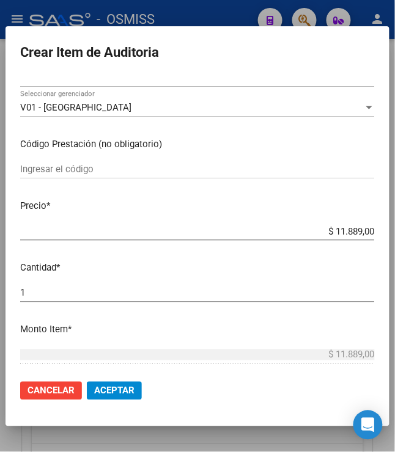
scroll to position [203, 0]
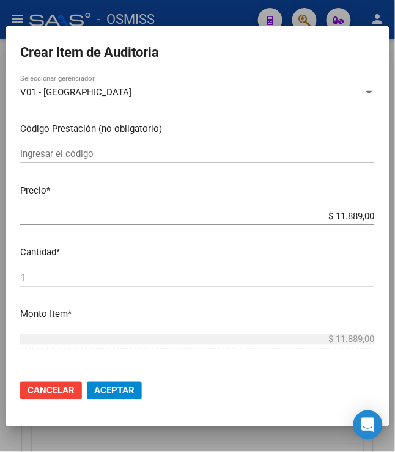
click at [115, 387] on span "Aceptar" at bounding box center [114, 390] width 40 height 11
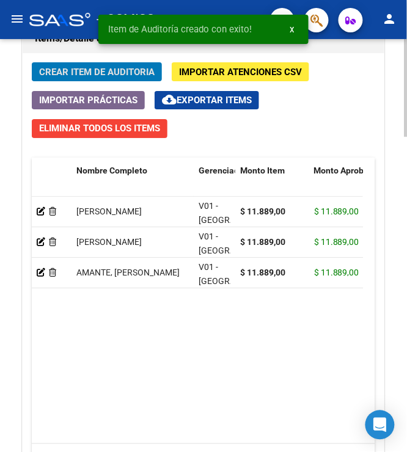
click at [86, 81] on button "Crear Item de Auditoria" at bounding box center [97, 71] width 130 height 19
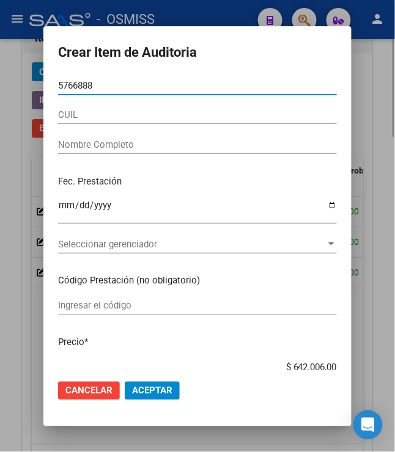
type input "57668882"
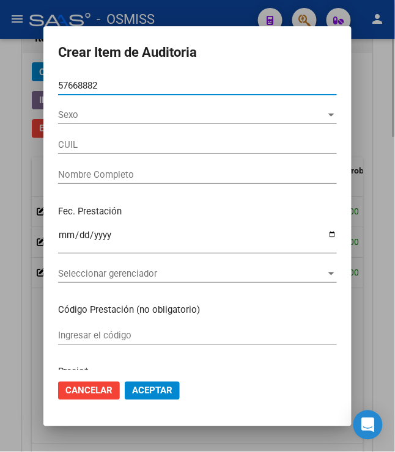
type input "27576688828"
type input "[PERSON_NAME] [PERSON_NAME]"
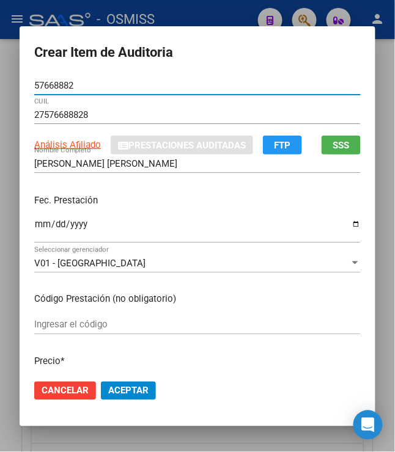
type input "57668882"
click at [34, 230] on input "Ingresar la fecha" at bounding box center [197, 229] width 326 height 20
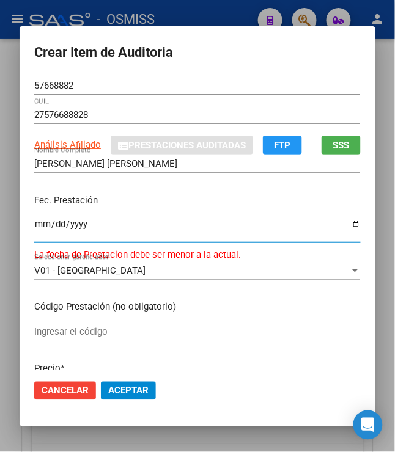
type input "[DATE]"
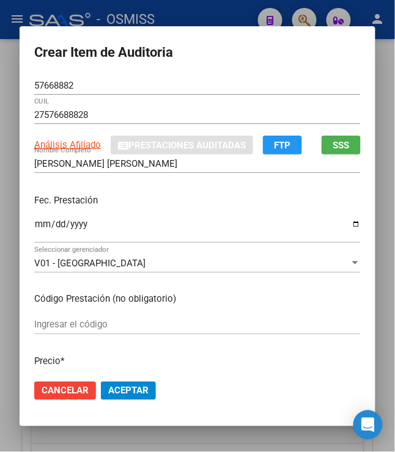
click at [143, 189] on div "Fec. Prestación [DATE] Ingresar la fecha" at bounding box center [197, 219] width 326 height 70
click at [162, 216] on div "[DATE] Ingresar la fecha" at bounding box center [197, 229] width 326 height 26
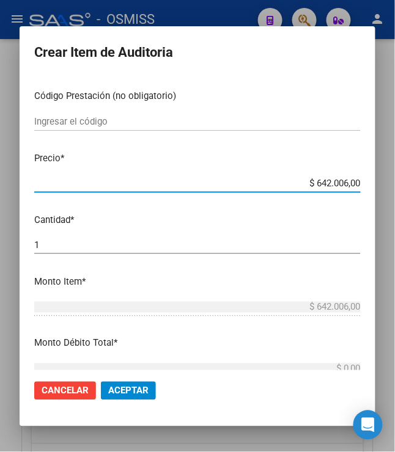
drag, startPoint x: 310, startPoint y: 182, endPoint x: 362, endPoint y: 188, distance: 51.7
click at [362, 188] on mat-dialog-content "57668882 Nro Documento 27576688828 CUIL Análisis Afiliado Prestaciones Auditada…" at bounding box center [198, 223] width 356 height 294
type input "$ 0,01"
type input "$ 0,11"
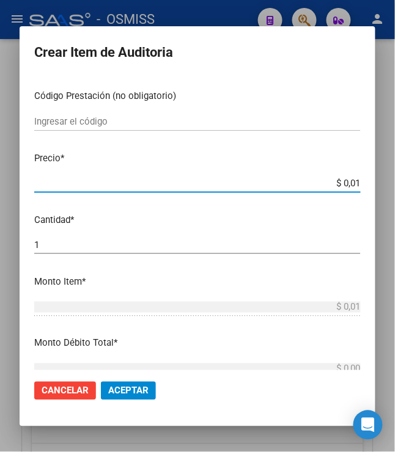
type input "$ 0,11"
type input "$ 1,18"
type input "$ 11,88"
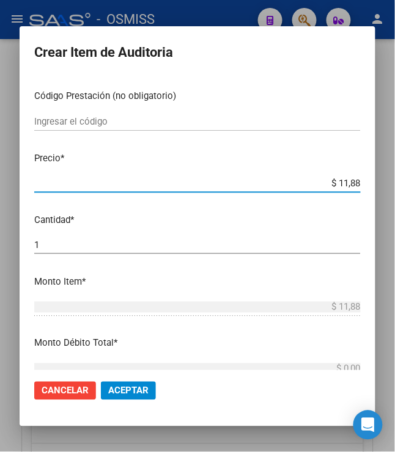
type input "$ 118,89"
type input "$ 1.188,90"
type input "$ 11.889,00"
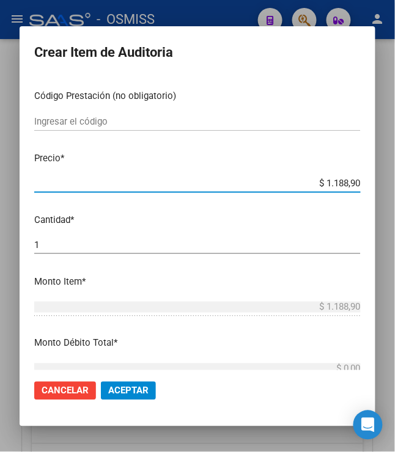
type input "$ 11.889,00"
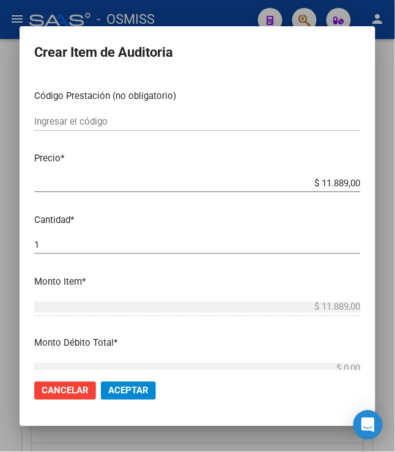
click at [123, 396] on span "Aceptar" at bounding box center [128, 390] width 40 height 11
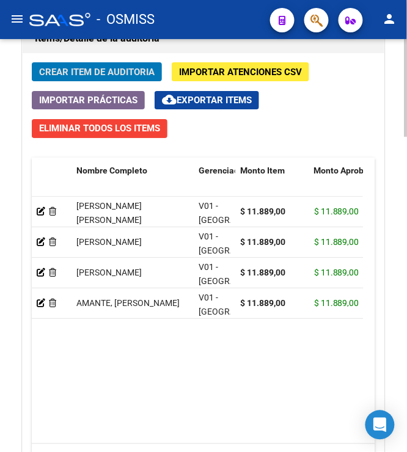
click at [81, 70] on span "Crear Item de Auditoria" at bounding box center [96, 72] width 115 height 11
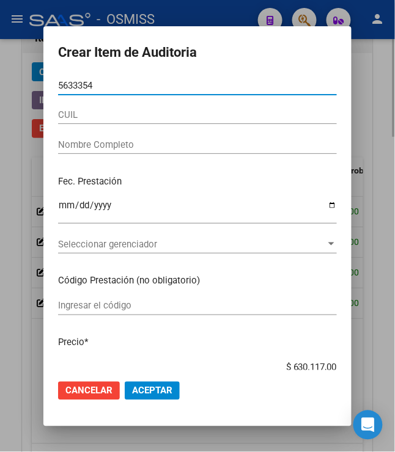
type input "56333548"
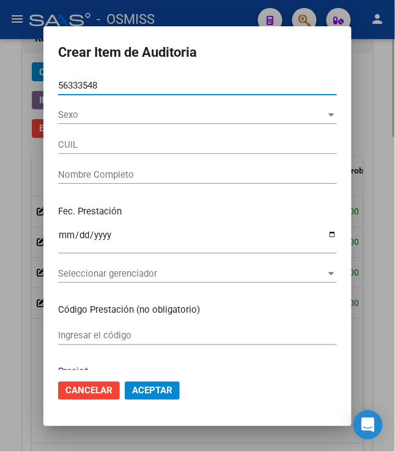
type input "27563335489"
type input "[PERSON_NAME] [PERSON_NAME]"
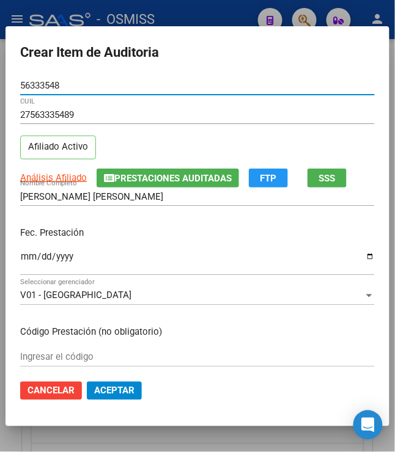
type input "56333548"
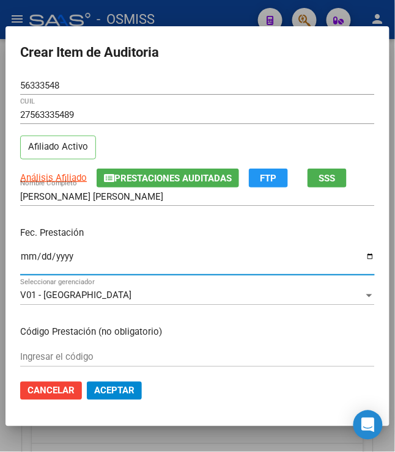
click at [20, 261] on input "Ingresar la fecha" at bounding box center [197, 262] width 354 height 20
type input "[DATE]"
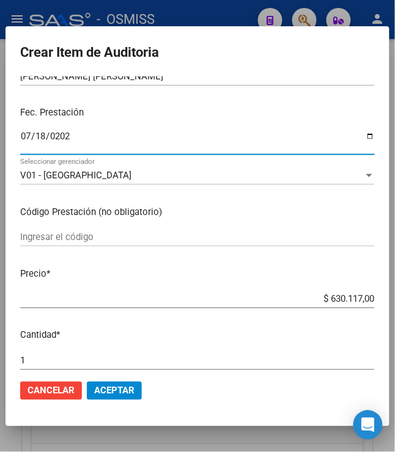
scroll to position [136, 0]
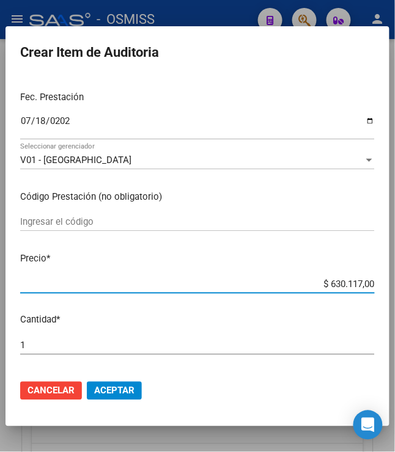
drag, startPoint x: 324, startPoint y: 282, endPoint x: 402, endPoint y: 277, distance: 78.3
click at [395, 280] on html "menu - OSMISS person Firma Express Padrón Padrón Ágil Análisis Afiliado Integra…" at bounding box center [197, 226] width 395 height 452
type input "$ 0,01"
type input "$ 0,11"
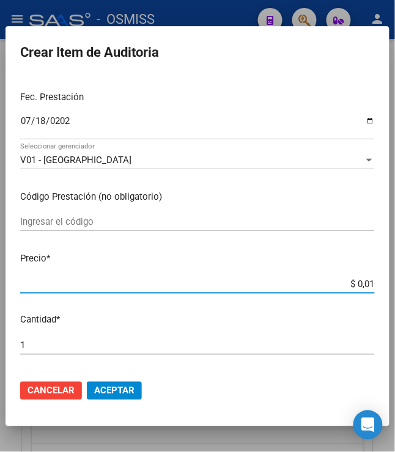
type input "$ 0,11"
type input "$ 1,18"
type input "$ 11,88"
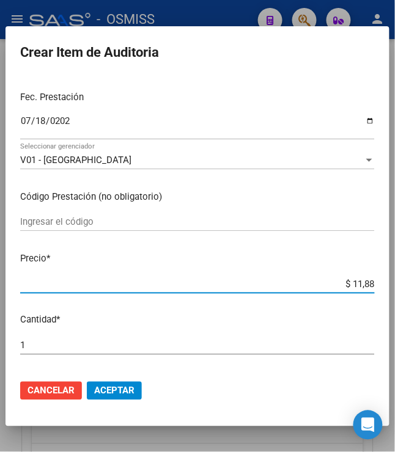
type input "$ 118,89"
type input "$ 1.188,90"
type input "$ 11.889,00"
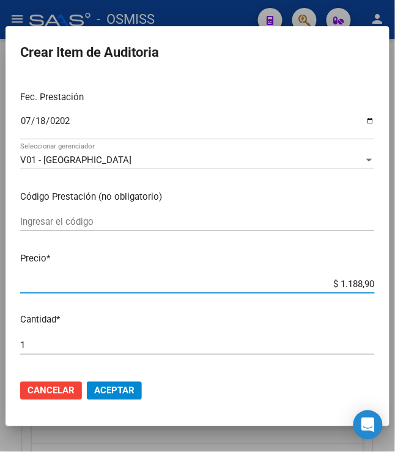
type input "$ 11.889,00"
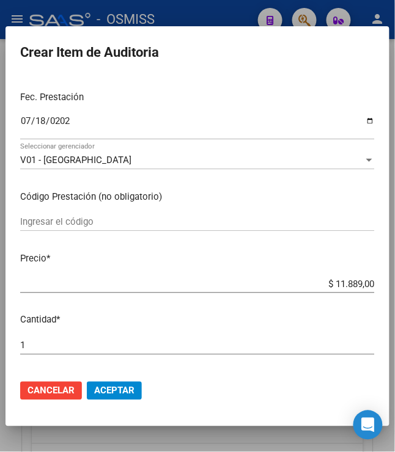
click at [94, 396] on span "Aceptar" at bounding box center [114, 390] width 40 height 11
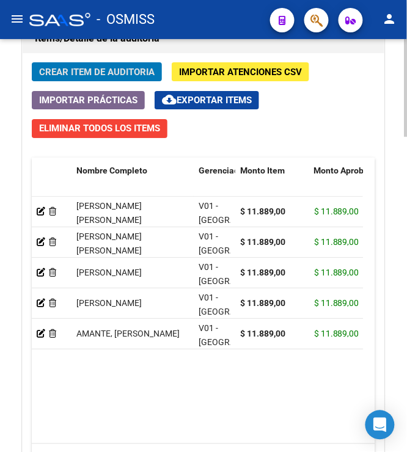
click at [97, 72] on span "Crear Item de Auditoria" at bounding box center [96, 72] width 115 height 11
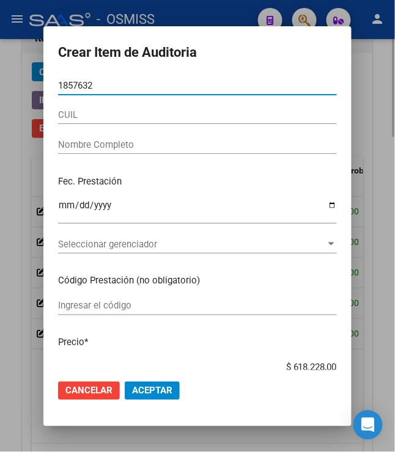
type input "18576321"
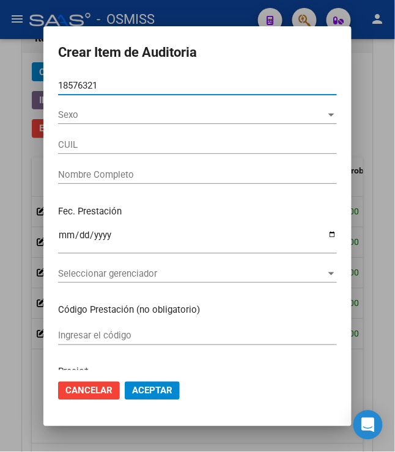
type input "20185763219"
type input "BLANCO [PERSON_NAME]"
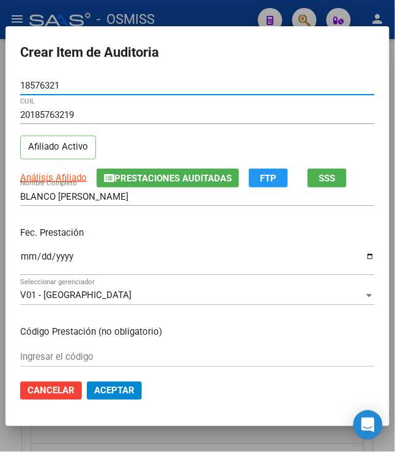
type input "18576321"
click at [20, 265] on input "Ingresar la fecha" at bounding box center [197, 262] width 354 height 20
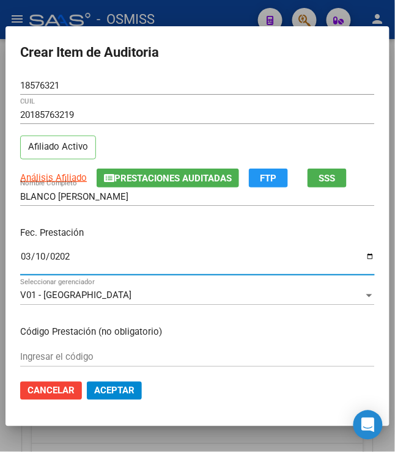
type input "[DATE]"
click at [142, 242] on div "Fec. Prestación [DATE] Ingresar la fecha" at bounding box center [197, 252] width 354 height 70
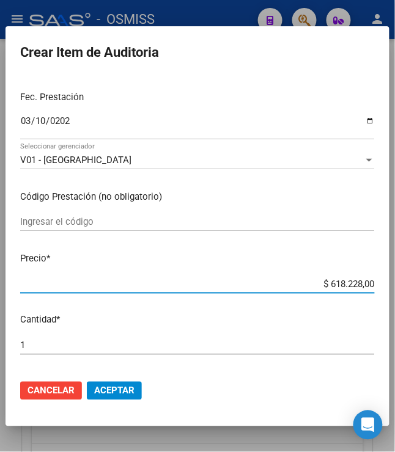
drag, startPoint x: 325, startPoint y: 282, endPoint x: 401, endPoint y: 286, distance: 76.5
click at [395, 286] on html "menu - OSMISS person Firma Express Padrón Padrón Ágil Análisis Afiliado Integra…" at bounding box center [197, 226] width 395 height 452
type input "$ 0,01"
type input "$ 0,11"
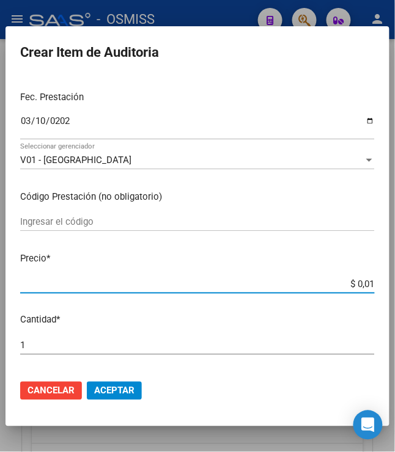
type input "$ 0,11"
type input "$ 1,18"
type input "$ 11,88"
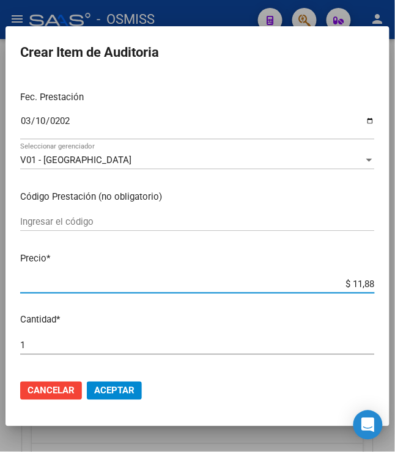
type input "$ 118,89"
type input "$ 1.188,90"
type input "$ 11.889,00"
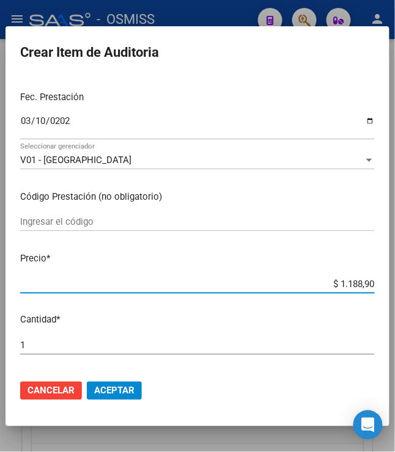
type input "$ 11.889,00"
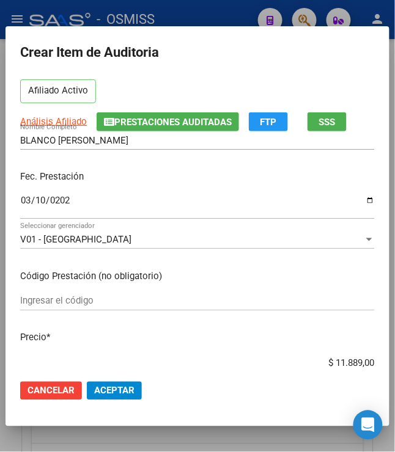
scroll to position [0, 0]
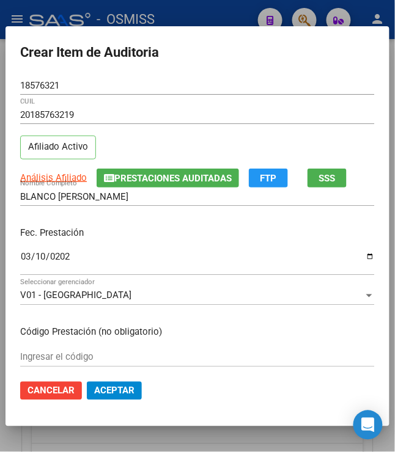
click at [24, 257] on input "[DATE]" at bounding box center [197, 262] width 354 height 20
click at [35, 263] on input "[DATE]" at bounding box center [197, 262] width 354 height 20
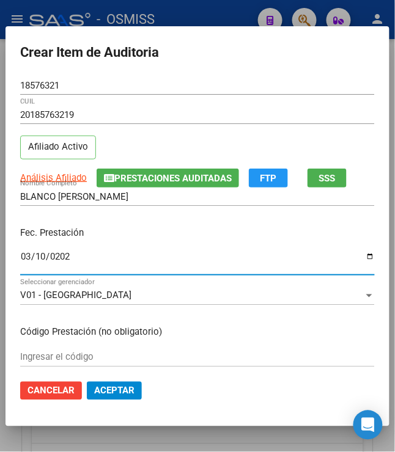
click at [35, 257] on input "[DATE]" at bounding box center [197, 262] width 354 height 20
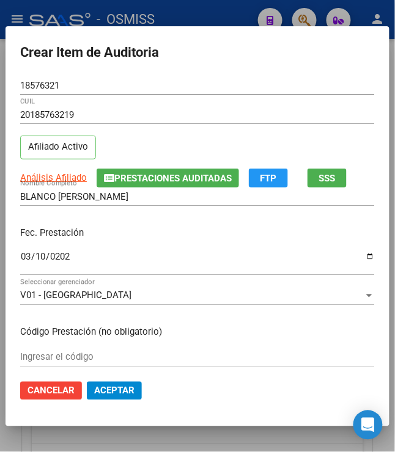
click at [193, 240] on p "Fec. Prestación" at bounding box center [197, 233] width 354 height 14
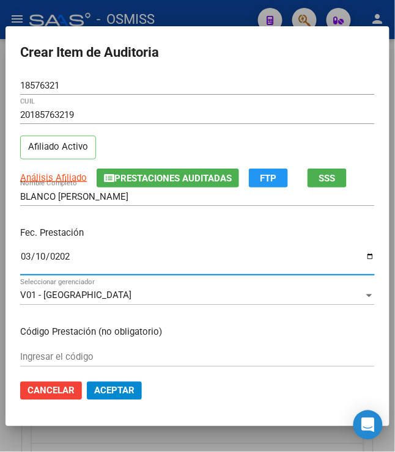
click at [20, 252] on input "[DATE]" at bounding box center [197, 262] width 354 height 20
type input "[DATE]"
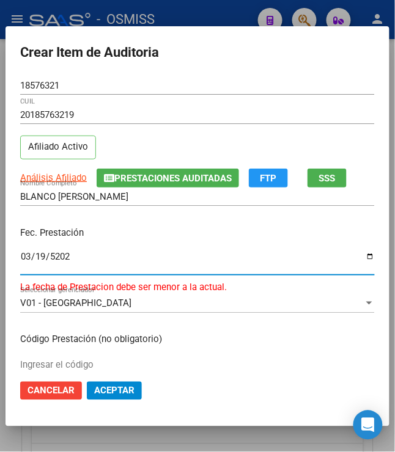
type input "[DATE]"
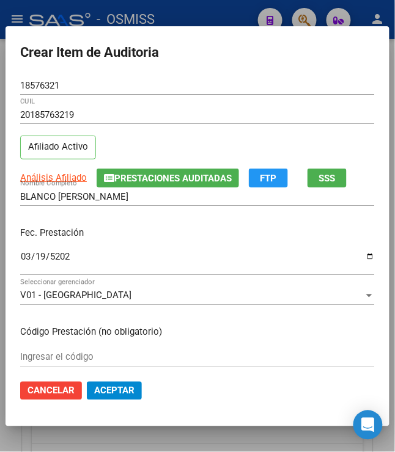
click at [132, 228] on p "Fec. Prestación" at bounding box center [197, 233] width 354 height 14
click at [147, 249] on div "[DATE] Ingresar la fecha" at bounding box center [197, 262] width 354 height 26
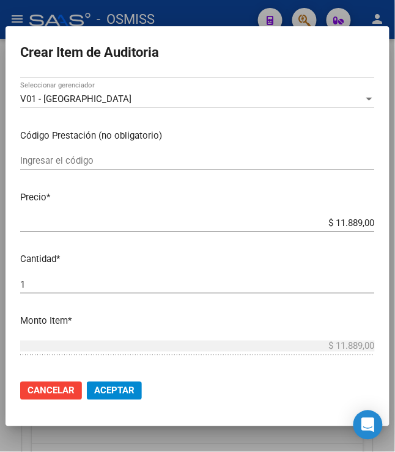
scroll to position [203, 0]
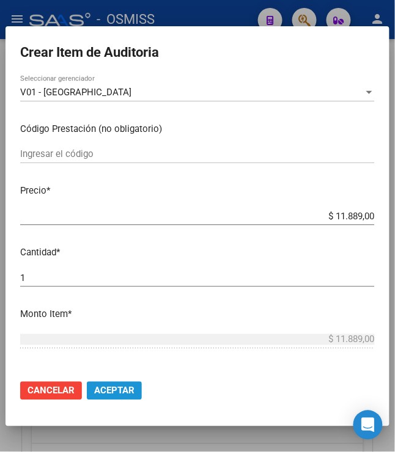
click at [123, 392] on span "Aceptar" at bounding box center [114, 390] width 40 height 11
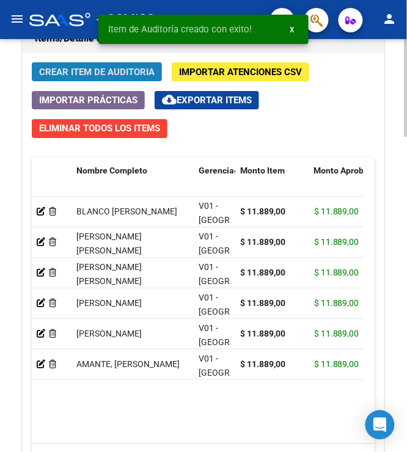
click at [114, 75] on span "Crear Item de Auditoria" at bounding box center [96, 72] width 115 height 11
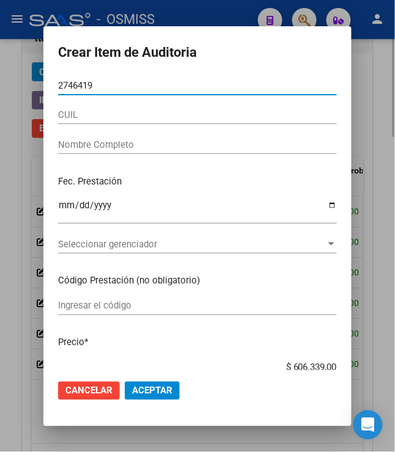
type input "27464199"
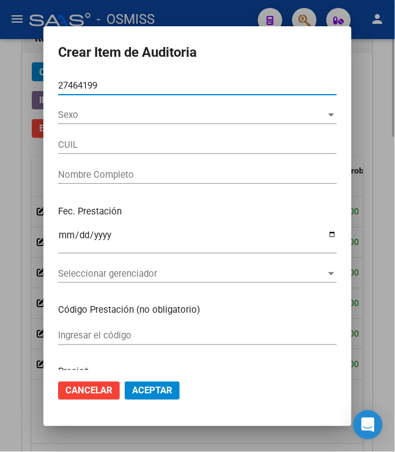
type input "20274641992"
type input "[DEMOGRAPHIC_DATA][PERSON_NAME]"
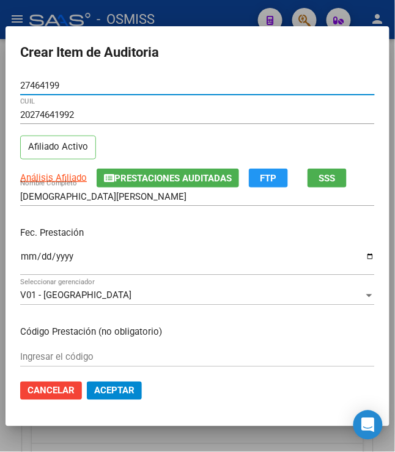
type input "27464199"
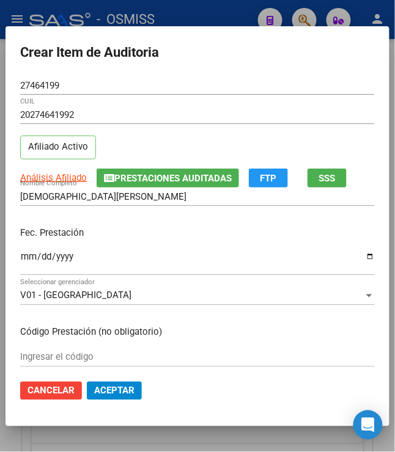
click at [13, 260] on mat-dialog-content "27464199 Nro Documento 20274641992 CUIL Afiliado Activo Análisis Afiliado Prest…" at bounding box center [197, 223] width 384 height 294
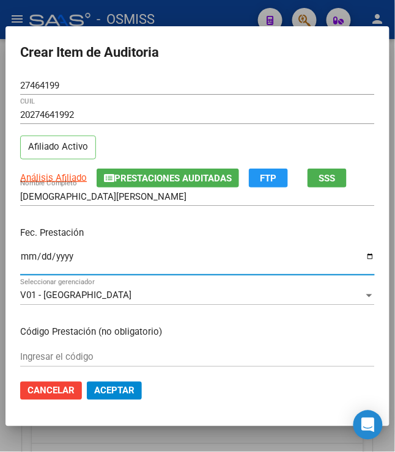
click at [25, 262] on input "Ingresar la fecha" at bounding box center [197, 262] width 354 height 20
type input "[DATE]"
click at [98, 233] on p "Fec. Prestación" at bounding box center [197, 233] width 354 height 14
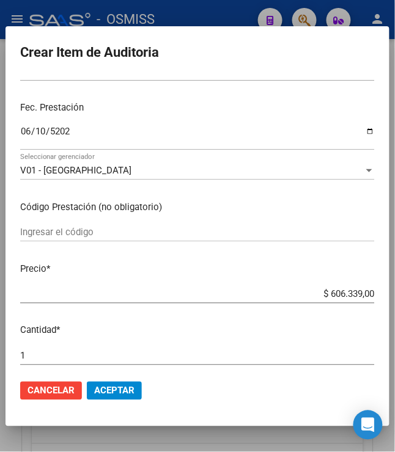
scroll to position [136, 0]
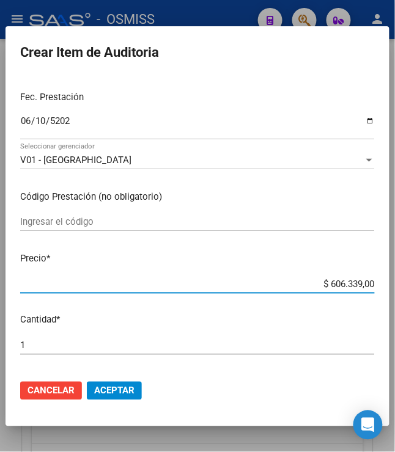
drag, startPoint x: 323, startPoint y: 282, endPoint x: 360, endPoint y: 276, distance: 37.7
click at [360, 276] on div "$ 606.339,00 Ingresar el precio" at bounding box center [197, 284] width 354 height 18
type input "$ 0,10"
type input "$ 1,10"
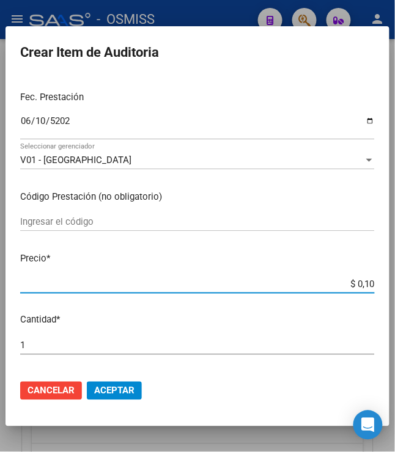
type input "$ 1,10"
type input "$ 11,80"
type input "$ 118,80"
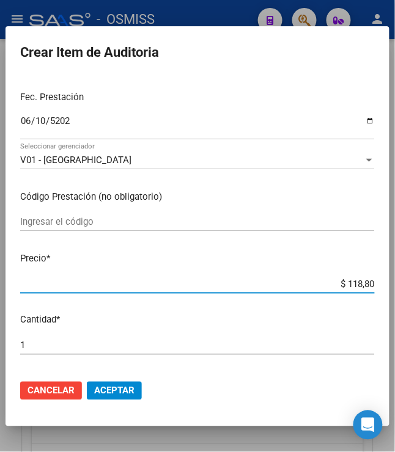
type input "$ 1.188,90"
type input "$ 11.889,00"
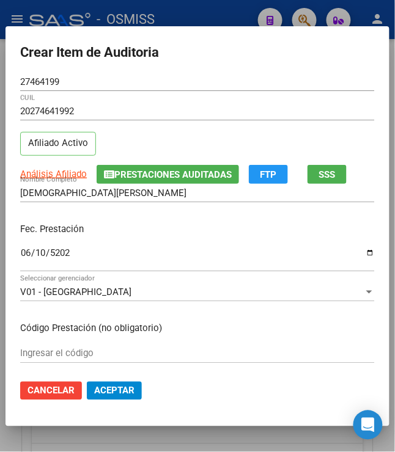
scroll to position [0, 0]
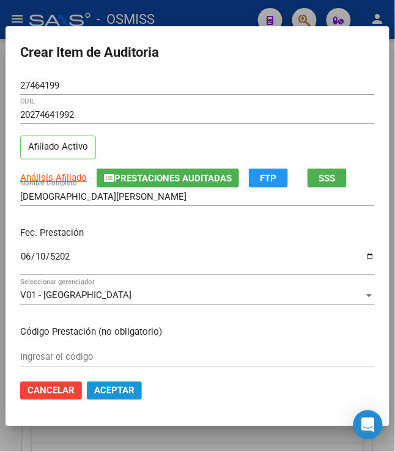
click at [111, 395] on span "Aceptar" at bounding box center [114, 390] width 40 height 11
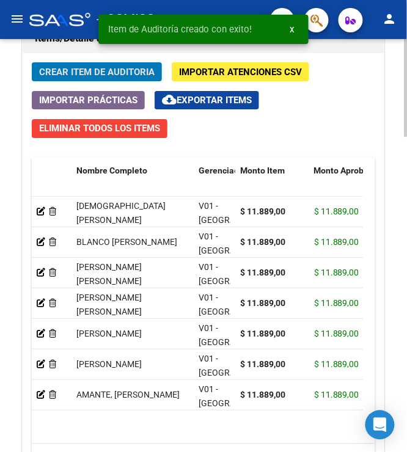
click at [93, 67] on button "Crear Item de Auditoria" at bounding box center [97, 71] width 130 height 19
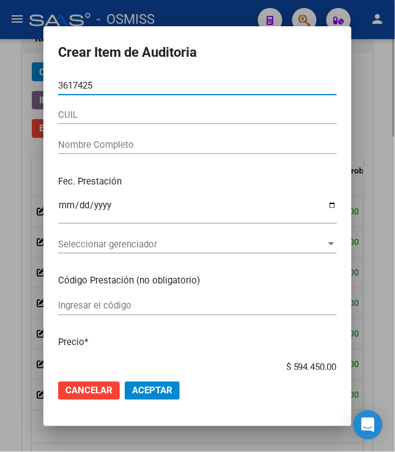
type input "36174256"
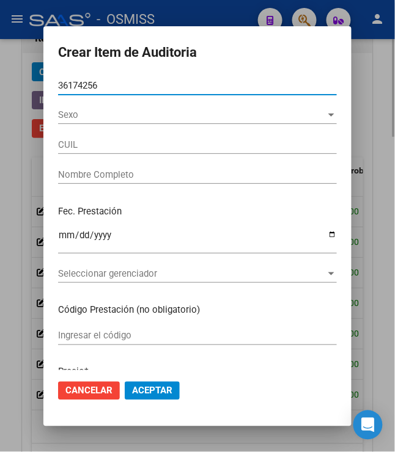
type input "27361742562"
type input "[PERSON_NAME]"
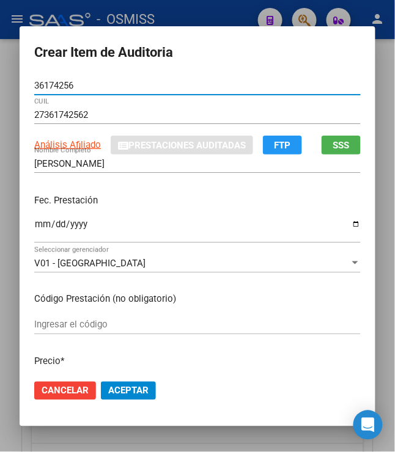
type input "36174256"
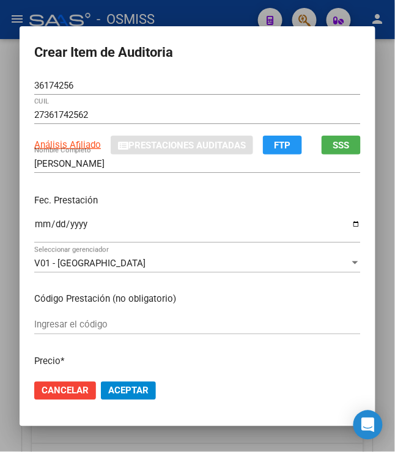
click at [37, 224] on input "Ingresar la fecha" at bounding box center [197, 229] width 326 height 20
type input "[DATE]"
click at [214, 210] on div "Fec. Prestación [DATE] Ingresar la fecha" at bounding box center [197, 219] width 326 height 70
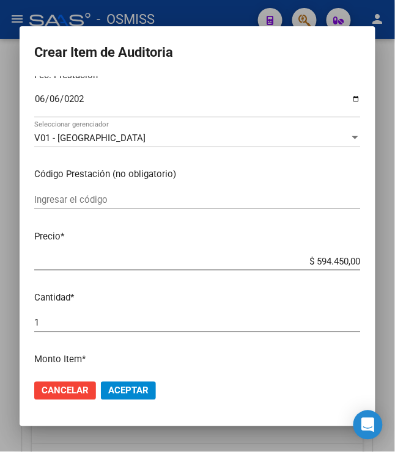
scroll to position [136, 0]
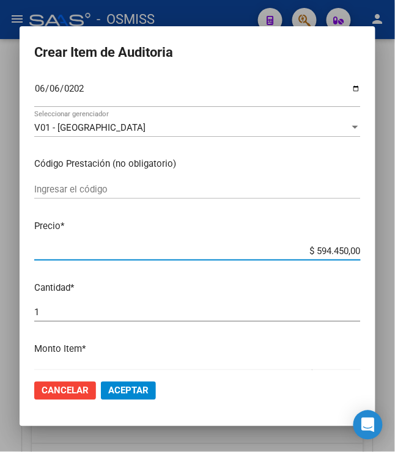
drag, startPoint x: 308, startPoint y: 255, endPoint x: 400, endPoint y: 269, distance: 92.7
click at [395, 269] on html "menu - OSMISS person Firma Express Padrón Padrón Ágil Análisis Afiliado Integra…" at bounding box center [197, 226] width 395 height 452
type input "$ 0,01"
type input "$ 0,11"
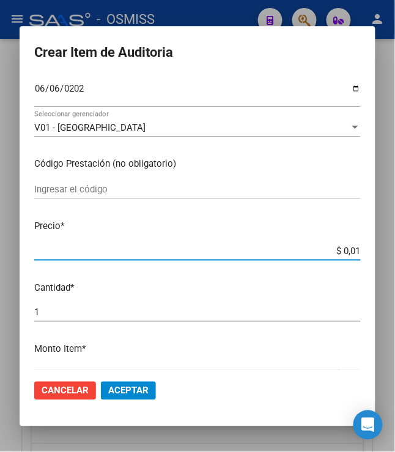
type input "$ 0,11"
type input "$ 1,18"
type input "$ 11,88"
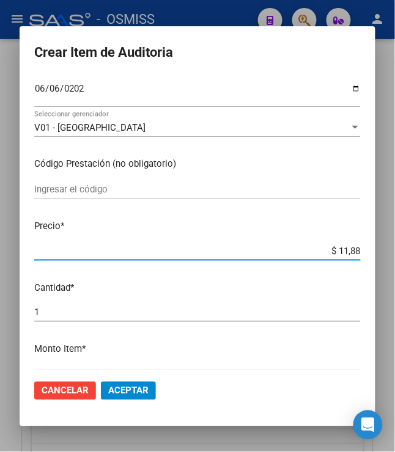
type input "$ 118,89"
type input "$ 1.188,90"
type input "$ 11.889,00"
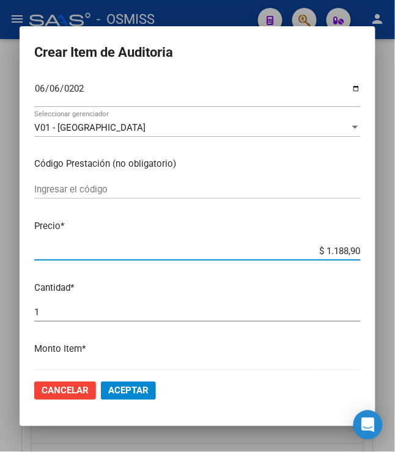
type input "$ 11.889,00"
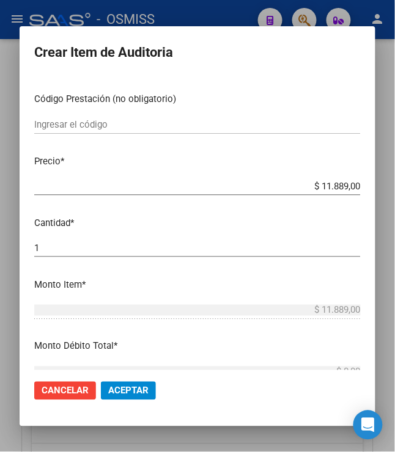
scroll to position [203, 0]
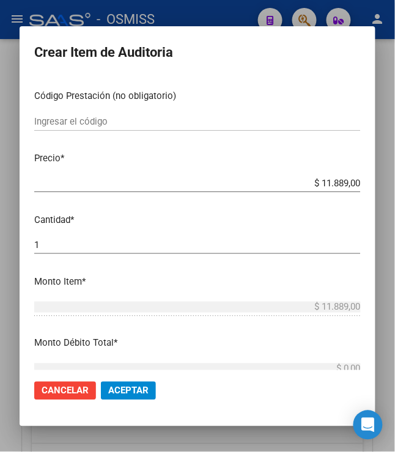
click at [111, 387] on span "Aceptar" at bounding box center [128, 390] width 40 height 11
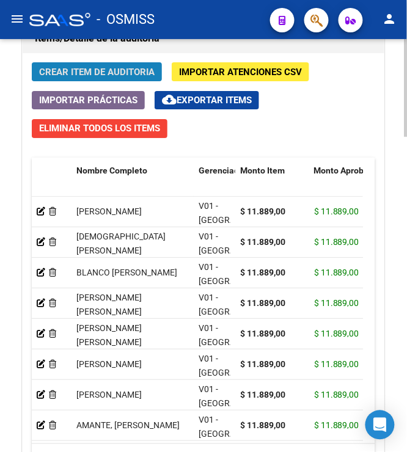
click at [67, 68] on span "Crear Item de Auditoria" at bounding box center [96, 72] width 115 height 11
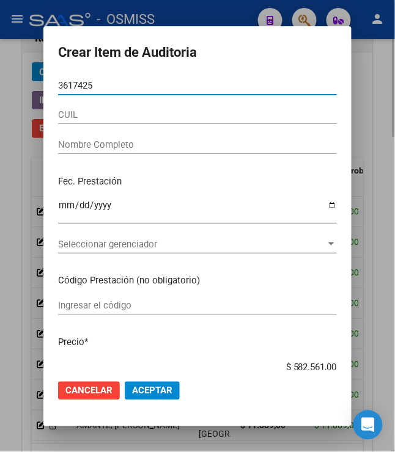
type input "36174256"
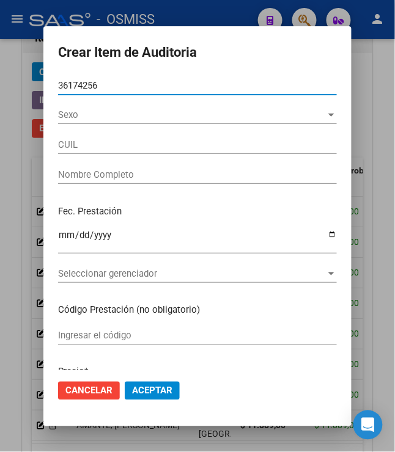
type input "27361742562"
type input "[PERSON_NAME]"
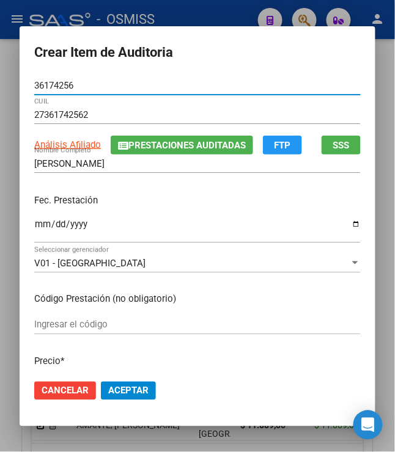
type input "36174256"
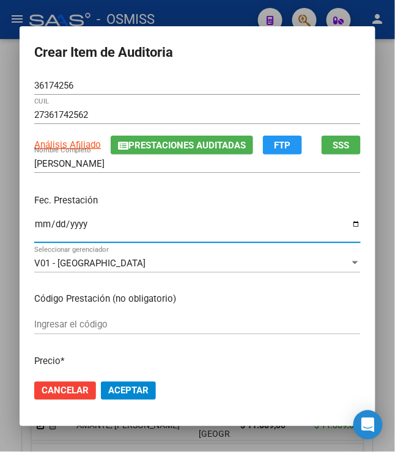
click at [37, 227] on input "Ingresar la fecha" at bounding box center [197, 229] width 326 height 20
type input "[DATE]"
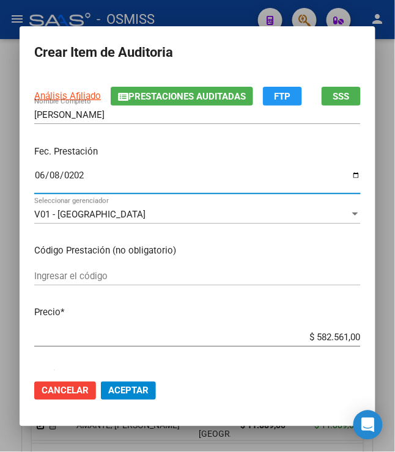
scroll to position [136, 0]
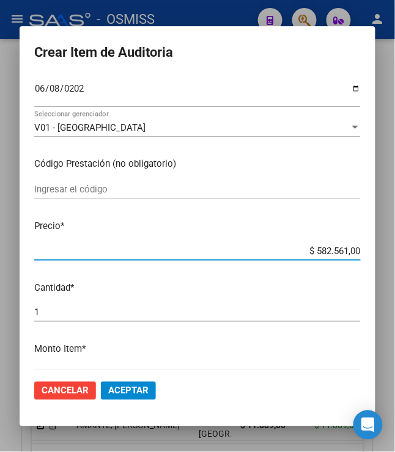
drag, startPoint x: 311, startPoint y: 252, endPoint x: 352, endPoint y: 259, distance: 41.5
click at [352, 259] on div "$ 582.561,00 Ingresar el precio" at bounding box center [197, 251] width 326 height 18
type input "$ 0,10"
type input "$ 1,10"
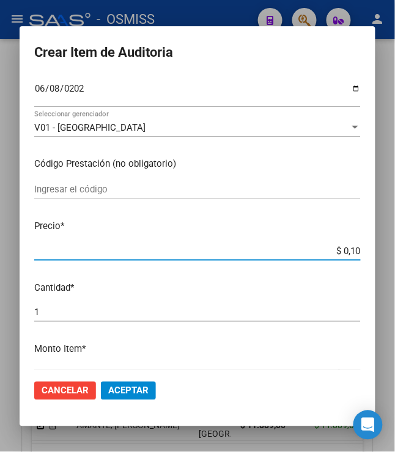
type input "$ 1,10"
type input "$ 11,80"
type input "$ 118,80"
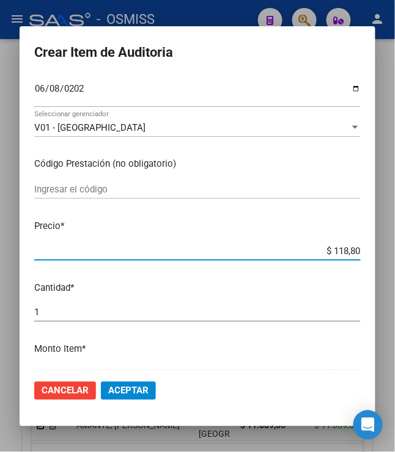
type input "$ 1.188,90"
type input "$ 11.889,00"
type input "$ 118.890,00"
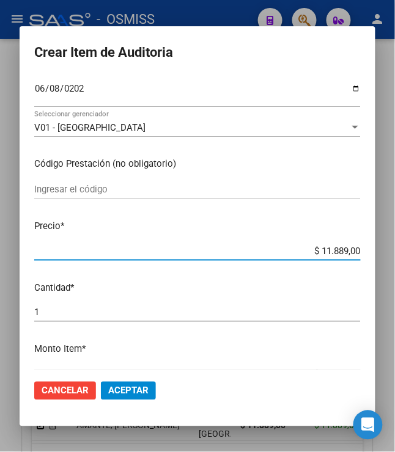
type input "$ 118.890,00"
type input "$ 11.889,00"
click at [299, 292] on p "Cantidad *" at bounding box center [197, 288] width 326 height 14
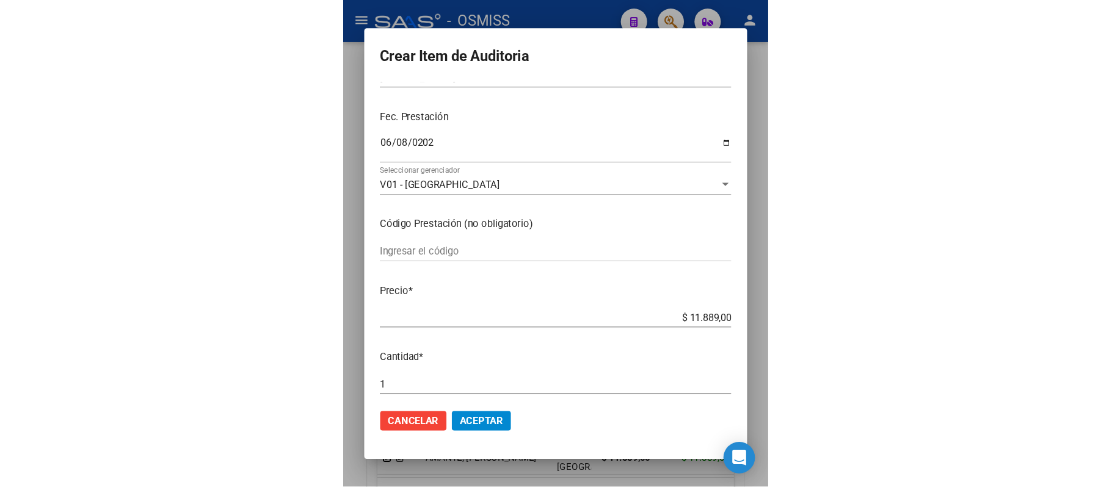
scroll to position [67, 0]
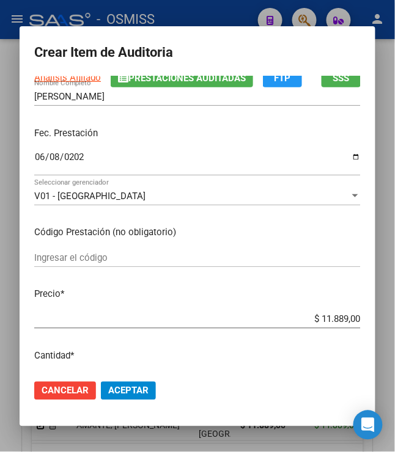
click at [62, 385] on span "Cancelar" at bounding box center [65, 390] width 47 height 11
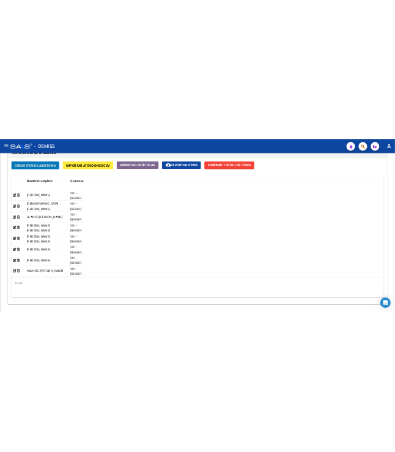
scroll to position [1177, 0]
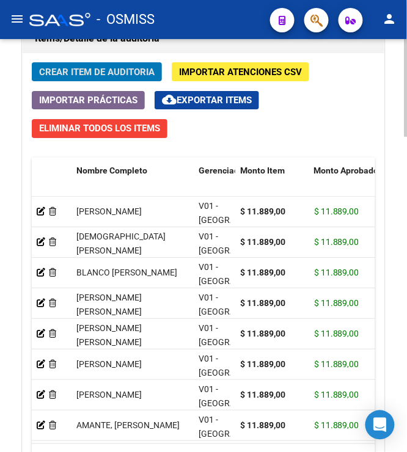
click at [64, 70] on span "Crear Item de Auditoria" at bounding box center [96, 72] width 115 height 11
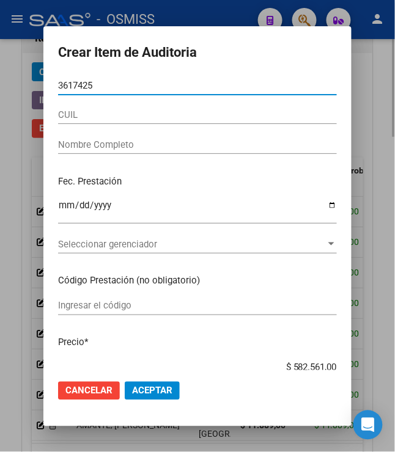
type input "36174256"
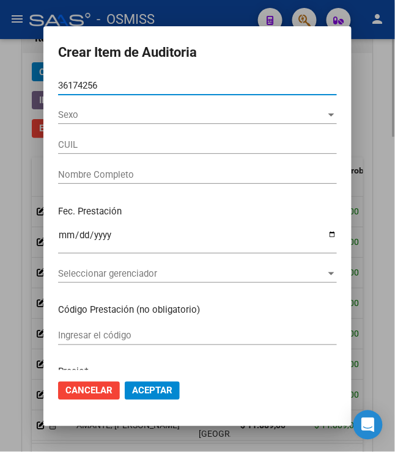
type input "27361742562"
type input "[PERSON_NAME]"
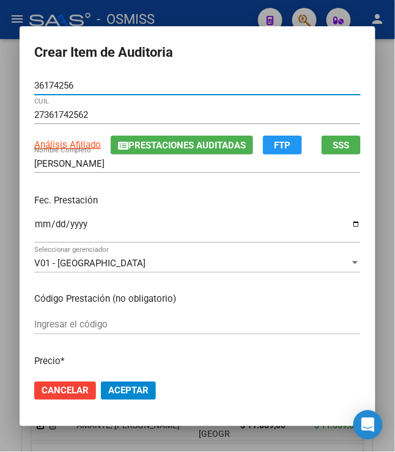
type input "36174256"
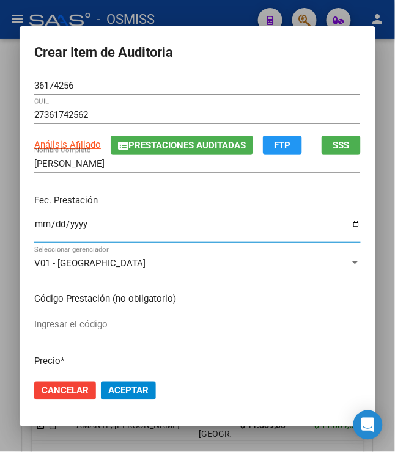
click at [34, 226] on input "Ingresar la fecha" at bounding box center [197, 229] width 326 height 20
click at [34, 224] on input "Ingresar la fecha" at bounding box center [197, 229] width 326 height 20
type input "[DATE]"
click at [140, 211] on div "Fec. Prestación [DATE] Ingresar la fecha" at bounding box center [197, 219] width 326 height 70
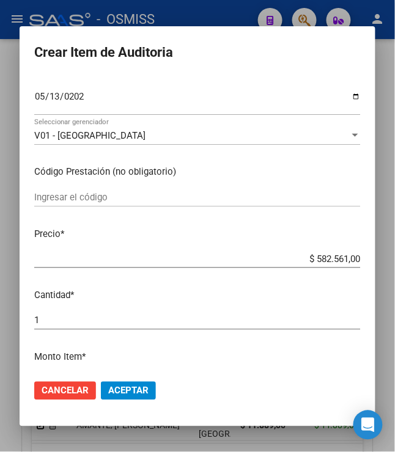
scroll to position [136, 0]
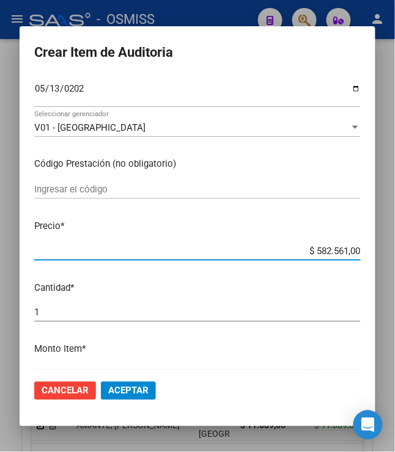
drag, startPoint x: 309, startPoint y: 253, endPoint x: 428, endPoint y: 299, distance: 127.6
click at [395, 299] on html "menu - OSMISS person Firma Express Padrón Padrón Ágil Análisis Afiliado Integra…" at bounding box center [197, 226] width 395 height 452
type input "$ 0,01"
type input "$ 0,11"
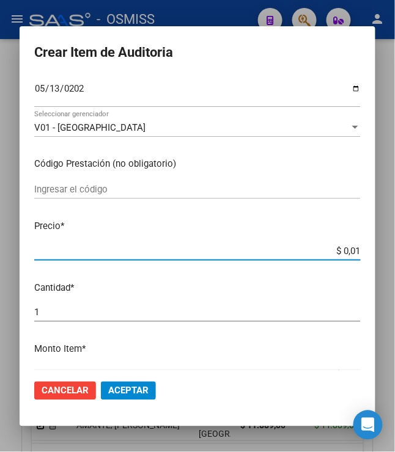
type input "$ 0,11"
type input "$ 1,18"
type input "$ 11,88"
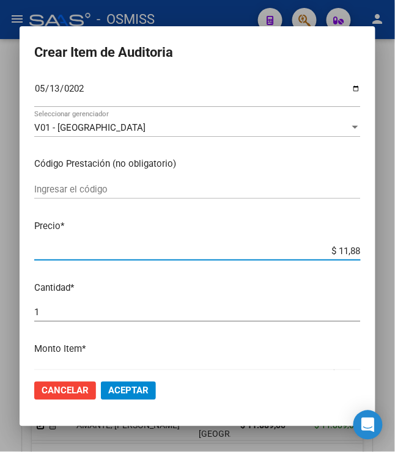
type input "$ 118,89"
type input "$ 1.188,90"
type input "$ 11.889,00"
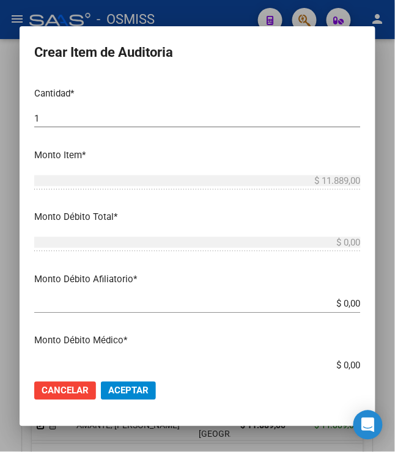
scroll to position [340, 0]
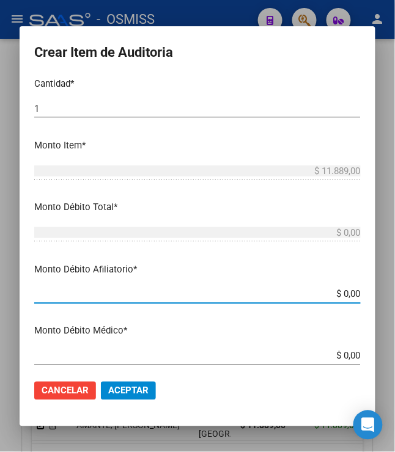
drag, startPoint x: 340, startPoint y: 297, endPoint x: 369, endPoint y: 304, distance: 30.1
click at [369, 304] on mat-dialog-content "36174256 Nro Documento 27361742562 CUIL Análisis Afiliado Prestaciones Auditada…" at bounding box center [198, 223] width 356 height 294
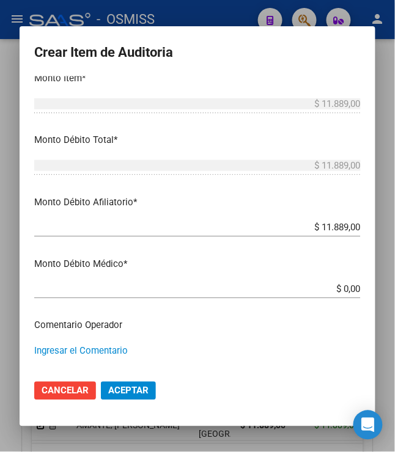
click at [178, 354] on textarea "Ingresar el Comentario" at bounding box center [197, 373] width 326 height 57
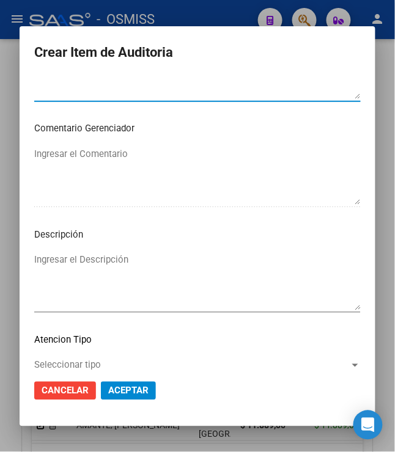
scroll to position [746, 0]
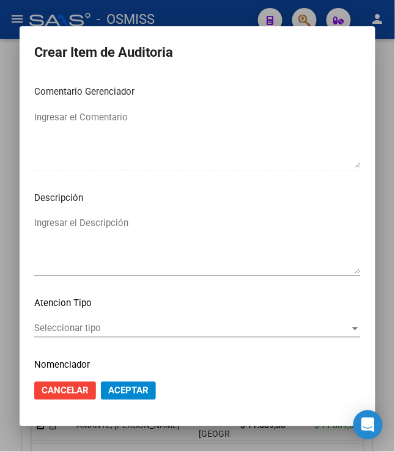
click at [152, 247] on textarea "Ingresar el Descripción" at bounding box center [197, 244] width 326 height 57
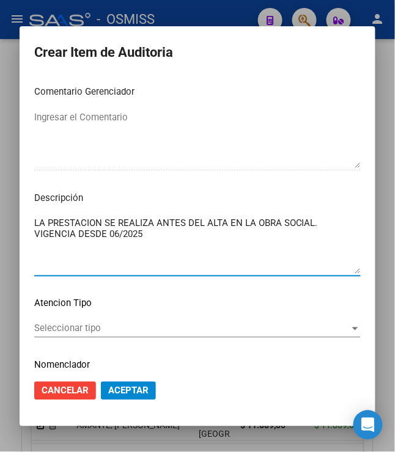
click at [152, 247] on textarea "LA PRESTACION SE REALIZA ANTES DEL ALTA EN LA OBRA SOCIAL. VIGENCIA DESDE 06/20…" at bounding box center [197, 244] width 326 height 57
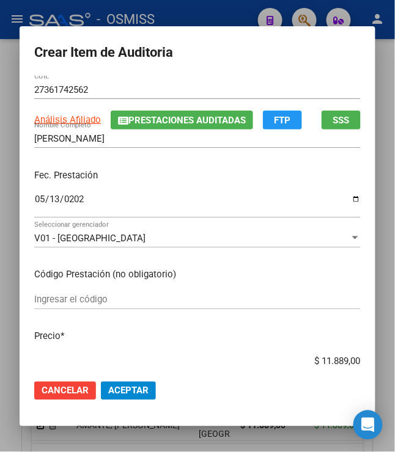
scroll to position [0, 0]
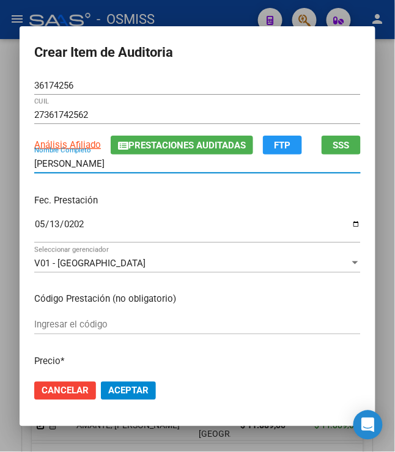
drag, startPoint x: 142, startPoint y: 167, endPoint x: 1, endPoint y: 155, distance: 141.0
click at [1, 155] on div "Crear Item de Auditoria 36174256 Nro Documento 27361742562 CUIL Análisis Afilia…" at bounding box center [197, 226] width 395 height 452
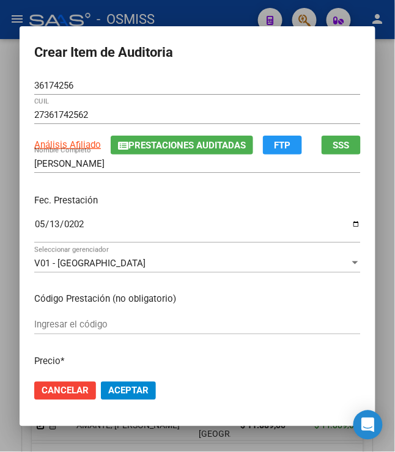
click at [155, 213] on div "Fec. Prestación [DATE] Ingresar la fecha" at bounding box center [197, 219] width 326 height 70
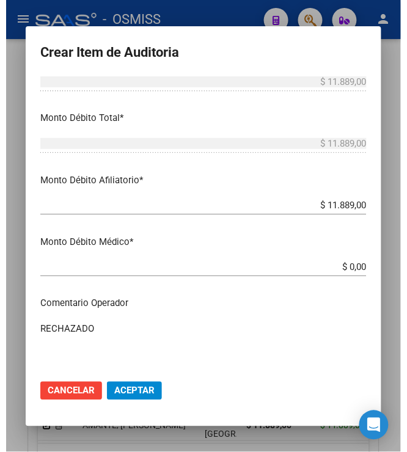
scroll to position [475, 0]
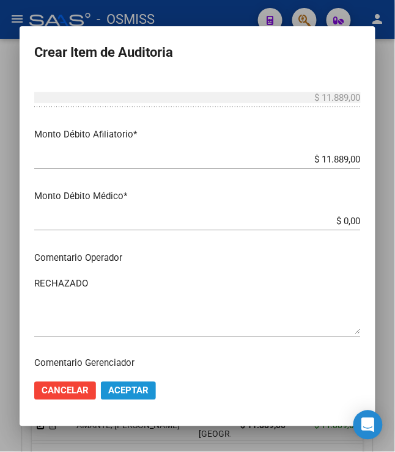
click at [135, 389] on span "Aceptar" at bounding box center [128, 390] width 40 height 11
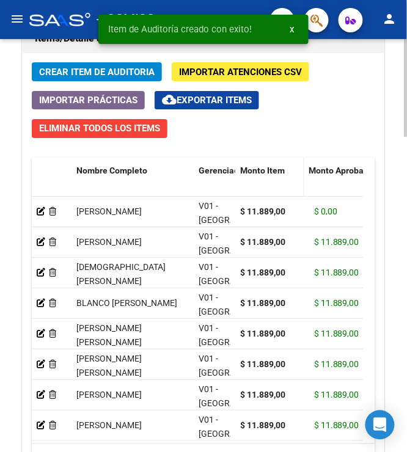
drag, startPoint x: 304, startPoint y: 169, endPoint x: 298, endPoint y: 167, distance: 6.6
click at [299, 167] on span at bounding box center [301, 185] width 5 height 54
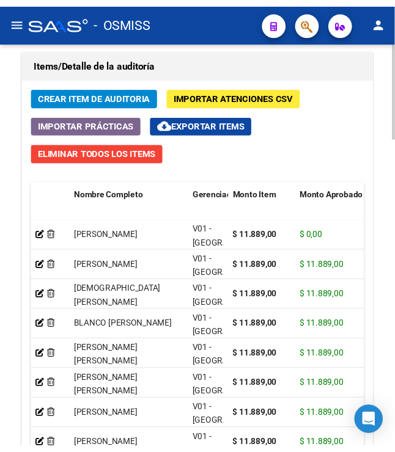
scroll to position [1177, 0]
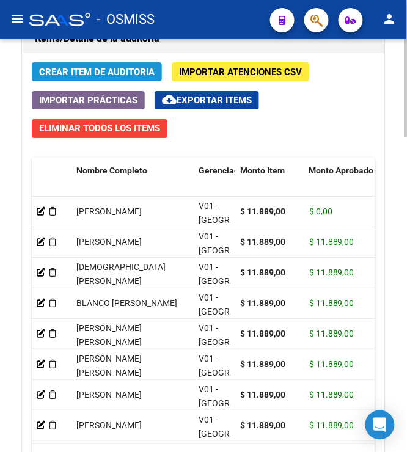
click at [118, 78] on span "Crear Item de Auditoria" at bounding box center [96, 72] width 115 height 11
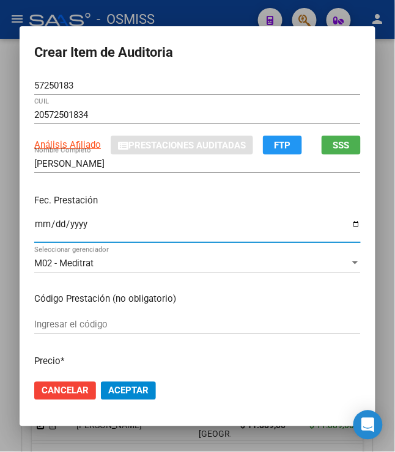
click at [34, 227] on input "Ingresar la fecha" at bounding box center [197, 229] width 326 height 20
click at [128, 205] on p "Fec. Prestación" at bounding box center [197, 201] width 326 height 14
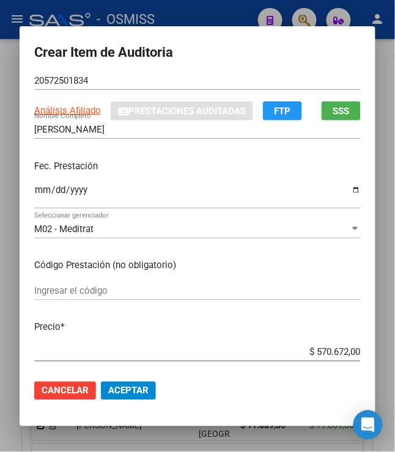
scroll to position [67, 0]
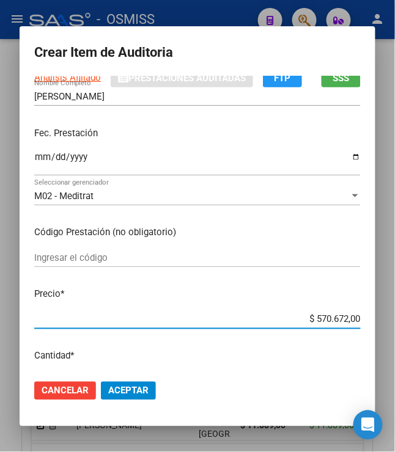
drag, startPoint x: 310, startPoint y: 319, endPoint x: 389, endPoint y: 335, distance: 80.4
click at [389, 335] on div "Crear Item de Auditoria 57250183 Nro Documento 20572501834 CUIL Análisis Afilia…" at bounding box center [197, 226] width 395 height 452
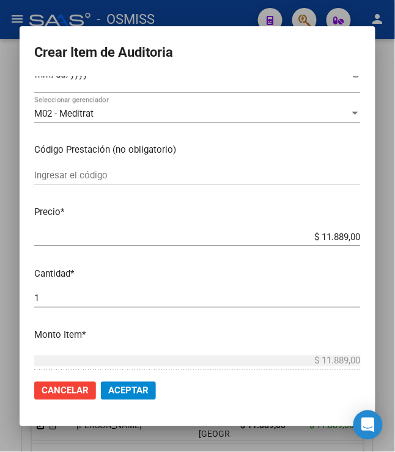
scroll to position [203, 0]
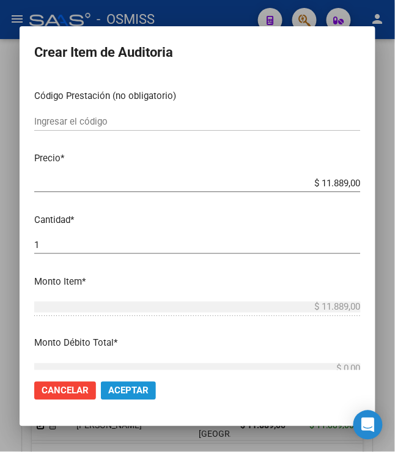
click at [121, 392] on span "Aceptar" at bounding box center [128, 390] width 40 height 11
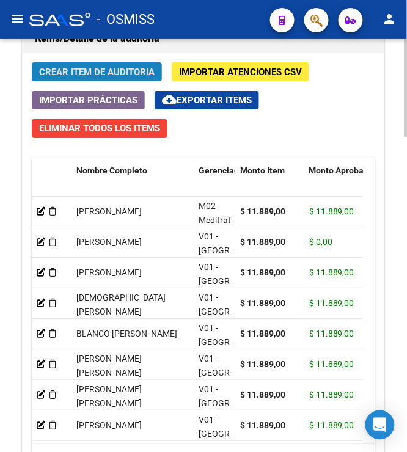
click at [73, 62] on div "Crear Item de Auditoria Importar Atenciones CSV Importar Prácticas cloud_downlo…" at bounding box center [204, 282] width 362 height 459
click at [70, 72] on span "Crear Item de Auditoria" at bounding box center [96, 72] width 115 height 11
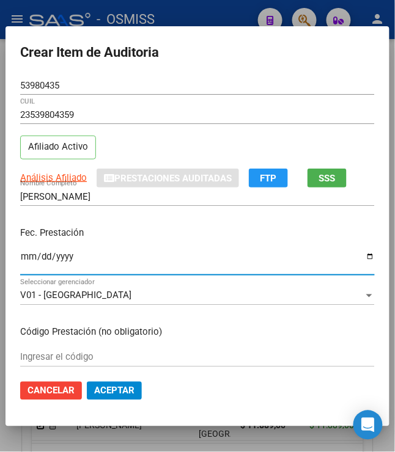
click at [23, 259] on input "Ingresar la fecha" at bounding box center [197, 262] width 354 height 20
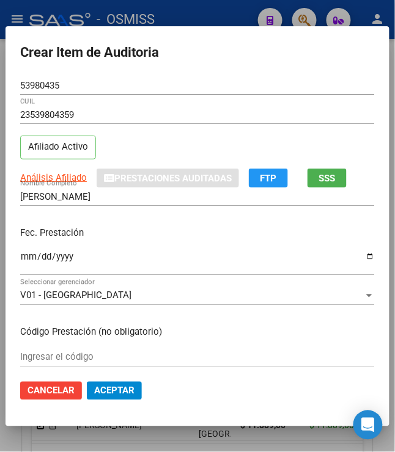
click at [109, 228] on p "Fec. Prestación" at bounding box center [197, 233] width 354 height 14
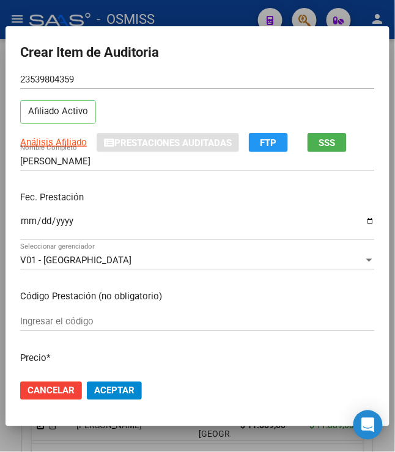
scroll to position [67, 0]
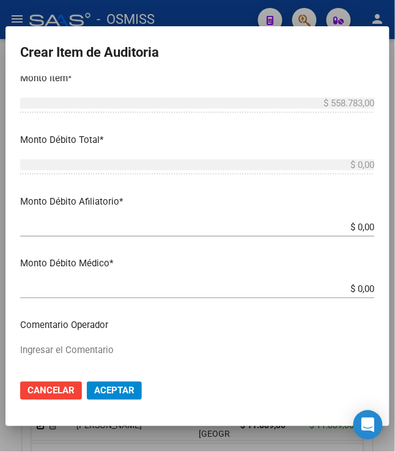
drag, startPoint x: 320, startPoint y: 353, endPoint x: 396, endPoint y: 376, distance: 79.2
click at [395, 376] on html "menu - OSMISS person Firma Express Padrón Padrón Ágil Análisis Afiliado Integra…" at bounding box center [197, 226] width 395 height 452
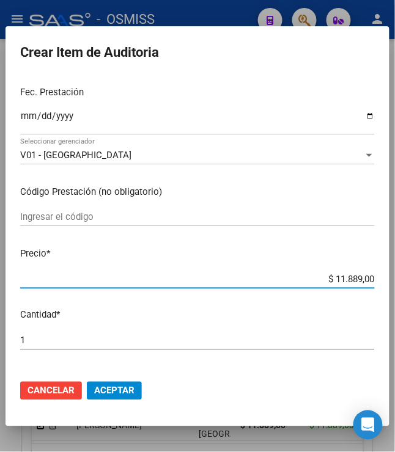
scroll to position [148, 0]
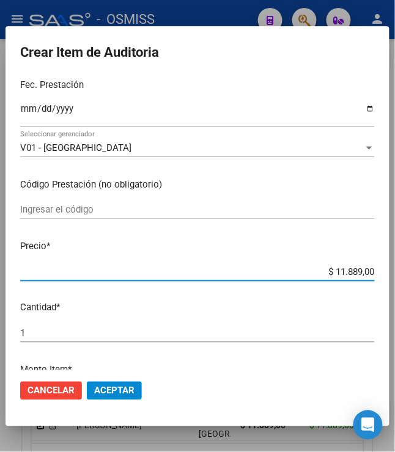
click at [106, 391] on span "Aceptar" at bounding box center [114, 390] width 40 height 11
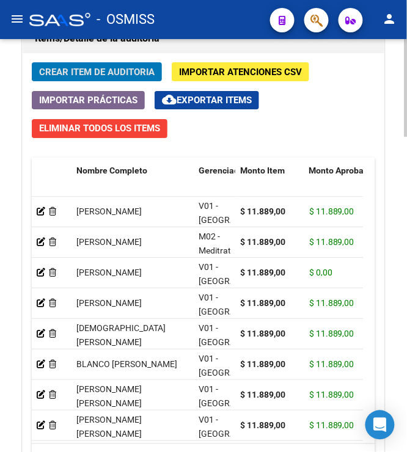
click at [86, 69] on span "Crear Item de Auditoria" at bounding box center [96, 72] width 115 height 11
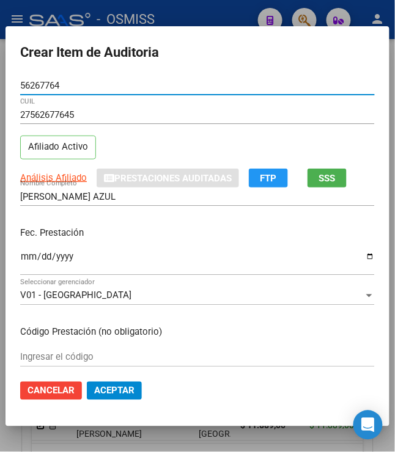
click at [25, 265] on input "Ingresar la fecha" at bounding box center [197, 262] width 354 height 20
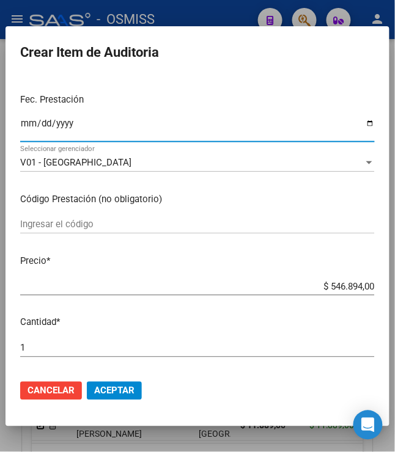
scroll to position [136, 0]
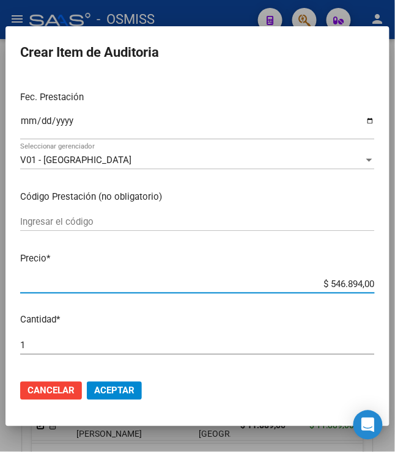
drag, startPoint x: 324, startPoint y: 285, endPoint x: 362, endPoint y: 288, distance: 38.1
click at [362, 288] on input "$ 546.894,00" at bounding box center [197, 284] width 354 height 11
click at [335, 323] on p "Cantidad *" at bounding box center [197, 320] width 354 height 14
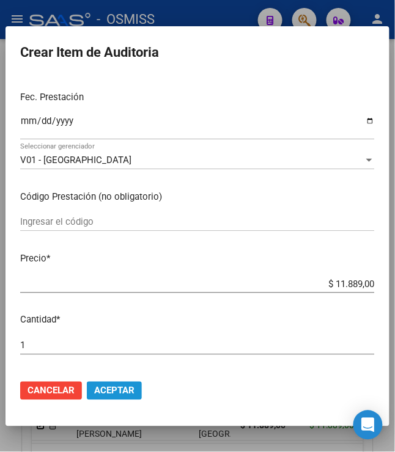
click at [113, 394] on span "Aceptar" at bounding box center [114, 390] width 40 height 11
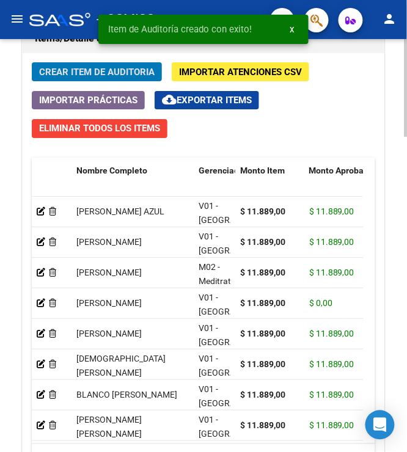
click at [92, 68] on span "Crear Item de Auditoria" at bounding box center [96, 72] width 115 height 11
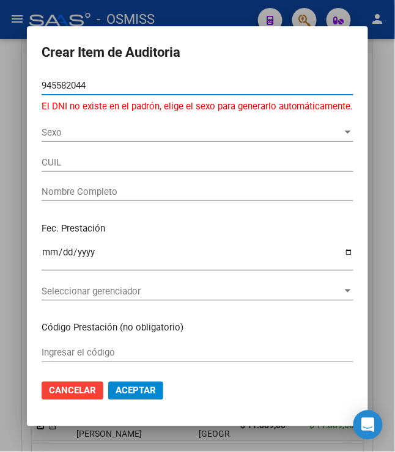
drag, startPoint x: 93, startPoint y: 81, endPoint x: 2, endPoint y: 70, distance: 91.1
click at [2, 70] on div "Crear Item de Auditoria 945582044 Nro Documento El DNI no existe en el padrón, …" at bounding box center [197, 226] width 395 height 452
click at [105, 125] on div "Sexo Sexo" at bounding box center [198, 132] width 312 height 18
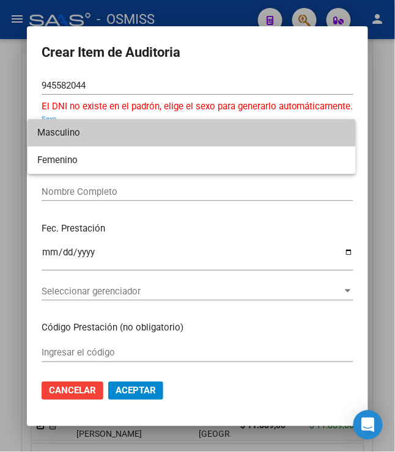
click at [109, 76] on div at bounding box center [197, 226] width 395 height 452
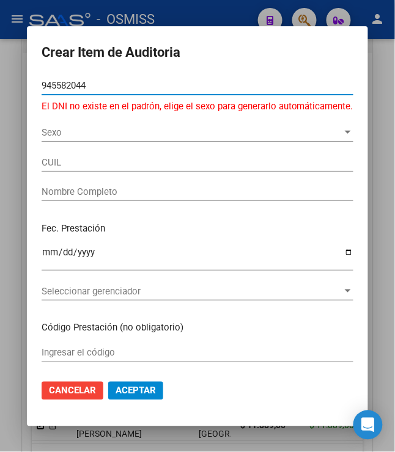
drag, startPoint x: 92, startPoint y: 86, endPoint x: -14, endPoint y: 67, distance: 107.4
click at [0, 67] on html "menu - OSMISS person Firma Express Padrón Padrón Ágil Análisis Afiliado Integra…" at bounding box center [197, 226] width 395 height 452
click at [197, 238] on div "Fec. Prestación Ingresar la fecha" at bounding box center [198, 248] width 312 height 70
drag, startPoint x: 89, startPoint y: 81, endPoint x: -4, endPoint y: 78, distance: 92.9
click at [0, 78] on html "menu - OSMISS person Firma Express Padrón Padrón Ágil Análisis Afiliado Integra…" at bounding box center [197, 226] width 395 height 452
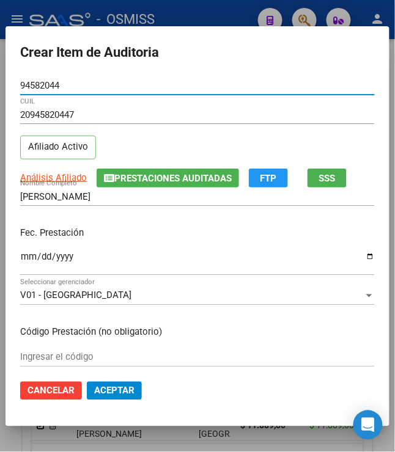
click at [23, 258] on input "Ingresar la fecha" at bounding box center [197, 262] width 354 height 20
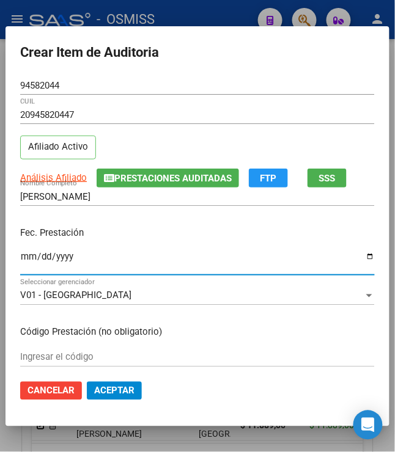
click at [177, 241] on div "Fec. Prestación [DATE] Ingresar la fecha" at bounding box center [197, 252] width 354 height 70
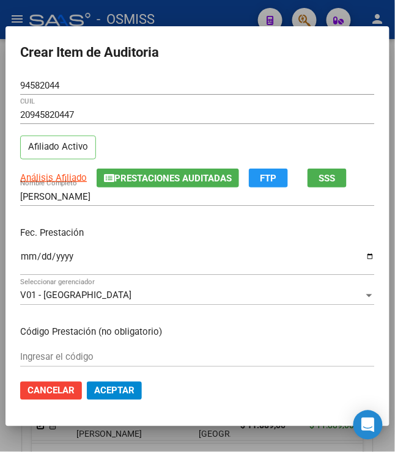
click at [181, 238] on p "Fec. Prestación" at bounding box center [197, 233] width 354 height 14
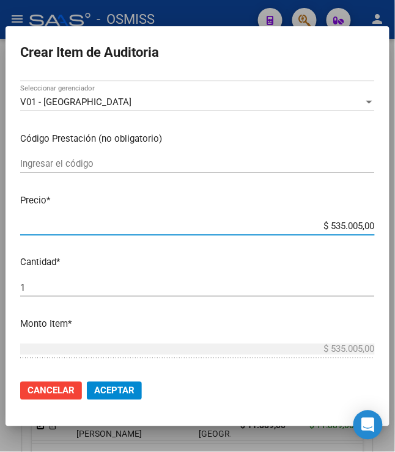
scroll to position [421, 0]
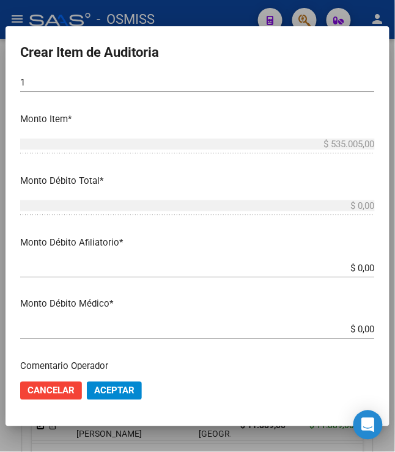
drag, startPoint x: 321, startPoint y: 353, endPoint x: 428, endPoint y: 381, distance: 110.5
click at [395, 381] on html "menu - OSMISS person Firma Express Padrón Padrón Ágil Análisis Afiliado Integra…" at bounding box center [197, 226] width 395 height 452
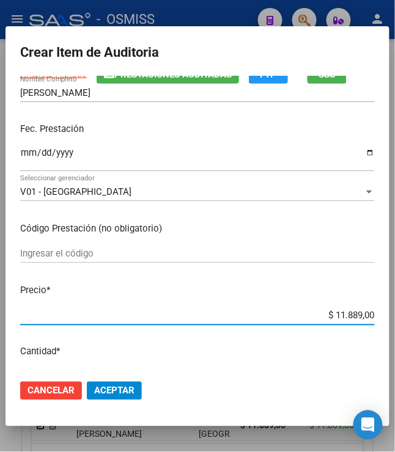
scroll to position [0, 0]
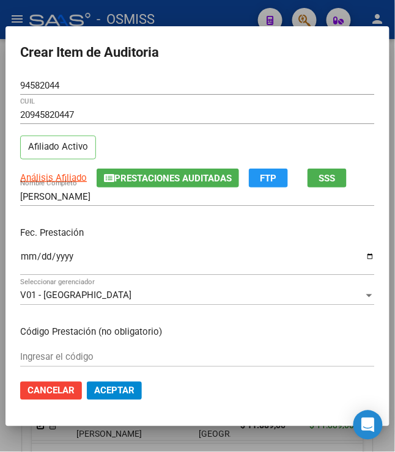
click at [203, 242] on div "Fec. Prestación [DATE] Ingresar la fecha" at bounding box center [197, 252] width 354 height 70
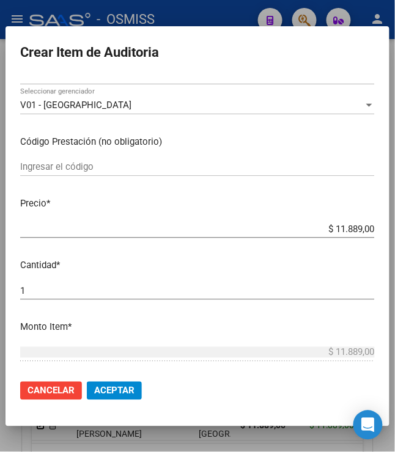
scroll to position [203, 0]
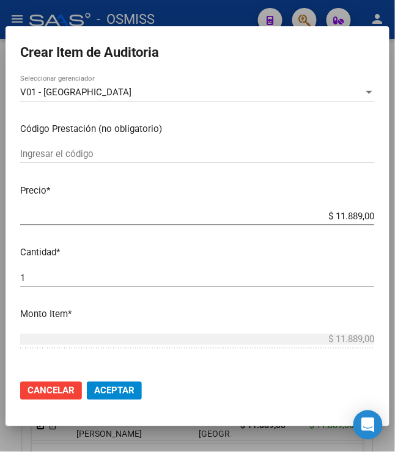
click at [108, 391] on span "Aceptar" at bounding box center [114, 390] width 40 height 11
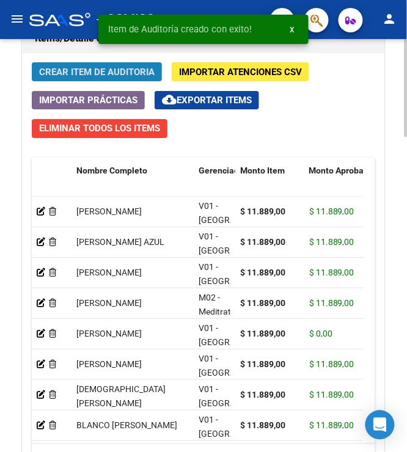
click at [84, 68] on span "Crear Item de Auditoria" at bounding box center [96, 72] width 115 height 11
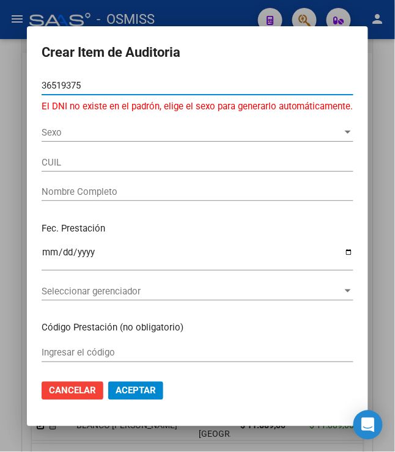
drag, startPoint x: 91, startPoint y: 86, endPoint x: 28, endPoint y: 89, distance: 63.0
click at [28, 89] on mat-dialog-content "36519375 Nro Documento El DNI no existe en el padrón, elige el sexo para genera…" at bounding box center [197, 223] width 341 height 294
drag, startPoint x: 89, startPoint y: 86, endPoint x: 3, endPoint y: 57, distance: 90.2
click at [3, 57] on div "Crear Item de Auditoria 38819375 Nro Documento El DNI no existe en el padrón, e…" at bounding box center [197, 226] width 395 height 452
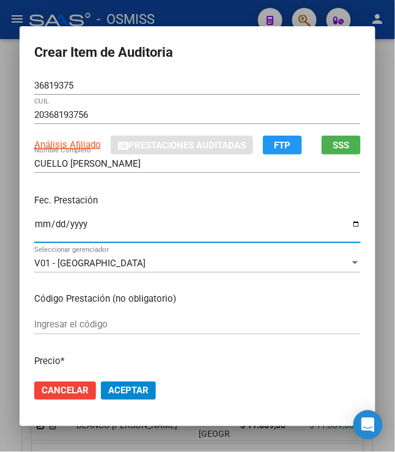
click at [34, 224] on input "Ingresar la fecha" at bounding box center [197, 229] width 326 height 20
click at [214, 208] on div "Fec. Prestación [DATE] Ingresar la fecha" at bounding box center [197, 219] width 326 height 70
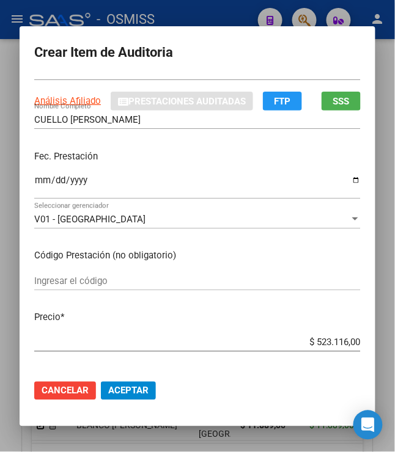
scroll to position [67, 0]
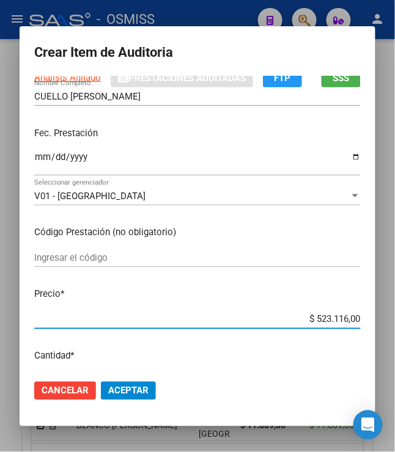
drag, startPoint x: 313, startPoint y: 314, endPoint x: 359, endPoint y: 324, distance: 46.8
click at [359, 324] on mat-dialog-content "36819375 Nro Documento 20368193756 CUIL Análisis Afiliado Prestaciones Auditada…" at bounding box center [198, 223] width 356 height 294
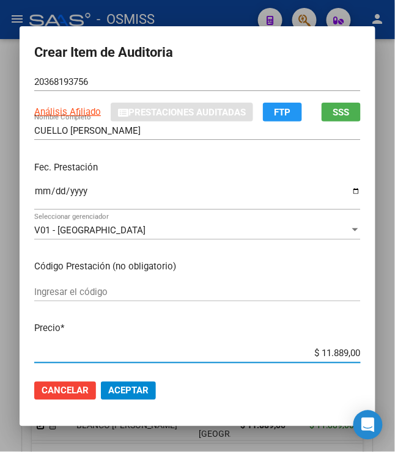
scroll to position [0, 0]
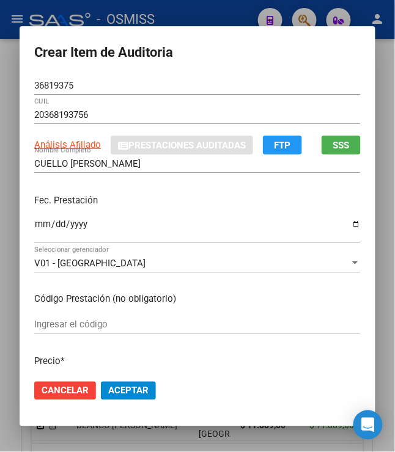
click at [127, 391] on span "Aceptar" at bounding box center [128, 390] width 40 height 11
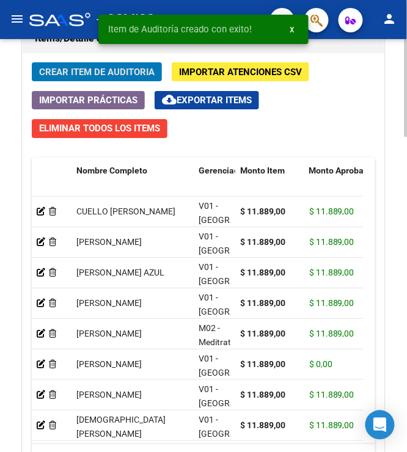
click at [76, 74] on span "Crear Item de Auditoria" at bounding box center [96, 72] width 115 height 11
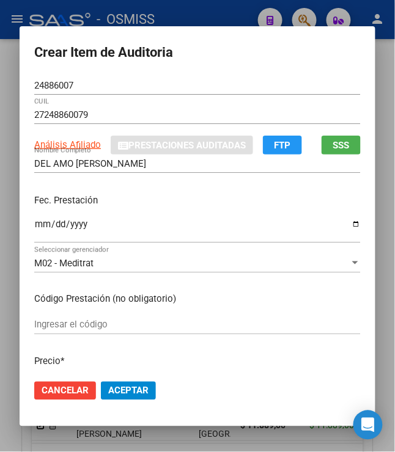
click at [25, 218] on mat-dialog-content "24886007 Nro Documento 27248860079 CUIL Análisis Afiliado Prestaciones Auditada…" at bounding box center [198, 223] width 356 height 294
click at [34, 228] on input "Ingresar la fecha" at bounding box center [197, 229] width 326 height 20
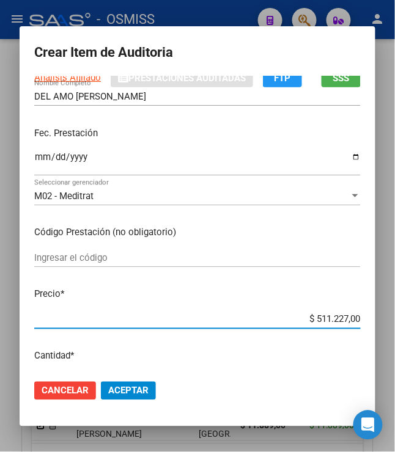
drag, startPoint x: 309, startPoint y: 321, endPoint x: 401, endPoint y: 332, distance: 92.4
click at [395, 332] on html "menu - OSMISS person Firma Express Padrón Padrón Ágil Análisis Afiliado Integra…" at bounding box center [197, 226] width 395 height 452
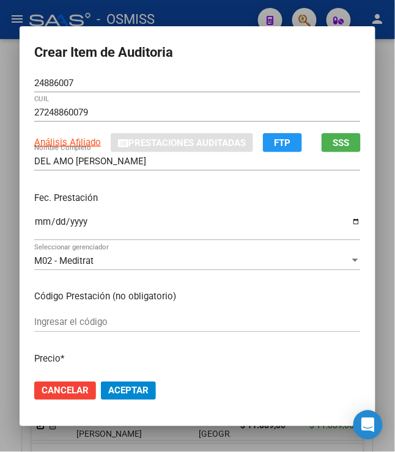
scroll to position [0, 0]
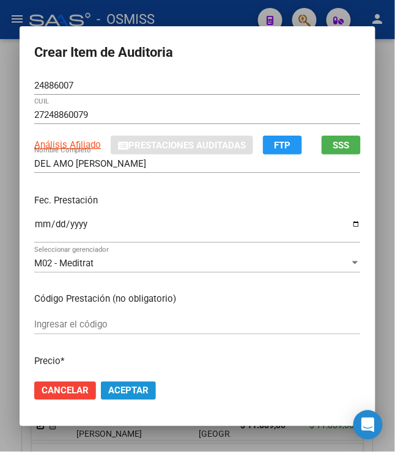
click at [109, 389] on span "Aceptar" at bounding box center [128, 390] width 40 height 11
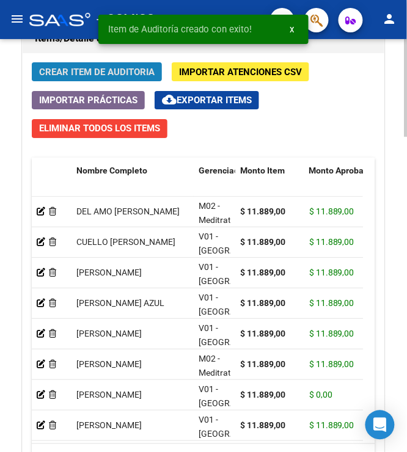
click at [86, 70] on span "Crear Item de Auditoria" at bounding box center [96, 72] width 115 height 11
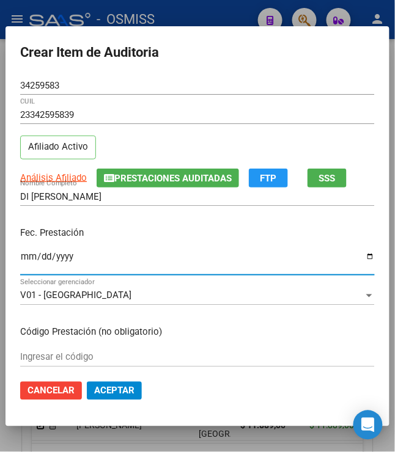
click at [22, 257] on input "Ingresar la fecha" at bounding box center [197, 262] width 354 height 20
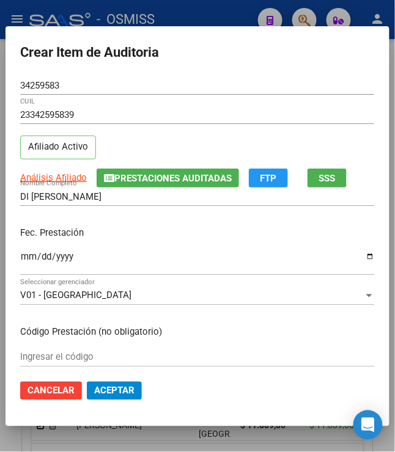
click at [147, 221] on div "Fec. Prestación [DATE] Ingresar la fecha" at bounding box center [197, 252] width 354 height 70
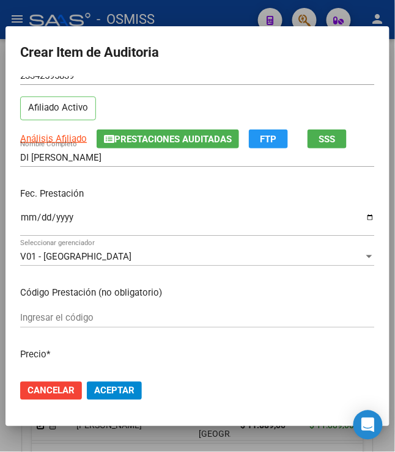
scroll to position [67, 0]
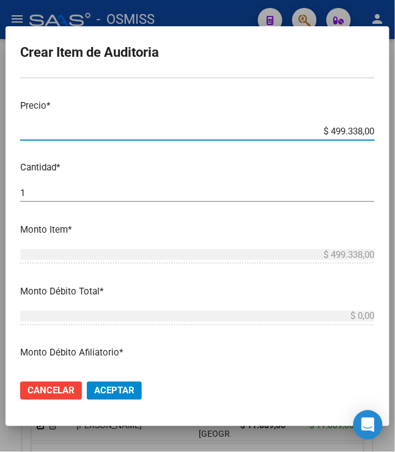
drag, startPoint x: 326, startPoint y: 352, endPoint x: 398, endPoint y: 372, distance: 75.4
click at [395, 372] on html "menu - OSMISS person Firma Express Padrón Padrón Ágil Análisis Afiliado Integra…" at bounding box center [197, 226] width 395 height 452
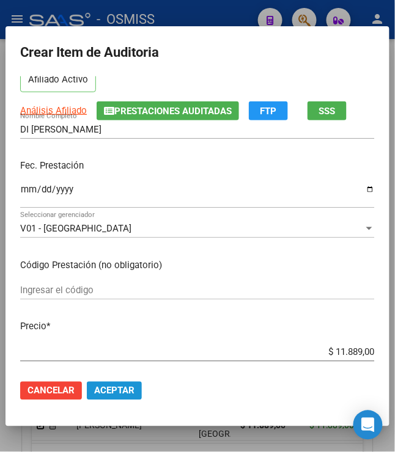
click at [118, 382] on button "Aceptar" at bounding box center [114, 391] width 55 height 18
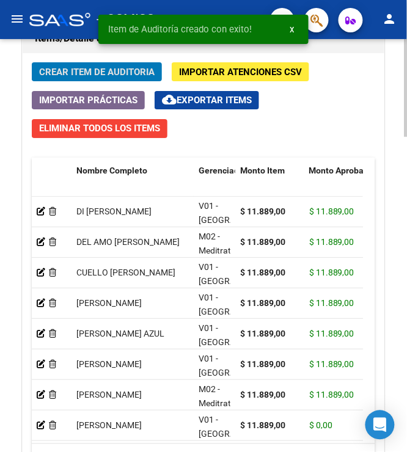
click at [86, 71] on span "Crear Item de Auditoria" at bounding box center [96, 72] width 115 height 11
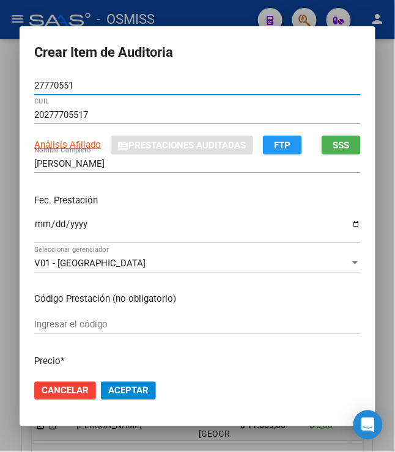
click at [34, 230] on input "Ingresar la fecha" at bounding box center [197, 229] width 326 height 20
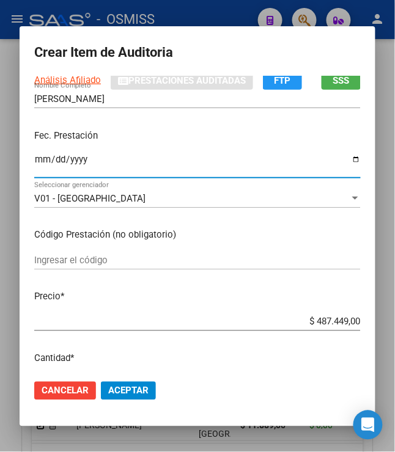
scroll to position [136, 0]
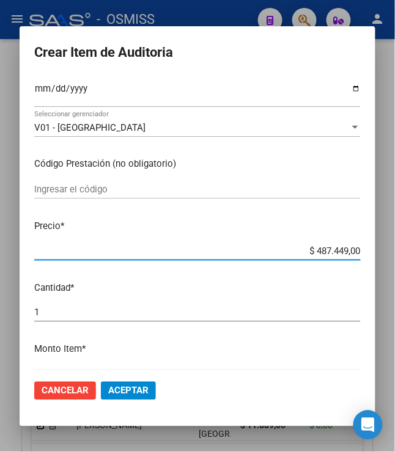
drag, startPoint x: 313, startPoint y: 252, endPoint x: 362, endPoint y: 261, distance: 50.3
click at [362, 261] on mat-dialog-content "27770551 Nro Documento 20277705517 CUIL Análisis Afiliado Prestaciones Auditada…" at bounding box center [198, 223] width 356 height 294
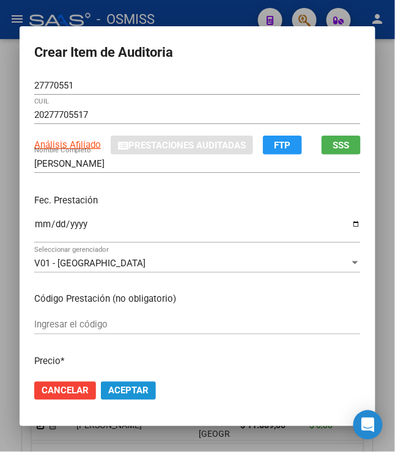
click at [126, 387] on span "Aceptar" at bounding box center [128, 390] width 40 height 11
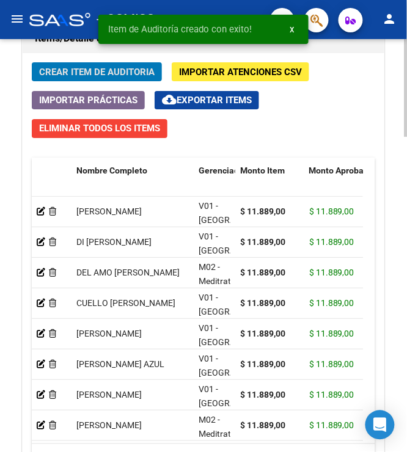
click at [98, 67] on button "Crear Item de Auditoria" at bounding box center [97, 71] width 130 height 19
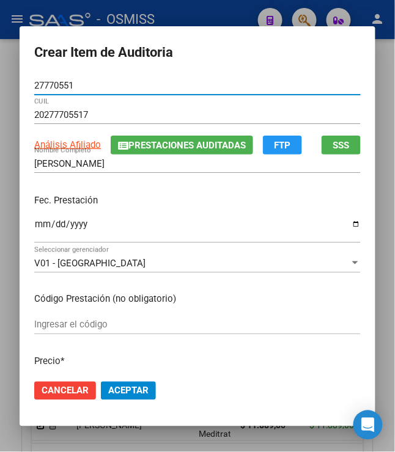
click at [34, 228] on input "Ingresar la fecha" at bounding box center [197, 229] width 326 height 20
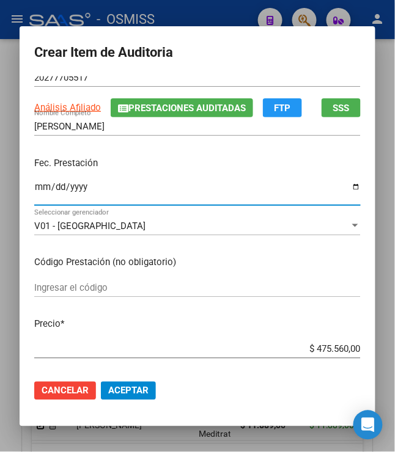
scroll to position [67, 0]
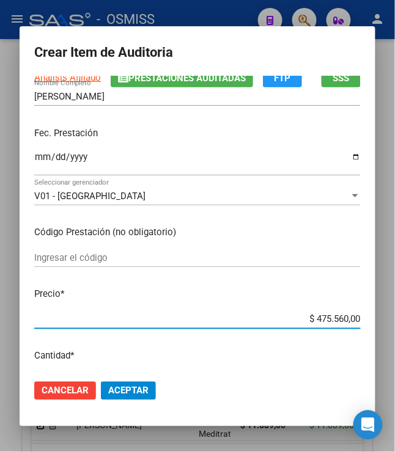
drag, startPoint x: 323, startPoint y: 321, endPoint x: 365, endPoint y: 325, distance: 42.9
click at [365, 325] on mat-dialog-content "27770551 Nro Documento 20277705517 CUIL Análisis Afiliado Prestaciones Auditada…" at bounding box center [198, 223] width 356 height 294
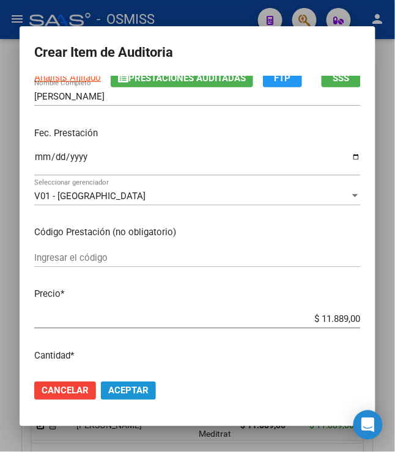
click at [133, 393] on span "Aceptar" at bounding box center [128, 390] width 40 height 11
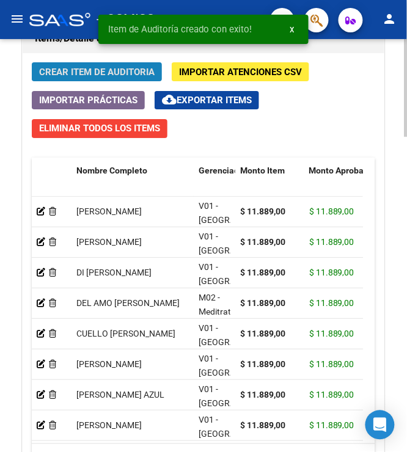
click at [119, 73] on span "Crear Item de Auditoria" at bounding box center [96, 72] width 115 height 11
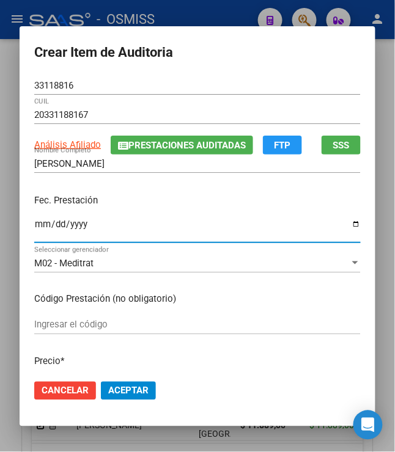
click at [34, 228] on input "Ingresar la fecha" at bounding box center [197, 229] width 326 height 20
click at [189, 202] on p "Fec. Prestación" at bounding box center [197, 201] width 326 height 14
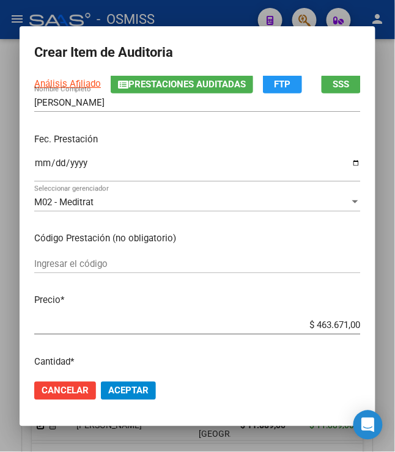
scroll to position [136, 0]
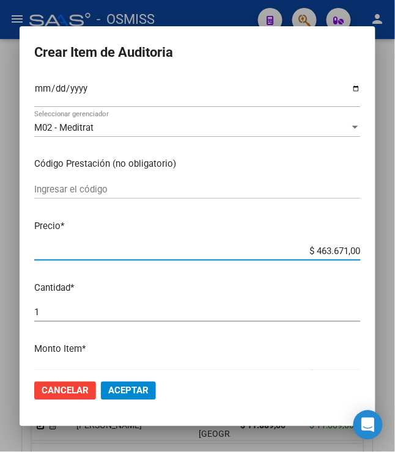
drag, startPoint x: 309, startPoint y: 248, endPoint x: 382, endPoint y: 267, distance: 75.7
click at [382, 267] on div "Crear Item de Auditoria 33118816 Nro Documento 20331188167 CUIL Análisis Afilia…" at bounding box center [197, 226] width 395 height 452
click at [122, 387] on span "Aceptar" at bounding box center [128, 390] width 40 height 11
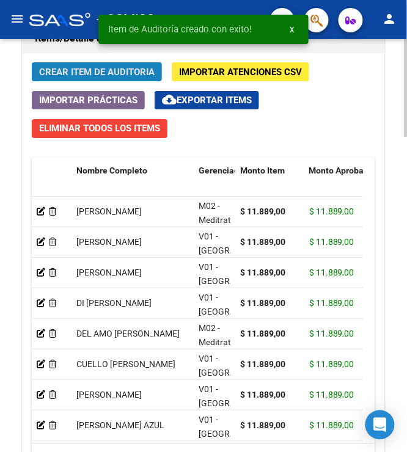
click at [133, 68] on span "Crear Item de Auditoria" at bounding box center [96, 72] width 115 height 11
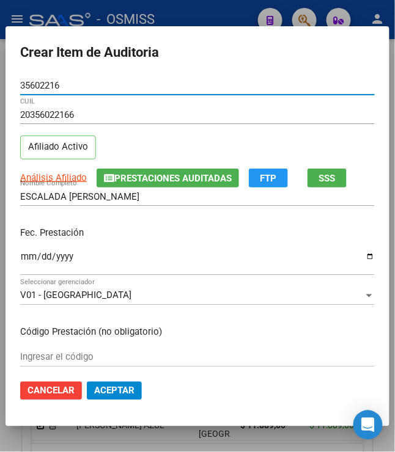
click at [20, 258] on input "Ingresar la fecha" at bounding box center [197, 262] width 354 height 20
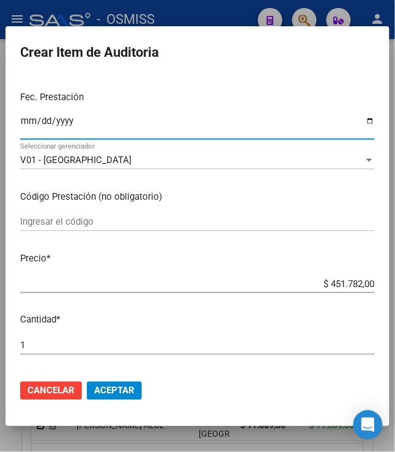
click at [323, 291] on div "$ 451.782,00 Ingresar el precio" at bounding box center [197, 284] width 354 height 18
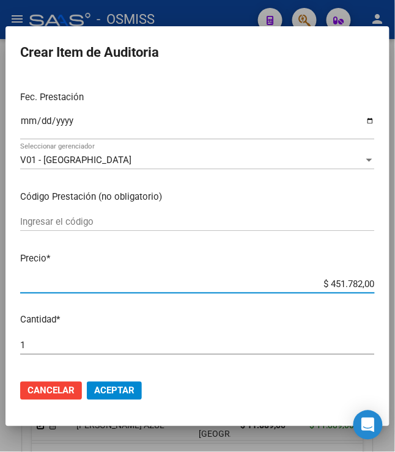
drag, startPoint x: 324, startPoint y: 284, endPoint x: 387, endPoint y: 269, distance: 65.2
click at [387, 269] on mat-dialog-content "35602216 Nro Documento 20356022166 CUIL Afiliado Activo Análisis Afiliado Prest…" at bounding box center [197, 223] width 384 height 294
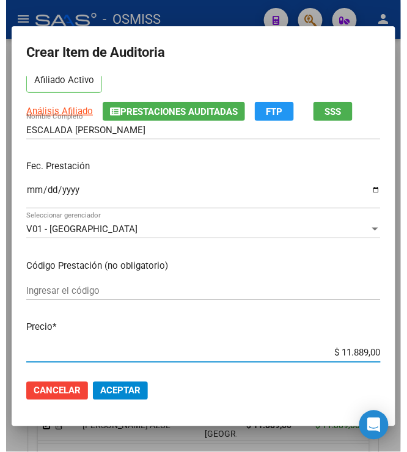
scroll to position [0, 0]
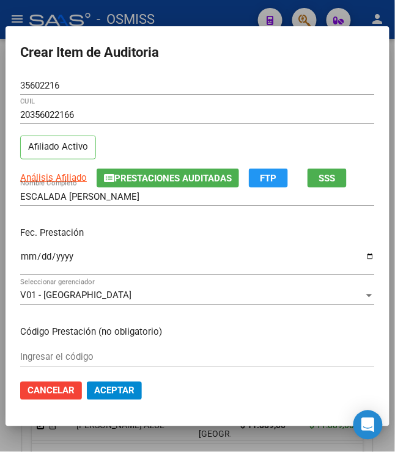
drag, startPoint x: 106, startPoint y: 389, endPoint x: 99, endPoint y: 389, distance: 6.7
click at [106, 389] on span "Aceptar" at bounding box center [114, 390] width 40 height 11
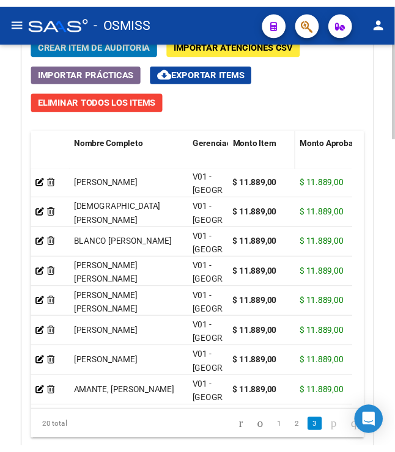
scroll to position [1177, 0]
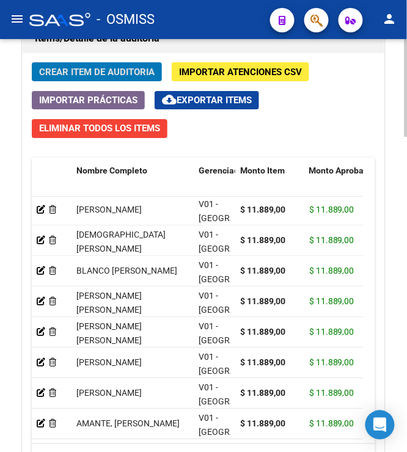
click at [79, 74] on span "Crear Item de Auditoria" at bounding box center [96, 72] width 115 height 11
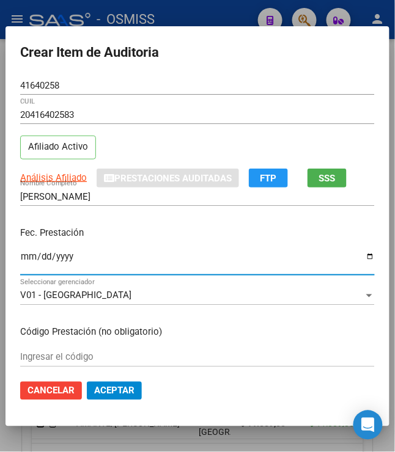
click at [22, 254] on input "Ingresar la fecha" at bounding box center [197, 262] width 354 height 20
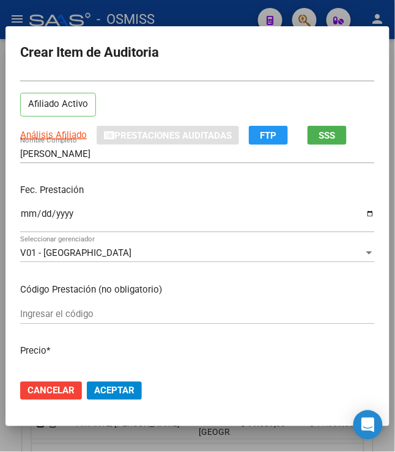
scroll to position [67, 0]
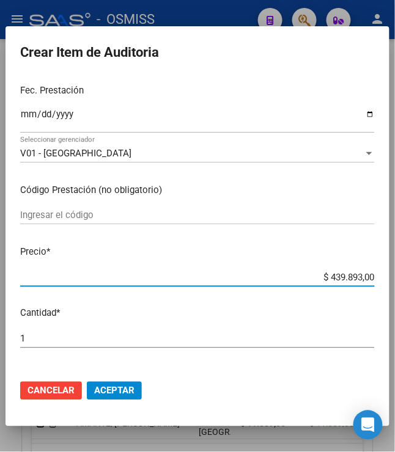
drag, startPoint x: 324, startPoint y: 349, endPoint x: 371, endPoint y: 358, distance: 48.4
click at [371, 358] on mat-dialog-content "41640258 Nro Documento 20416402583 CUIL Afiliado Activo Análisis Afiliado Prest…" at bounding box center [197, 223] width 384 height 294
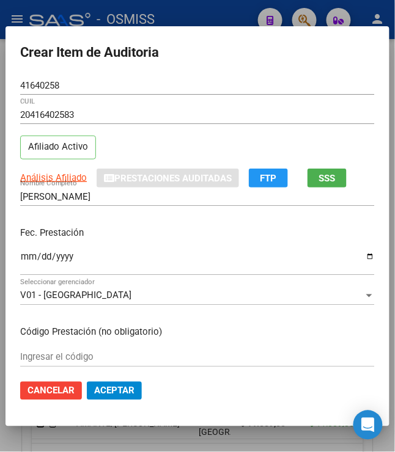
scroll to position [136, 0]
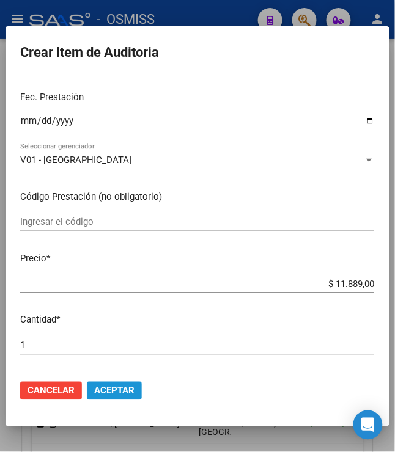
click at [112, 389] on span "Aceptar" at bounding box center [114, 390] width 40 height 11
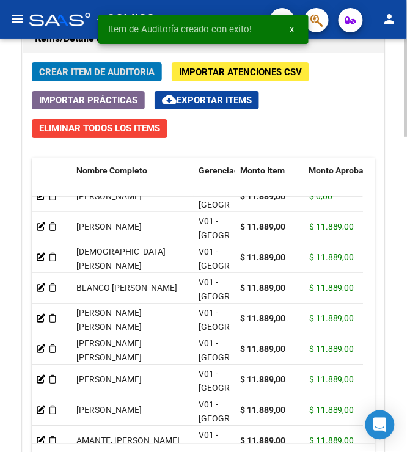
click at [84, 78] on span "Crear Item de Auditoria" at bounding box center [96, 72] width 115 height 11
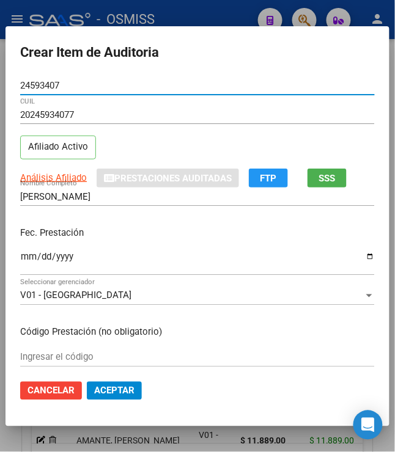
click at [20, 260] on input "Ingresar la fecha" at bounding box center [197, 262] width 354 height 20
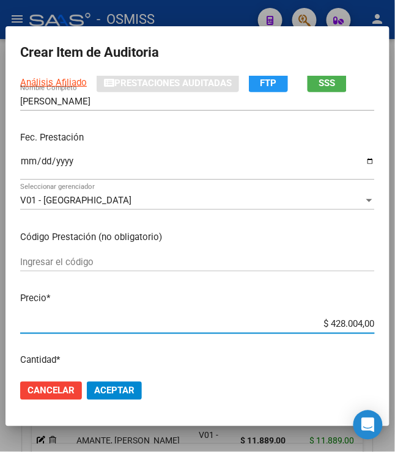
scroll to position [144, 0]
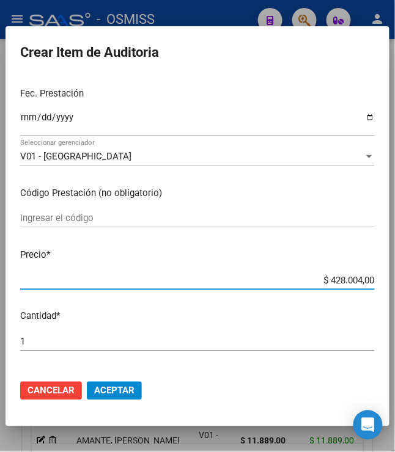
drag, startPoint x: 326, startPoint y: 350, endPoint x: 394, endPoint y: 357, distance: 68.1
click at [389, 357] on mat-dialog-content "24593407 Nro Documento 20245934077 CUIL Afiliado Activo Análisis Afiliado Prest…" at bounding box center [197, 223] width 384 height 294
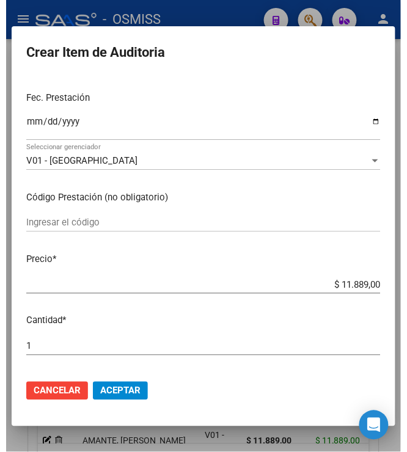
scroll to position [136, 0]
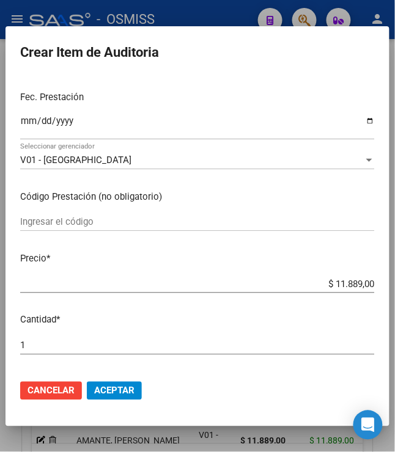
click at [119, 396] on span "Aceptar" at bounding box center [114, 390] width 40 height 11
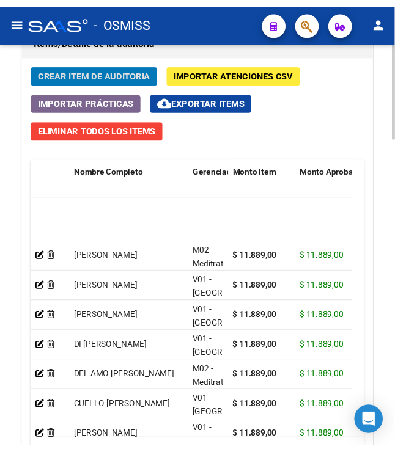
scroll to position [0, 0]
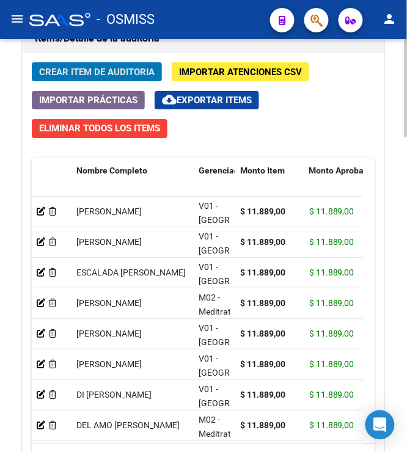
click at [92, 74] on span "Crear Item de Auditoria" at bounding box center [96, 72] width 115 height 11
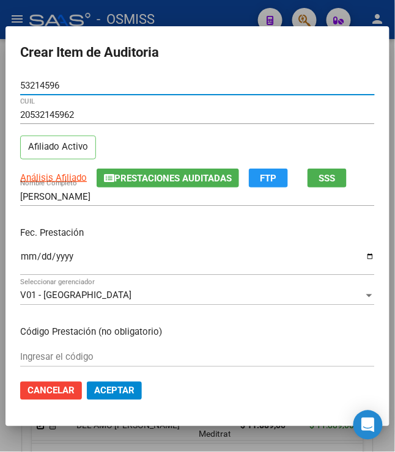
click at [127, 254] on input "Ingresar la fecha" at bounding box center [197, 262] width 354 height 20
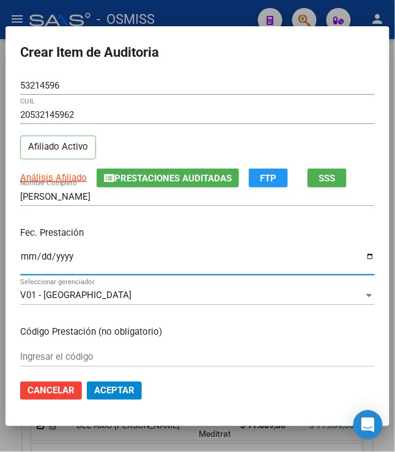
click at [187, 233] on p "Fec. Prestación" at bounding box center [197, 233] width 354 height 14
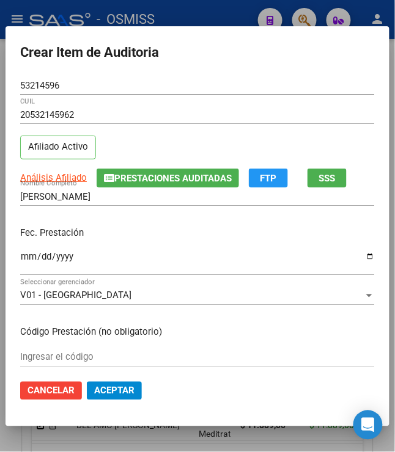
click at [164, 250] on div "Ingresar la fecha" at bounding box center [197, 262] width 354 height 26
click at [99, 230] on p "Fec. Prestación" at bounding box center [197, 233] width 354 height 14
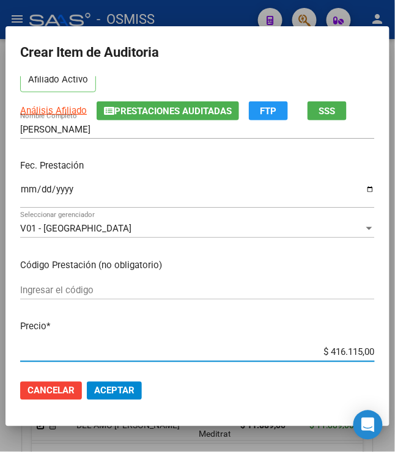
scroll to position [101, 0]
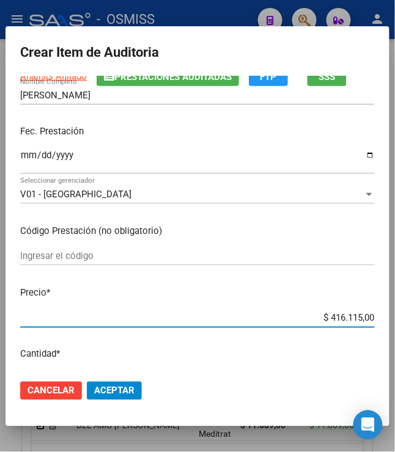
drag, startPoint x: 331, startPoint y: 356, endPoint x: 384, endPoint y: 348, distance: 53.6
click at [384, 348] on mat-dialog-content "53214596 Nro Documento 20532145962 CUIL Afiliado Activo Análisis Afiliado Prest…" at bounding box center [197, 223] width 384 height 294
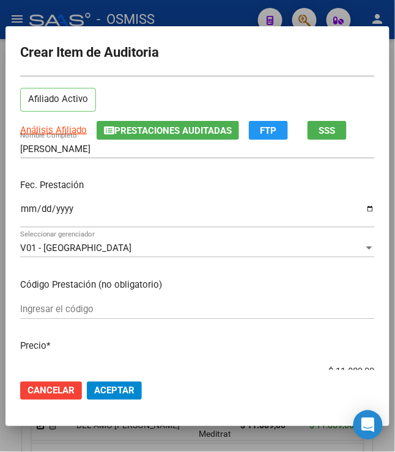
scroll to position [203, 0]
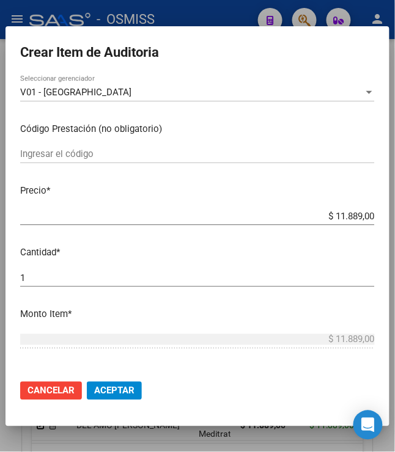
click at [95, 389] on span "Aceptar" at bounding box center [114, 390] width 40 height 11
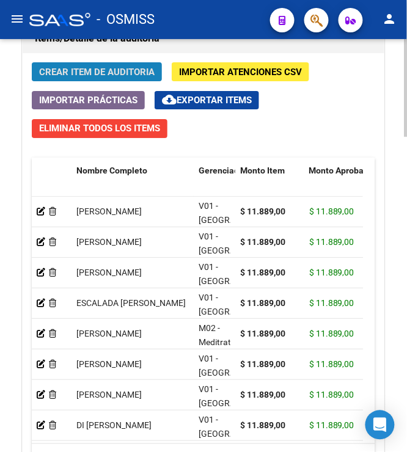
click at [115, 72] on span "Crear Item de Auditoria" at bounding box center [96, 72] width 115 height 11
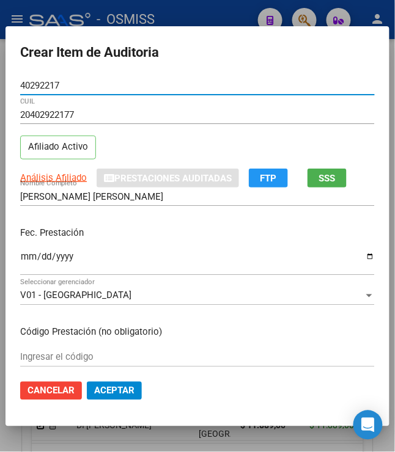
click at [20, 262] on input "Ingresar la fecha" at bounding box center [197, 262] width 354 height 20
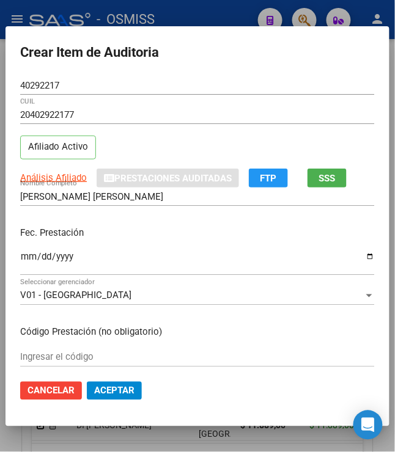
click at [105, 235] on p "Fec. Prestación" at bounding box center [197, 233] width 354 height 14
click at [112, 249] on div "[DATE] Ingresar la fecha" at bounding box center [197, 262] width 354 height 26
click at [100, 250] on div "[DATE] Ingresar la fecha" at bounding box center [197, 262] width 354 height 26
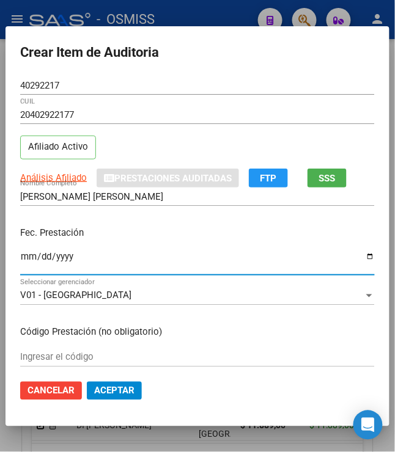
click at [106, 253] on input "[DATE]" at bounding box center [197, 262] width 354 height 20
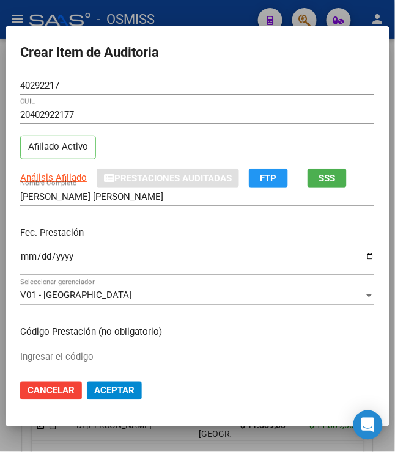
click at [227, 231] on p "Fec. Prestación" at bounding box center [197, 233] width 354 height 14
click at [192, 252] on input "[DATE]" at bounding box center [197, 262] width 354 height 20
click at [167, 249] on div "[DATE] Ingresar la fecha" at bounding box center [197, 262] width 354 height 26
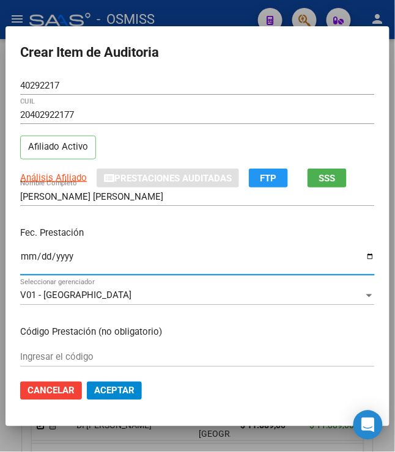
click at [199, 236] on p "Fec. Prestación" at bounding box center [197, 233] width 354 height 14
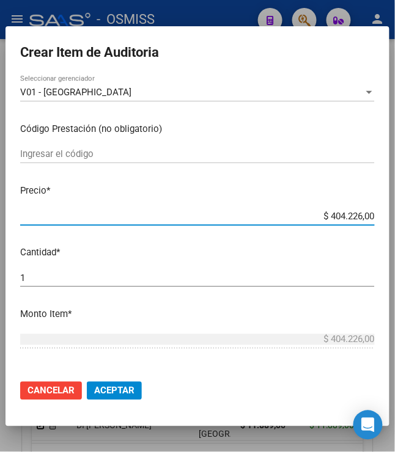
drag, startPoint x: 321, startPoint y: 213, endPoint x: 384, endPoint y: 224, distance: 64.4
click at [384, 224] on mat-dialog-content "40292217 Nro Documento 20402922177 CUIL Afiliado Activo Análisis Afiliado Prest…" at bounding box center [197, 223] width 384 height 294
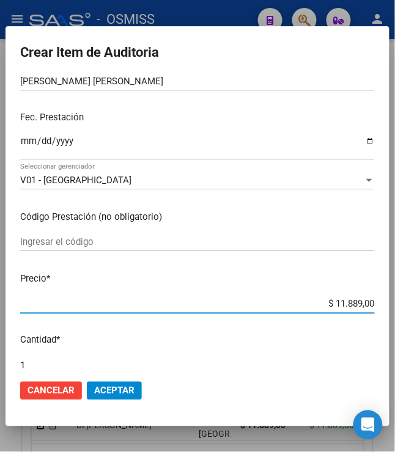
scroll to position [0, 0]
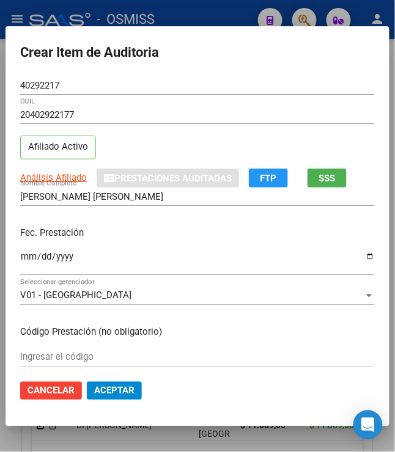
click at [202, 244] on div "Fec. Prestación [DATE] Ingresar la fecha" at bounding box center [197, 252] width 354 height 70
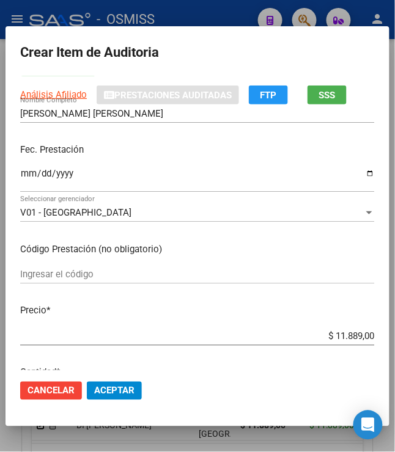
scroll to position [203, 0]
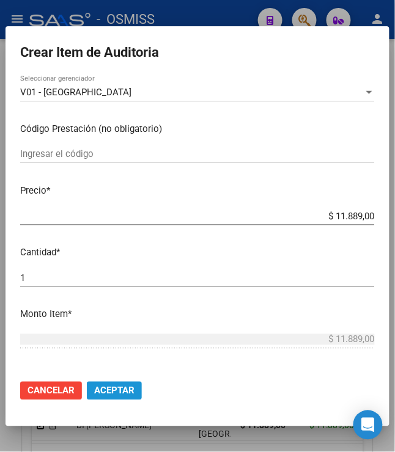
click at [118, 395] on span "Aceptar" at bounding box center [114, 390] width 40 height 11
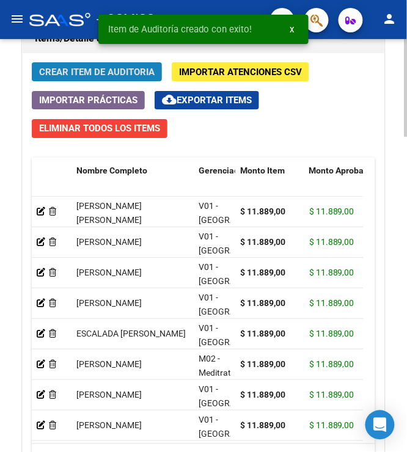
click at [120, 75] on span "Crear Item de Auditoria" at bounding box center [96, 72] width 115 height 11
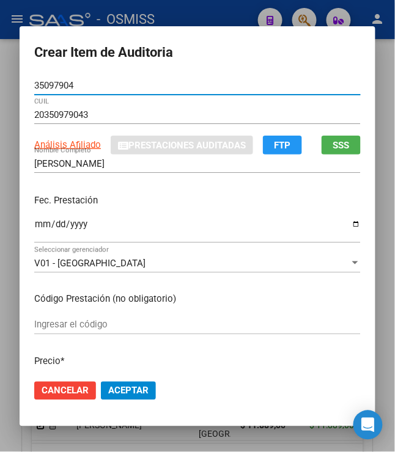
click at [37, 230] on input "Ingresar la fecha" at bounding box center [197, 229] width 326 height 20
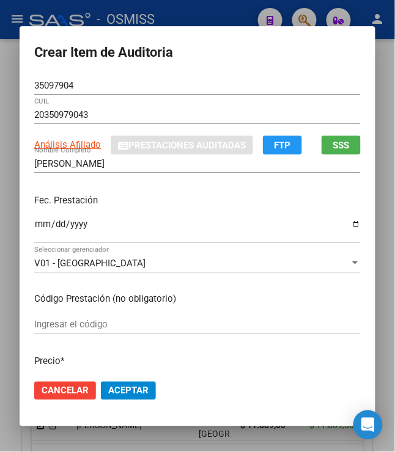
click at [130, 194] on p "Fec. Prestación" at bounding box center [197, 201] width 326 height 14
click at [164, 211] on div "Fec. Prestación [DATE] Ingresar la fecha" at bounding box center [197, 219] width 326 height 70
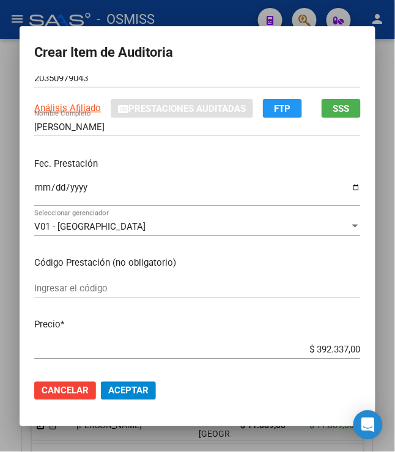
scroll to position [67, 0]
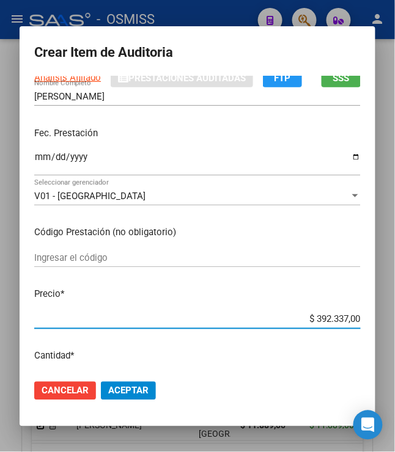
drag, startPoint x: 319, startPoint y: 319, endPoint x: 368, endPoint y: 320, distance: 48.9
click at [368, 320] on mat-dialog-content "35097904 Nro Documento 20350979043 CUIL Análisis Afiliado Prestaciones Auditada…" at bounding box center [198, 223] width 356 height 294
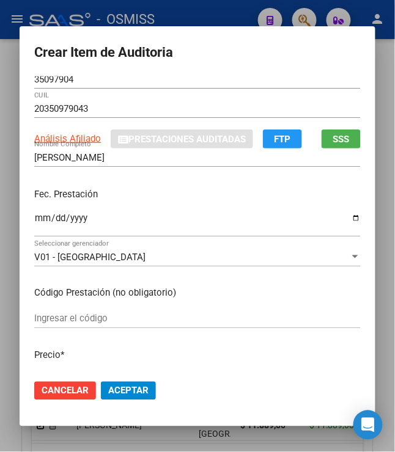
scroll to position [0, 0]
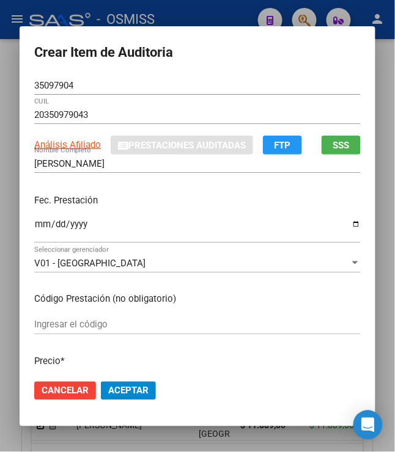
click at [123, 390] on span "Aceptar" at bounding box center [128, 390] width 40 height 11
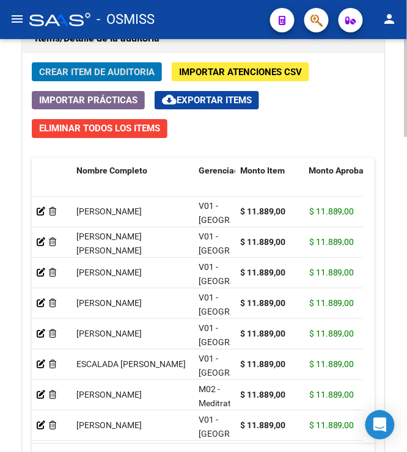
click at [65, 72] on span "Crear Item de Auditoria" at bounding box center [96, 72] width 115 height 11
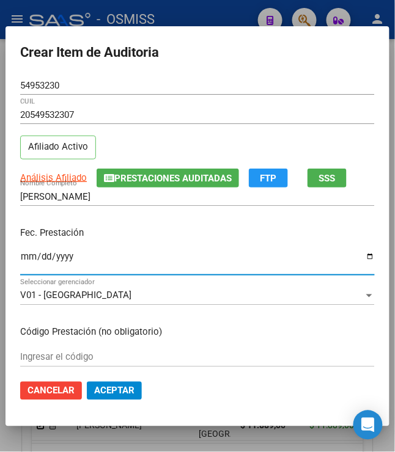
click at [23, 262] on input "Ingresar la fecha" at bounding box center [197, 262] width 354 height 20
click at [128, 216] on div "[PERSON_NAME] Nombre Completo" at bounding box center [197, 203] width 354 height 30
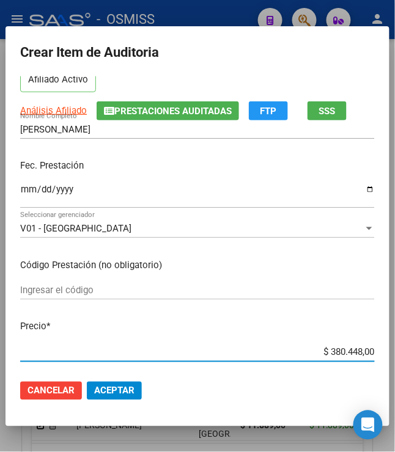
scroll to position [79, 0]
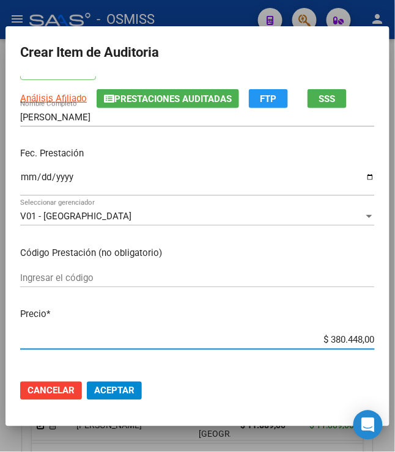
drag, startPoint x: 321, startPoint y: 352, endPoint x: 380, endPoint y: 352, distance: 58.6
click at [380, 352] on mat-dialog-content "54953230 Nro Documento 20549532307 CUIL Afiliado Activo Análisis Afiliado Prest…" at bounding box center [197, 223] width 384 height 294
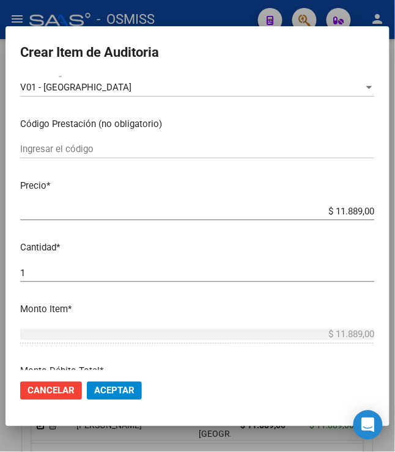
scroll to position [271, 0]
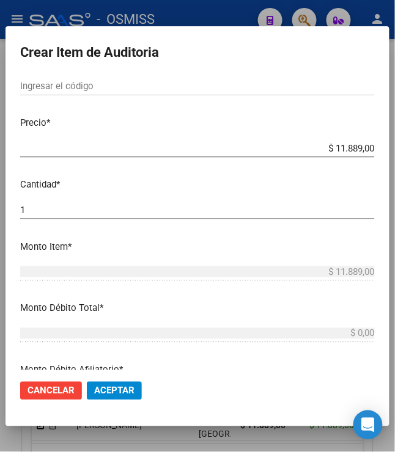
click at [118, 392] on span "Aceptar" at bounding box center [114, 390] width 40 height 11
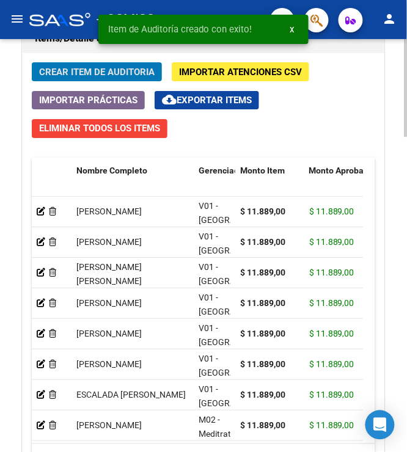
click at [77, 72] on span "Crear Item de Auditoria" at bounding box center [96, 72] width 115 height 11
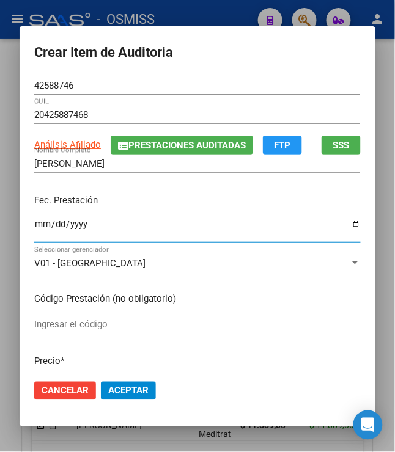
click at [35, 228] on input "Ingresar la fecha" at bounding box center [197, 229] width 326 height 20
click at [155, 196] on p "Fec. Prestación" at bounding box center [197, 201] width 326 height 14
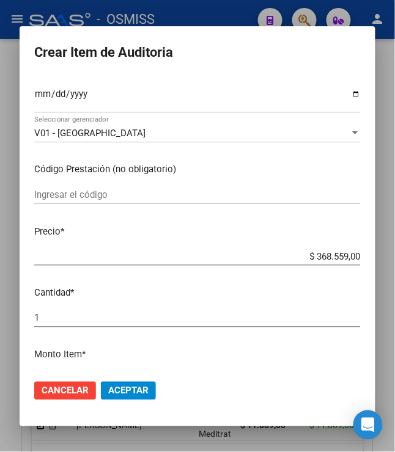
scroll to position [136, 0]
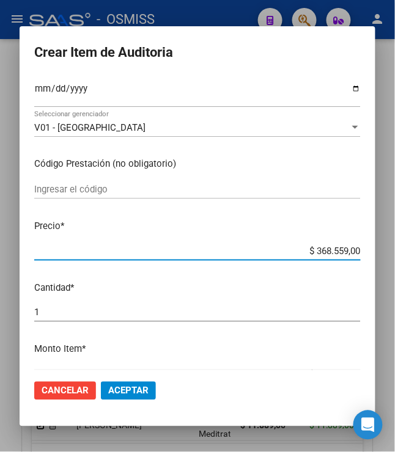
drag, startPoint x: 308, startPoint y: 250, endPoint x: 358, endPoint y: 258, distance: 50.1
click at [358, 258] on mat-dialog-content "42588746 Nro Documento 20425887468 CUIL Análisis Afiliado Prestaciones Auditada…" at bounding box center [198, 223] width 356 height 294
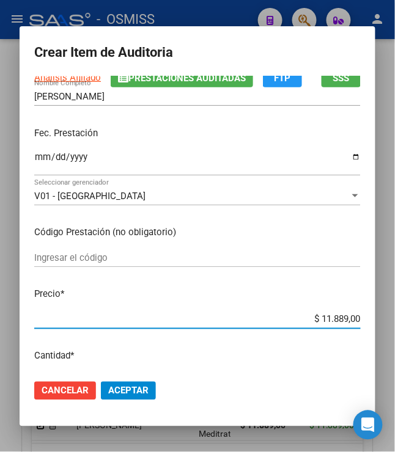
scroll to position [0, 0]
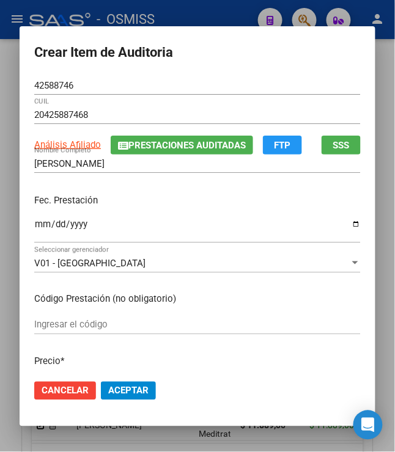
click at [125, 382] on button "Aceptar" at bounding box center [128, 391] width 55 height 18
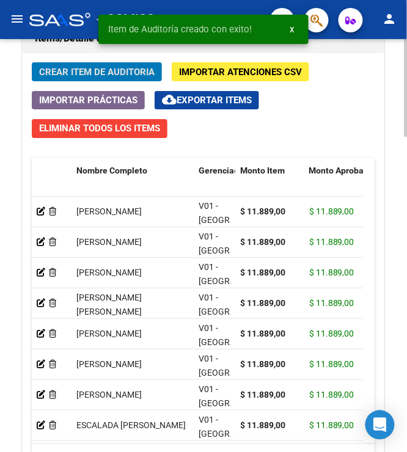
click at [84, 68] on span "Crear Item de Auditoria" at bounding box center [96, 72] width 115 height 11
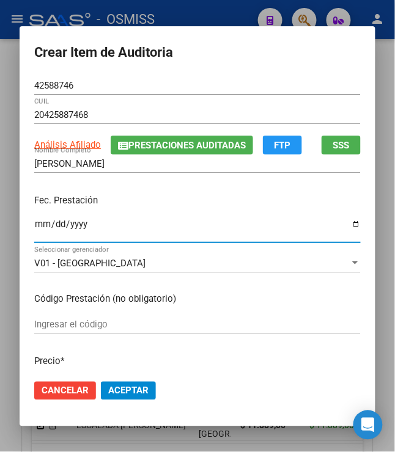
click at [34, 221] on input "Ingresar la fecha" at bounding box center [197, 229] width 326 height 20
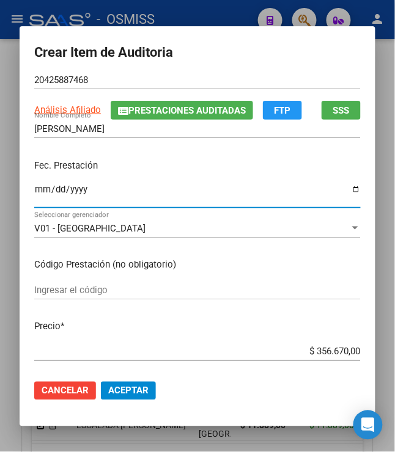
scroll to position [67, 0]
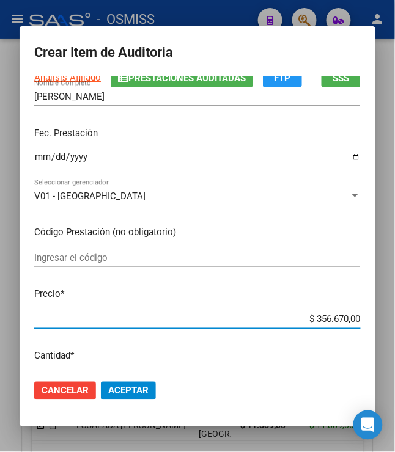
drag, startPoint x: 308, startPoint y: 321, endPoint x: 385, endPoint y: 318, distance: 77.0
click at [385, 318] on div "Crear Item de Auditoria 42588746 Nro Documento 20425887468 CUIL Análisis Afilia…" at bounding box center [197, 226] width 395 height 452
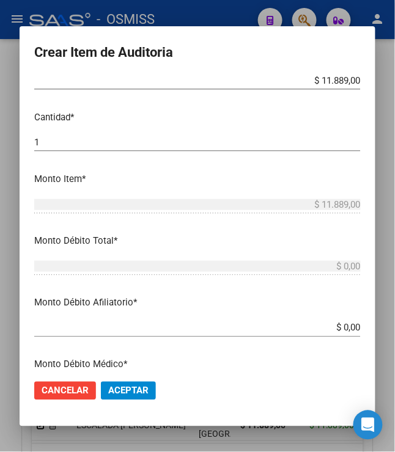
scroll to position [340, 0]
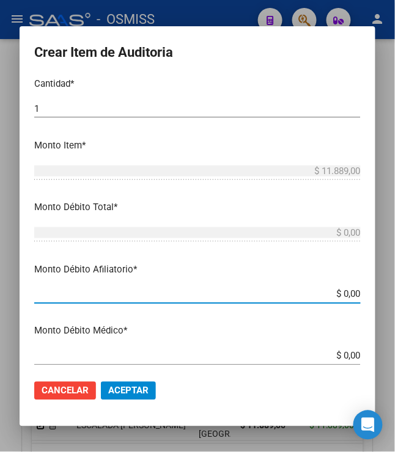
drag, startPoint x: 338, startPoint y: 299, endPoint x: 362, endPoint y: 301, distance: 24.5
click at [362, 301] on mat-dialog-content "42588746 Nro Documento 20425887468 CUIL Análisis Afiliado Prestaciones Auditada…" at bounding box center [198, 223] width 356 height 294
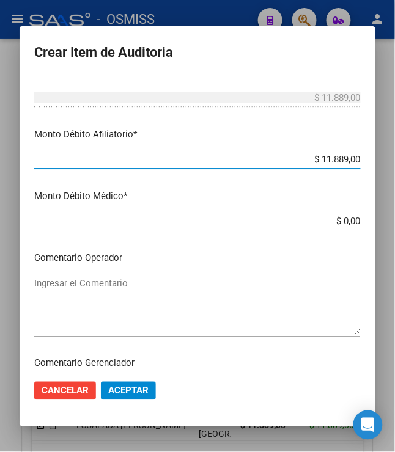
scroll to position [543, 0]
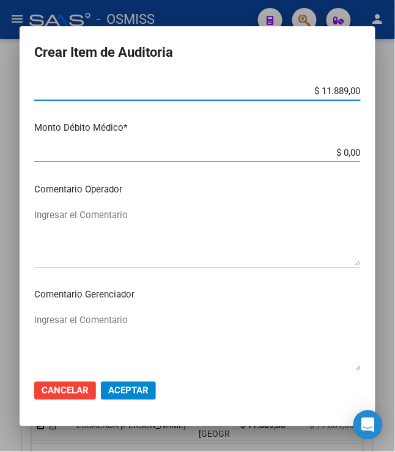
click at [133, 213] on textarea "Ingresar el Comentario" at bounding box center [197, 236] width 326 height 57
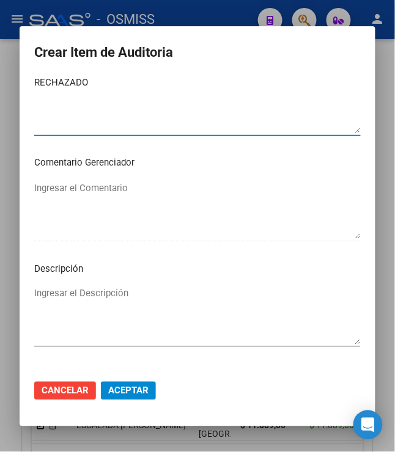
scroll to position [678, 0]
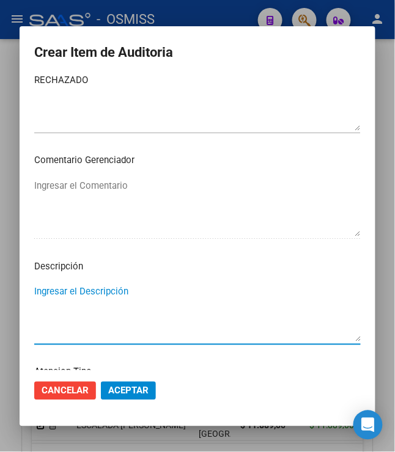
click at [120, 290] on textarea "Ingresar el Descripción" at bounding box center [197, 313] width 326 height 57
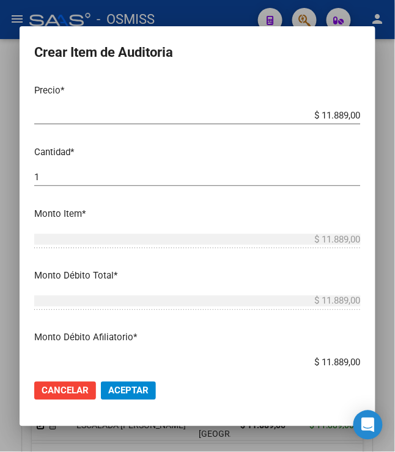
scroll to position [0, 0]
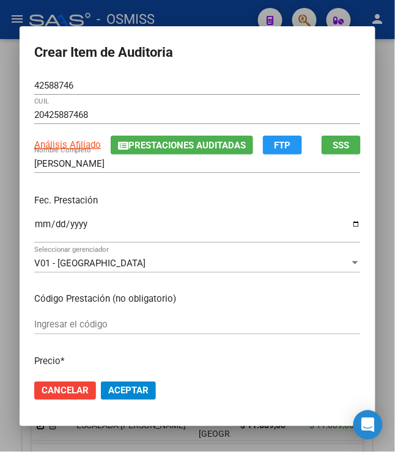
click at [239, 211] on div "Fec. Prestación [DATE] Ingresar la fecha" at bounding box center [197, 219] width 326 height 70
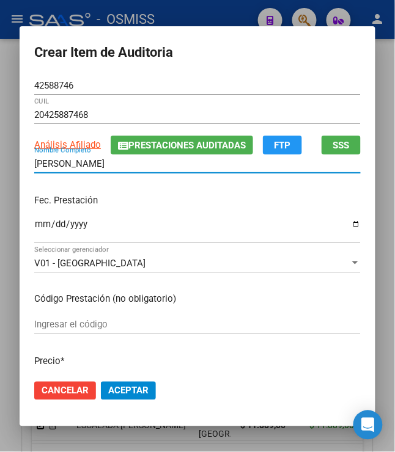
drag, startPoint x: 121, startPoint y: 164, endPoint x: 13, endPoint y: 154, distance: 108.6
click at [20, 154] on mat-dialog-content "42588746 Nro Documento 20425887468 CUIL Análisis Afiliado Prestaciones Auditada…" at bounding box center [198, 223] width 356 height 294
drag, startPoint x: 115, startPoint y: 192, endPoint x: 122, endPoint y: 162, distance: 30.7
click at [116, 187] on div "Fec. Prestación [DATE] Ingresar la fecha" at bounding box center [197, 219] width 326 height 70
drag, startPoint x: 101, startPoint y: 167, endPoint x: -54, endPoint y: 142, distance: 157.2
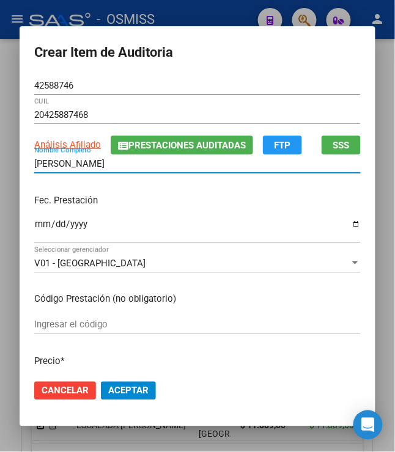
click at [0, 142] on html "menu - OSMISS person Firma Express Padrón Padrón Ágil Análisis Afiliado Integra…" at bounding box center [197, 226] width 395 height 452
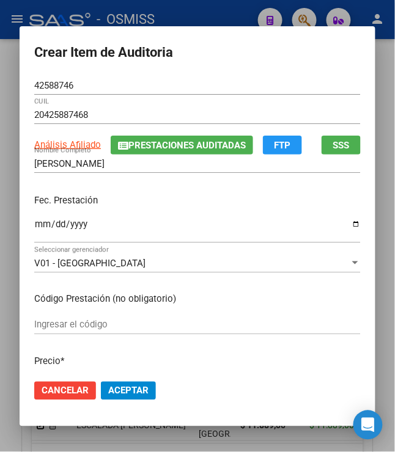
click at [144, 177] on div "[PERSON_NAME] Nombre Completo" at bounding box center [197, 170] width 326 height 30
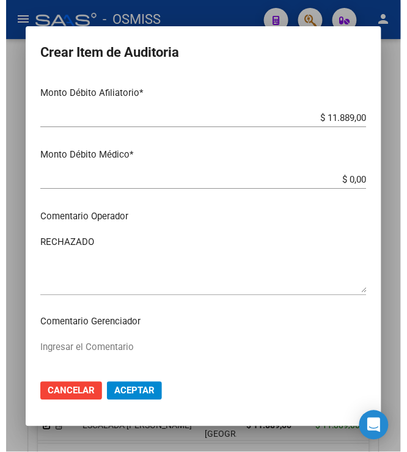
scroll to position [448, 0]
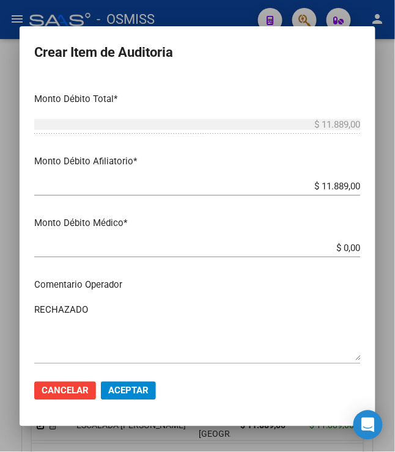
click at [121, 392] on span "Aceptar" at bounding box center [128, 390] width 40 height 11
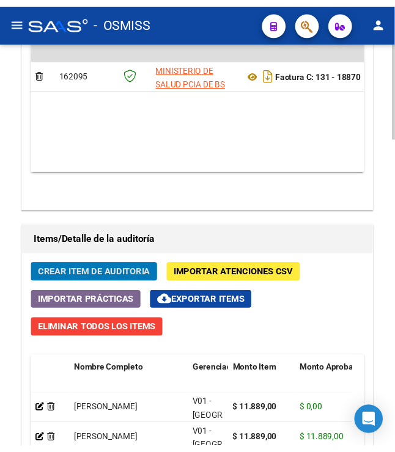
scroll to position [973, 0]
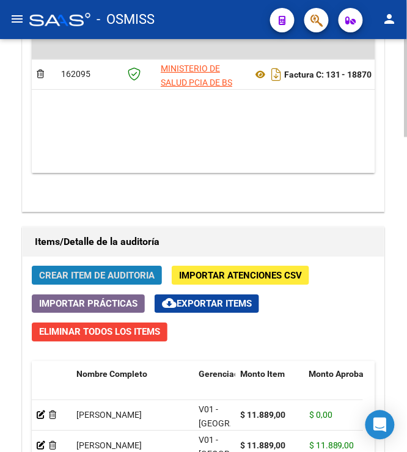
click at [77, 279] on span "Crear Item de Auditoria" at bounding box center [96, 275] width 115 height 11
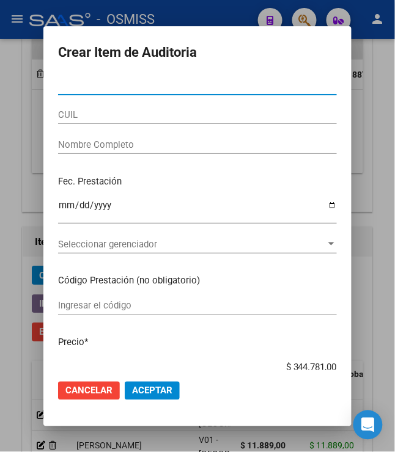
click at [111, 87] on input "Nro Documento" at bounding box center [197, 85] width 279 height 11
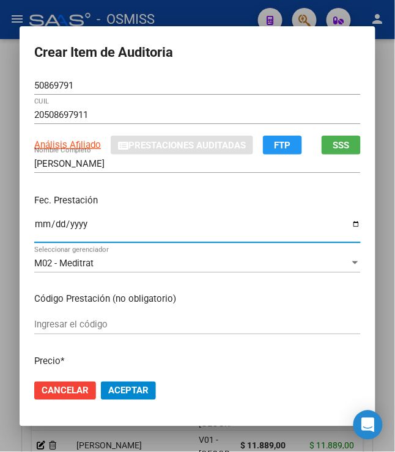
click at [35, 222] on input "Ingresar la fecha" at bounding box center [197, 229] width 326 height 20
click at [139, 191] on div "Fec. Prestación [DATE] Ingresar la fecha" at bounding box center [197, 219] width 326 height 70
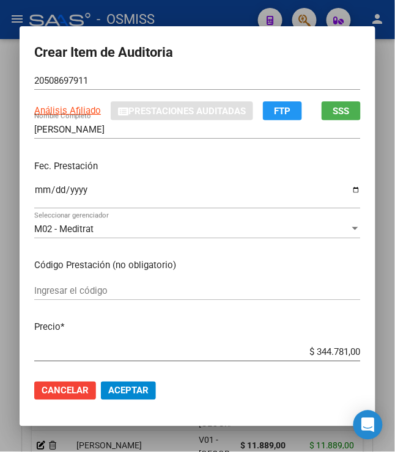
scroll to position [67, 0]
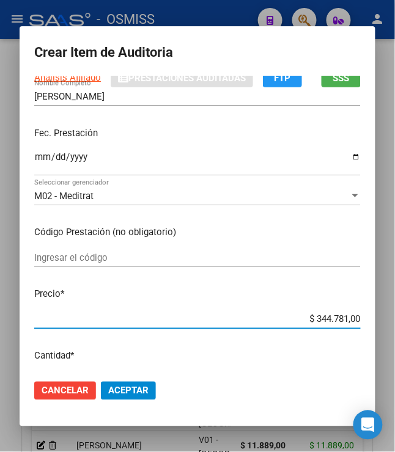
drag, startPoint x: 308, startPoint y: 321, endPoint x: 357, endPoint y: 313, distance: 48.9
click at [357, 313] on app-form-text-field "Precio * $ 344.781,00 Ingresar el precio" at bounding box center [202, 307] width 336 height 38
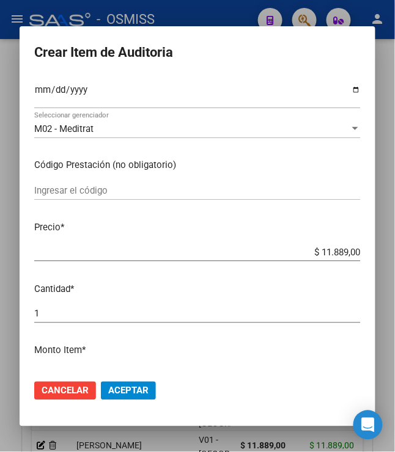
scroll to position [136, 0]
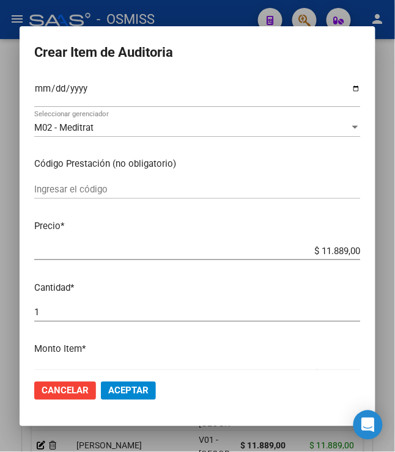
click at [125, 389] on span "Aceptar" at bounding box center [128, 390] width 40 height 11
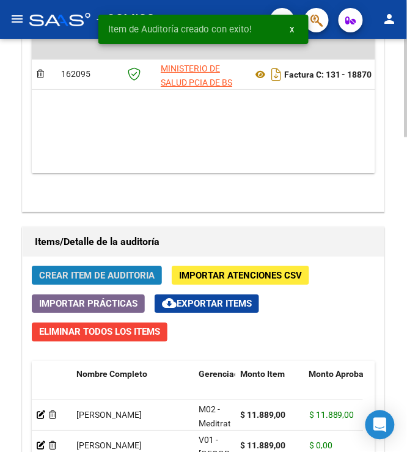
click at [75, 281] on span "Crear Item de Auditoria" at bounding box center [96, 275] width 115 height 11
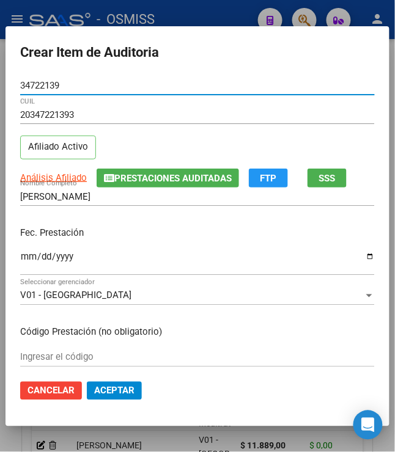
click at [20, 262] on input "Ingresar la fecha" at bounding box center [197, 262] width 354 height 20
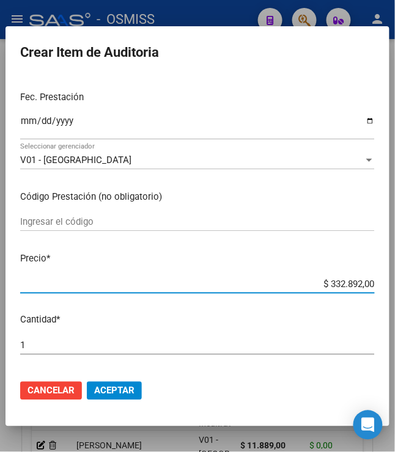
drag, startPoint x: 321, startPoint y: 279, endPoint x: 376, endPoint y: 280, distance: 55.6
click at [381, 279] on mat-dialog-content "34722139 Nro Documento 20347221393 CUIL Afiliado Activo Análisis Afiliado Prest…" at bounding box center [197, 223] width 384 height 294
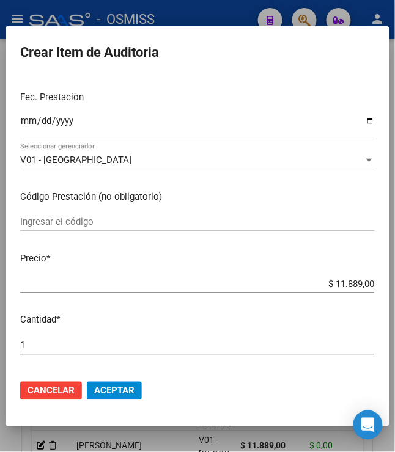
click at [225, 333] on mat-dialog-content "34722139 Nro Documento 20347221393 CUIL Afiliado Activo Análisis Afiliado Prest…" at bounding box center [197, 223] width 384 height 294
click at [226, 259] on p "Precio *" at bounding box center [197, 259] width 354 height 14
click at [122, 391] on span "Aceptar" at bounding box center [114, 390] width 40 height 11
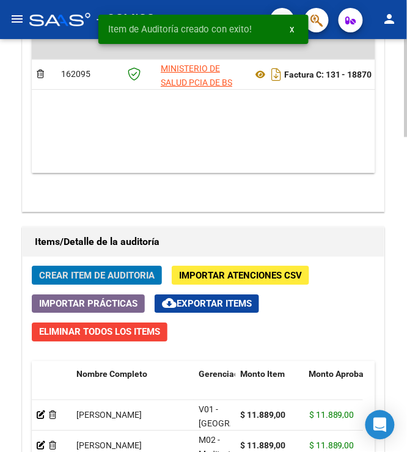
click at [130, 274] on span "Crear Item de Auditoria" at bounding box center [96, 275] width 115 height 11
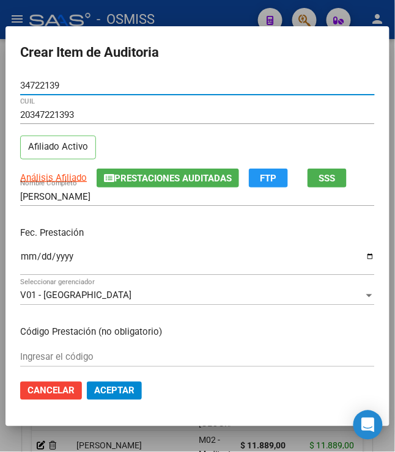
click at [20, 258] on input "Ingresar la fecha" at bounding box center [197, 262] width 354 height 20
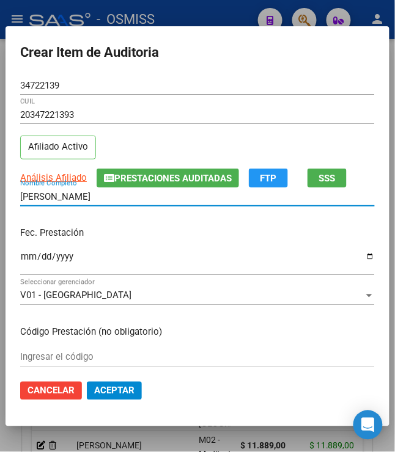
click at [175, 199] on input "[PERSON_NAME]" at bounding box center [197, 196] width 354 height 11
click at [167, 230] on p "Fec. Prestación" at bounding box center [197, 233] width 354 height 14
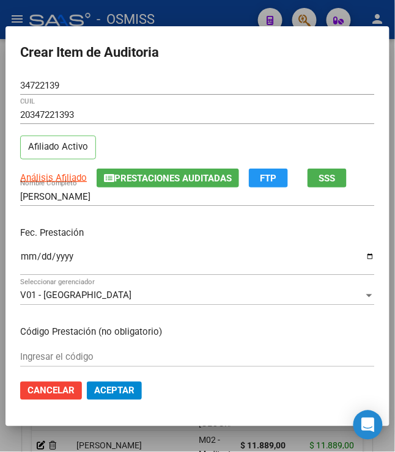
click at [167, 233] on p "Fec. Prestación" at bounding box center [197, 233] width 354 height 14
click at [241, 340] on mat-dialog-content "34722139 Nro Documento 20347221393 CUIL Afiliado Activo Análisis Afiliado Prest…" at bounding box center [197, 223] width 384 height 294
click at [160, 231] on p "Fec. Prestación" at bounding box center [197, 233] width 354 height 14
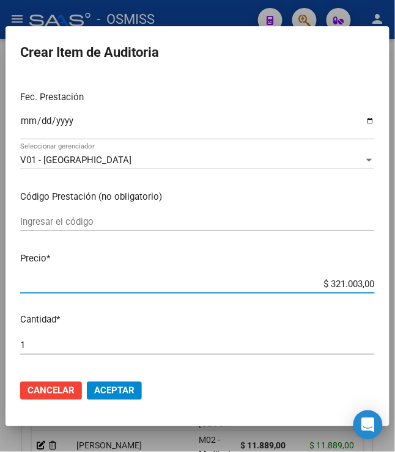
drag, startPoint x: 325, startPoint y: 283, endPoint x: 408, endPoint y: 276, distance: 83.4
click at [395, 276] on html "menu - OSMISS person Firma Express Padrón Padrón Ágil Análisis Afiliado Integra…" at bounding box center [197, 226] width 395 height 452
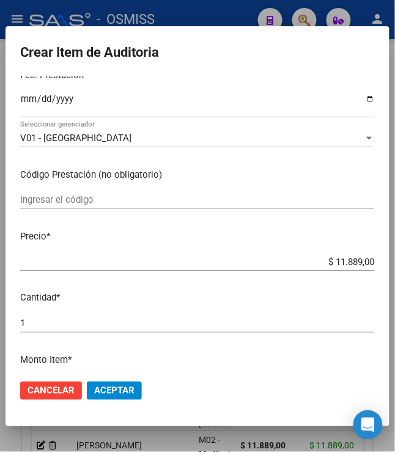
scroll to position [203, 0]
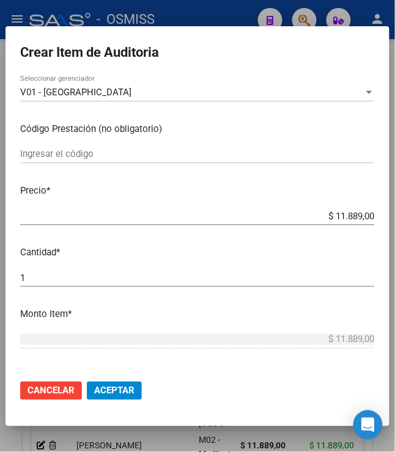
click at [103, 389] on span "Aceptar" at bounding box center [114, 390] width 40 height 11
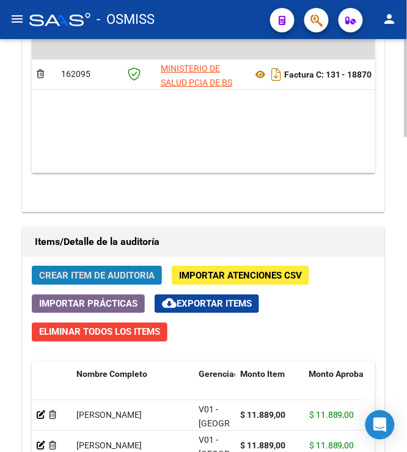
click at [113, 281] on span "Crear Item de Auditoria" at bounding box center [96, 275] width 115 height 11
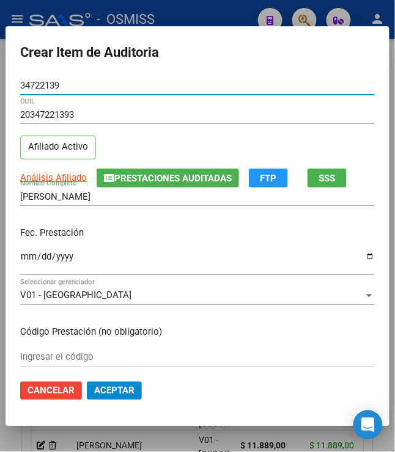
click at [20, 257] on input "Ingresar la fecha" at bounding box center [197, 262] width 354 height 20
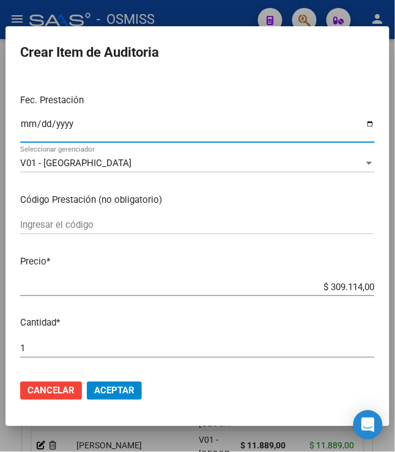
scroll to position [136, 0]
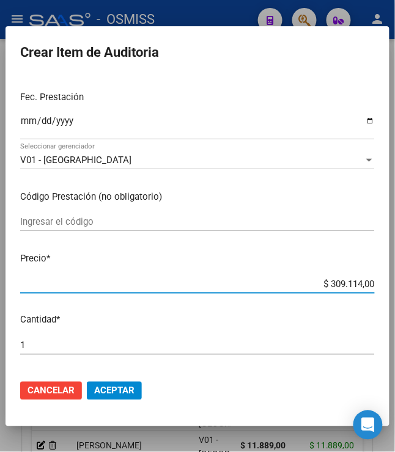
drag, startPoint x: 326, startPoint y: 282, endPoint x: 396, endPoint y: 286, distance: 69.8
click at [395, 286] on html "menu - OSMISS person Firma Express Padrón Padrón Ágil Análisis Afiliado Integra…" at bounding box center [197, 226] width 395 height 452
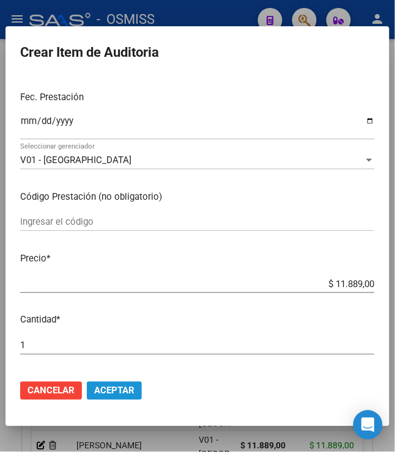
click at [108, 392] on span "Aceptar" at bounding box center [114, 390] width 40 height 11
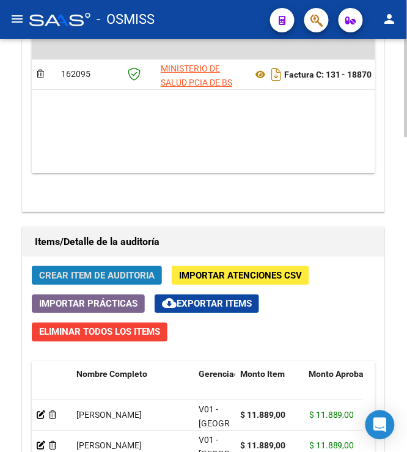
click at [75, 274] on span "Crear Item de Auditoria" at bounding box center [96, 275] width 115 height 11
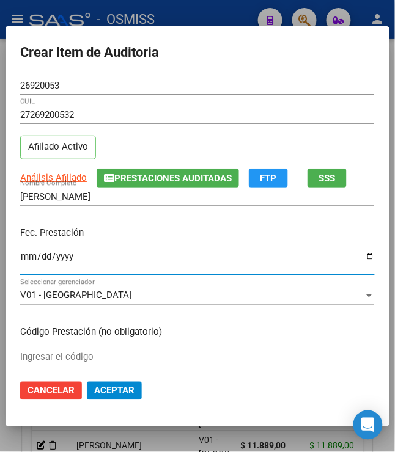
click at [21, 260] on input "Ingresar la fecha" at bounding box center [197, 262] width 354 height 20
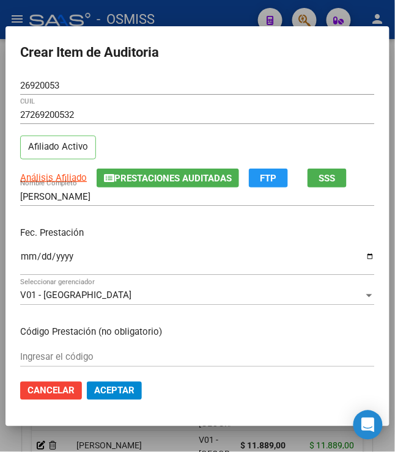
click at [121, 228] on p "Fec. Prestación" at bounding box center [197, 233] width 354 height 14
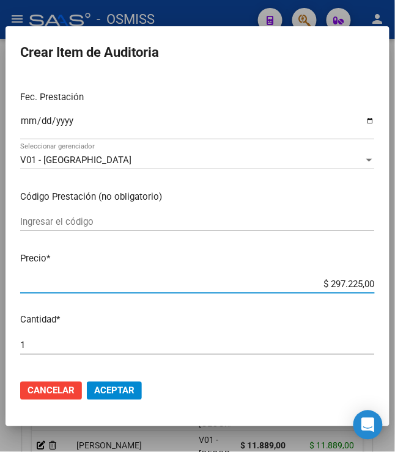
drag, startPoint x: 325, startPoint y: 279, endPoint x: 403, endPoint y: 282, distance: 78.3
click at [395, 281] on html "menu - OSMISS person Firma Express Padrón Padrón Ágil Análisis Afiliado Integra…" at bounding box center [197, 226] width 395 height 452
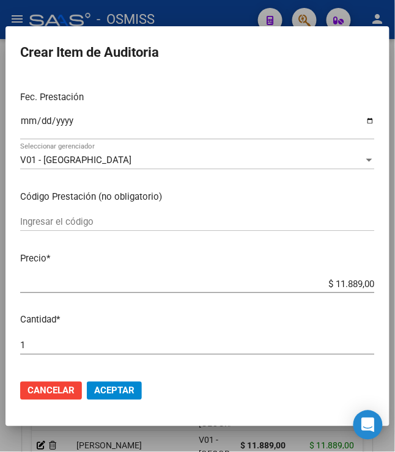
drag, startPoint x: 114, startPoint y: 392, endPoint x: 105, endPoint y: 393, distance: 8.6
click at [114, 392] on span "Aceptar" at bounding box center [114, 390] width 40 height 11
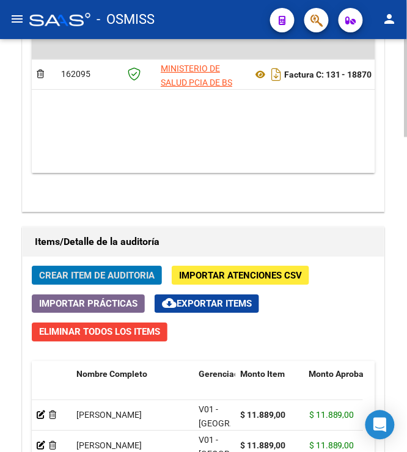
click at [96, 274] on span "Crear Item de Auditoria" at bounding box center [96, 275] width 115 height 11
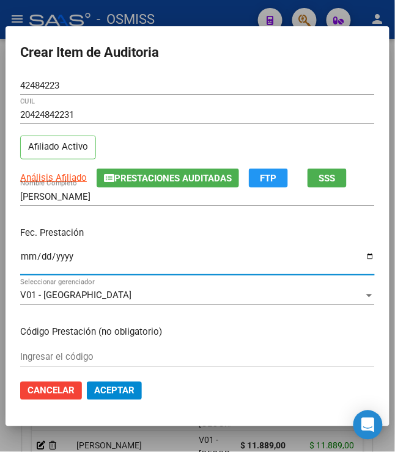
click at [20, 257] on input "Ingresar la fecha" at bounding box center [197, 262] width 354 height 20
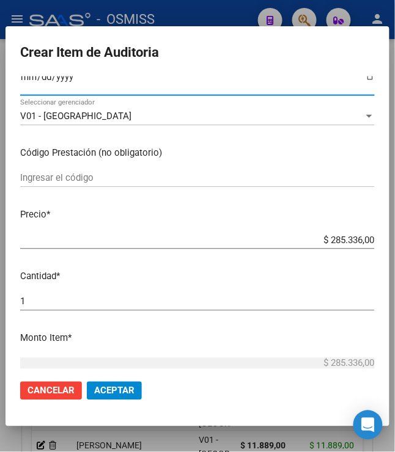
scroll to position [203, 0]
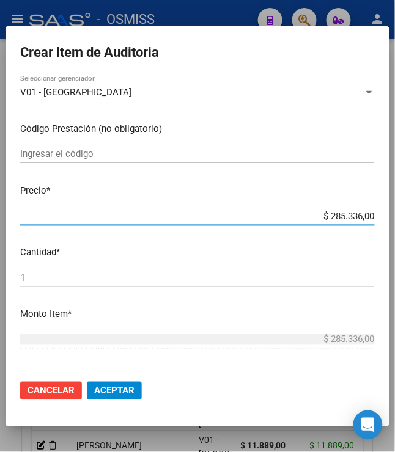
drag, startPoint x: 323, startPoint y: 215, endPoint x: 381, endPoint y: 209, distance: 58.4
click at [381, 209] on mat-dialog-content "42484223 Nro Documento 20424842231 CUIL Afiliado Activo Análisis Afiliado Prest…" at bounding box center [197, 223] width 384 height 294
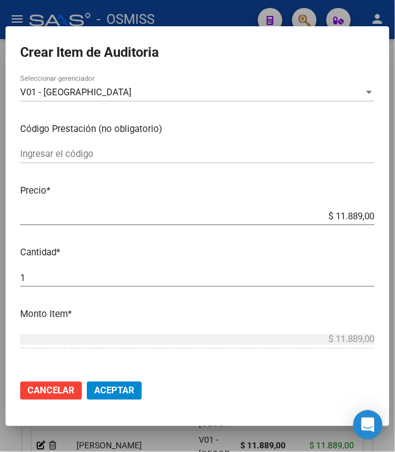
click at [111, 391] on span "Aceptar" at bounding box center [114, 390] width 40 height 11
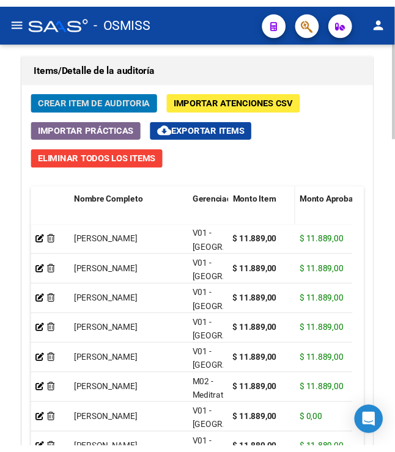
scroll to position [1108, 0]
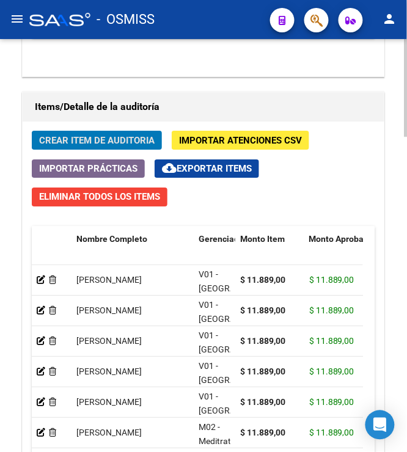
click at [106, 140] on span "Crear Item de Auditoria" at bounding box center [96, 140] width 115 height 11
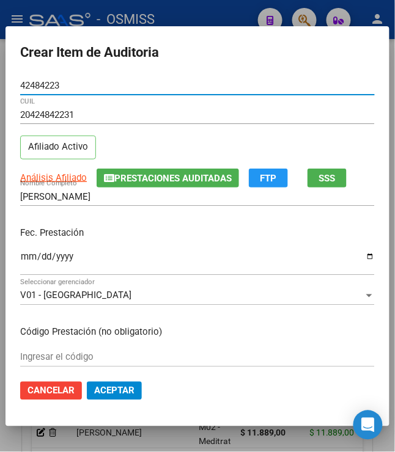
click at [22, 260] on input "Ingresar la fecha" at bounding box center [197, 262] width 354 height 20
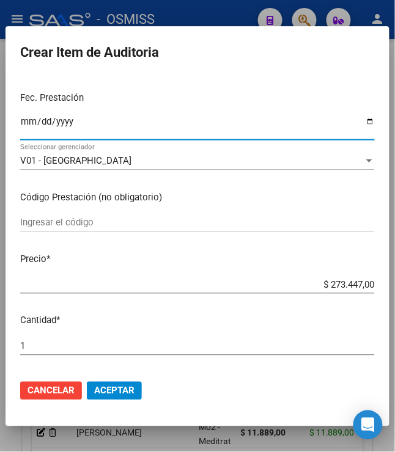
scroll to position [136, 0]
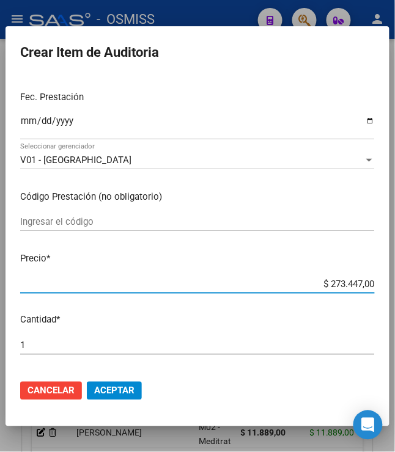
drag, startPoint x: 324, startPoint y: 280, endPoint x: 387, endPoint y: 282, distance: 63.0
click at [387, 282] on mat-dialog-content "42484223 Nro Documento 20424842231 CUIL Afiliado Activo Análisis Afiliado Prest…" at bounding box center [197, 223] width 384 height 294
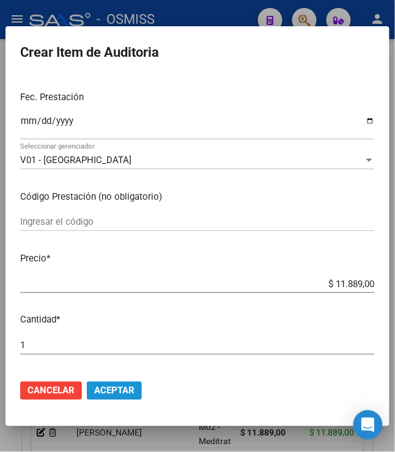
click at [104, 394] on span "Aceptar" at bounding box center [114, 390] width 40 height 11
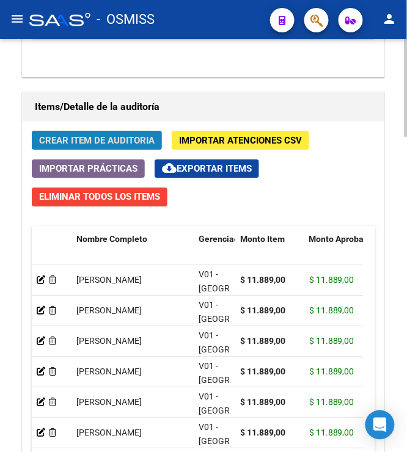
click at [105, 140] on span "Crear Item de Auditoria" at bounding box center [96, 140] width 115 height 11
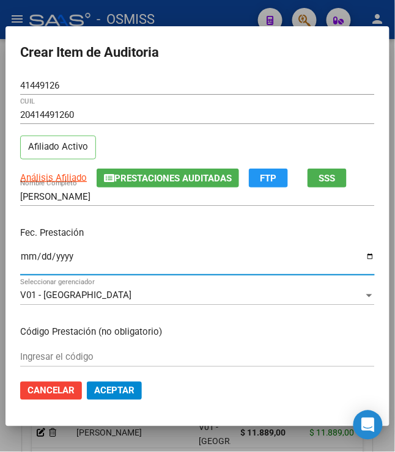
click at [22, 255] on input "Ingresar la fecha" at bounding box center [197, 262] width 354 height 20
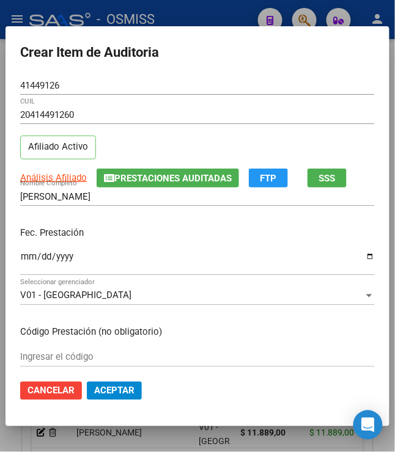
scroll to position [203, 0]
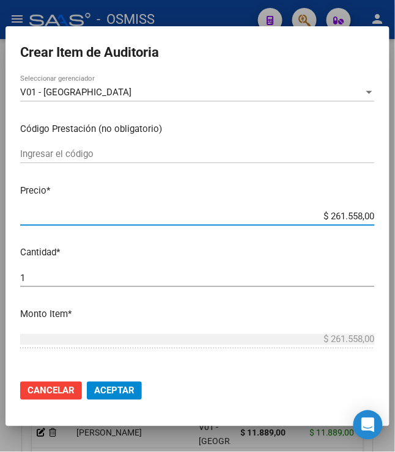
drag, startPoint x: 323, startPoint y: 218, endPoint x: 380, endPoint y: 218, distance: 57.4
click at [380, 218] on mat-dialog-content "41449126 Nro Documento 20414491260 CUIL Afiliado Activo Análisis Afiliado Prest…" at bounding box center [197, 223] width 384 height 294
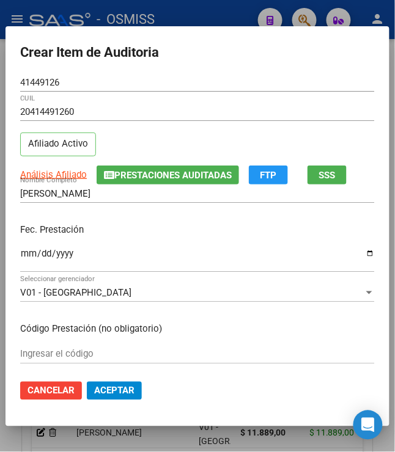
scroll to position [0, 0]
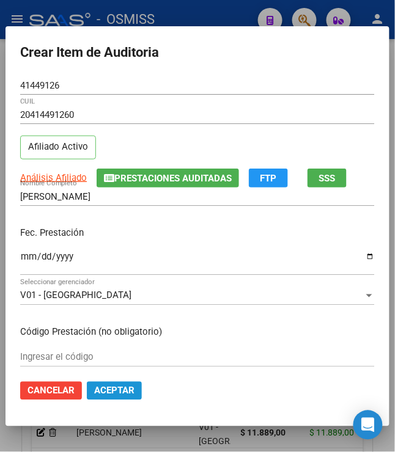
click at [125, 389] on span "Aceptar" at bounding box center [114, 390] width 40 height 11
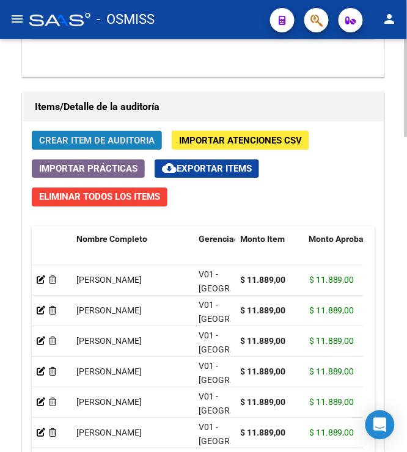
click at [77, 144] on span "Crear Item de Auditoria" at bounding box center [96, 140] width 115 height 11
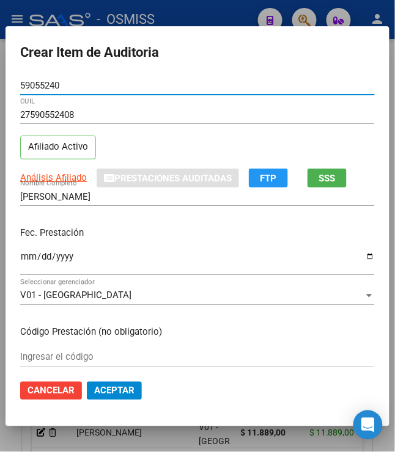
click at [22, 257] on input "Ingresar la fecha" at bounding box center [197, 262] width 354 height 20
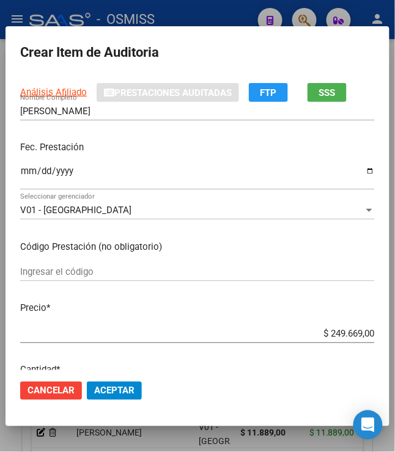
scroll to position [203, 0]
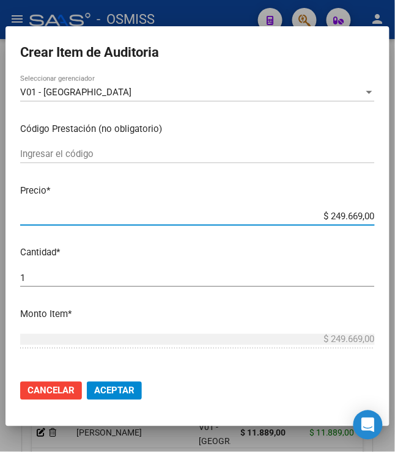
drag, startPoint x: 323, startPoint y: 220, endPoint x: 369, endPoint y: 220, distance: 45.8
click at [369, 220] on app-form-text-field "Precio * $ 249.669,00 Ingresar el precio" at bounding box center [202, 203] width 364 height 38
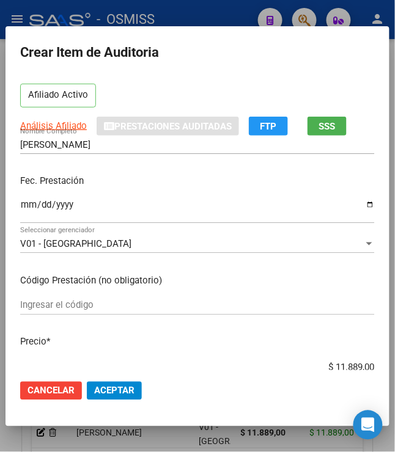
scroll to position [136, 0]
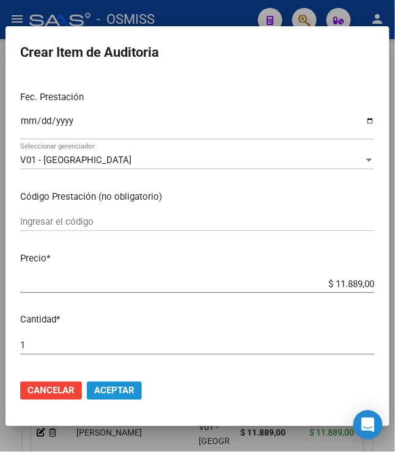
click at [119, 392] on span "Aceptar" at bounding box center [114, 390] width 40 height 11
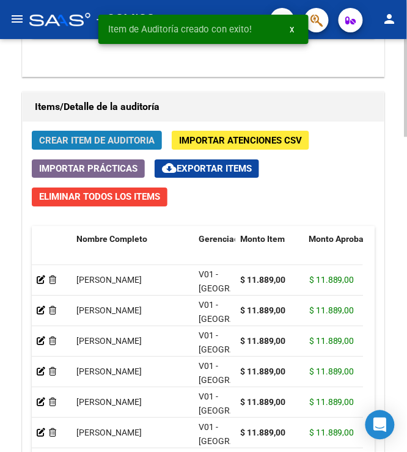
click at [121, 134] on button "Crear Item de Auditoria" at bounding box center [97, 140] width 130 height 19
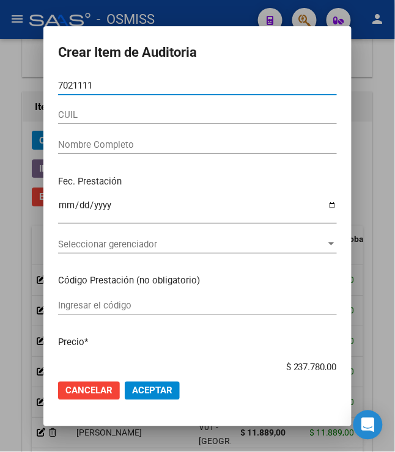
click at [73, 90] on input "7021111" at bounding box center [197, 85] width 279 height 11
click at [67, 88] on input "7021111" at bounding box center [197, 85] width 279 height 11
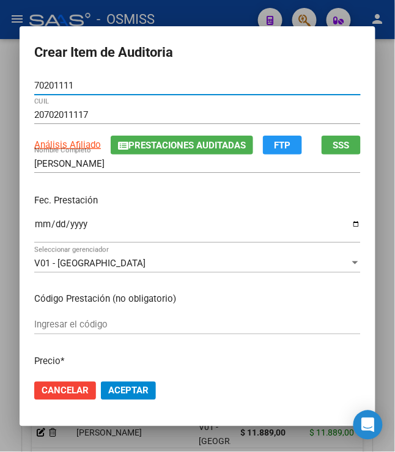
click at [37, 225] on input "Ingresar la fecha" at bounding box center [197, 229] width 326 height 20
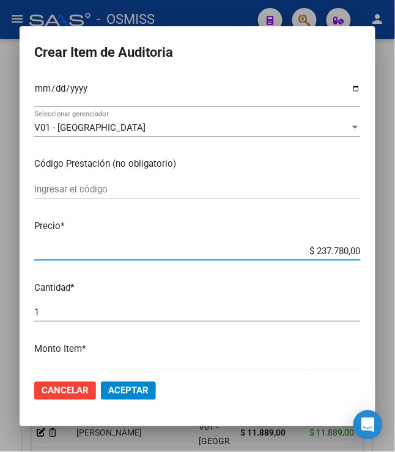
drag, startPoint x: 312, startPoint y: 252, endPoint x: 382, endPoint y: 260, distance: 71.3
click at [382, 260] on div "Crear Item de Auditoria 70201111 Nro Documento 20702011117 CUIL Análisis Afilia…" at bounding box center [197, 226] width 395 height 452
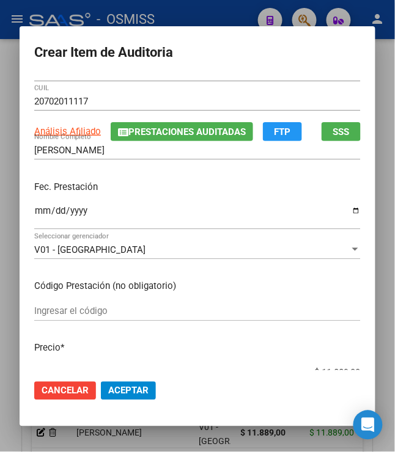
scroll to position [0, 0]
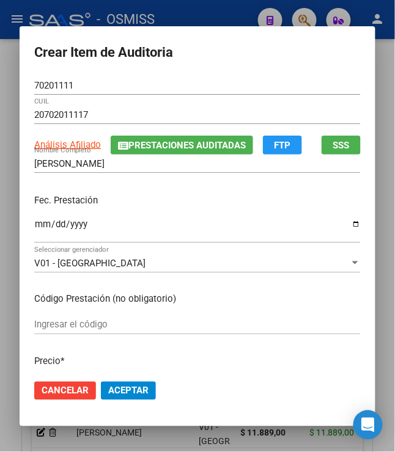
click at [118, 393] on span "Aceptar" at bounding box center [128, 390] width 40 height 11
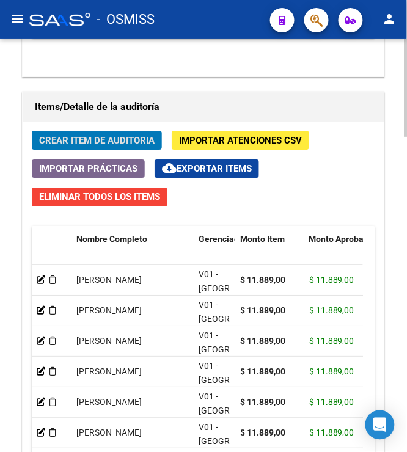
click at [56, 133] on button "Crear Item de Auditoria" at bounding box center [97, 140] width 130 height 19
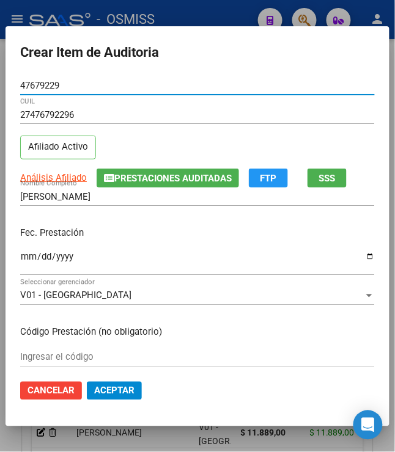
click at [23, 265] on input "Ingresar la fecha" at bounding box center [197, 262] width 354 height 20
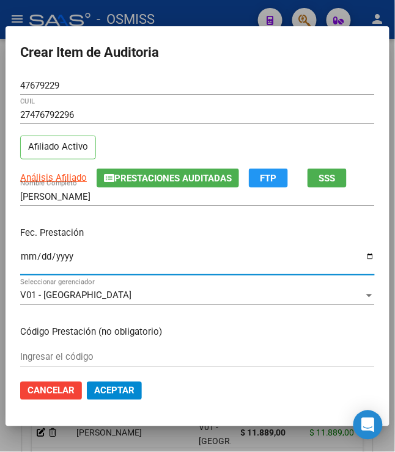
click at [133, 238] on p "Fec. Prestación" at bounding box center [197, 233] width 354 height 14
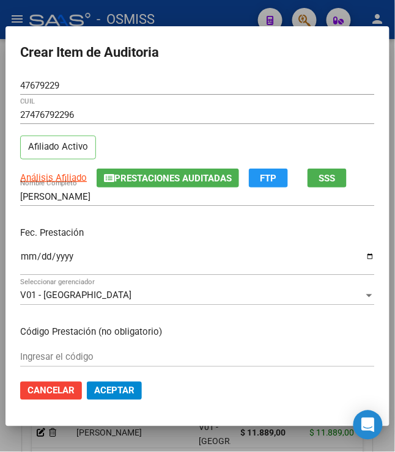
scroll to position [136, 0]
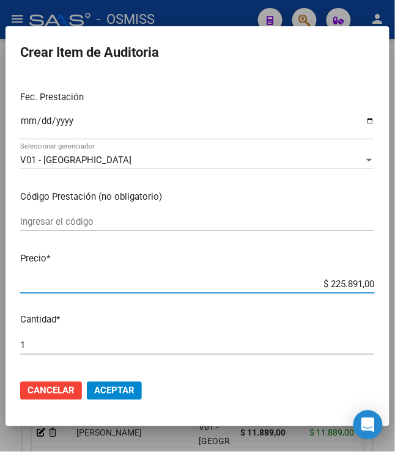
drag, startPoint x: 321, startPoint y: 282, endPoint x: 406, endPoint y: 283, distance: 84.3
click at [395, 284] on html "menu - OSMISS person Firma Express Padrón Padrón Ágil Análisis Afiliado Integra…" at bounding box center [197, 226] width 395 height 452
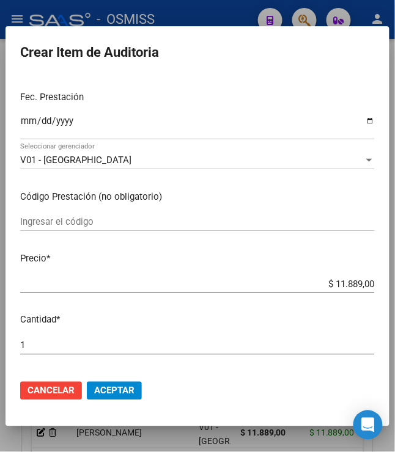
click at [87, 389] on button "Aceptar" at bounding box center [114, 391] width 55 height 18
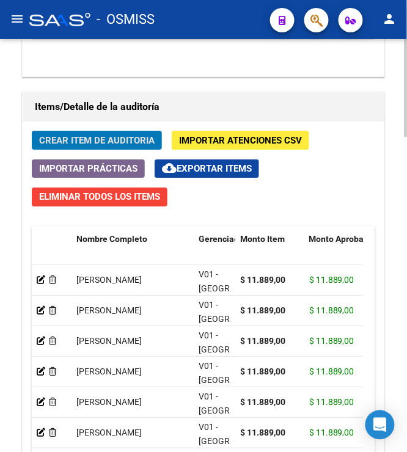
click at [111, 144] on span "Crear Item de Auditoria" at bounding box center [96, 140] width 115 height 11
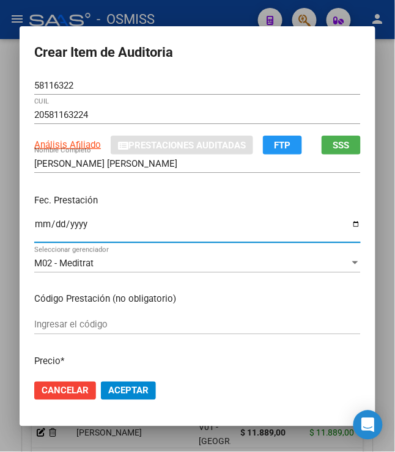
click at [34, 225] on input "Ingresar la fecha" at bounding box center [197, 229] width 326 height 20
click at [181, 220] on input "[DATE]" at bounding box center [197, 229] width 326 height 20
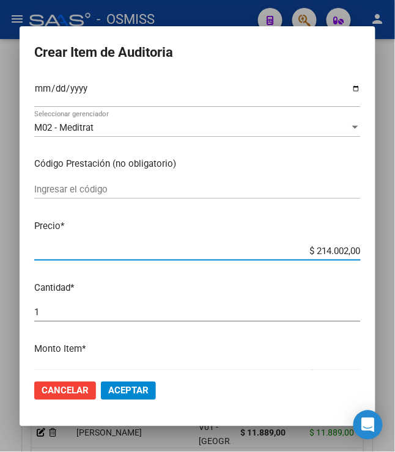
drag, startPoint x: 309, startPoint y: 252, endPoint x: 401, endPoint y: 255, distance: 92.3
click at [395, 255] on html "menu - OSMISS person Firma Express Padrón Padrón Ágil Análisis Afiliado Integra…" at bounding box center [197, 226] width 395 height 452
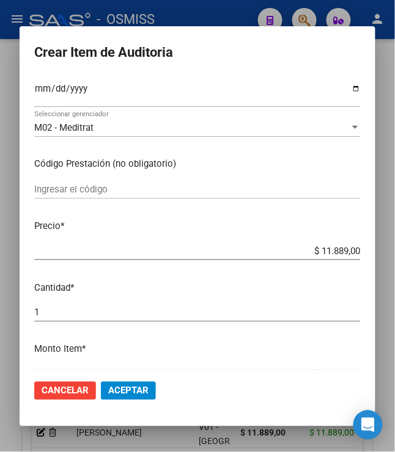
click at [145, 389] on button "Aceptar" at bounding box center [128, 391] width 55 height 18
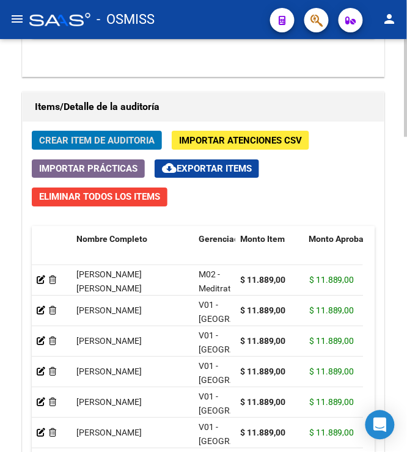
click at [123, 138] on span "Crear Item de Auditoria" at bounding box center [96, 140] width 115 height 11
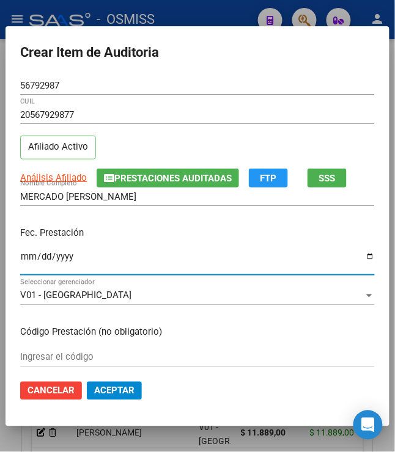
click at [20, 266] on input "Ingresar la fecha" at bounding box center [197, 262] width 354 height 20
click at [149, 242] on div "Fec. Prestación [DATE] Ingresar la fecha" at bounding box center [197, 252] width 354 height 70
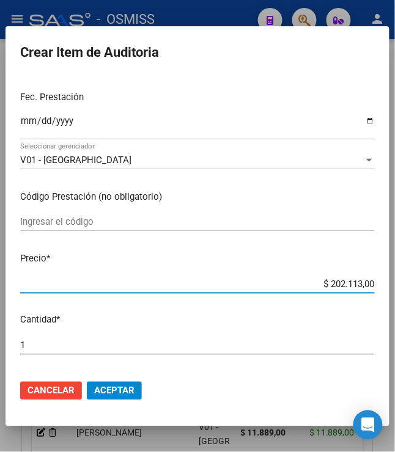
drag, startPoint x: 324, startPoint y: 286, endPoint x: 428, endPoint y: 270, distance: 105.7
click at [395, 270] on html "menu - OSMISS person Firma Express Padrón Padrón Ágil Análisis Afiliado Integra…" at bounding box center [197, 226] width 395 height 452
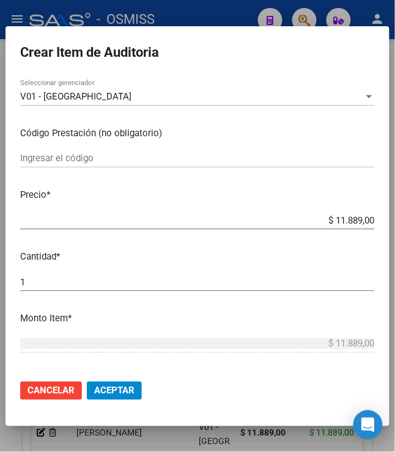
scroll to position [203, 0]
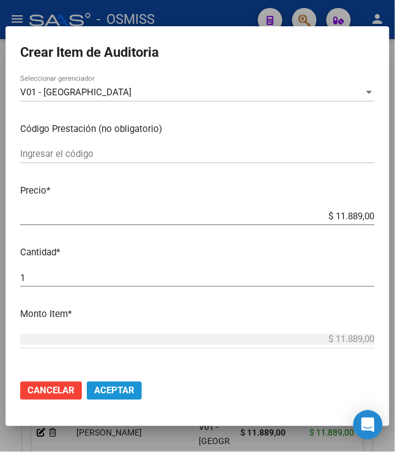
click at [104, 389] on span "Aceptar" at bounding box center [114, 390] width 40 height 11
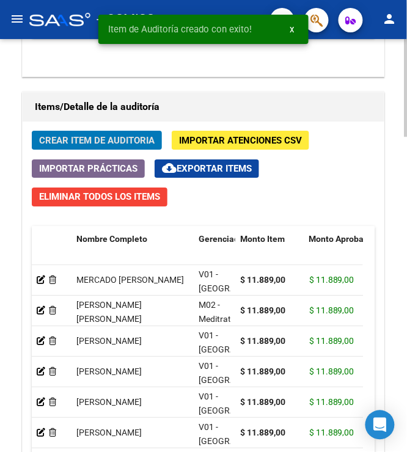
click at [116, 140] on span "Crear Item de Auditoria" at bounding box center [96, 140] width 115 height 11
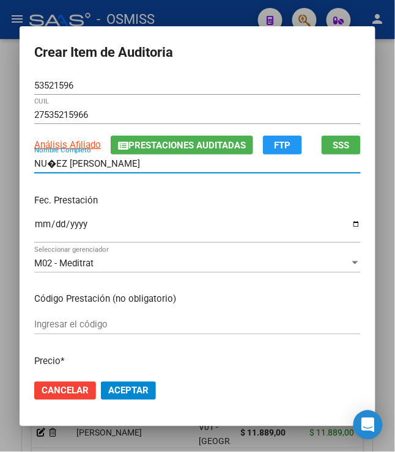
click at [50, 167] on input "NU�EZ [PERSON_NAME]" at bounding box center [197, 163] width 326 height 11
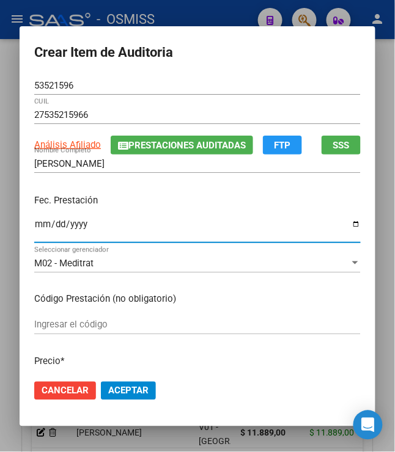
click at [35, 221] on input "Ingresar la fecha" at bounding box center [197, 229] width 326 height 20
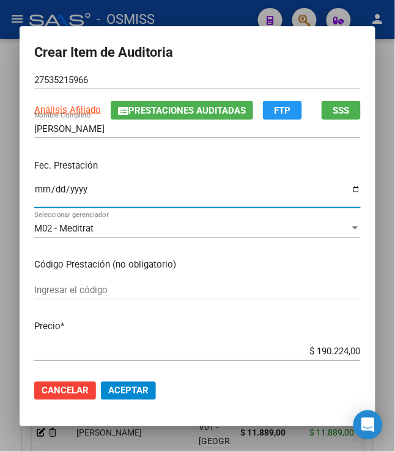
scroll to position [67, 0]
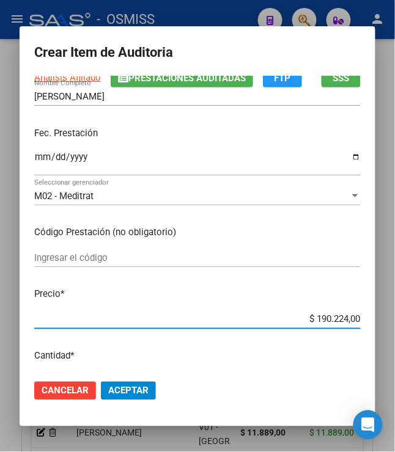
drag, startPoint x: 308, startPoint y: 318, endPoint x: 403, endPoint y: 311, distance: 94.9
click at [395, 311] on html "menu - OSMISS person Firma Express Padrón Padrón Ágil Análisis Afiliado Integra…" at bounding box center [197, 226] width 395 height 452
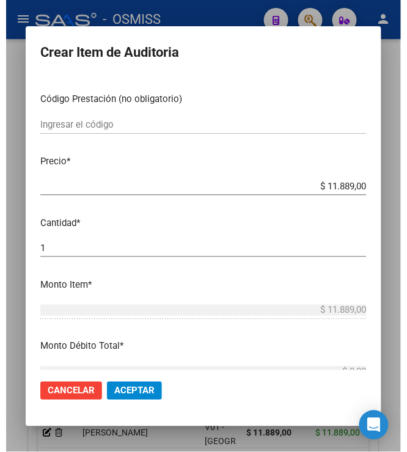
scroll to position [203, 0]
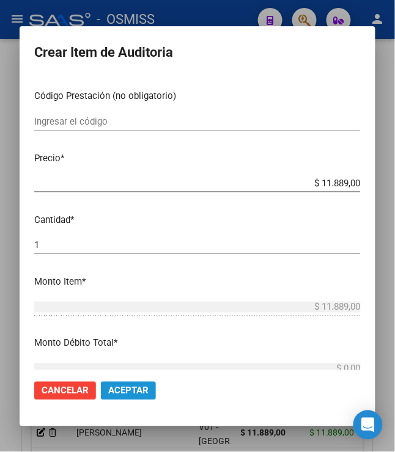
click at [123, 391] on span "Aceptar" at bounding box center [128, 390] width 40 height 11
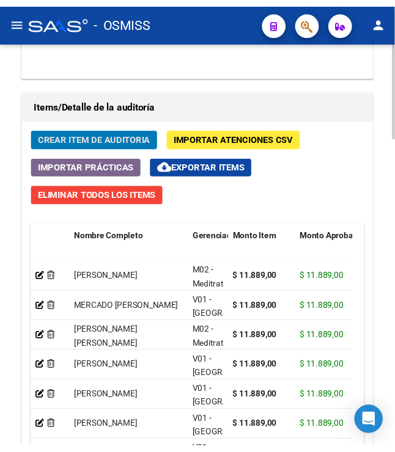
scroll to position [1123, 0]
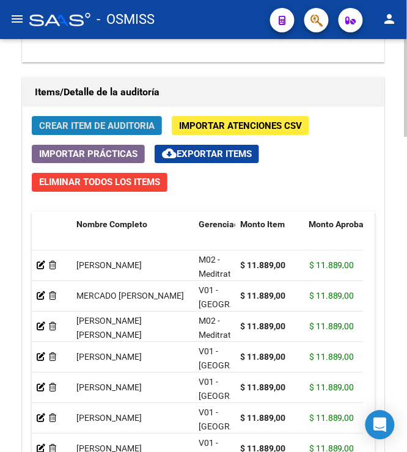
click at [126, 122] on span "Crear Item de Auditoria" at bounding box center [96, 125] width 115 height 11
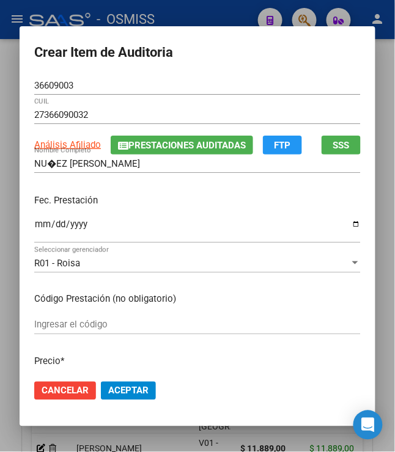
click at [40, 169] on div "NU�EZ [PERSON_NAME] Nombre Completo" at bounding box center [197, 164] width 326 height 18
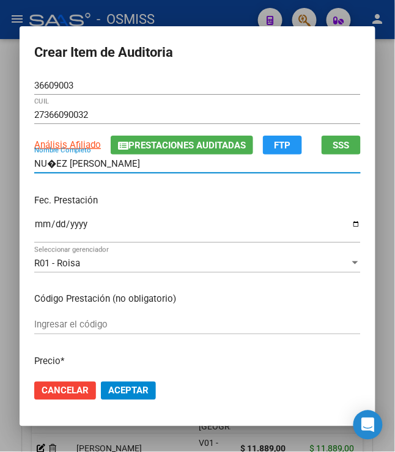
click at [50, 166] on input "NU�EZ [PERSON_NAME]" at bounding box center [197, 163] width 326 height 11
click at [35, 233] on input "Ingresar la fecha" at bounding box center [197, 229] width 326 height 20
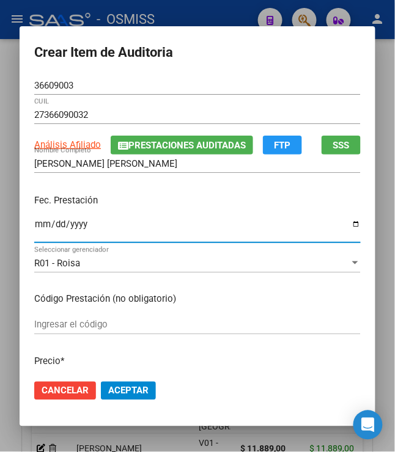
click at [144, 199] on p "Fec. Prestación" at bounding box center [197, 201] width 326 height 14
click at [159, 192] on div "Fec. Prestación [DATE] Ingresar la fecha" at bounding box center [197, 219] width 326 height 70
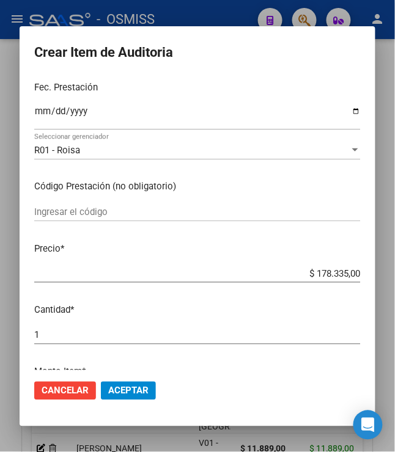
scroll to position [136, 0]
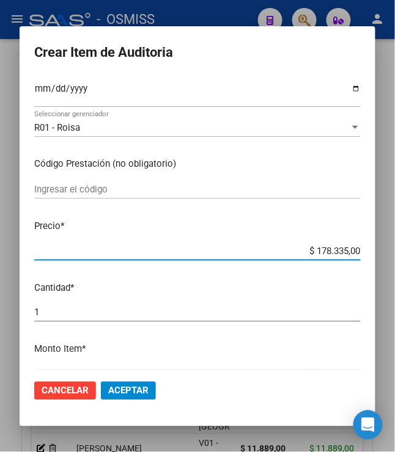
click at [306, 250] on input "$ 178.335,00" at bounding box center [197, 251] width 326 height 11
drag, startPoint x: 313, startPoint y: 248, endPoint x: 376, endPoint y: 258, distance: 63.7
click at [375, 258] on mat-dialog-content "36609003 Nro Documento 27366090032 CUIL Análisis Afiliado Prestaciones Auditada…" at bounding box center [198, 223] width 356 height 294
drag, startPoint x: 337, startPoint y: 250, endPoint x: 360, endPoint y: 255, distance: 23.1
click at [360, 255] on mat-dialog-content "36609003 Nro Documento 27366090032 CUIL Análisis Afiliado Prestaciones Auditada…" at bounding box center [198, 223] width 356 height 294
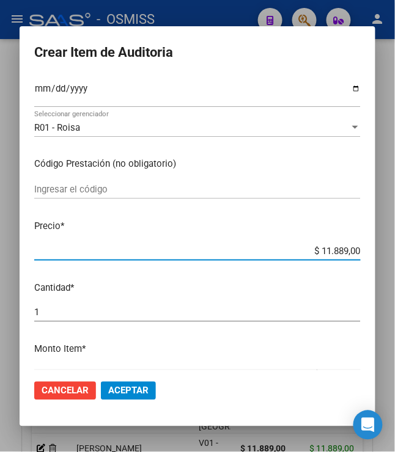
click at [123, 398] on button "Aceptar" at bounding box center [128, 391] width 55 height 18
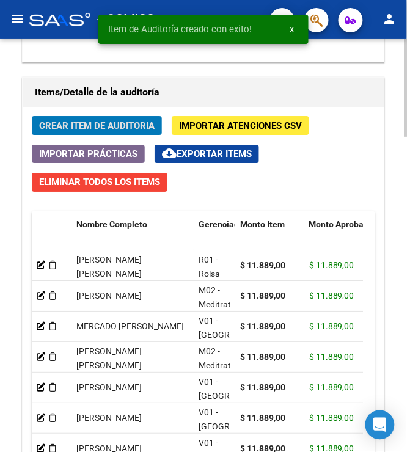
click at [64, 130] on span "Crear Item de Auditoria" at bounding box center [96, 125] width 115 height 11
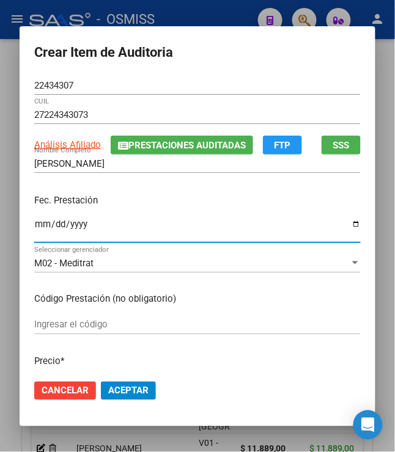
click at [35, 230] on input "Ingresar la fecha" at bounding box center [197, 229] width 326 height 20
click at [137, 204] on p "Fec. Prestación" at bounding box center [197, 201] width 326 height 14
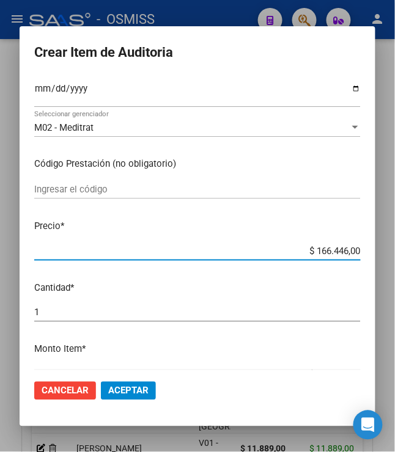
drag, startPoint x: 338, startPoint y: 249, endPoint x: 390, endPoint y: 252, distance: 51.4
click at [390, 252] on div "Crear Item de Auditoria 22434307 Nro Documento 27224343073 CUIL Análisis Afilia…" at bounding box center [197, 226] width 395 height 452
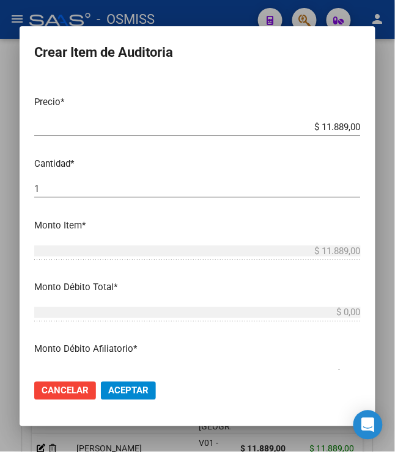
scroll to position [271, 0]
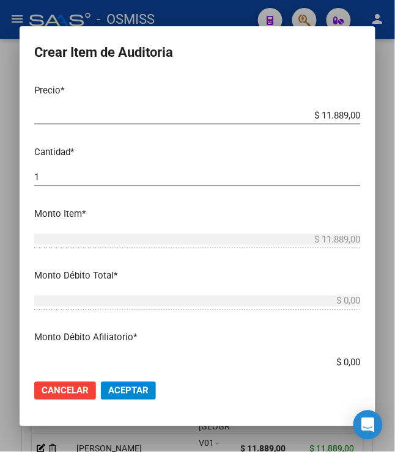
click at [123, 387] on span "Aceptar" at bounding box center [128, 390] width 40 height 11
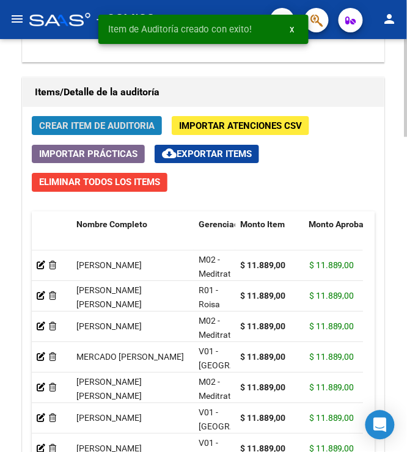
click at [81, 127] on span "Crear Item de Auditoria" at bounding box center [96, 125] width 115 height 11
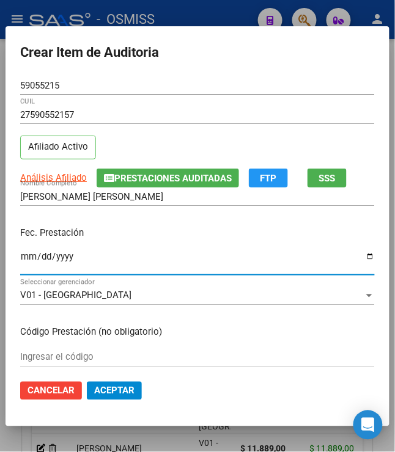
click at [21, 254] on input "Ingresar la fecha" at bounding box center [197, 262] width 354 height 20
click at [106, 244] on div "Fec. Prestación [DATE] Ingresar la fecha" at bounding box center [197, 252] width 354 height 70
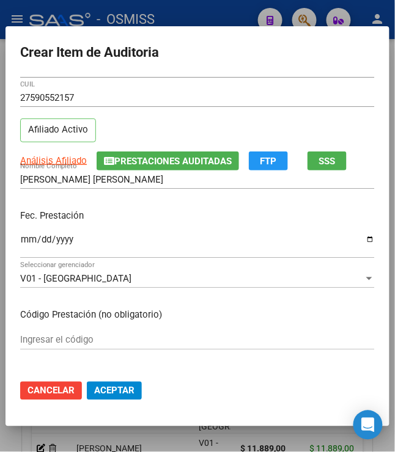
scroll to position [67, 0]
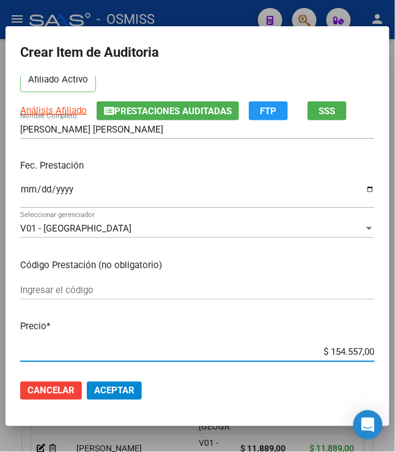
drag, startPoint x: 323, startPoint y: 351, endPoint x: 359, endPoint y: 348, distance: 36.8
click at [359, 348] on input "$ 154.557,00" at bounding box center [197, 352] width 354 height 11
click at [292, 230] on div "V01 - [GEOGRAPHIC_DATA]" at bounding box center [191, 228] width 343 height 11
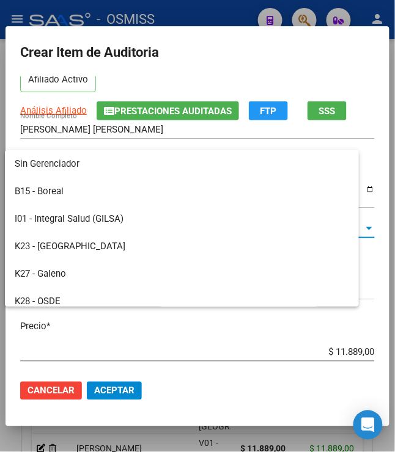
scroll to position [292, 0]
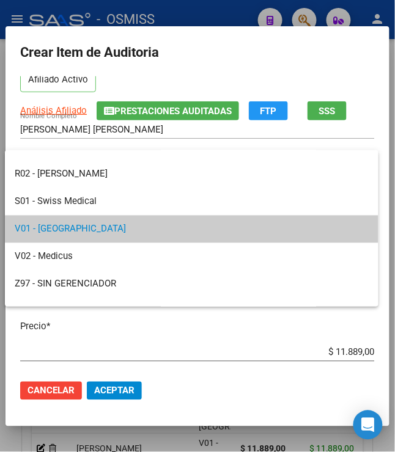
click at [272, 340] on div at bounding box center [197, 226] width 395 height 452
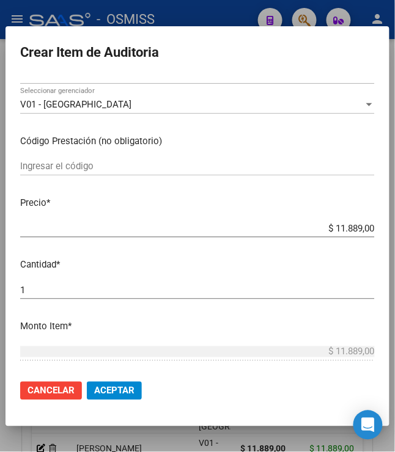
scroll to position [203, 0]
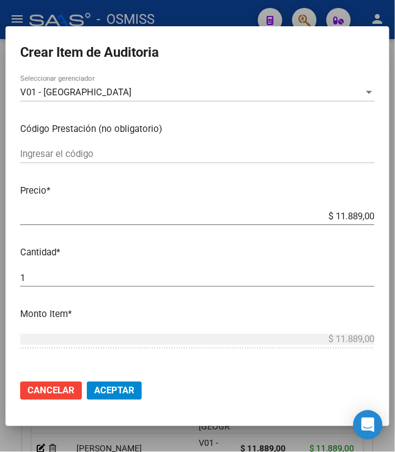
click at [100, 387] on span "Aceptar" at bounding box center [114, 390] width 40 height 11
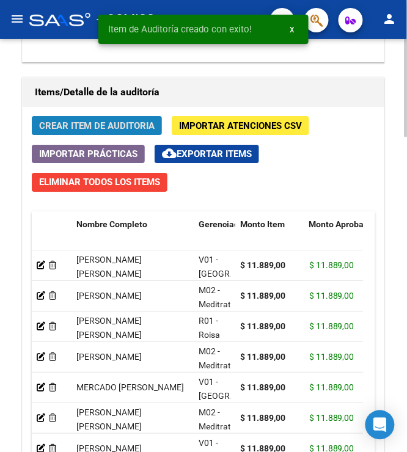
click at [100, 122] on span "Crear Item de Auditoria" at bounding box center [96, 125] width 115 height 11
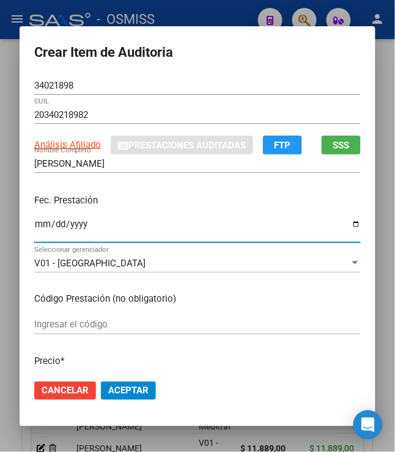
click at [35, 226] on input "Ingresar la fecha" at bounding box center [197, 229] width 326 height 20
click at [172, 205] on p "Fec. Prestación" at bounding box center [197, 201] width 326 height 14
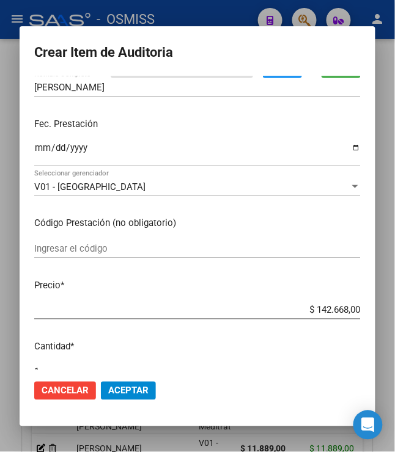
scroll to position [136, 0]
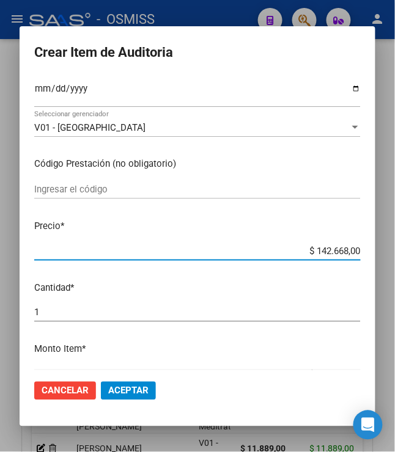
drag, startPoint x: 310, startPoint y: 249, endPoint x: 389, endPoint y: 247, distance: 78.2
click at [389, 247] on div "Crear Item de Auditoria 34021898 Nro Documento 20340218982 CUIL Análisis Afilia…" at bounding box center [197, 226] width 395 height 452
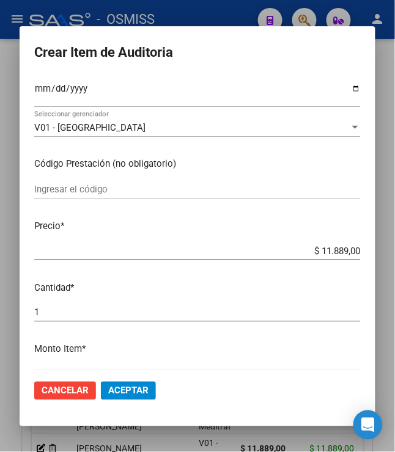
click at [123, 386] on span "Aceptar" at bounding box center [128, 390] width 40 height 11
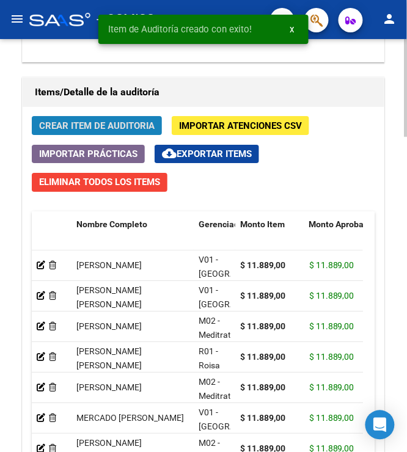
click at [130, 125] on span "Crear Item de Auditoria" at bounding box center [96, 125] width 115 height 11
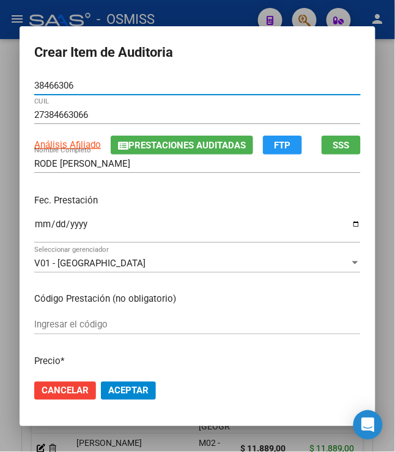
click at [34, 233] on input "Ingresar la fecha" at bounding box center [197, 229] width 326 height 20
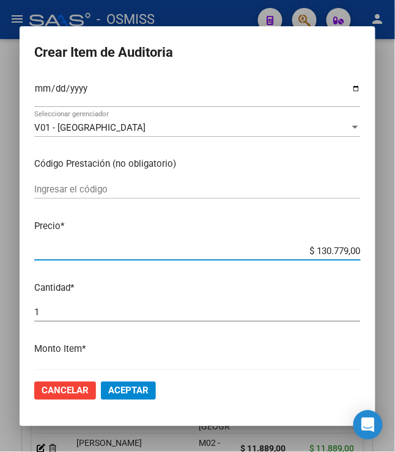
drag, startPoint x: 308, startPoint y: 247, endPoint x: 380, endPoint y: 245, distance: 71.5
click at [375, 245] on mat-dialog-content "38466306 Nro Documento 27384663066 CUIL Análisis Afiliado Prestaciones Auditada…" at bounding box center [198, 223] width 356 height 294
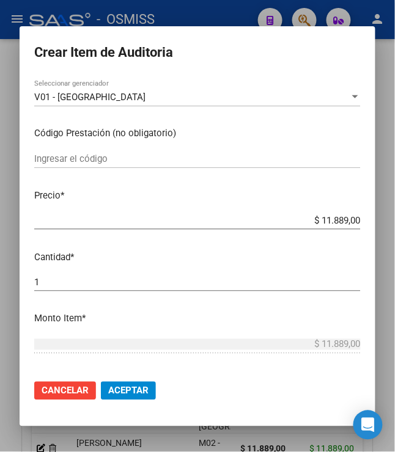
scroll to position [203, 0]
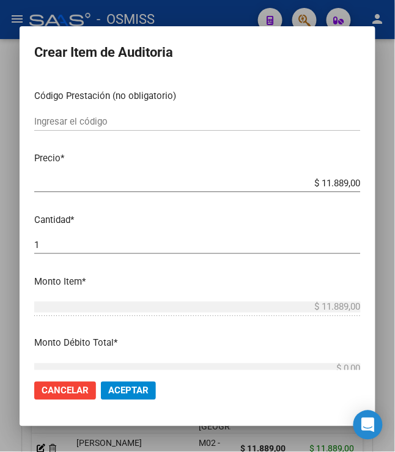
click at [122, 390] on span "Aceptar" at bounding box center [128, 390] width 40 height 11
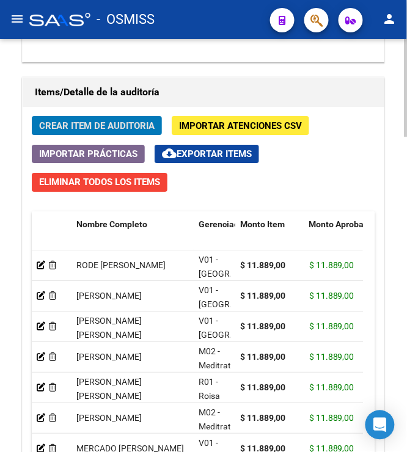
click at [96, 130] on span "Crear Item de Auditoria" at bounding box center [96, 125] width 115 height 11
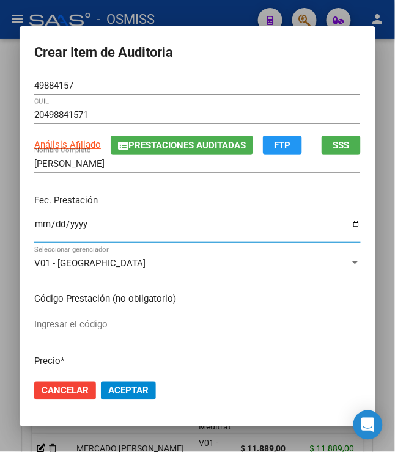
click at [40, 228] on input "Ingresar la fecha" at bounding box center [197, 229] width 326 height 20
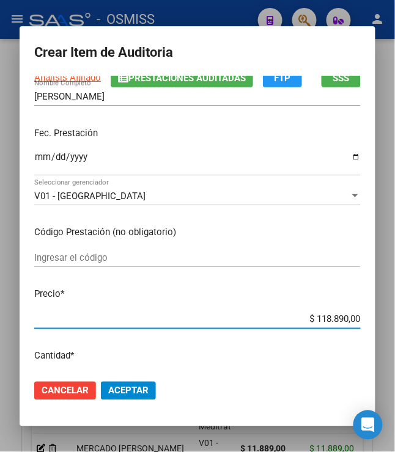
drag, startPoint x: 311, startPoint y: 321, endPoint x: 368, endPoint y: 332, distance: 57.9
click at [368, 332] on mat-dialog-content "49884157 Nro Documento 20498841571 CUIL Análisis Afiliado Prestaciones Auditada…" at bounding box center [198, 223] width 356 height 294
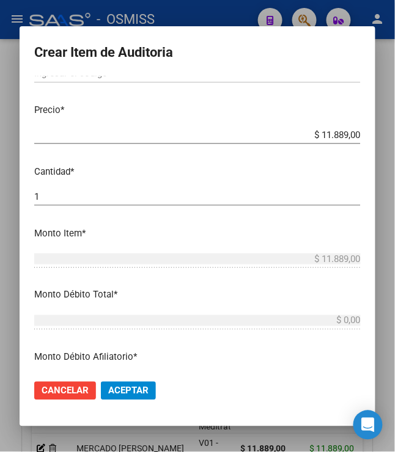
scroll to position [340, 0]
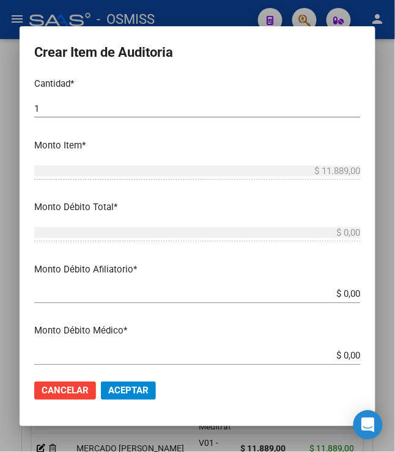
click at [133, 389] on span "Aceptar" at bounding box center [128, 390] width 40 height 11
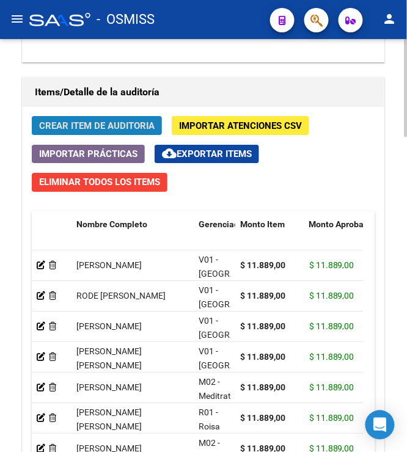
click at [115, 126] on span "Crear Item de Auditoria" at bounding box center [96, 125] width 115 height 11
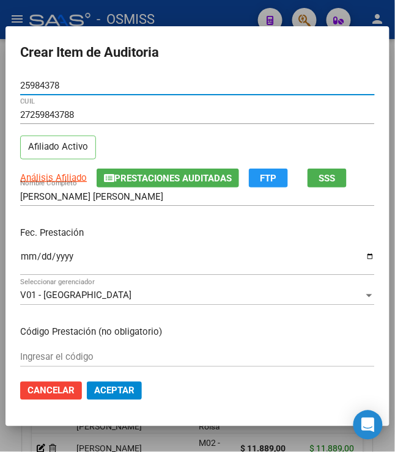
click at [23, 258] on input "Ingresar la fecha" at bounding box center [197, 262] width 354 height 20
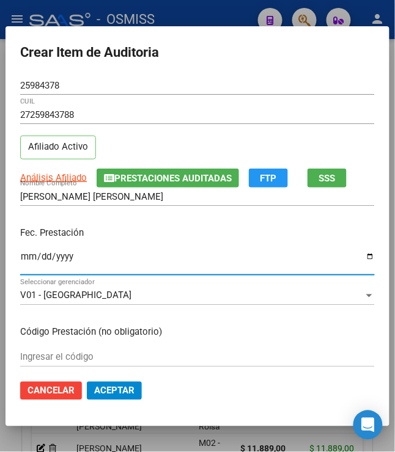
click at [21, 262] on input "[DATE]" at bounding box center [197, 262] width 354 height 20
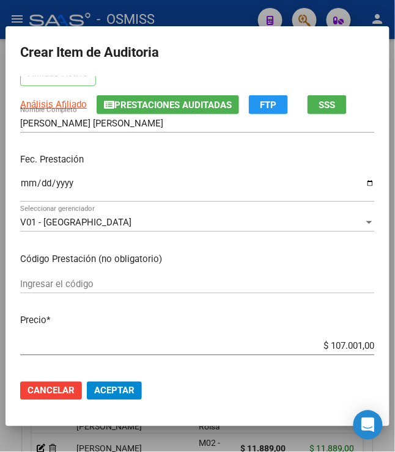
scroll to position [136, 0]
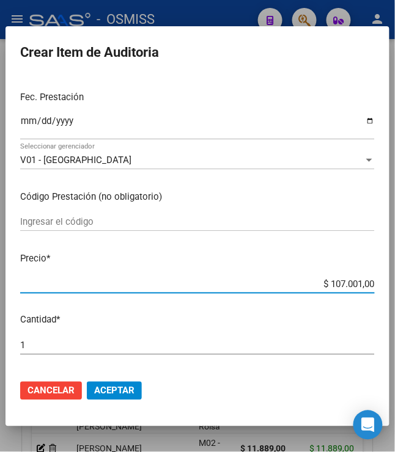
drag, startPoint x: 327, startPoint y: 286, endPoint x: 369, endPoint y: 286, distance: 41.5
click at [369, 286] on app-form-text-field "Precio * $ 107.001,00 Ingresar el precio" at bounding box center [202, 271] width 364 height 38
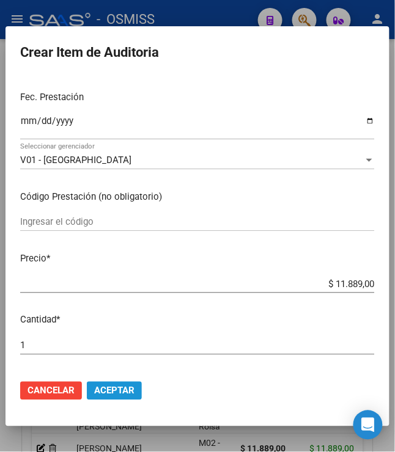
click at [125, 385] on span "Aceptar" at bounding box center [114, 390] width 40 height 11
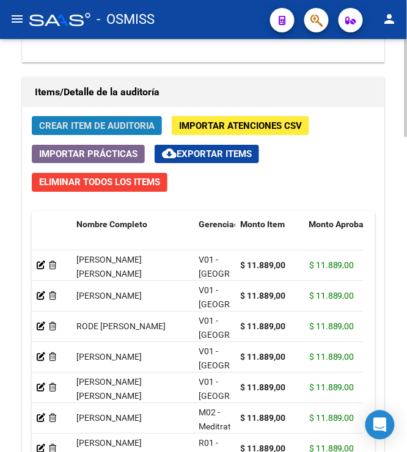
click at [100, 123] on span "Crear Item de Auditoria" at bounding box center [96, 125] width 115 height 11
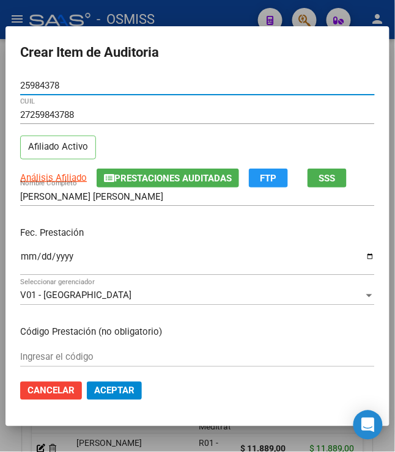
click at [25, 264] on input "Ingresar la fecha" at bounding box center [197, 262] width 354 height 20
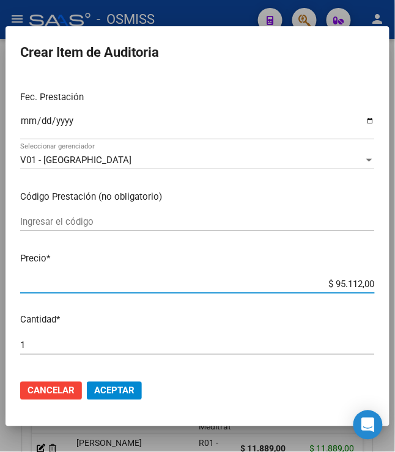
drag, startPoint x: 330, startPoint y: 285, endPoint x: 362, endPoint y: 286, distance: 31.8
click at [362, 286] on input "$ 95.112,00" at bounding box center [197, 284] width 354 height 11
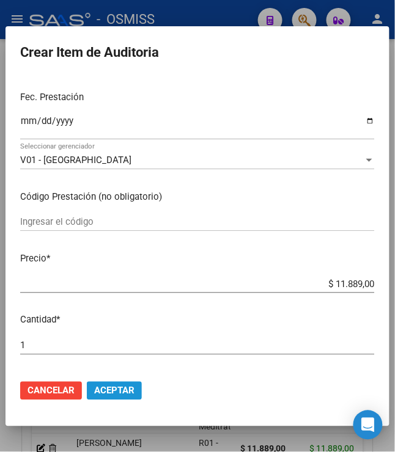
click at [105, 391] on span "Aceptar" at bounding box center [114, 390] width 40 height 11
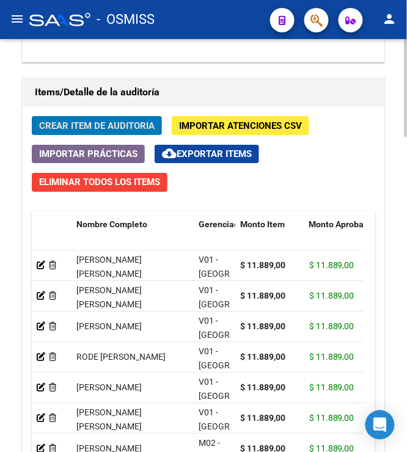
click at [72, 127] on span "Crear Item de Auditoria" at bounding box center [96, 125] width 115 height 11
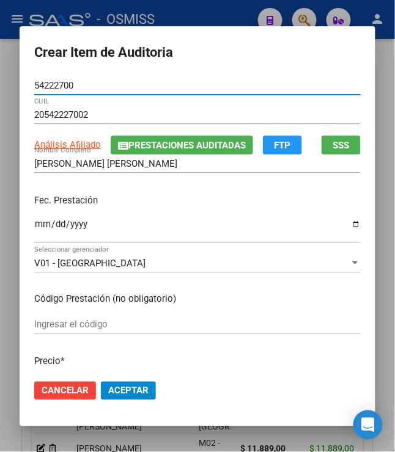
click at [38, 228] on input "Ingresar la fecha" at bounding box center [197, 229] width 326 height 20
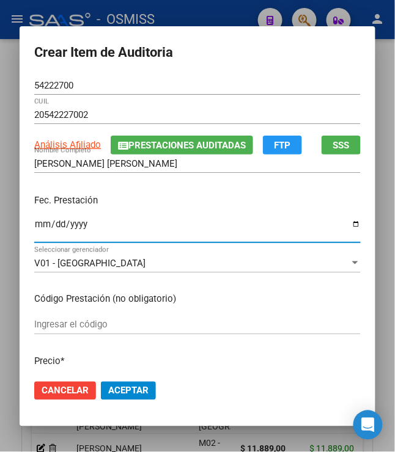
click at [186, 206] on p "Fec. Prestación" at bounding box center [197, 201] width 326 height 14
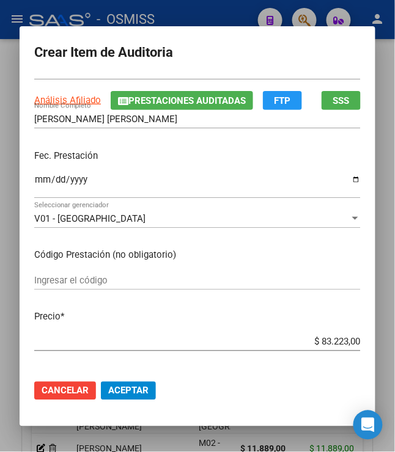
scroll to position [67, 0]
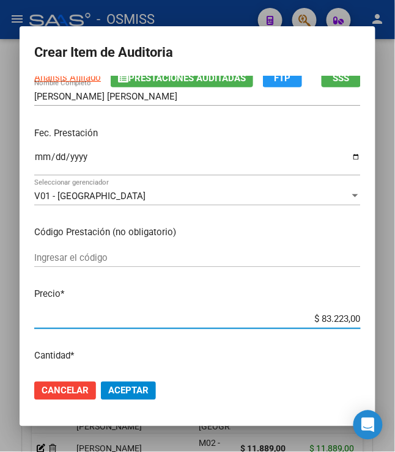
drag, startPoint x: 315, startPoint y: 318, endPoint x: 387, endPoint y: 314, distance: 71.6
click at [387, 314] on div "Crear Item de Auditoria 54222700 Nro Documento 20542227002 CUIL Análisis Afilia…" at bounding box center [197, 226] width 395 height 452
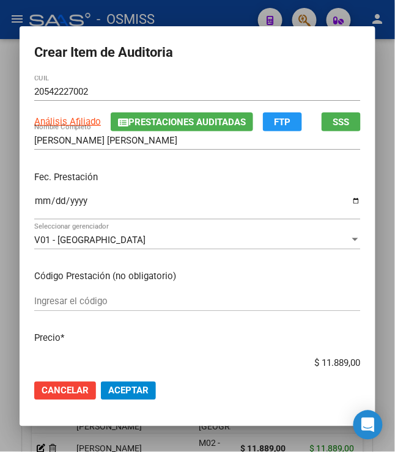
scroll to position [0, 0]
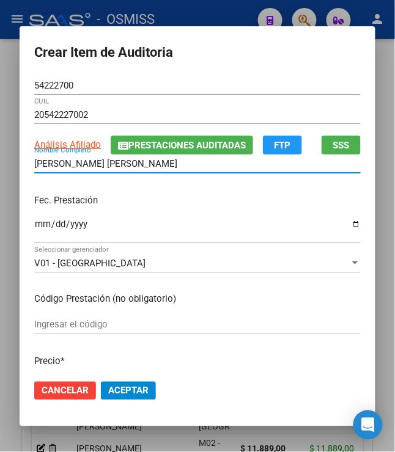
drag, startPoint x: 167, startPoint y: 159, endPoint x: 15, endPoint y: 179, distance: 152.7
click at [20, 179] on mat-dialog-content "54222700 Nro Documento 20542227002 CUIL Análisis Afiliado Prestaciones Auditada…" at bounding box center [198, 223] width 356 height 294
click at [298, 225] on input "[DATE]" at bounding box center [197, 229] width 326 height 20
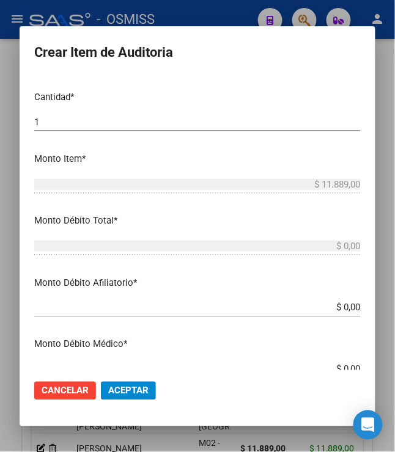
scroll to position [340, 0]
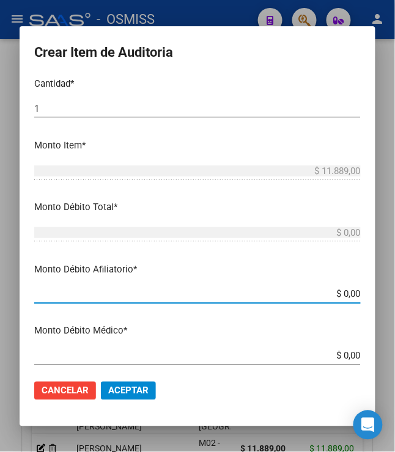
click at [341, 298] on input "$ 0,00" at bounding box center [197, 294] width 326 height 11
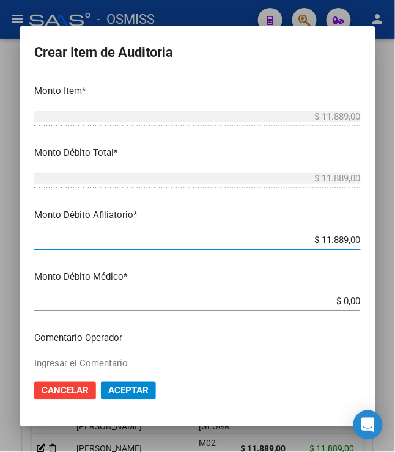
scroll to position [475, 0]
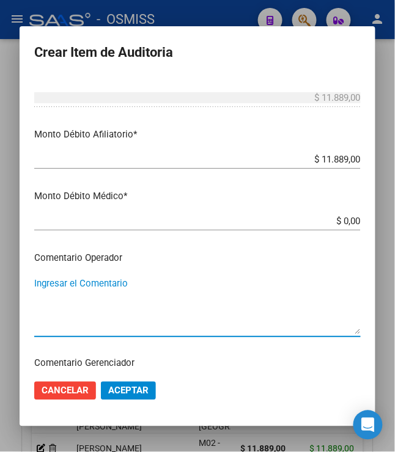
click at [172, 284] on textarea "Ingresar el Comentario" at bounding box center [197, 305] width 326 height 57
click at [204, 286] on textarea "RECHAZADO" at bounding box center [197, 305] width 326 height 57
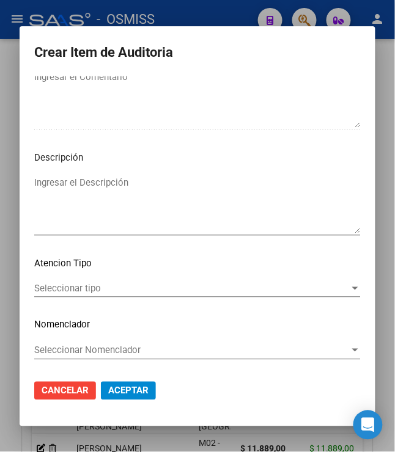
scroll to position [787, 0]
click at [161, 177] on textarea "Ingresar el Descripción" at bounding box center [197, 203] width 326 height 57
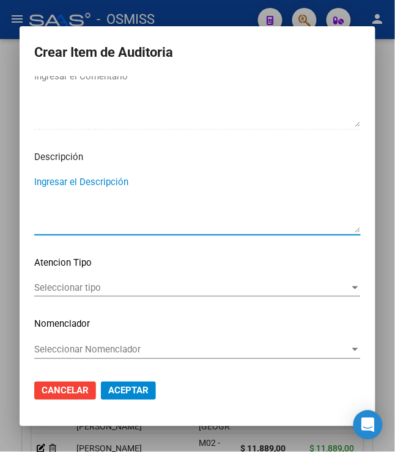
click at [161, 177] on textarea "Ingresar el Descripción" at bounding box center [197, 203] width 326 height 57
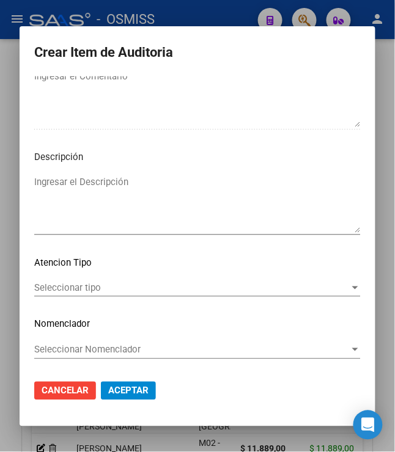
click at [50, 183] on textarea "Ingresar el Descripción" at bounding box center [197, 203] width 326 height 57
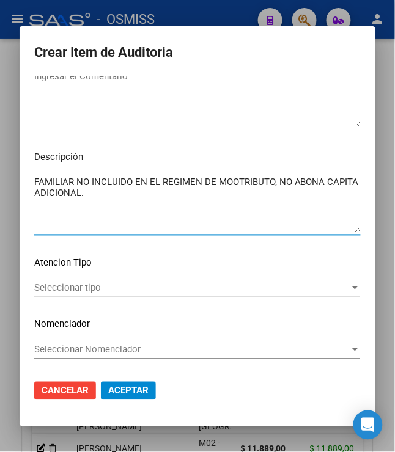
click at [111, 218] on textarea "FAMILIAR NO INCLUIDO EN EL REGIMEN DE MOOTRIBUTO, NO ABONA CAPITA ADICIONAL." at bounding box center [197, 203] width 326 height 57
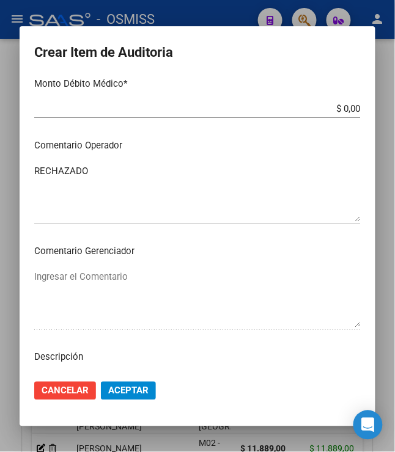
scroll to position [746, 0]
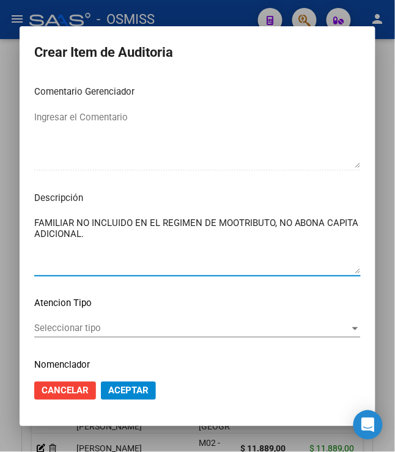
click at [225, 225] on textarea "FAMILIAR NO INCLUIDO EN EL REGIMEN DE MOOTRIBUTO, NO ABONA CAPITA ADICIONAL." at bounding box center [197, 244] width 326 height 57
click at [236, 252] on textarea "FAMILIAR NO INCLUIDO EN EL REGIMEN DE MONOTRIBUTO, NO ABONA CAPITA ADICIONAL." at bounding box center [197, 244] width 326 height 57
click at [34, 221] on textarea "FAMILIAR NO INCLUIDO EN EL REGIMEN DE MONOTRIBUTO, NO ABONA CAPITA ADICIONAL." at bounding box center [197, 244] width 326 height 57
click at [34, 220] on textarea "FAMILIAR NO INCLUIDO EN EL REGIMEN DE MONOTRIBUTO, NO ABONA CAPITA ADICIONAL." at bounding box center [197, 244] width 326 height 57
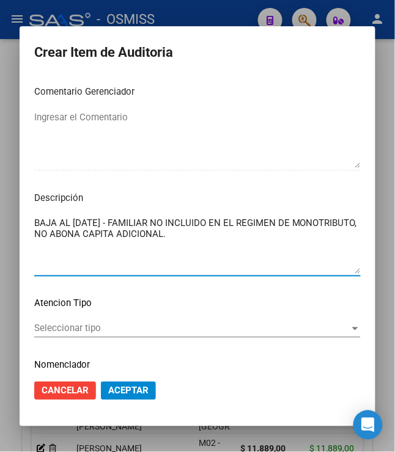
click at [249, 236] on textarea "BAJA AL [DATE] - FAMILIAR NO INCLUIDO EN EL REGIMEN DE MONOTRIBUTO, NO ABONA CA…" at bounding box center [197, 244] width 326 height 57
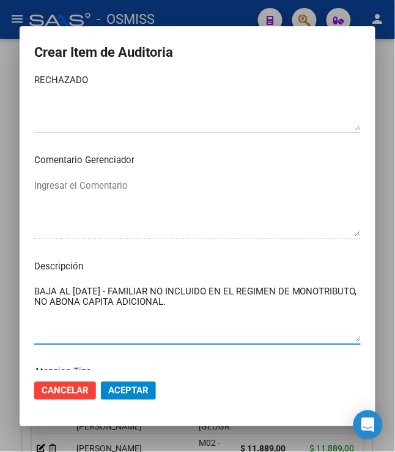
click at [255, 305] on textarea "BAJA AL [DATE] - FAMILIAR NO INCLUIDO EN EL REGIMEN DE MONOTRIBUTO, NO ABONA CA…" at bounding box center [197, 313] width 326 height 57
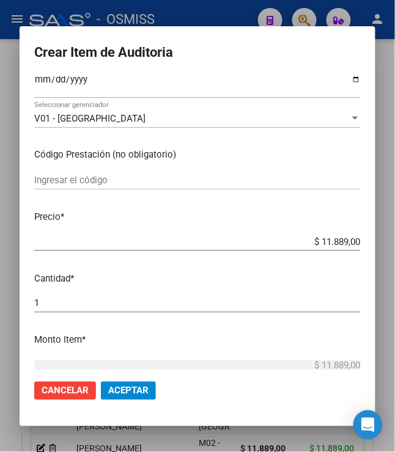
scroll to position [0, 0]
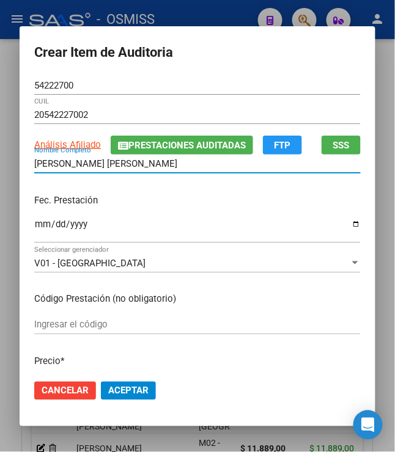
drag, startPoint x: 172, startPoint y: 167, endPoint x: 15, endPoint y: 152, distance: 157.7
click at [20, 152] on mat-dialog-content "54222700 Nro Documento 20542227002 CUIL Análisis Afiliado Prestaciones Auditada…" at bounding box center [198, 223] width 356 height 294
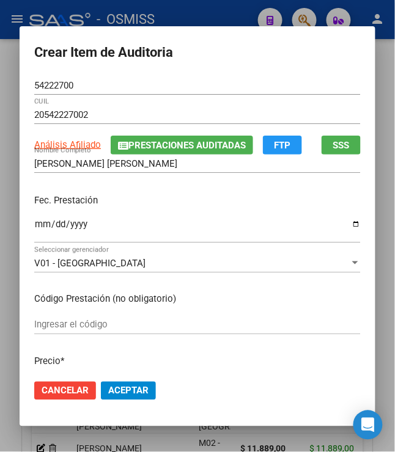
click at [283, 205] on p "Fec. Prestación" at bounding box center [197, 201] width 326 height 14
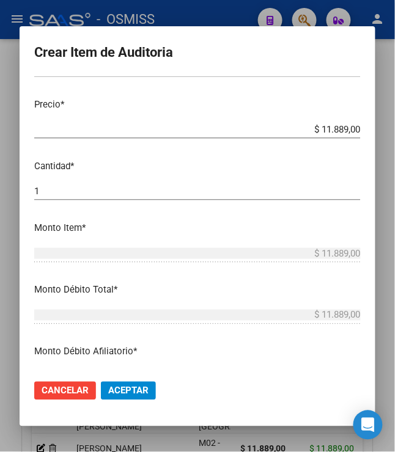
scroll to position [340, 0]
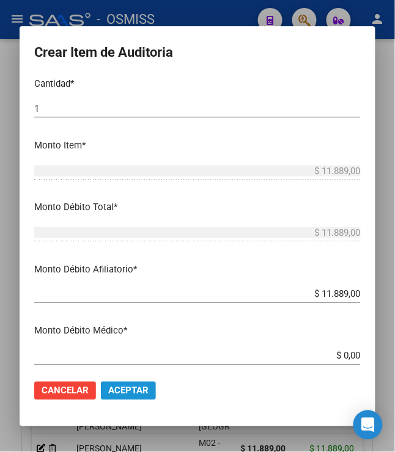
click at [130, 392] on span "Aceptar" at bounding box center [128, 390] width 40 height 11
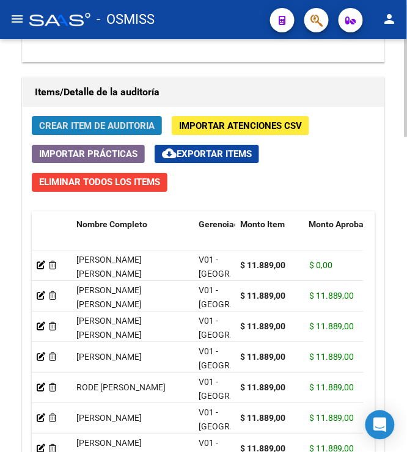
click at [104, 125] on span "Crear Item de Auditoria" at bounding box center [96, 125] width 115 height 11
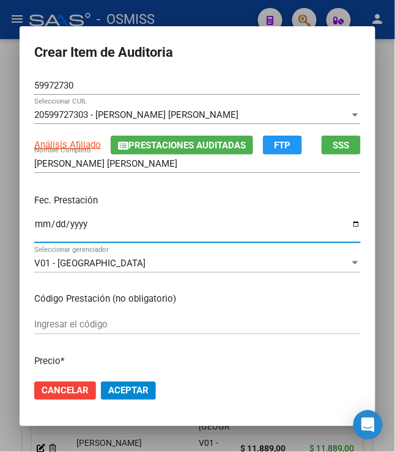
click at [35, 221] on input "Ingresar la fecha" at bounding box center [197, 229] width 326 height 20
click at [169, 231] on input "[DATE]" at bounding box center [197, 229] width 326 height 20
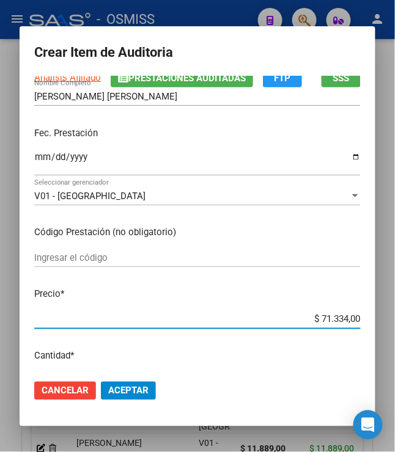
drag, startPoint x: 316, startPoint y: 321, endPoint x: 372, endPoint y: 318, distance: 56.3
click at [372, 318] on mat-dialog-content "59972730 Nro Documento 20599727303 - [PERSON_NAME] [PERSON_NAME] Seleccionar CU…" at bounding box center [198, 223] width 356 height 294
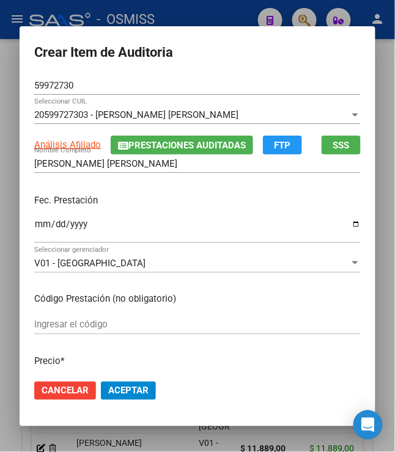
scroll to position [136, 0]
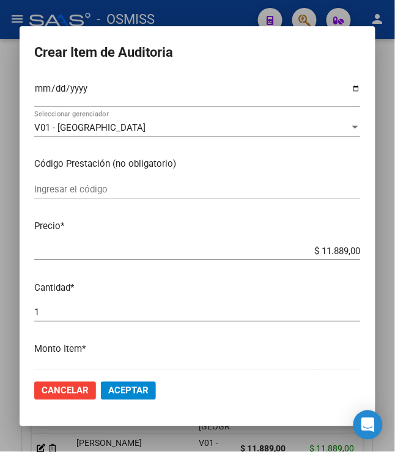
click at [142, 392] on button "Aceptar" at bounding box center [128, 391] width 55 height 18
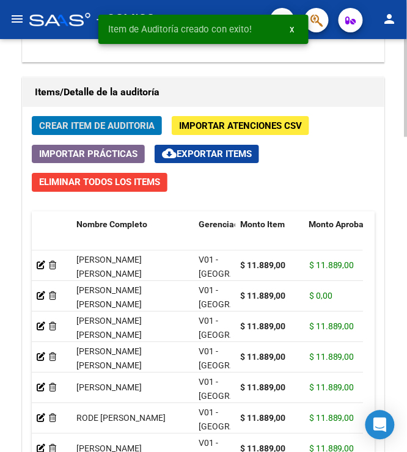
click at [78, 123] on span "Crear Item de Auditoria" at bounding box center [96, 125] width 115 height 11
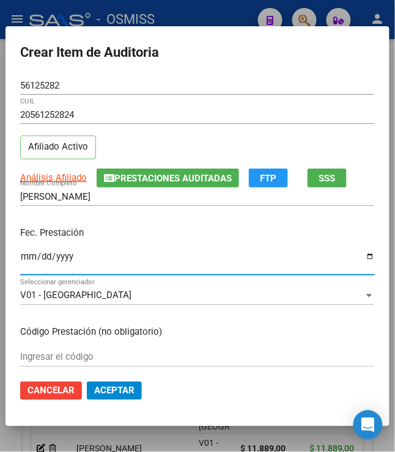
click at [25, 252] on input "Ingresar la fecha" at bounding box center [197, 262] width 354 height 20
click at [214, 237] on p "Fec. Prestación" at bounding box center [197, 233] width 354 height 14
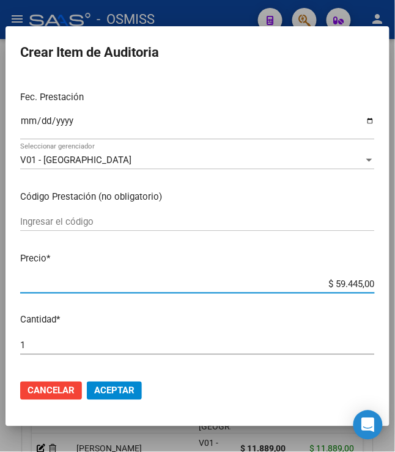
drag, startPoint x: 327, startPoint y: 285, endPoint x: 397, endPoint y: 290, distance: 69.8
click at [395, 290] on html "menu - OSMISS person Firma Express Padrón Padrón Ágil Análisis Afiliado Integra…" at bounding box center [197, 226] width 395 height 452
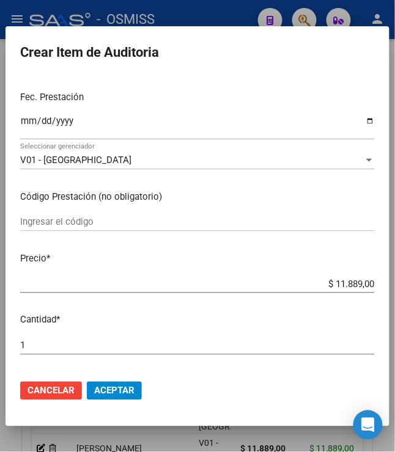
click at [118, 390] on span "Aceptar" at bounding box center [114, 390] width 40 height 11
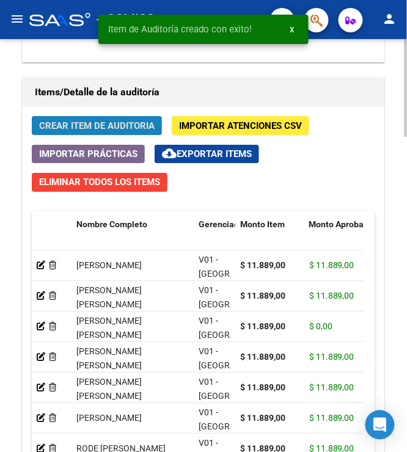
click at [66, 123] on span "Crear Item de Auditoria" at bounding box center [96, 125] width 115 height 11
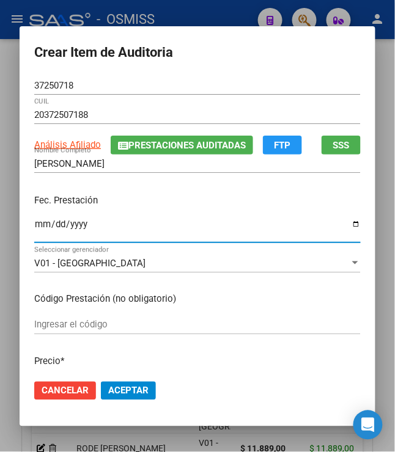
click at [34, 226] on input "Ingresar la fecha" at bounding box center [197, 229] width 326 height 20
click at [103, 187] on div "Fec. Prestación [DATE] Ingresar la fecha" at bounding box center [197, 219] width 326 height 70
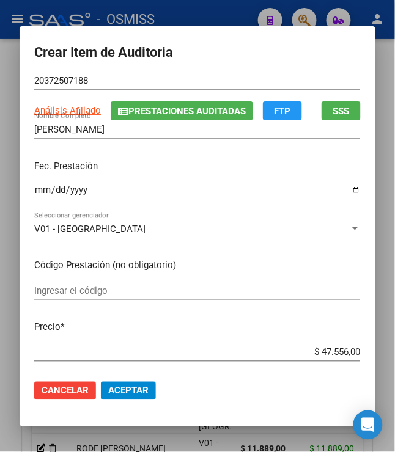
scroll to position [67, 0]
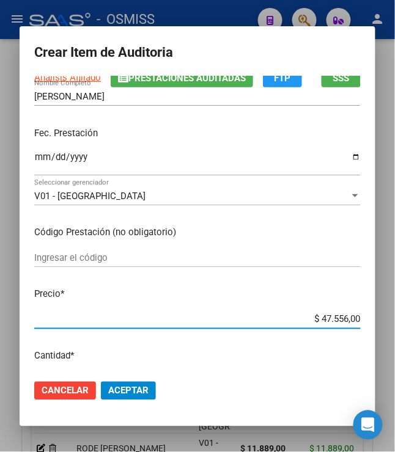
drag, startPoint x: 313, startPoint y: 320, endPoint x: 365, endPoint y: 319, distance: 51.3
click at [365, 319] on mat-dialog-content "37250718 Nro Documento 20372507188 CUIL Análisis Afiliado Prestaciones Auditada…" at bounding box center [198, 223] width 356 height 294
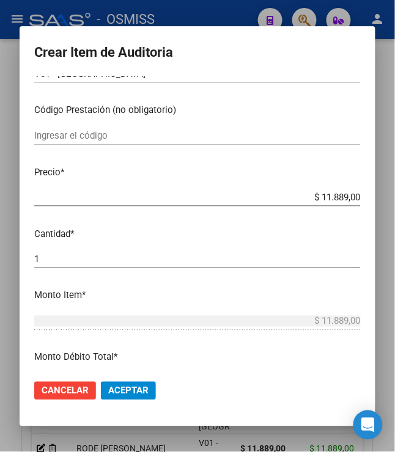
scroll to position [203, 0]
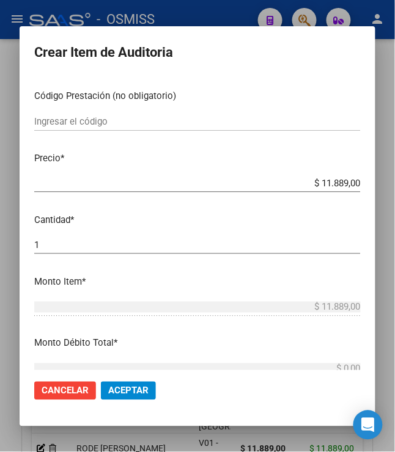
click at [120, 382] on button "Aceptar" at bounding box center [128, 391] width 55 height 18
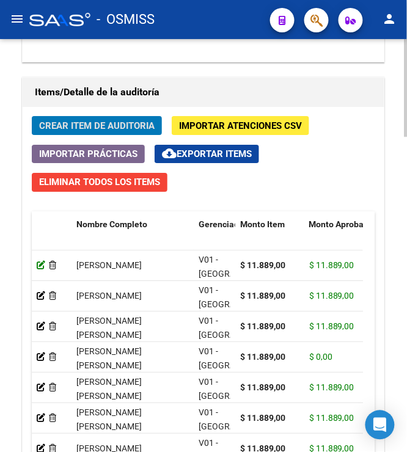
click at [43, 265] on icon at bounding box center [41, 265] width 9 height 9
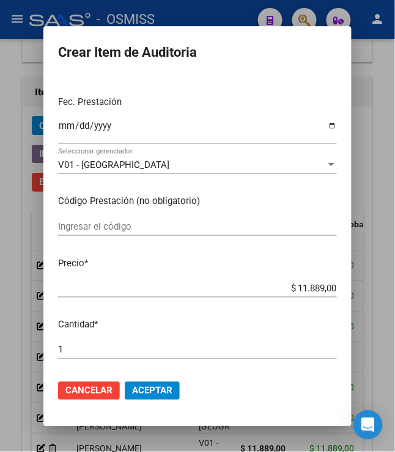
scroll to position [136, 0]
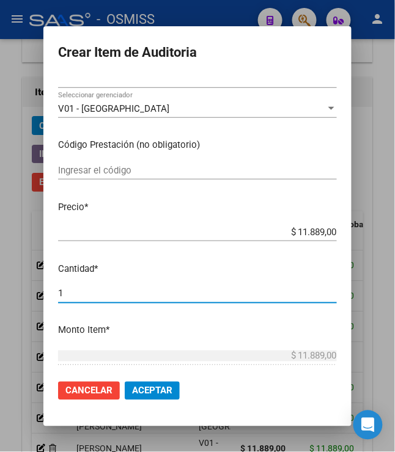
click at [82, 294] on input "1" at bounding box center [197, 293] width 279 height 11
click at [148, 275] on mat-dialog-content "37250718 Nro Documento 20372507188 [PERSON_NAME] Nombre Completo Fec. Prestació…" at bounding box center [197, 223] width 308 height 294
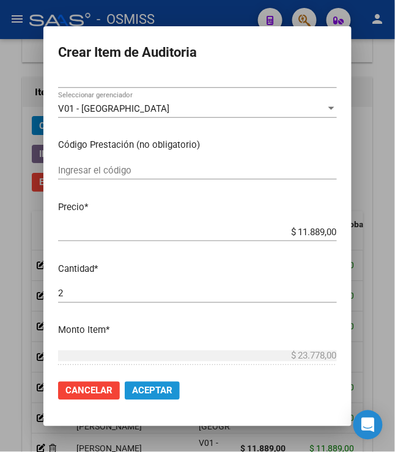
click at [145, 387] on span "Aceptar" at bounding box center [152, 390] width 40 height 11
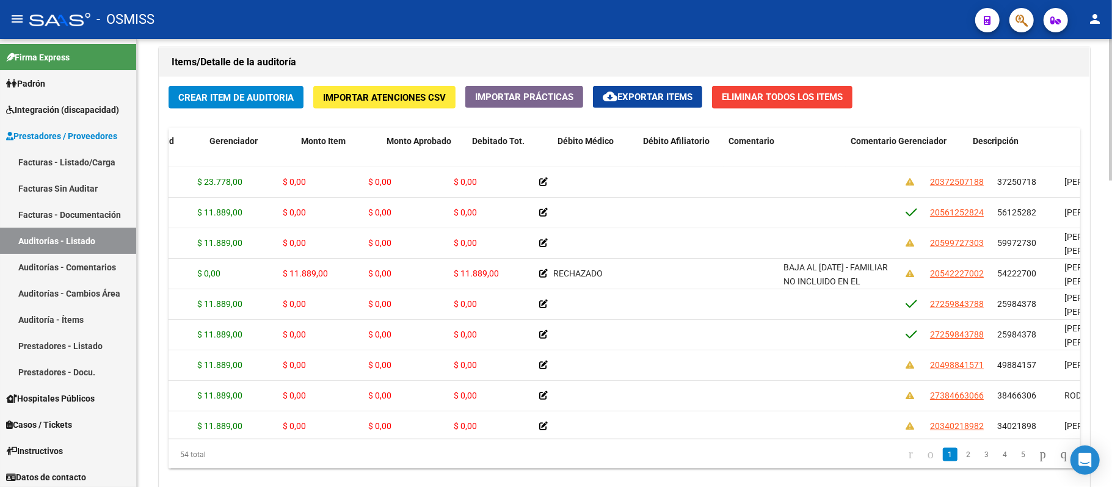
scroll to position [0, 294]
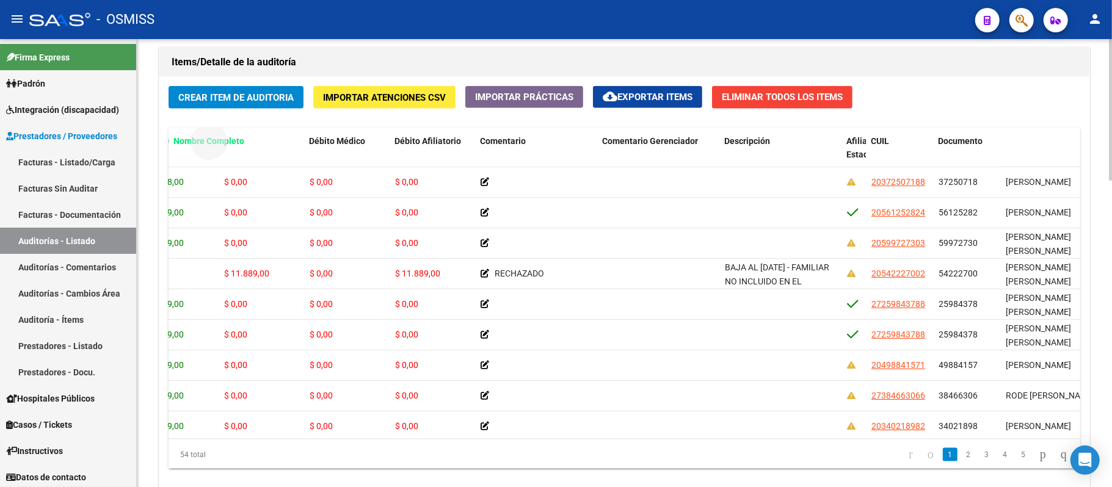
drag, startPoint x: 1024, startPoint y: 142, endPoint x: 189, endPoint y: 133, distance: 835.1
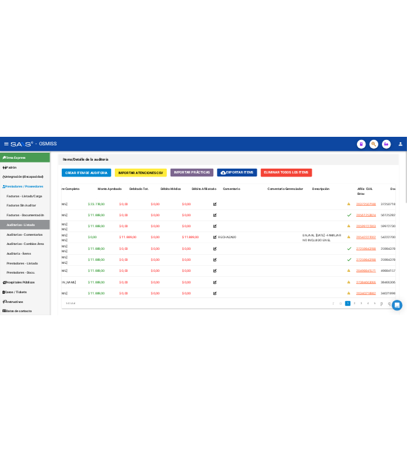
scroll to position [0, 0]
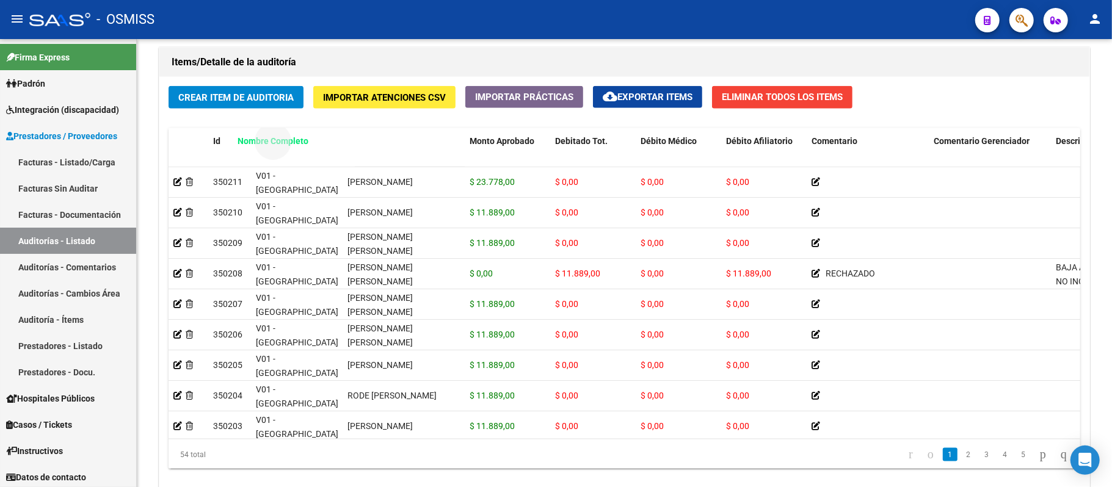
drag, startPoint x: 384, startPoint y: 147, endPoint x: 277, endPoint y: 148, distance: 106.3
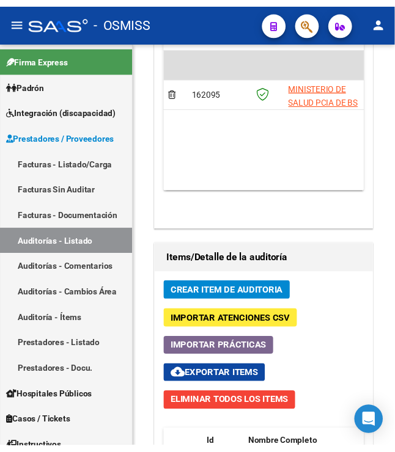
scroll to position [1154, 0]
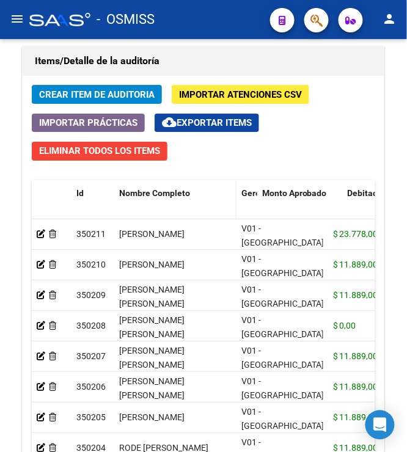
drag, startPoint x: 326, startPoint y: 198, endPoint x: 231, endPoint y: 211, distance: 95.5
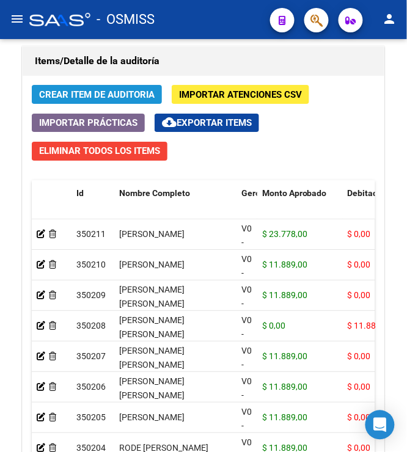
click at [133, 96] on span "Crear Item de Auditoria" at bounding box center [96, 94] width 115 height 11
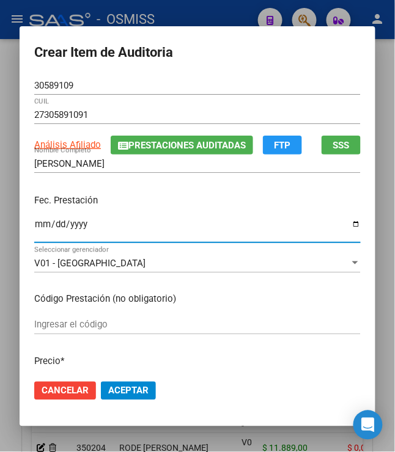
click at [34, 232] on input "Ingresar la fecha" at bounding box center [197, 229] width 326 height 20
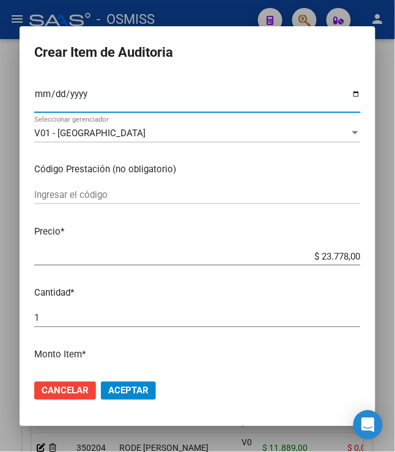
scroll to position [136, 0]
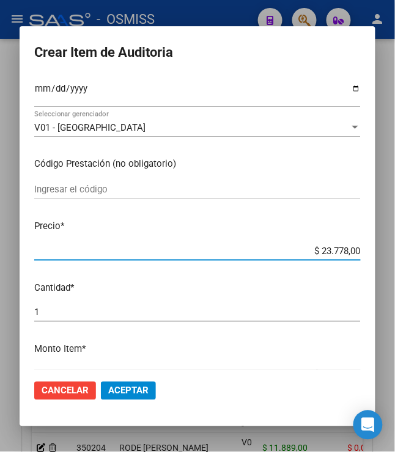
drag, startPoint x: 318, startPoint y: 252, endPoint x: 416, endPoint y: 242, distance: 98.2
click at [395, 242] on html "menu - OSMISS person Firma Express Padrón Padrón Ágil Análisis Afiliado Integra…" at bounding box center [197, 226] width 395 height 452
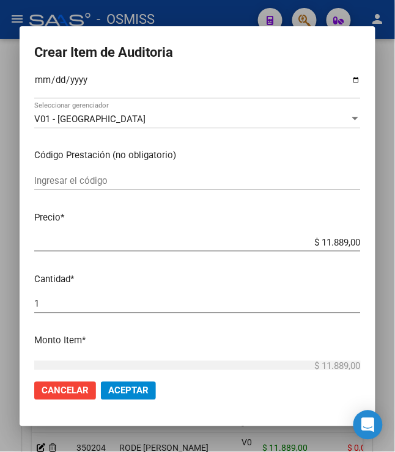
scroll to position [203, 0]
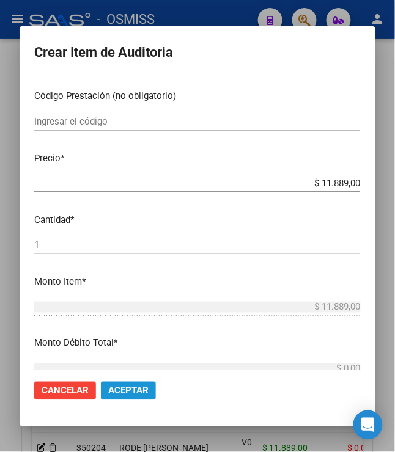
click at [121, 390] on span "Aceptar" at bounding box center [128, 390] width 40 height 11
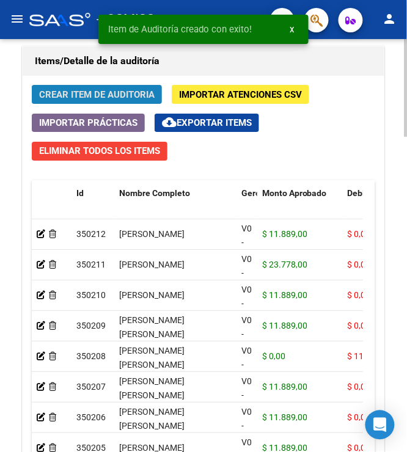
click at [93, 93] on span "Crear Item de Auditoria" at bounding box center [96, 94] width 115 height 11
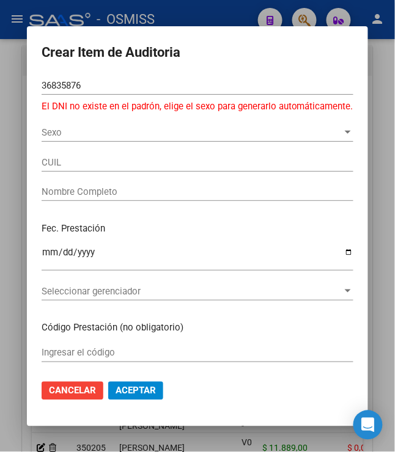
drag, startPoint x: 84, startPoint y: 92, endPoint x: 24, endPoint y: 90, distance: 59.3
click at [27, 90] on mat-dialog-content "36835876 Nro Documento El DNI no existe en el padrón, elige el sexo para genera…" at bounding box center [197, 223] width 341 height 294
click at [109, 90] on input "36835876" at bounding box center [198, 85] width 312 height 11
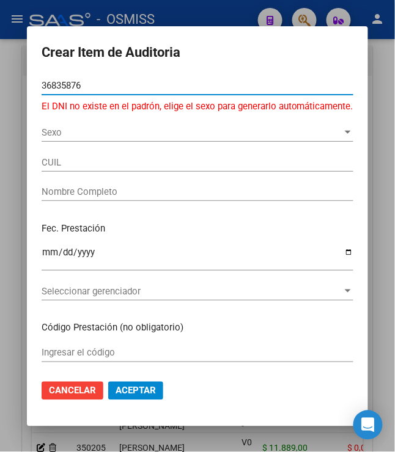
drag, startPoint x: 114, startPoint y: 84, endPoint x: 16, endPoint y: 94, distance: 98.2
click at [16, 94] on div "Crear Item de Auditoria 36835876 Nro Documento El DNI no existe en el padrón, e…" at bounding box center [197, 226] width 395 height 452
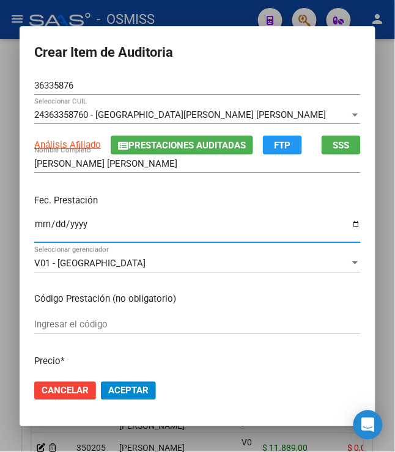
click at [35, 230] on input "Ingresar la fecha" at bounding box center [197, 229] width 326 height 20
click at [149, 221] on input "[DATE]" at bounding box center [197, 229] width 326 height 20
click at [150, 220] on input "[DATE]" at bounding box center [197, 229] width 326 height 20
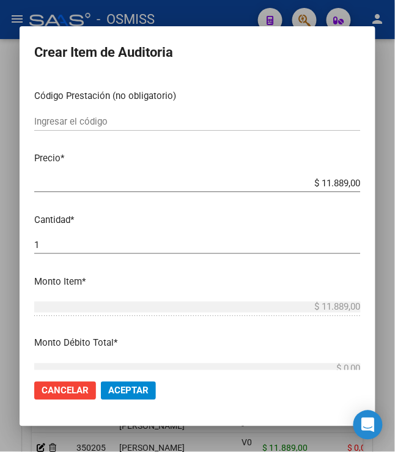
click at [131, 382] on button "Aceptar" at bounding box center [128, 391] width 55 height 18
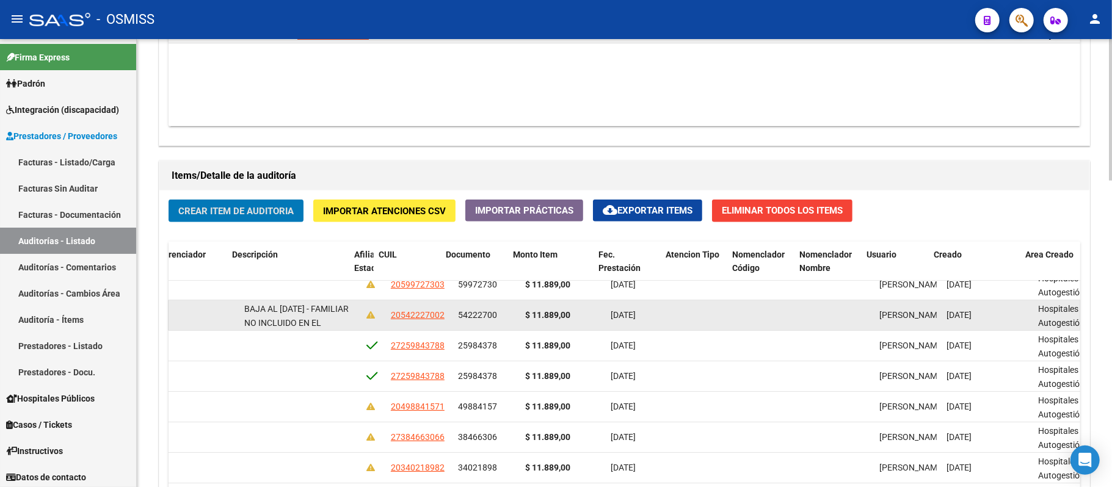
scroll to position [136, 753]
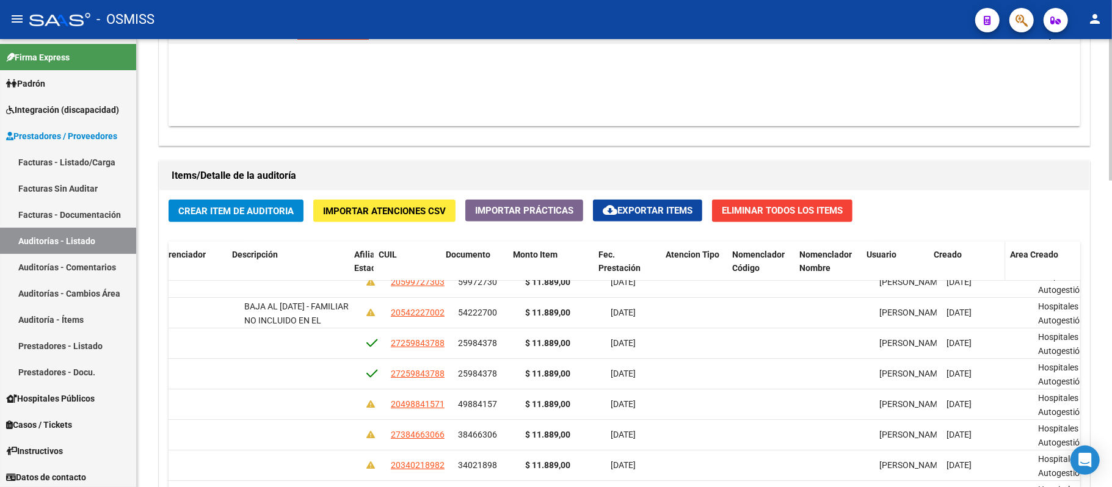
drag, startPoint x: 1018, startPoint y: 259, endPoint x: 994, endPoint y: 272, distance: 26.8
click at [406, 264] on datatable-header-cell "Creado" at bounding box center [968, 269] width 76 height 54
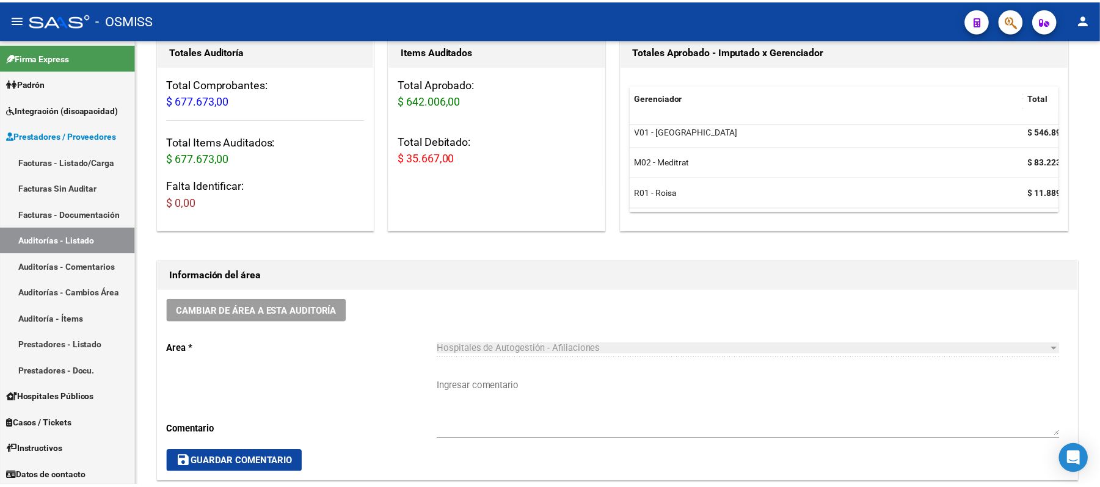
scroll to position [136, 0]
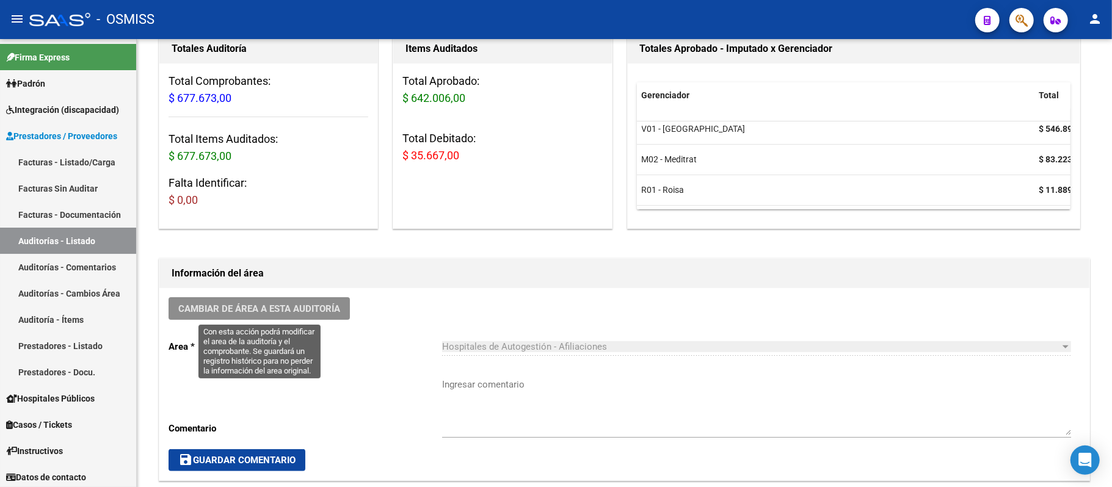
click at [309, 307] on span "Cambiar de área a esta auditoría" at bounding box center [259, 309] width 162 height 11
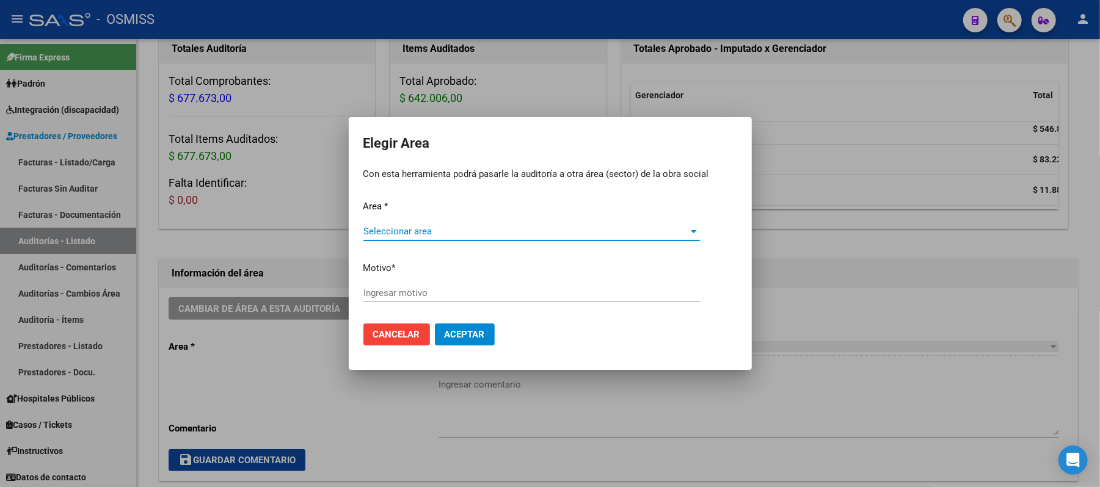
click at [406, 227] on span "Seleccionar area" at bounding box center [526, 231] width 326 height 11
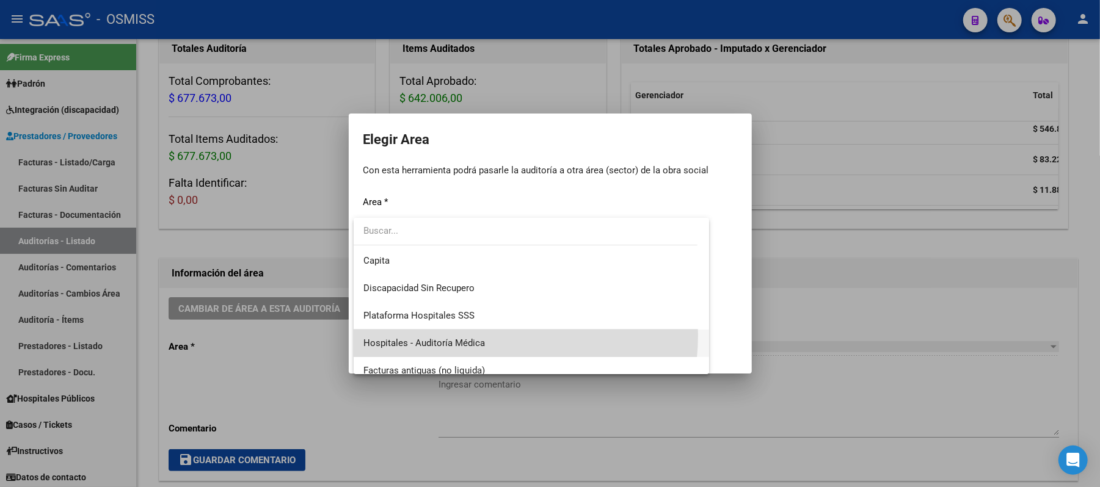
click at [406, 335] on span "Hospitales - Auditoría Médica" at bounding box center [531, 343] width 337 height 27
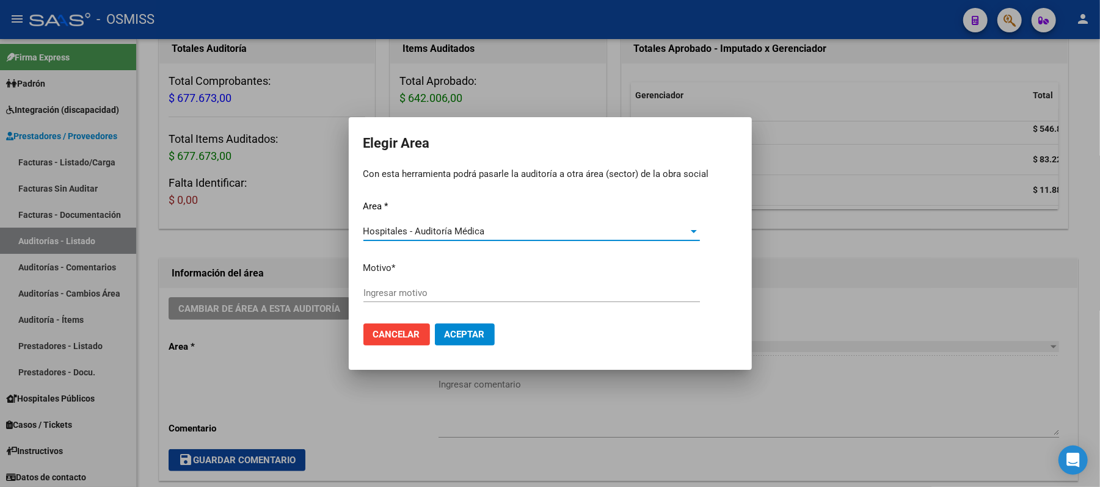
click at [406, 294] on input "Ingresar motivo" at bounding box center [531, 293] width 337 height 11
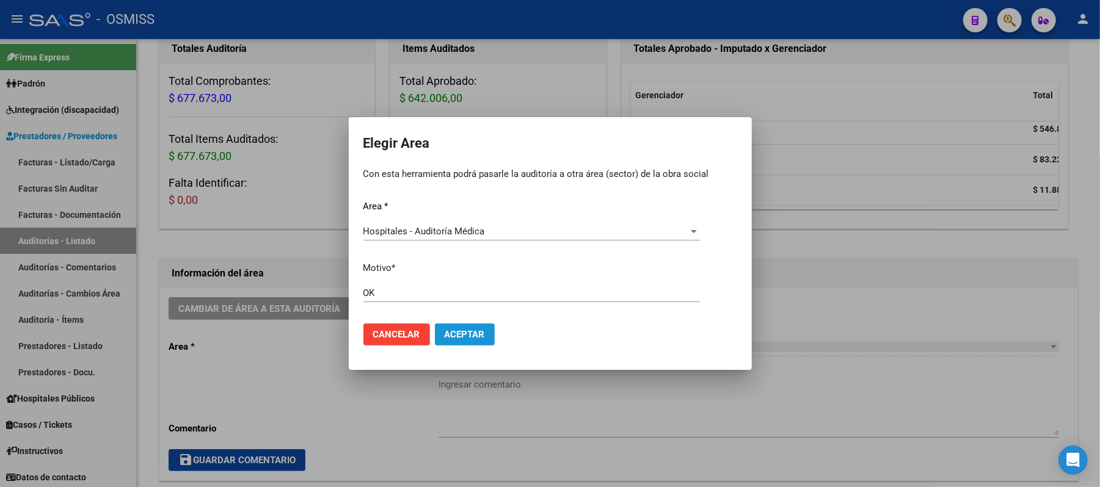
click at [406, 334] on span "Aceptar" at bounding box center [465, 334] width 40 height 11
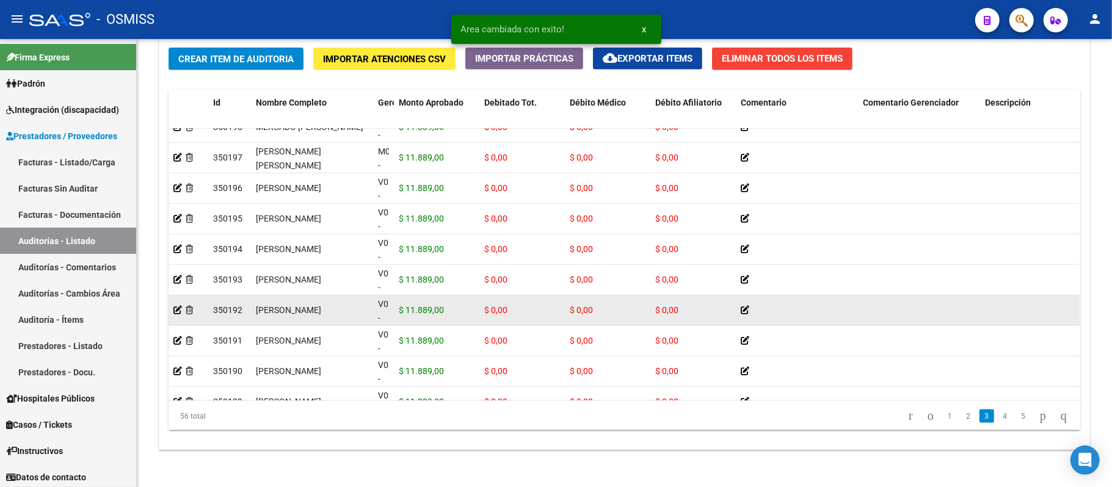
scroll to position [951, 0]
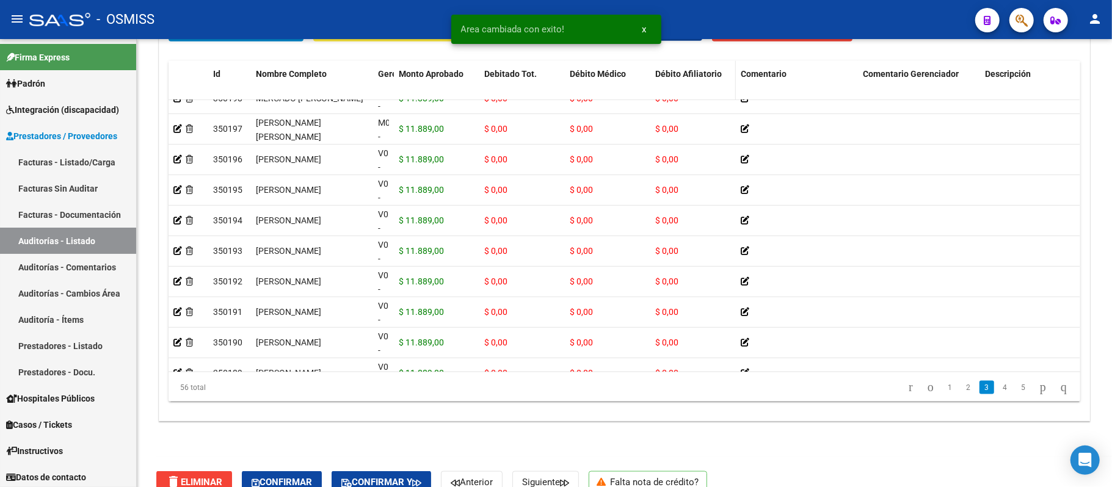
click at [406, 77] on span "Débito Afiliatorio" at bounding box center [688, 74] width 67 height 10
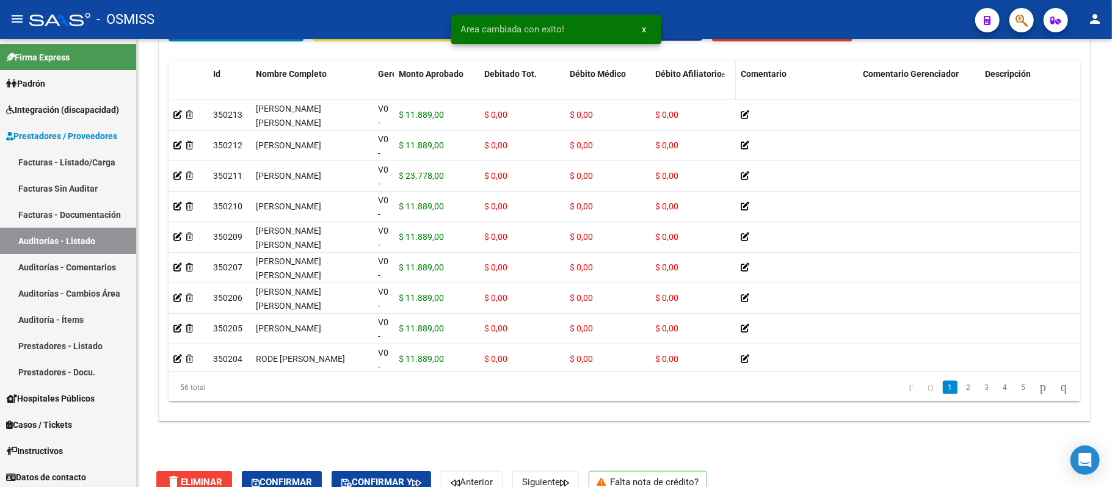
click at [406, 77] on span "Débito Afiliatorio" at bounding box center [688, 74] width 67 height 10
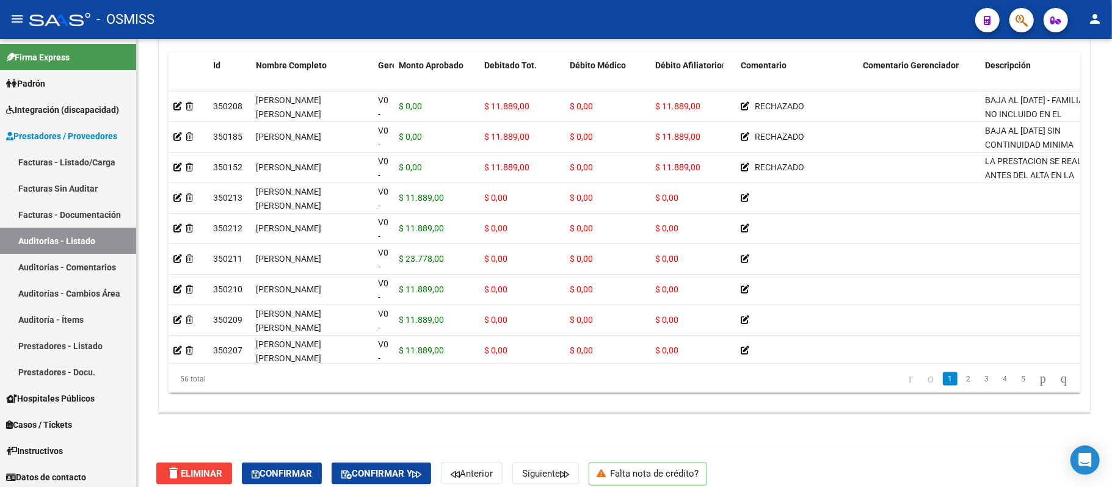
scroll to position [973, 0]
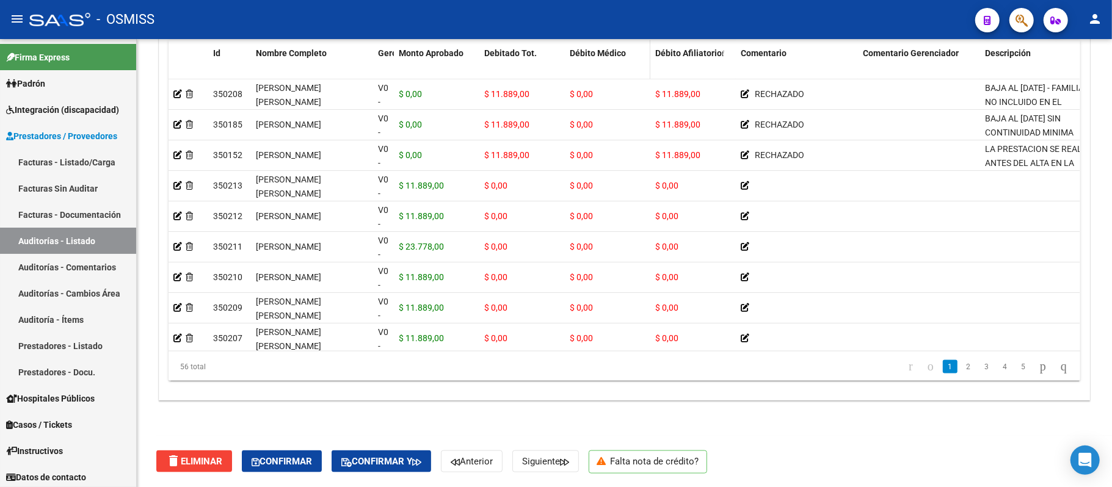
click at [406, 53] on span "Débito Médico" at bounding box center [598, 53] width 56 height 10
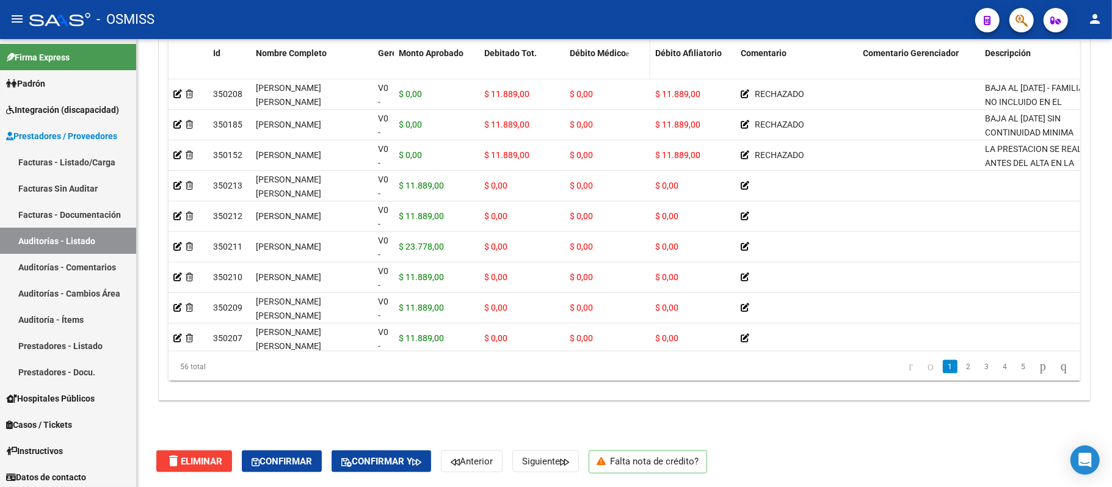
click at [406, 53] on span "Débito Médico" at bounding box center [598, 53] width 56 height 10
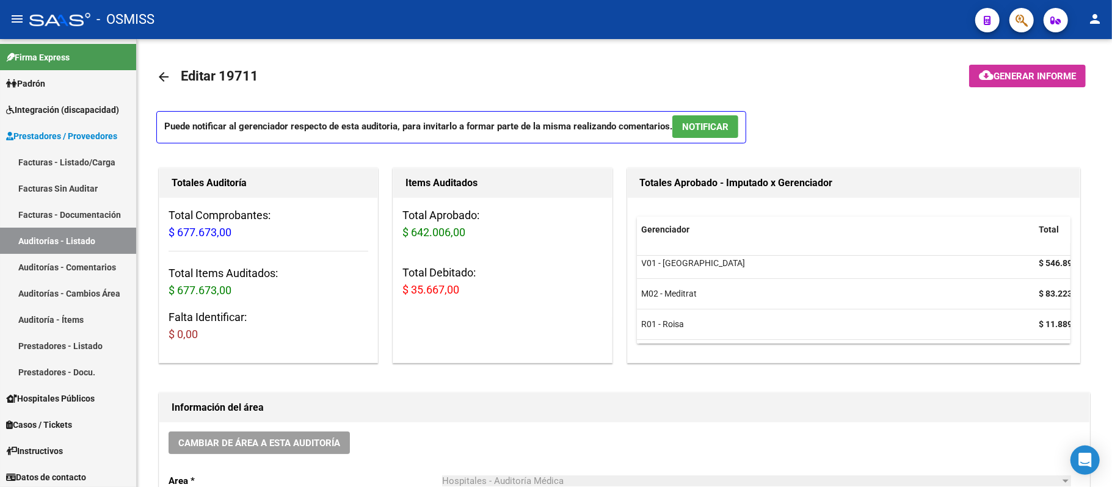
scroll to position [0, 0]
click at [406, 81] on span "Generar informe" at bounding box center [1035, 77] width 82 height 11
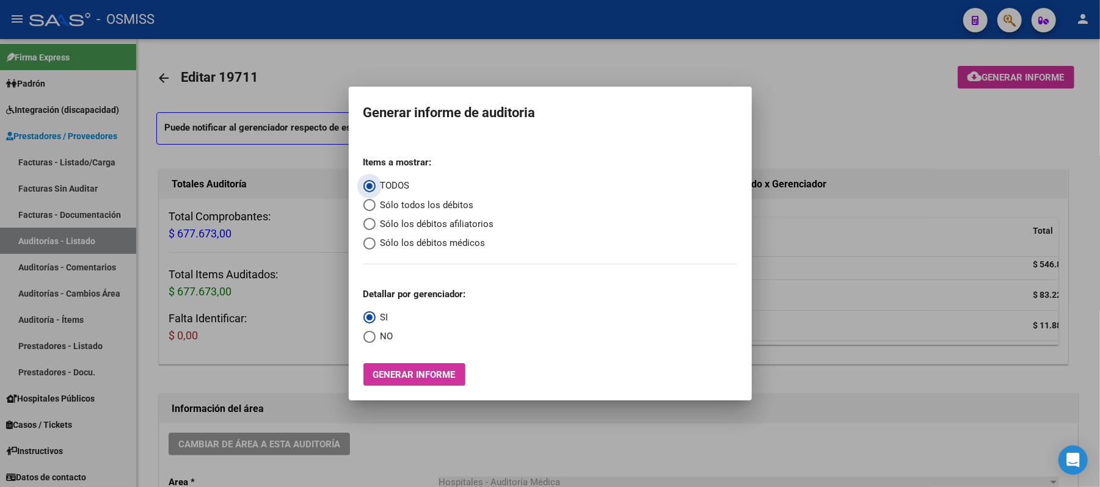
click at [406, 228] on span "Sólo los débitos afiliatorios" at bounding box center [435, 224] width 119 height 14
click at [376, 228] on input "Sólo los débitos afiliatorios" at bounding box center [369, 224] width 12 height 12
click at [367, 340] on span "Select an option" at bounding box center [369, 337] width 12 height 12
click at [367, 340] on input "NO" at bounding box center [369, 337] width 12 height 12
click at [378, 365] on button "Generar informe" at bounding box center [414, 374] width 102 height 23
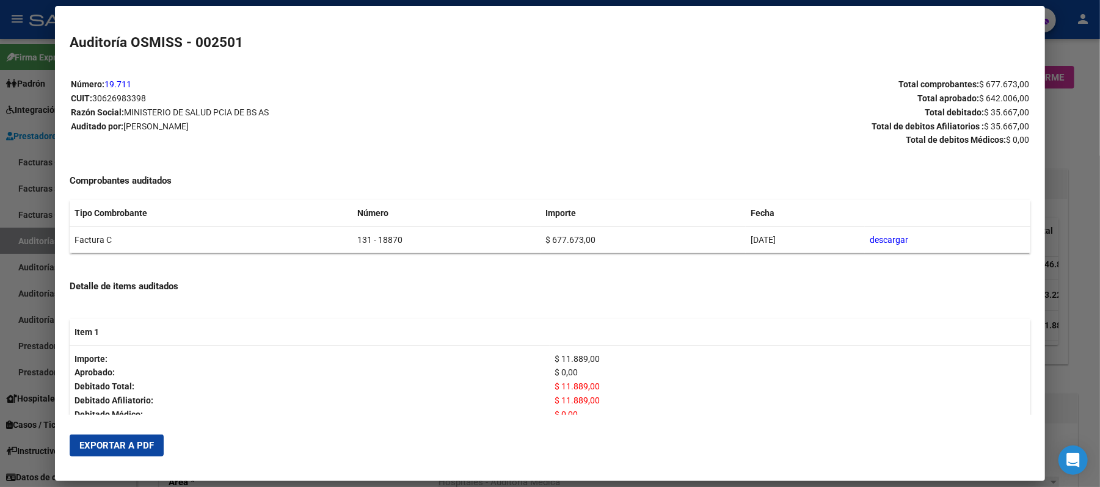
drag, startPoint x: 384, startPoint y: 244, endPoint x: 313, endPoint y: 250, distance: 71.7
click at [313, 250] on tr "Factura C 131 - 18870 $ 677.673,00 [DATE] descargar" at bounding box center [550, 240] width 961 height 27
copy tr "131 - 18870"
click at [99, 451] on button "Exportar a PDF" at bounding box center [117, 446] width 94 height 22
drag, startPoint x: 815, startPoint y: 275, endPoint x: 861, endPoint y: 203, distance: 85.4
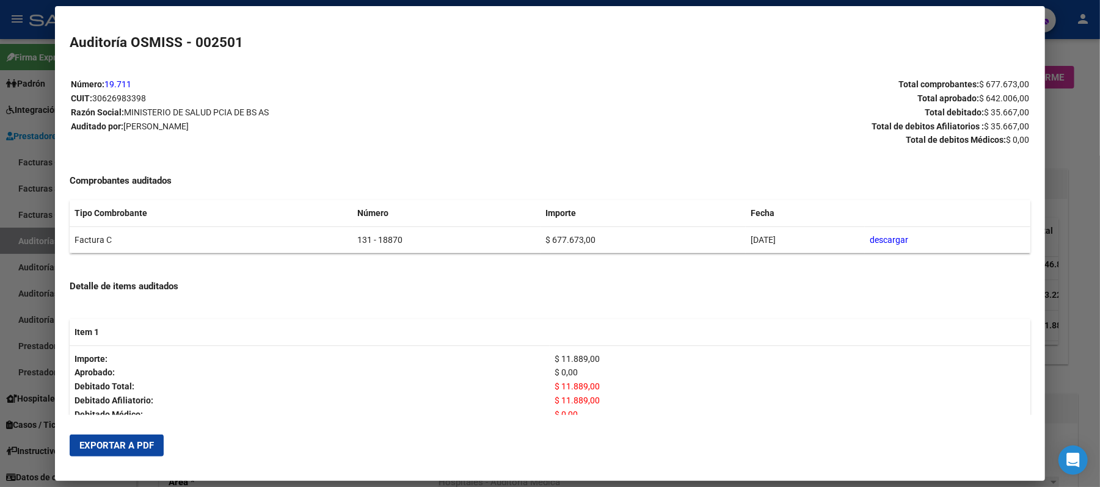
click at [406, 122] on div at bounding box center [550, 243] width 1100 height 487
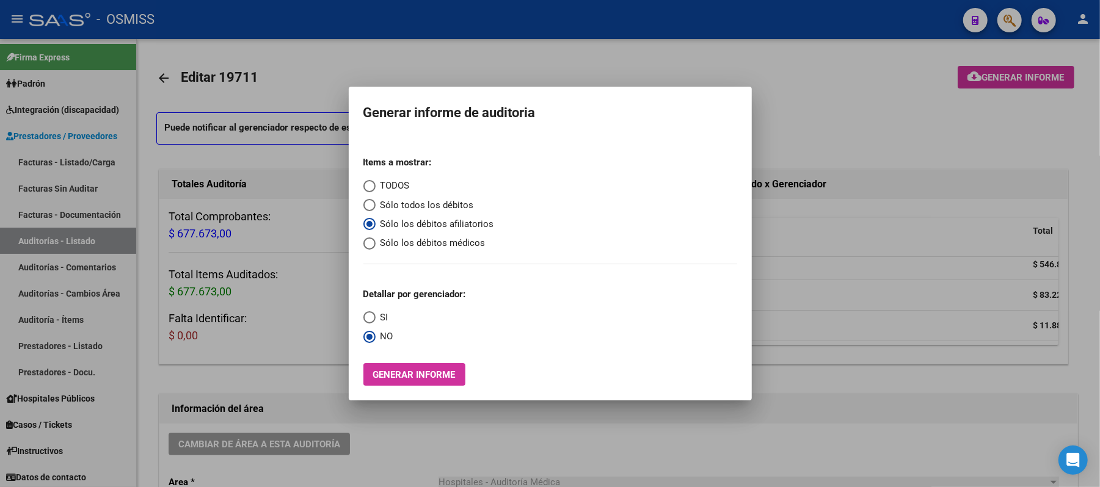
click at [406, 42] on div at bounding box center [550, 243] width 1100 height 487
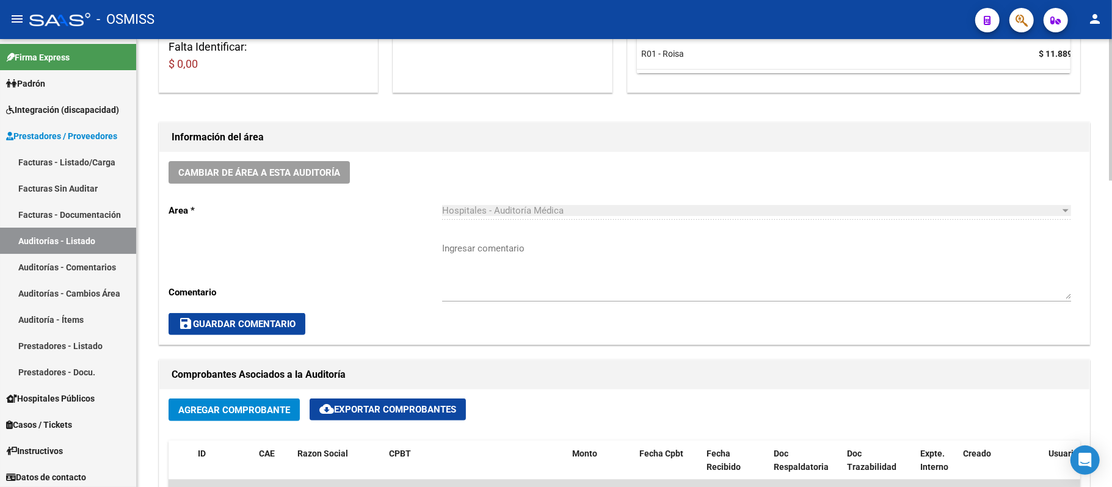
scroll to position [407, 0]
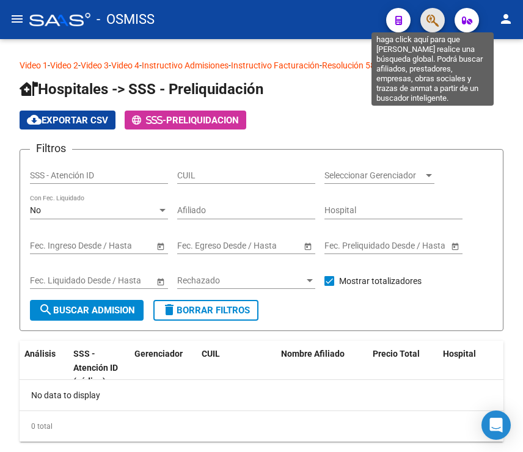
click at [433, 16] on icon "button" at bounding box center [432, 20] width 12 height 14
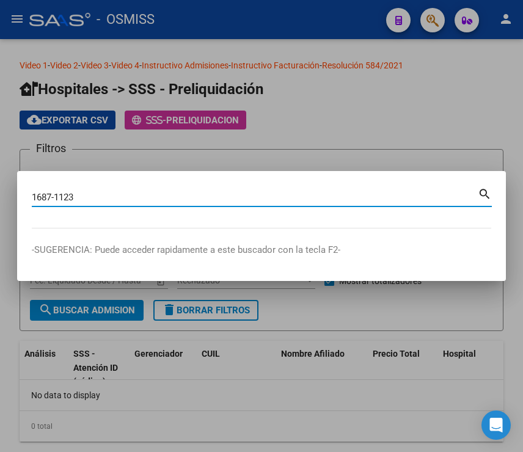
type input "1687-1123"
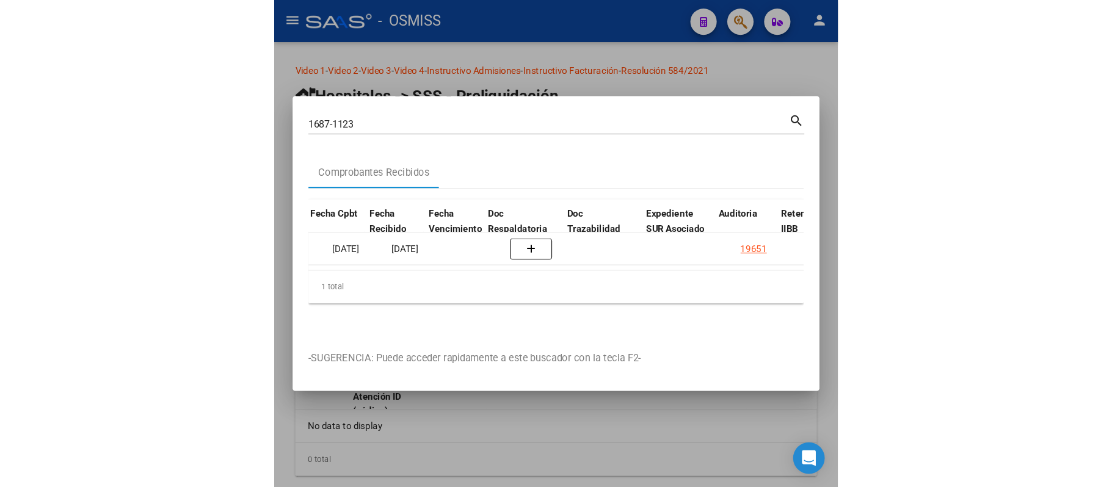
scroll to position [0, 582]
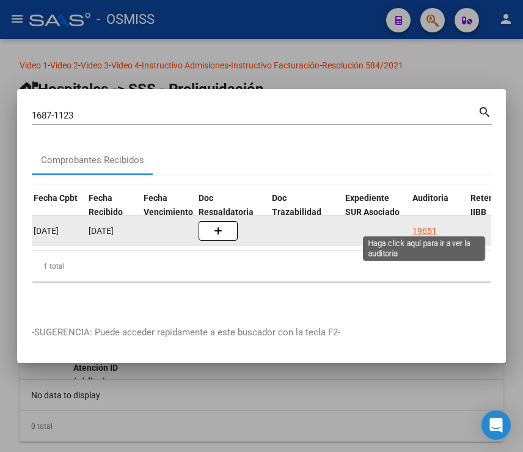
click at [418, 226] on div "19651" at bounding box center [424, 231] width 24 height 14
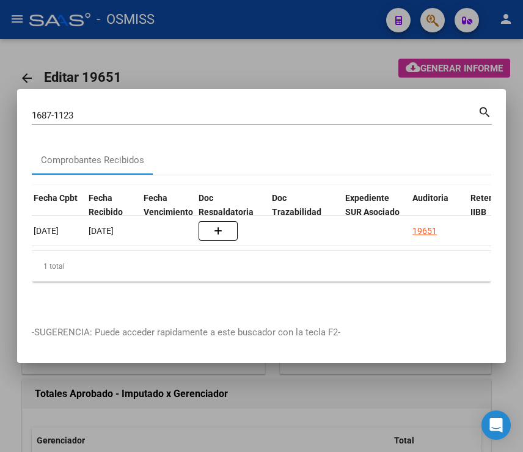
click at [318, 61] on div at bounding box center [261, 226] width 523 height 452
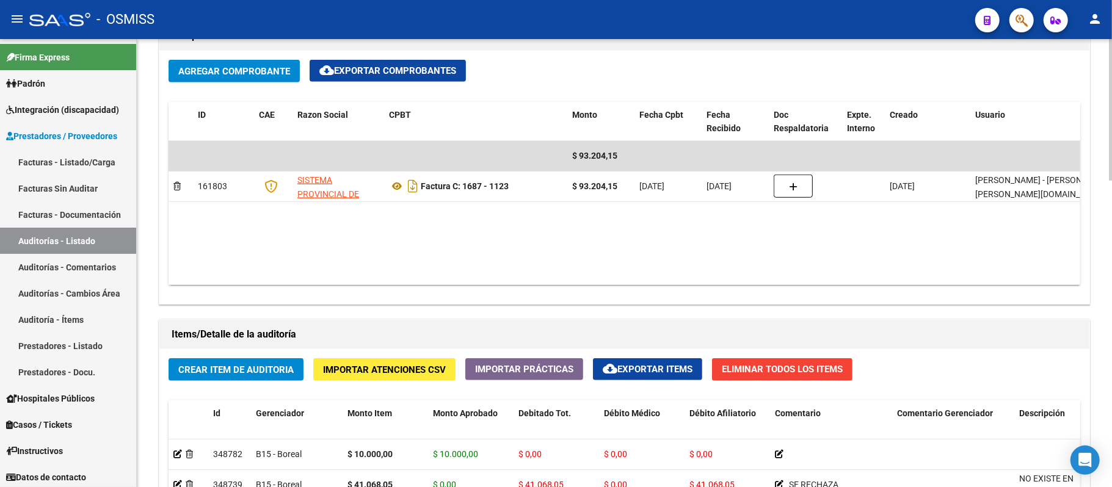
scroll to position [543, 0]
